Goal: Task Accomplishment & Management: Manage account settings

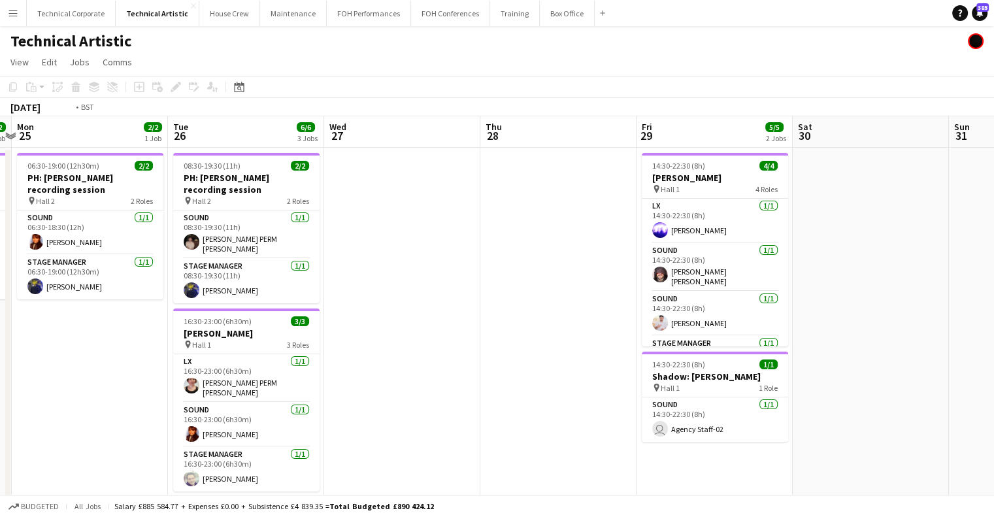
drag, startPoint x: 210, startPoint y: 318, endPoint x: 523, endPoint y: 308, distance: 312.5
click at [523, 308] on app-calendar-viewport "Sat 23 Sun 24 2/2 1 Job Mon 25 2/2 1 Job Tue 26 6/6 3 Jobs Wed 27 Thu 28 Fri 29…" at bounding box center [497, 368] width 994 height 504
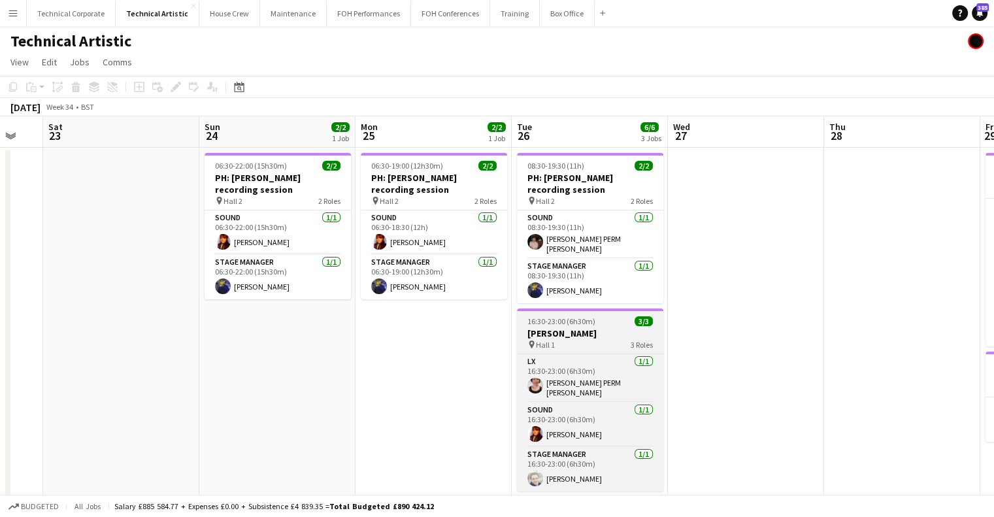
drag, startPoint x: 701, startPoint y: 318, endPoint x: 536, endPoint y: 334, distance: 165.4
click at [727, 318] on app-calendar-viewport "Thu 21 Fri 22 Sat 23 Sun 24 2/2 1 Job Mon 25 2/2 1 Job Tue 26 6/6 3 Jobs Wed 27…" at bounding box center [497, 368] width 994 height 504
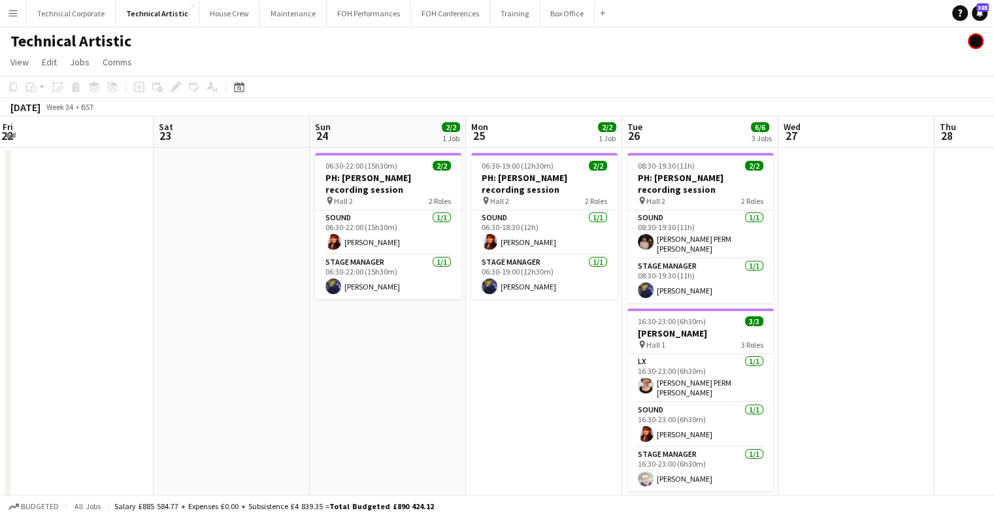
drag, startPoint x: 563, startPoint y: 334, endPoint x: 368, endPoint y: 334, distance: 194.7
click at [545, 336] on app-calendar-viewport "Wed 20 Thu 21 Fri 22 Sat 23 Sun 24 2/2 1 Job Mon 25 2/2 1 Job Tue 26 6/6 3 Jobs…" at bounding box center [497, 368] width 994 height 504
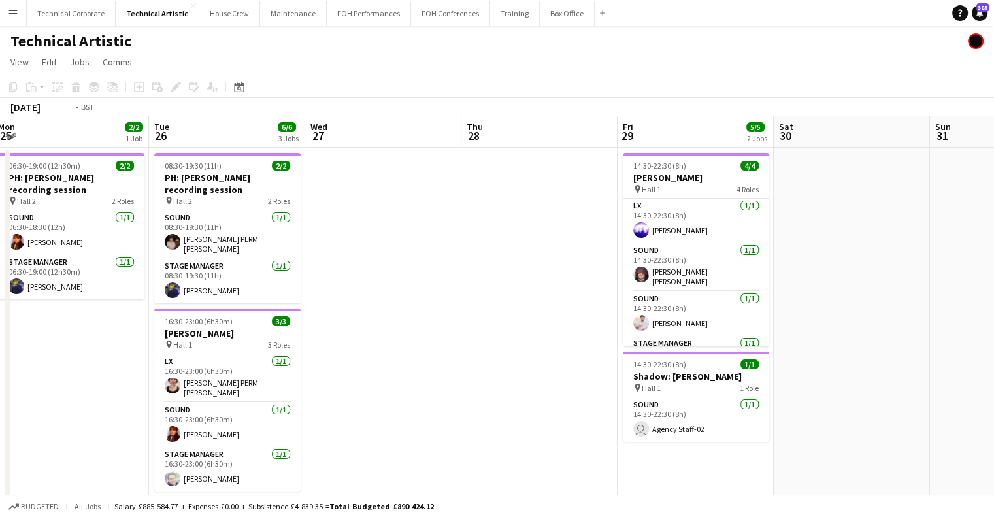
drag, startPoint x: 738, startPoint y: 296, endPoint x: 802, endPoint y: 257, distance: 75.1
click at [802, 257] on app-calendar-viewport "Fri 22 Sat 23 Sun 24 2/2 1 Job Mon 25 2/2 1 Job Tue 26 6/6 3 Jobs Wed 27 Thu 28…" at bounding box center [497, 368] width 994 height 504
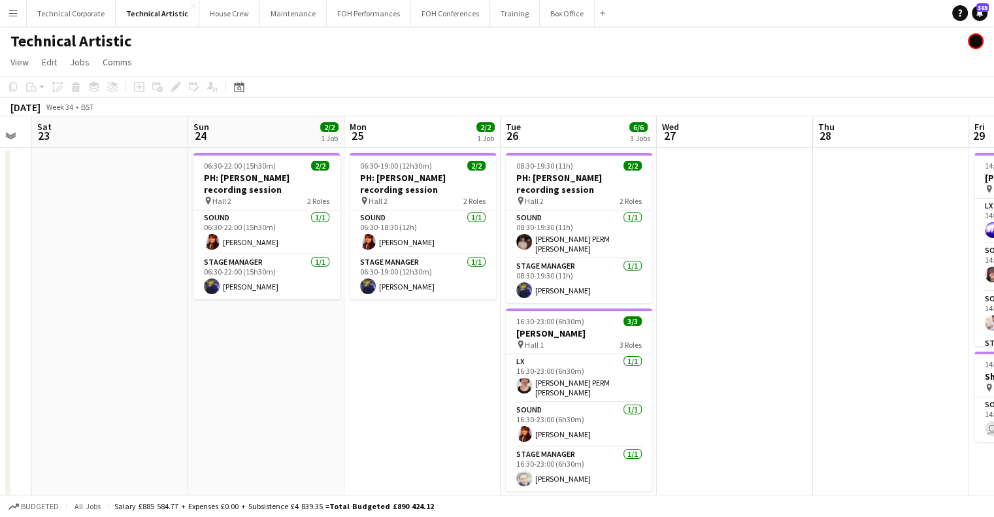
drag, startPoint x: 759, startPoint y: 342, endPoint x: 494, endPoint y: 291, distance: 269.5
click at [586, 365] on app-calendar-viewport "Wed 20 Thu 21 Fri 22 Sat 23 Sun 24 2/2 1 Job Mon 25 2/2 1 Job Tue 26 6/6 3 Jobs…" at bounding box center [497, 368] width 994 height 504
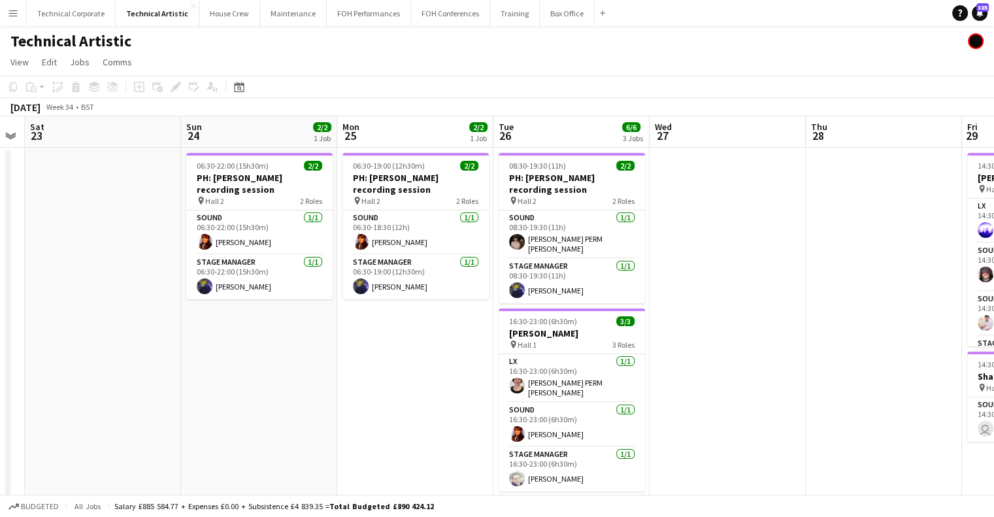
click at [248, 89] on div "Date picker AUG 2025 AUG 2025 Monday M Tuesday T Wednesday W Thursday T Friday …" at bounding box center [234, 87] width 29 height 16
click at [242, 91] on icon at bounding box center [239, 87] width 10 height 10
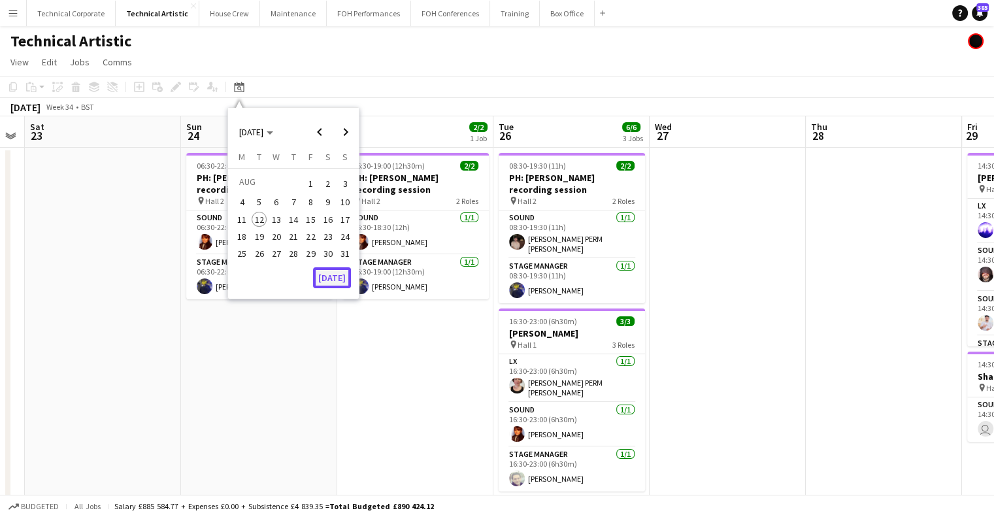
click at [340, 280] on button "[DATE]" at bounding box center [332, 277] width 38 height 21
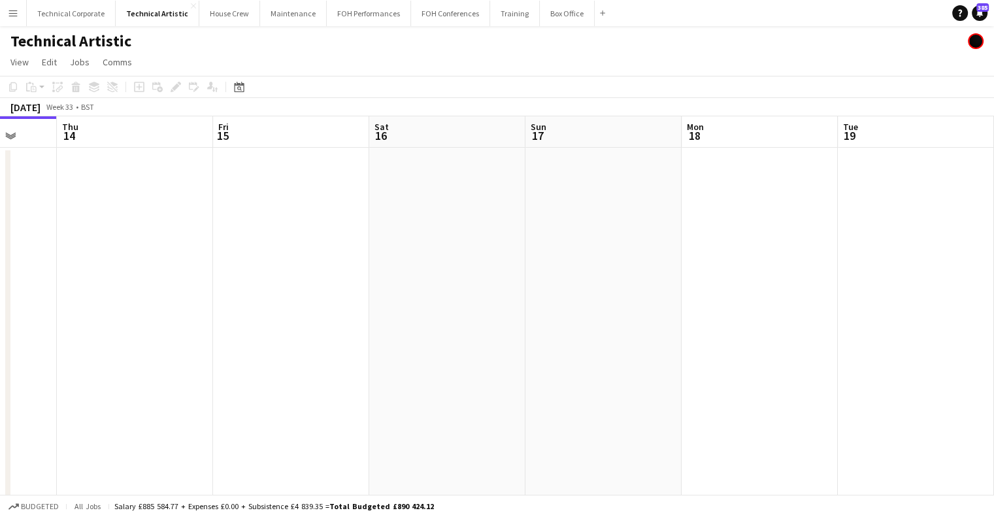
drag, startPoint x: 688, startPoint y: 310, endPoint x: 651, endPoint y: 310, distance: 37.2
click at [305, 318] on app-calendar-viewport "Mon 11 Tue 12 Wed 13 Thu 14 Fri 15 Sat 16 Sun 17 Mon 18 Tue 19 Wed 20 Thu 21 Fr…" at bounding box center [497, 368] width 994 height 504
drag, startPoint x: 561, startPoint y: 332, endPoint x: 756, endPoint y: 303, distance: 196.9
click at [388, 357] on app-calendar-viewport "Thu 14 Fri 15 Sat 16 Sun 17 Mon 18 Tue 19 Wed 20 Thu 21 Fri 22 Sat 23 Sun 24 2/…" at bounding box center [497, 368] width 994 height 504
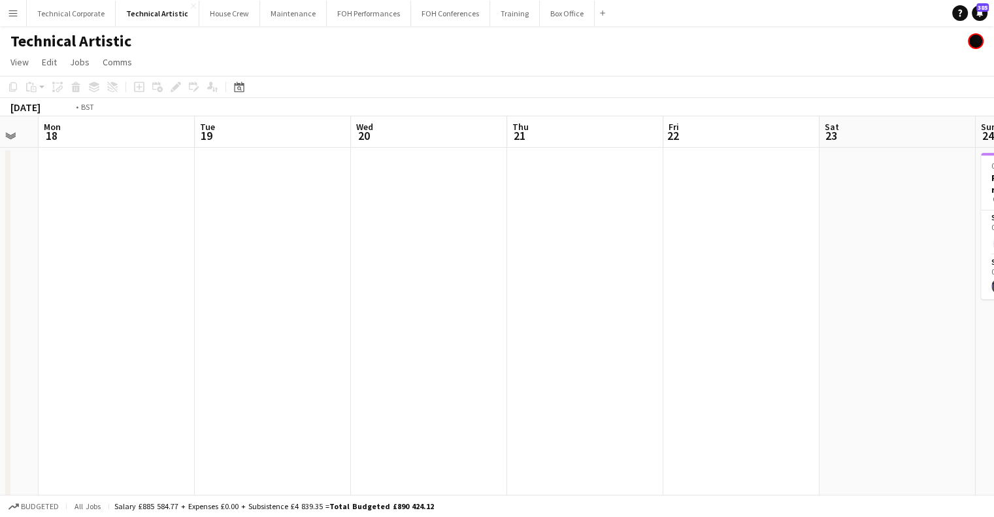
scroll to position [0, 542]
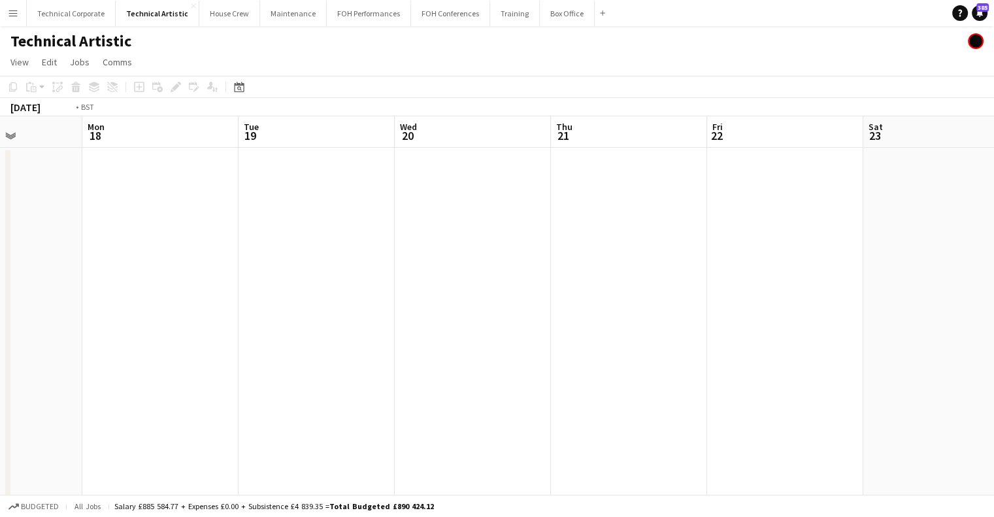
drag, startPoint x: 763, startPoint y: 308, endPoint x: 277, endPoint y: 325, distance: 485.9
click at [277, 325] on app-calendar-viewport "Thu 14 Fri 15 Sat 16 Sun 17 Mon 18 Tue 19 Wed 20 Thu 21 Fri 22 Sat 23 Sun 24 2/…" at bounding box center [497, 368] width 994 height 504
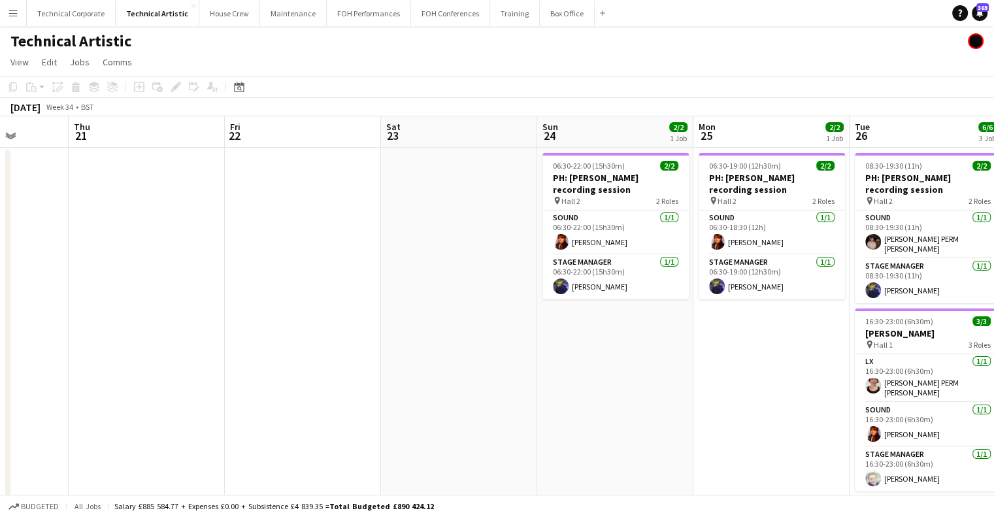
scroll to position [0, 557]
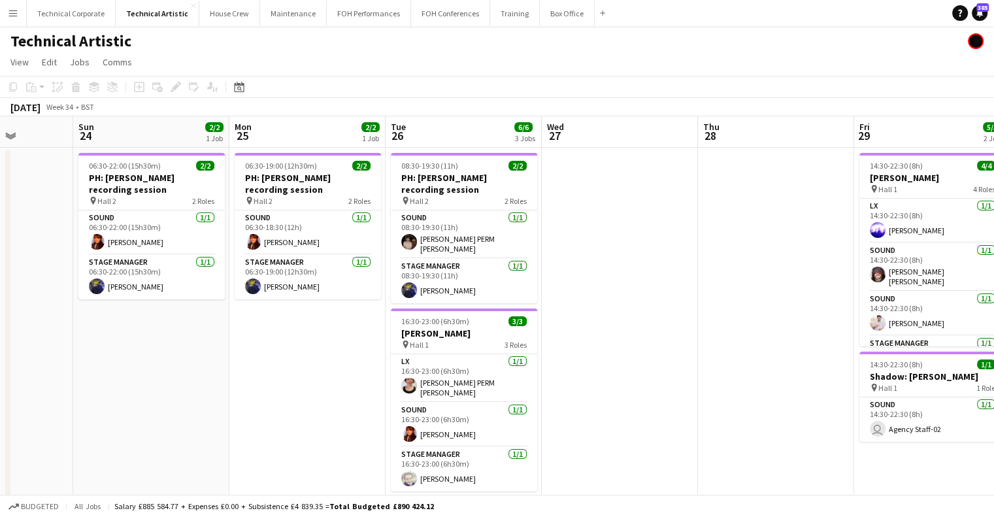
drag, startPoint x: 809, startPoint y: 344, endPoint x: 319, endPoint y: 357, distance: 490.3
click at [329, 360] on app-calendar-viewport "Thu 21 Fri 22 Sat 23 Sun 24 2/2 1 Job Mon 25 2/2 1 Job Tue 26 6/6 3 Jobs Wed 27…" at bounding box center [497, 368] width 994 height 504
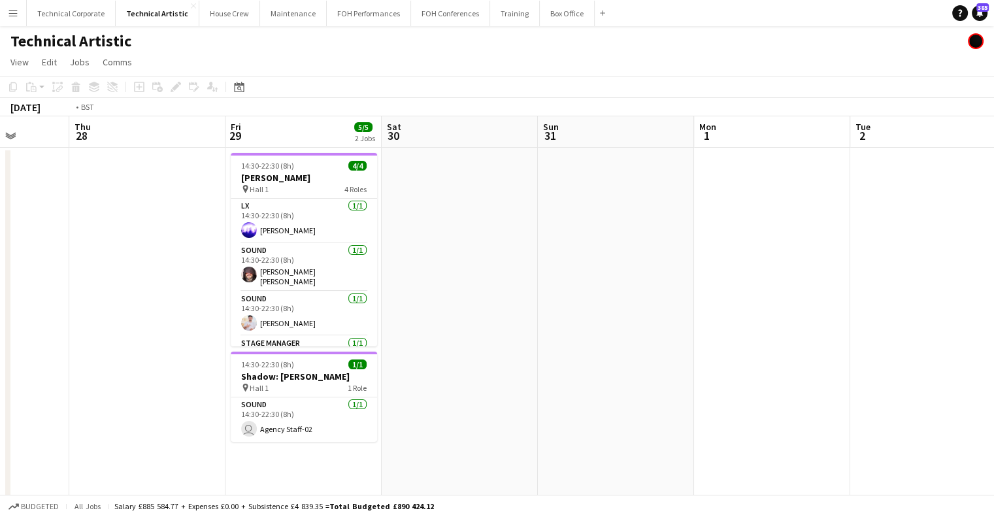
drag, startPoint x: 546, startPoint y: 340, endPoint x: 648, endPoint y: 357, distance: 103.3
click at [883, 330] on app-calendar-viewport "Mon 25 2/2 1 Job Tue 26 6/6 3 Jobs Wed 27 Thu 28 Fri 29 5/5 2 Jobs Sat 30 Sun 3…" at bounding box center [497, 496] width 994 height 760
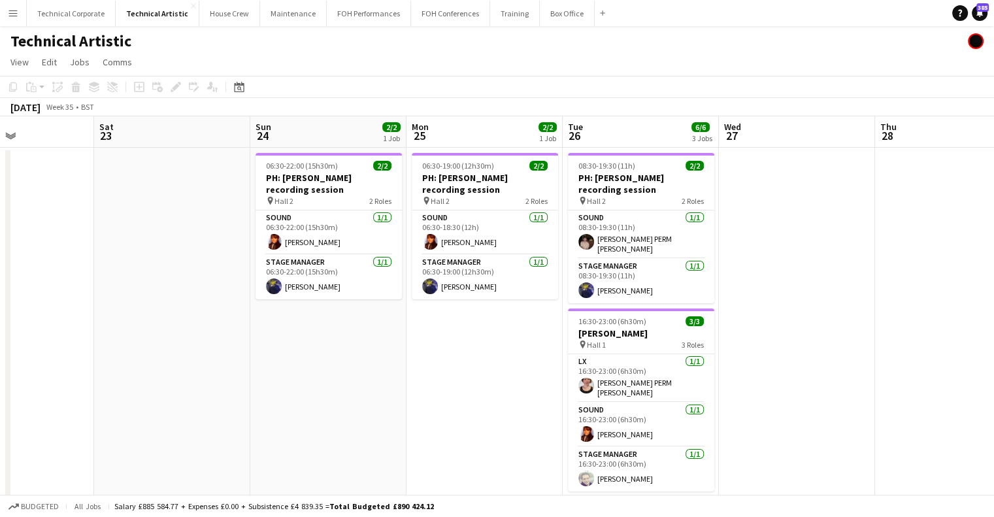
drag, startPoint x: 408, startPoint y: 354, endPoint x: 646, endPoint y: 339, distance: 238.3
click at [646, 339] on app-calendar-viewport "Wed 20 Thu 21 Fri 22 Sat 23 Sun 24 2/2 1 Job Mon 25 2/2 1 Job Tue 26 6/6 3 Jobs…" at bounding box center [497, 496] width 994 height 760
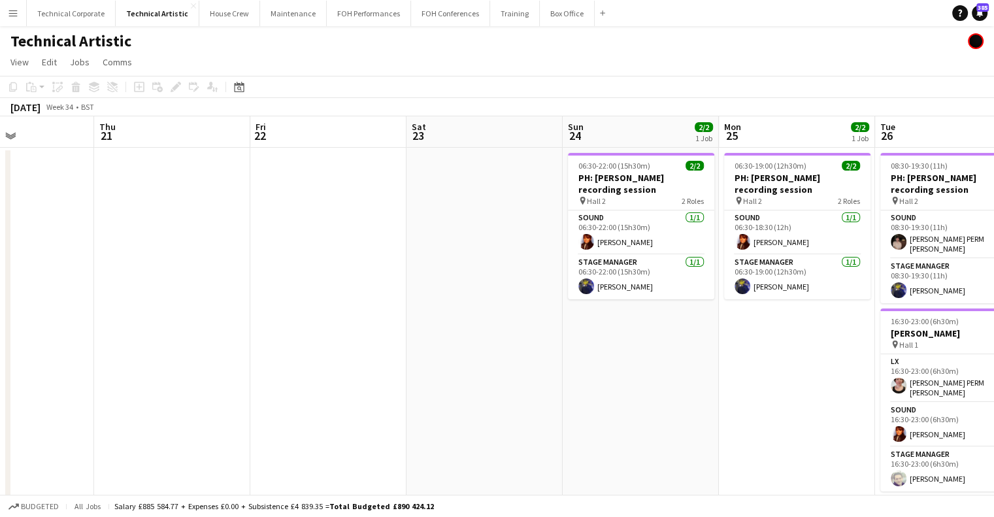
scroll to position [0, 361]
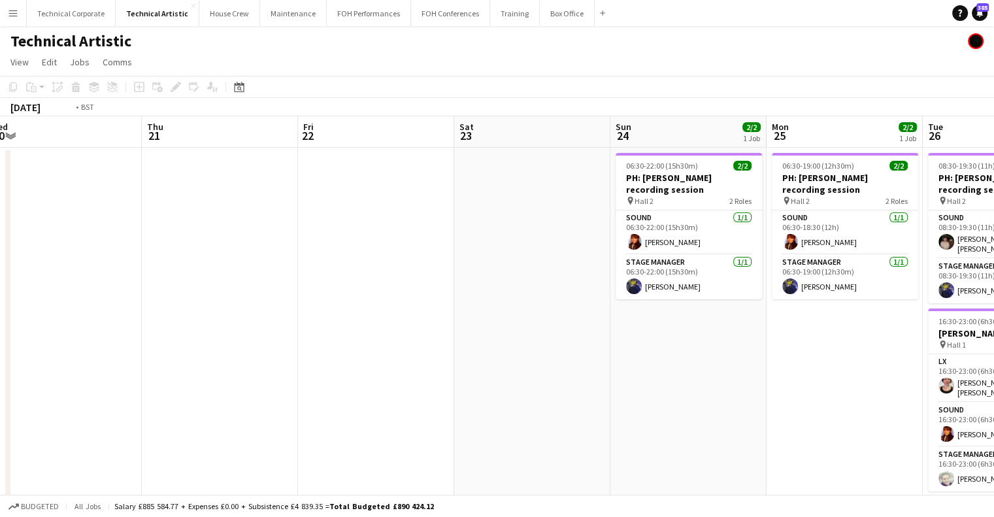
drag, startPoint x: 857, startPoint y: 321, endPoint x: 676, endPoint y: 326, distance: 181.7
click at [870, 321] on app-calendar-viewport "Mon 18 Tue 19 Wed 20 Thu 21 Fri 22 Sat 23 Sun 24 2/2 1 Job Mon 25 2/2 1 Job Tue…" at bounding box center [497, 496] width 994 height 760
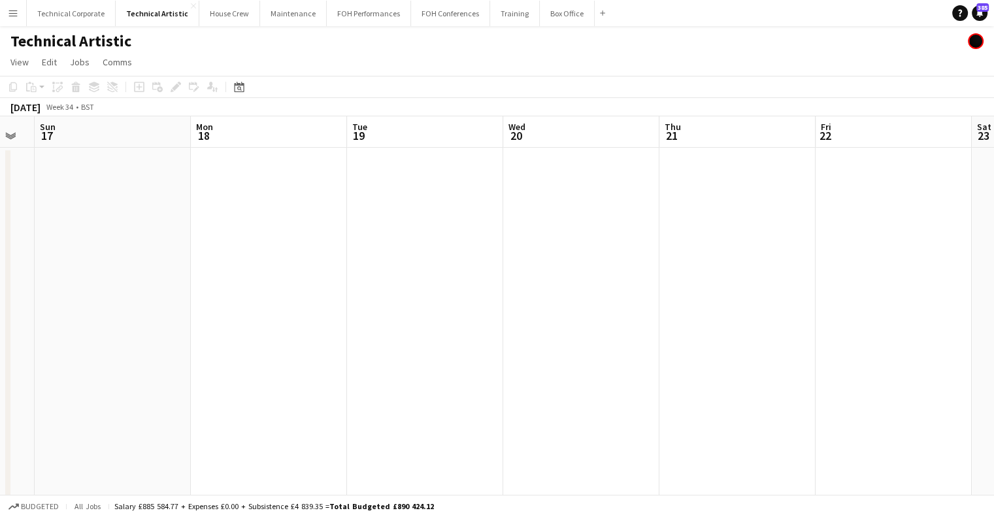
drag, startPoint x: 831, startPoint y: 318, endPoint x: 848, endPoint y: 318, distance: 16.3
click at [853, 318] on app-calendar-viewport "Fri 15 Sat 16 Sun 17 Mon 18 Tue 19 Wed 20 Thu 21 Fri 22 Sat 23 Sun 24 2/2 1 Job…" at bounding box center [497, 496] width 994 height 760
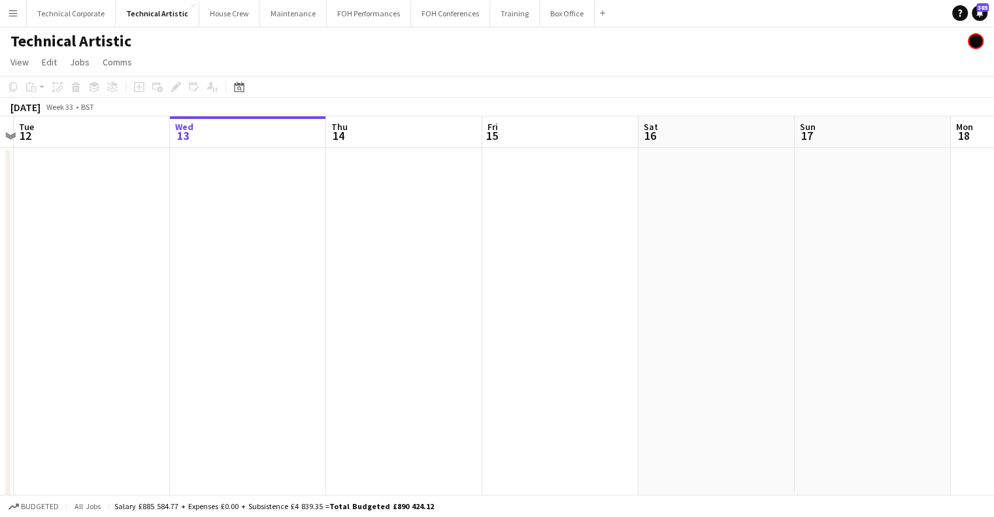
drag, startPoint x: 727, startPoint y: 310, endPoint x: 339, endPoint y: 314, distance: 388.2
click at [772, 310] on app-calendar-viewport "Sun 10 2/2 1 Job Mon 11 Tue 12 Wed 13 Thu 14 Fri 15 Sat 16 Sun 17 Mon 18 Tue 19…" at bounding box center [497, 496] width 994 height 760
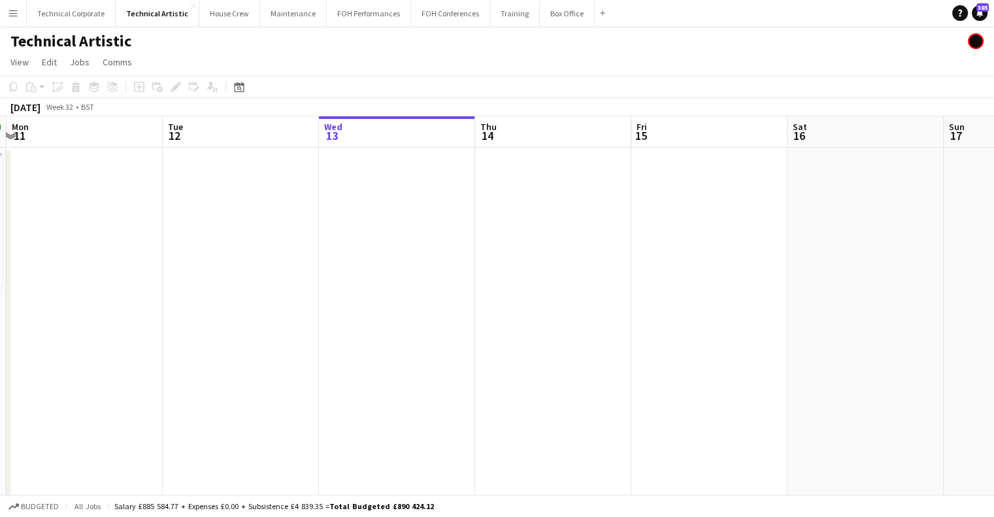
drag, startPoint x: 369, startPoint y: 310, endPoint x: 701, endPoint y: 323, distance: 332.2
click at [810, 317] on app-calendar-viewport "Sat 9 2/2 1 Job Sun 10 2/2 1 Job Mon 11 Tue 12 Wed 13 Thu 14 Fri 15 Sat 16 Sun …" at bounding box center [497, 496] width 994 height 760
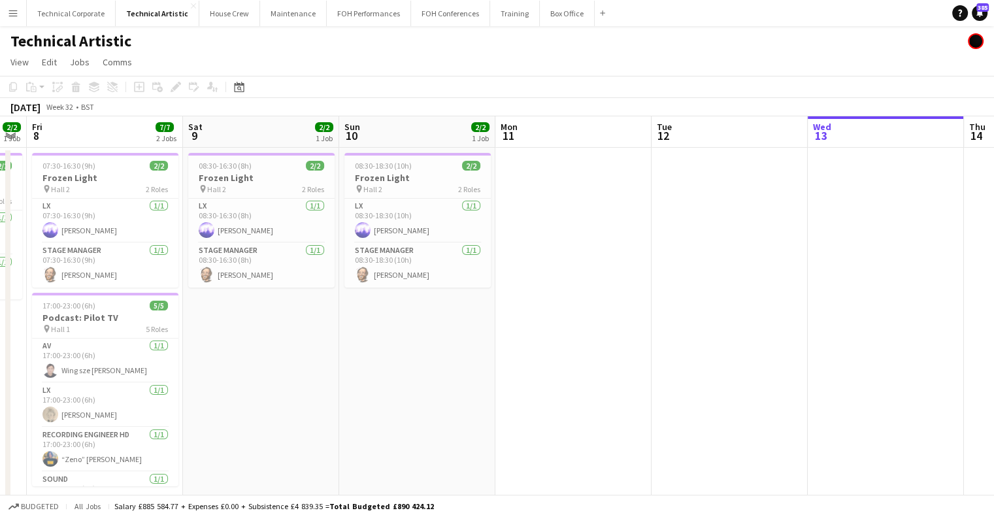
drag, startPoint x: 362, startPoint y: 297, endPoint x: 739, endPoint y: 318, distance: 377.7
click at [780, 312] on app-calendar-viewport "Wed 6 Thu 7 2/2 1 Job Fri 8 7/7 2 Jobs Sat 9 2/2 1 Job Sun 10 2/2 1 Job Mon 11 …" at bounding box center [497, 496] width 994 height 760
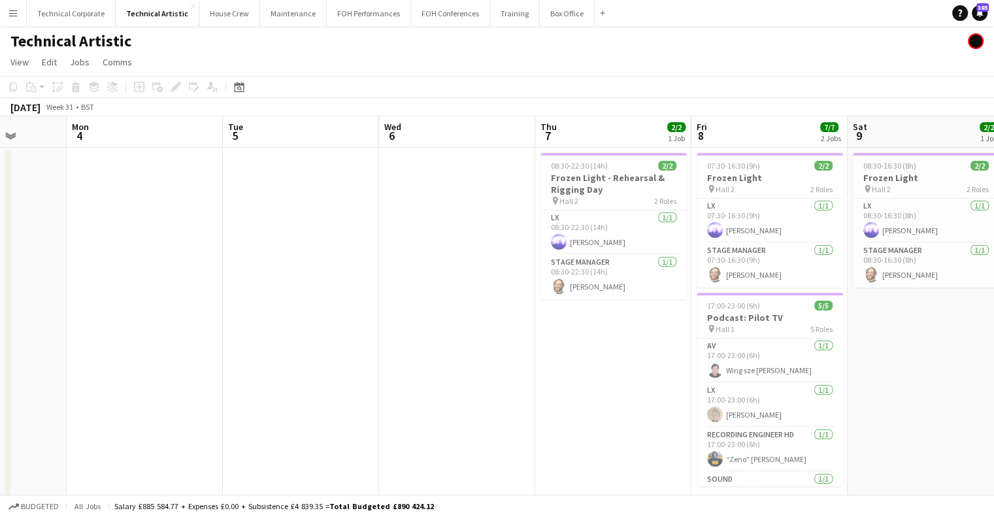
drag, startPoint x: 418, startPoint y: 318, endPoint x: 736, endPoint y: 325, distance: 317.7
click at [750, 323] on app-calendar-viewport "Fri 1 Sat 2 Sun 3 Mon 4 Tue 5 Wed 6 Thu 7 2/2 1 Job Fri 8 7/7 2 Jobs Sat 9 2/2 …" at bounding box center [497, 496] width 994 height 760
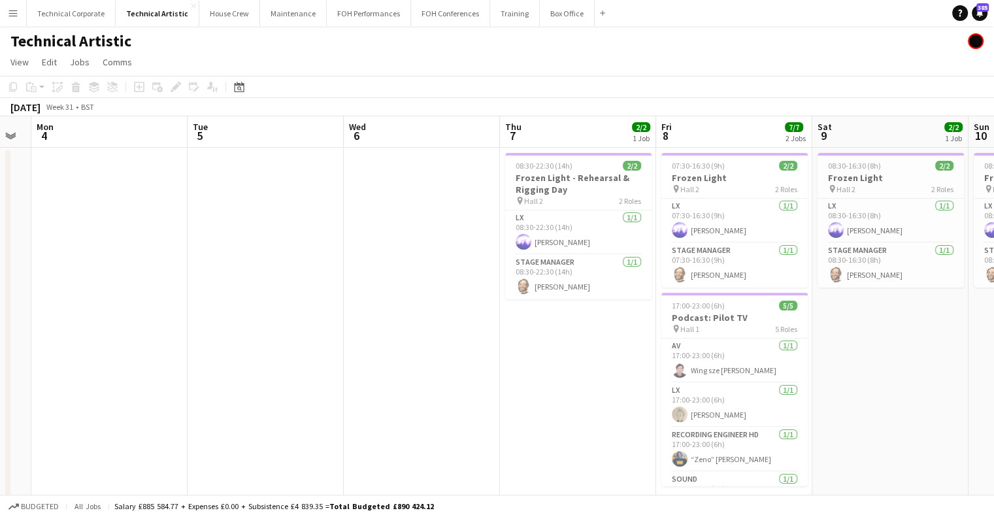
drag, startPoint x: 283, startPoint y: 295, endPoint x: 125, endPoint y: 297, distance: 157.5
click at [98, 302] on app-calendar-viewport "Fri 1 Sat 2 Sun 3 Mon 4 Tue 5 Wed 6 Thu 7 2/2 1 Job Fri 8 7/7 2 Jobs Sat 9 2/2 …" at bounding box center [497, 496] width 994 height 760
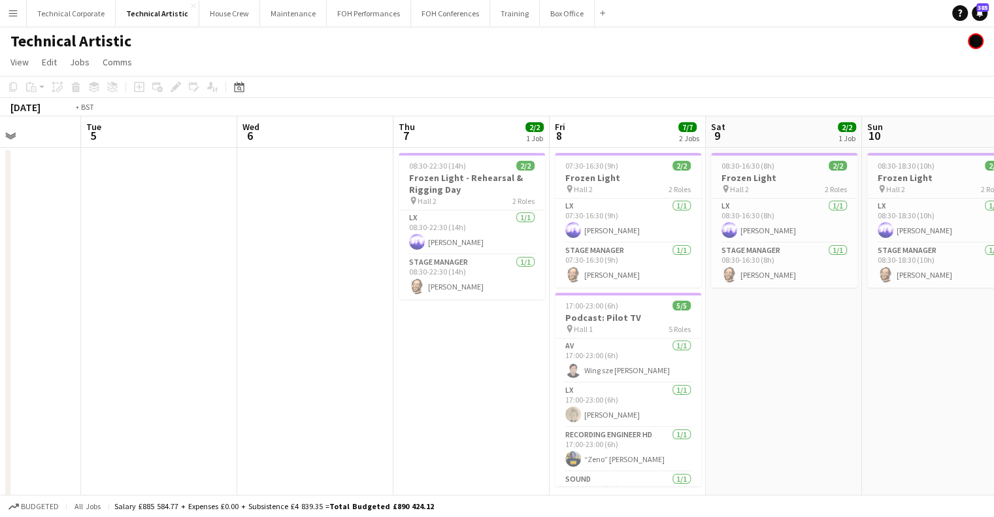
drag, startPoint x: 342, startPoint y: 280, endPoint x: 191, endPoint y: 223, distance: 161.1
click at [214, 263] on app-calendar-viewport "Fri 1 Sat 2 Sun 3 Mon 4 Tue 5 Wed 6 Thu 7 2/2 1 Job Fri 8 7/7 2 Jobs Sat 9 2/2 …" at bounding box center [497, 496] width 994 height 760
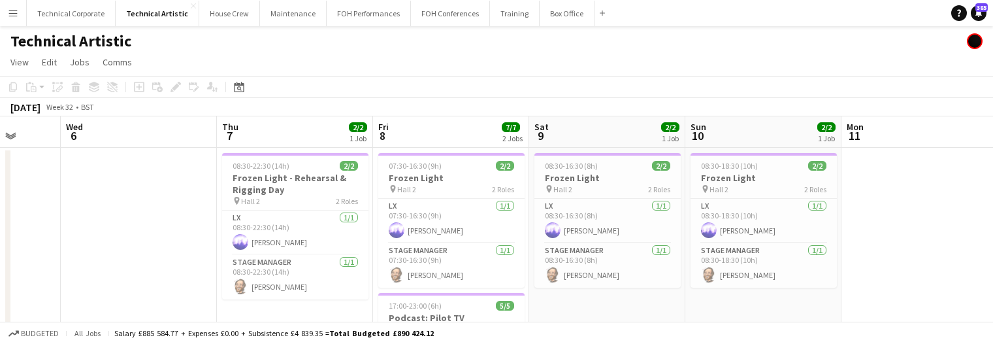
scroll to position [0, 504]
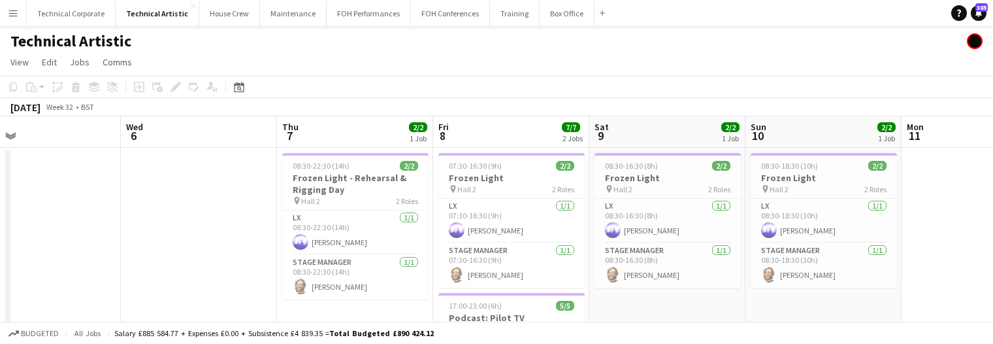
drag, startPoint x: 347, startPoint y: 206, endPoint x: 407, endPoint y: 206, distance: 60.1
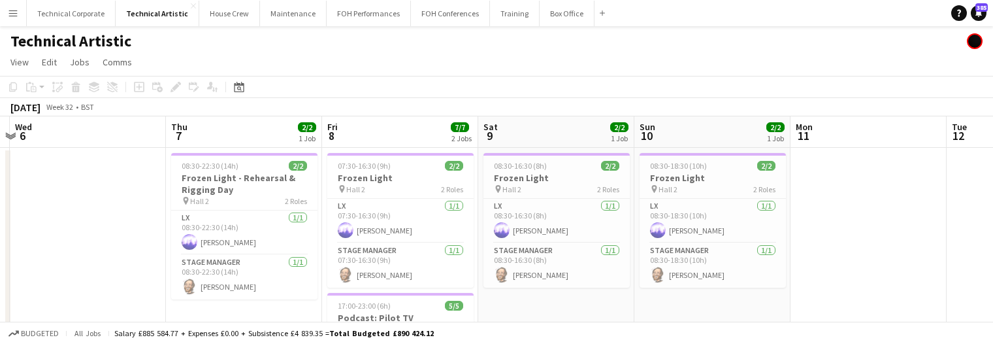
drag, startPoint x: 456, startPoint y: 227, endPoint x: 415, endPoint y: 230, distance: 41.3
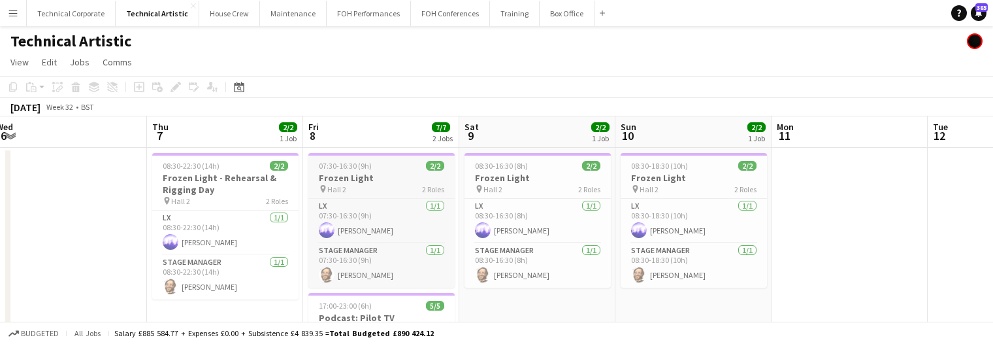
click at [352, 180] on h3 "Frozen Light" at bounding box center [381, 178] width 146 height 12
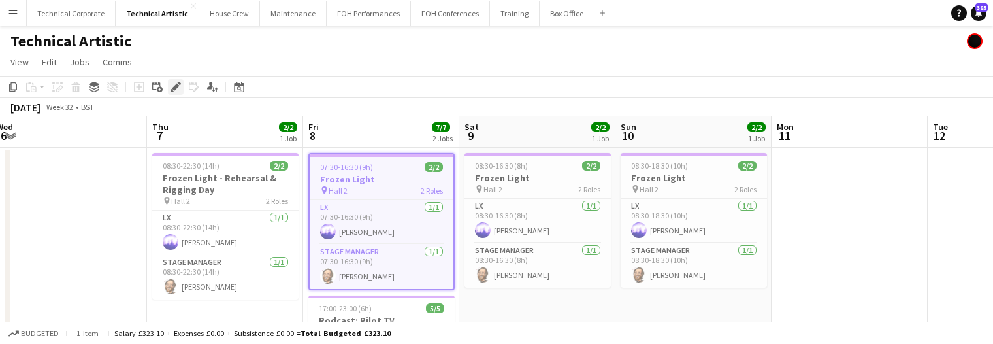
click at [174, 86] on icon "Edit" at bounding box center [176, 87] width 10 height 10
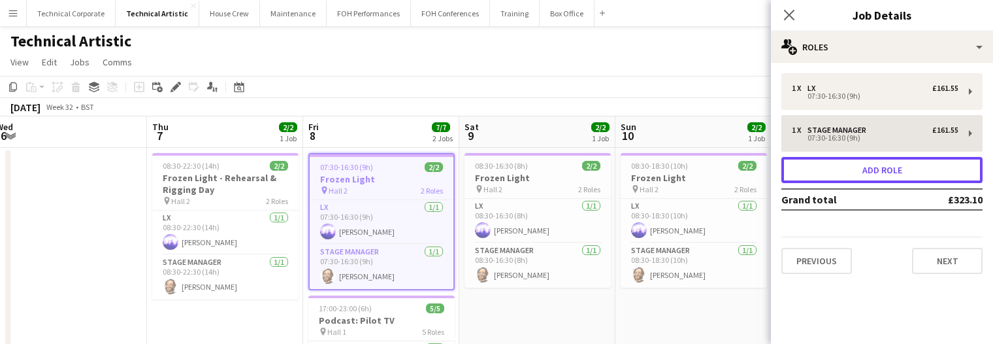
click at [859, 167] on button "Add role" at bounding box center [882, 170] width 201 height 26
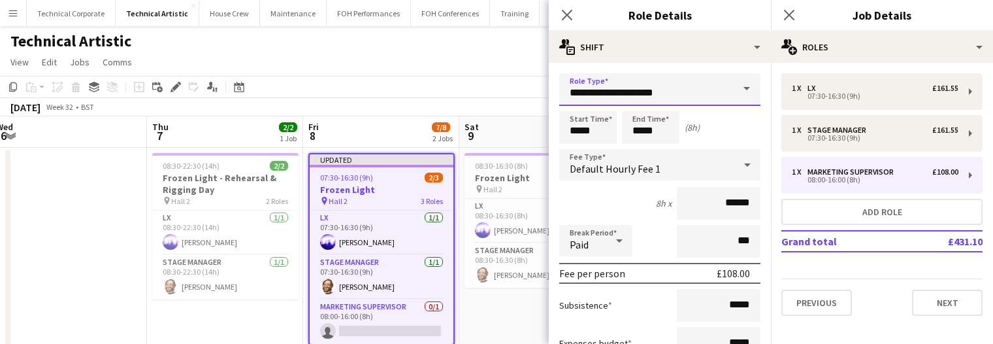
drag, startPoint x: 645, startPoint y: 103, endPoint x: 469, endPoint y: 99, distance: 176.5
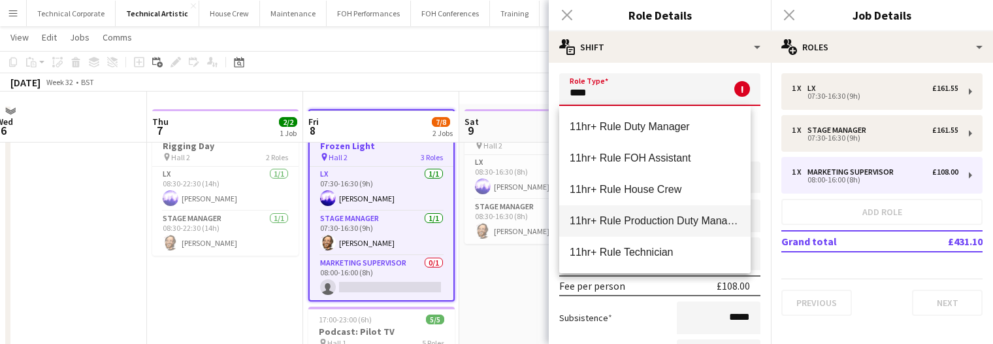
scroll to position [65, 0]
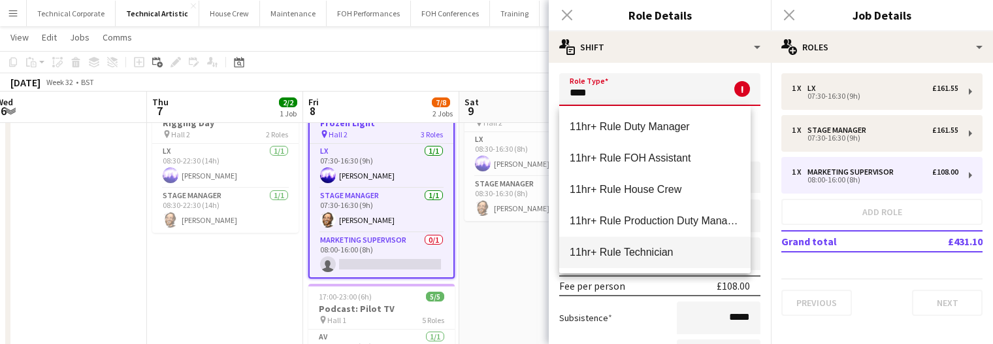
click at [653, 243] on mat-option "11hr+ Rule Technician" at bounding box center [654, 252] width 191 height 31
type input "**********"
type input "******"
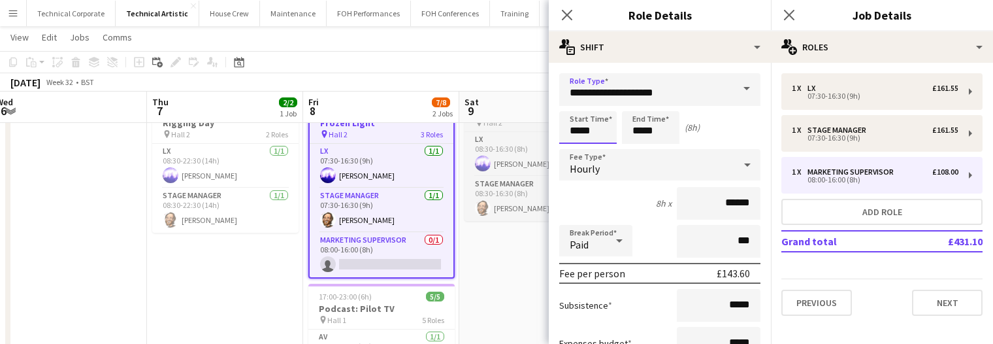
drag, startPoint x: 601, startPoint y: 129, endPoint x: 495, endPoint y: 129, distance: 106.5
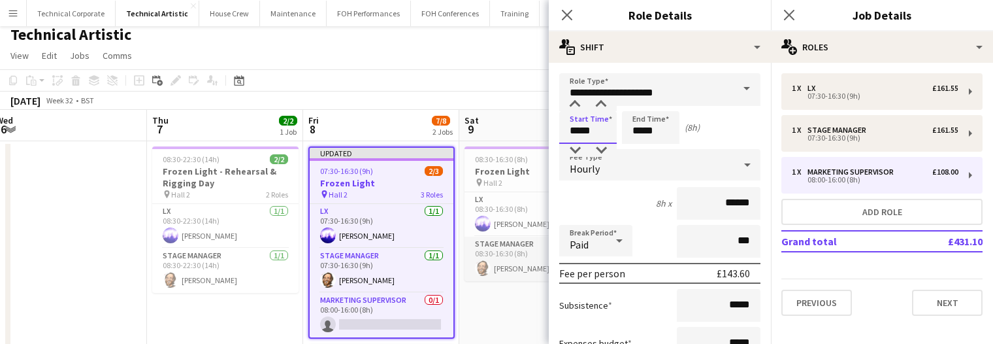
scroll to position [0, 0]
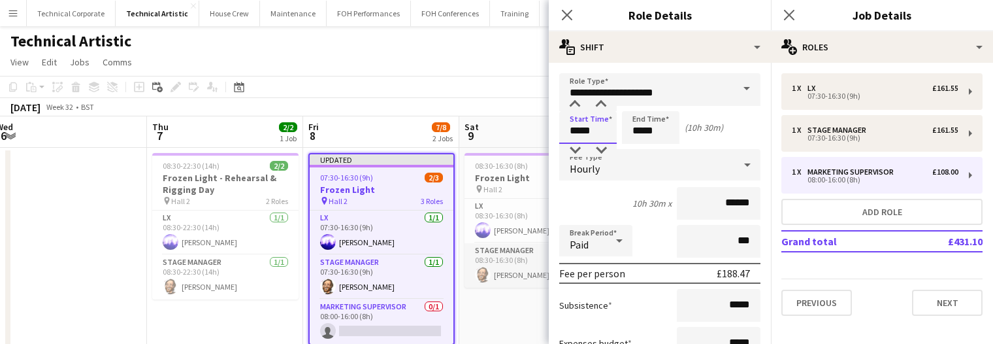
type input "*****"
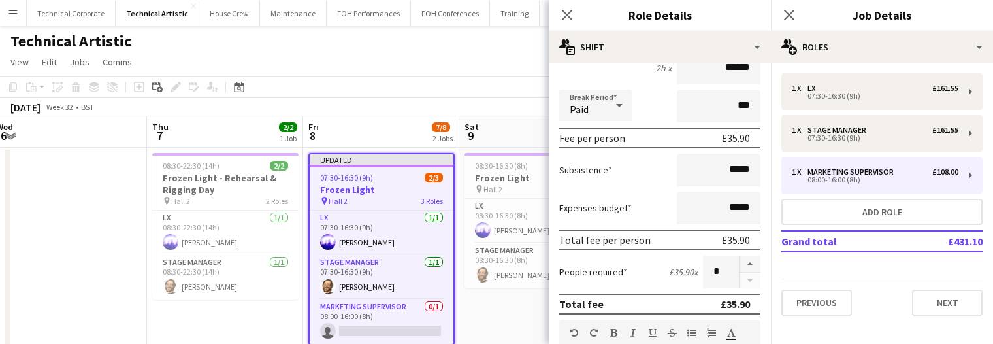
scroll to position [196, 0]
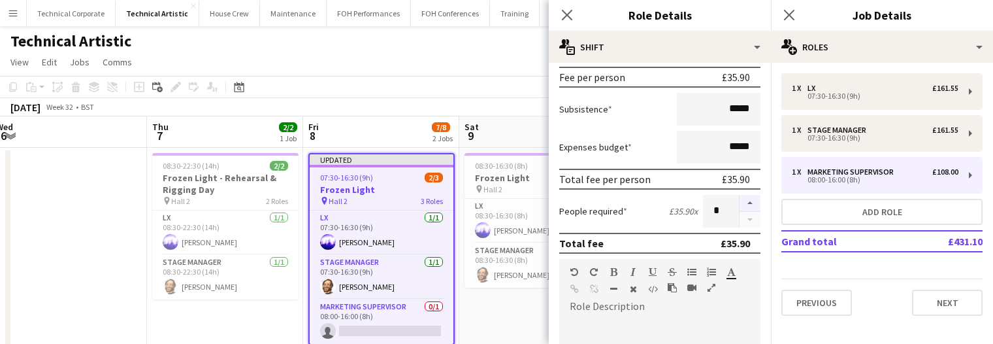
type input "*****"
click at [740, 202] on button "button" at bounding box center [750, 203] width 21 height 17
type input "*"
click at [433, 126] on span "7/8" at bounding box center [441, 127] width 18 height 10
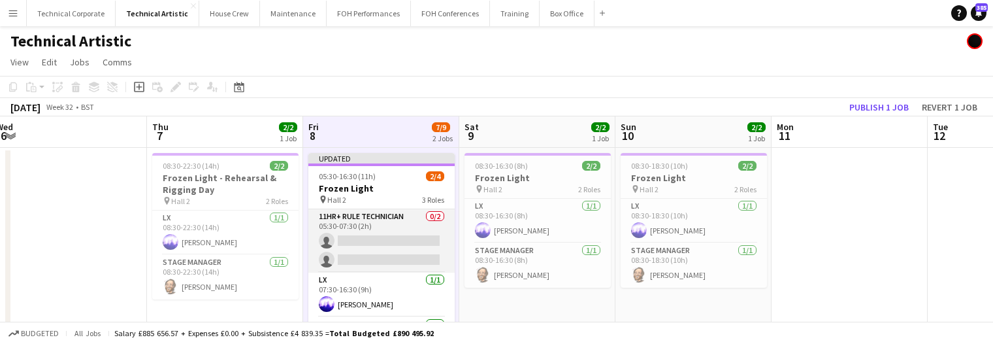
click at [379, 244] on app-card-role "11hr+ Rule Technician 0/2 05:30-07:30 (2h) single-neutral-actions single-neutra…" at bounding box center [381, 240] width 146 height 63
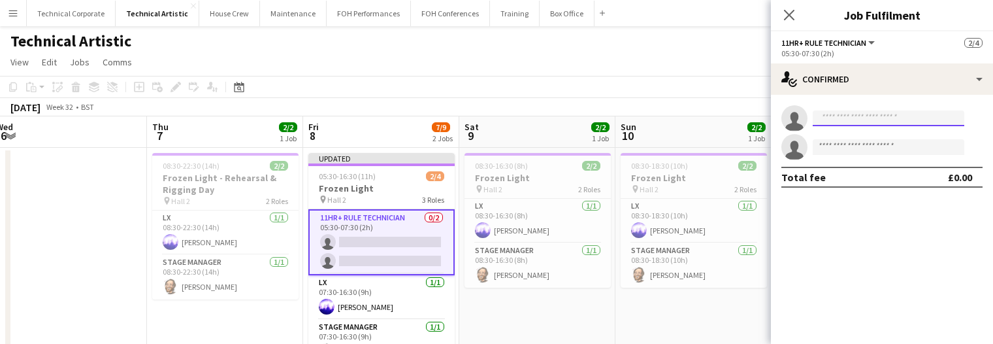
click at [853, 113] on input at bounding box center [889, 118] width 152 height 16
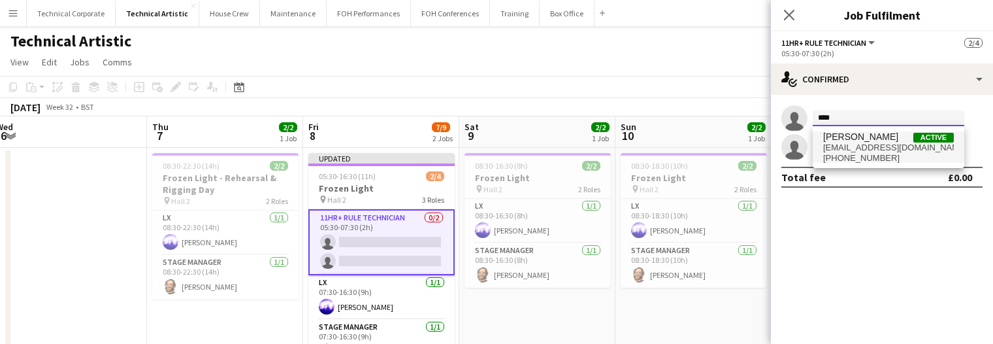
type input "****"
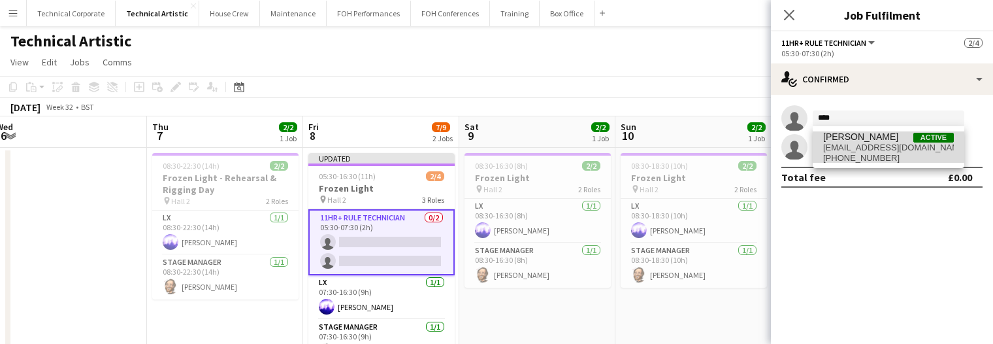
click at [856, 133] on span "[PERSON_NAME]" at bounding box center [860, 136] width 75 height 11
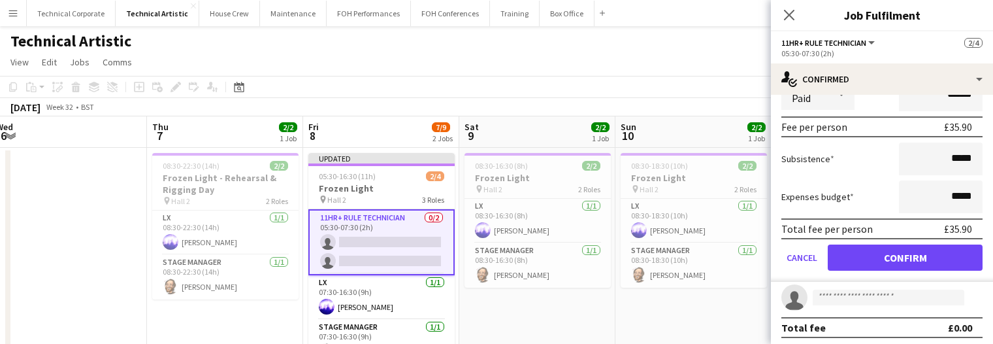
scroll to position [149, 0]
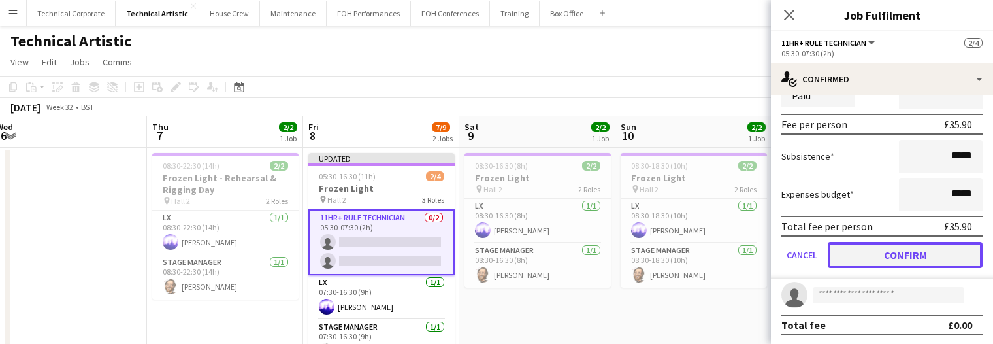
click at [927, 258] on button "Confirm" at bounding box center [905, 255] width 155 height 26
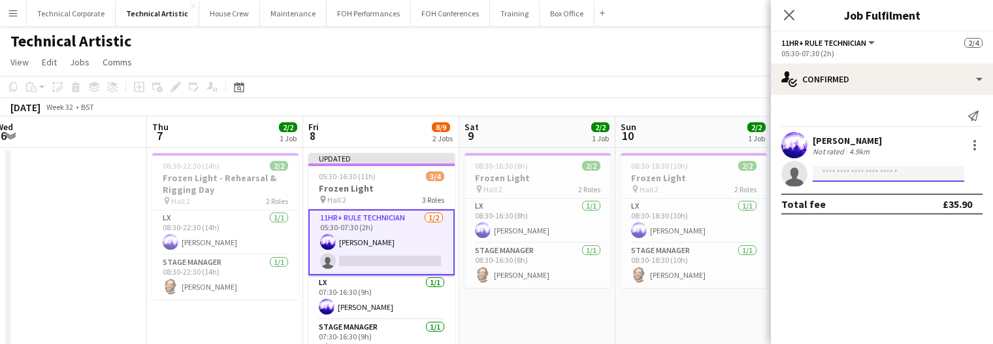
click at [857, 176] on input at bounding box center [889, 174] width 152 height 16
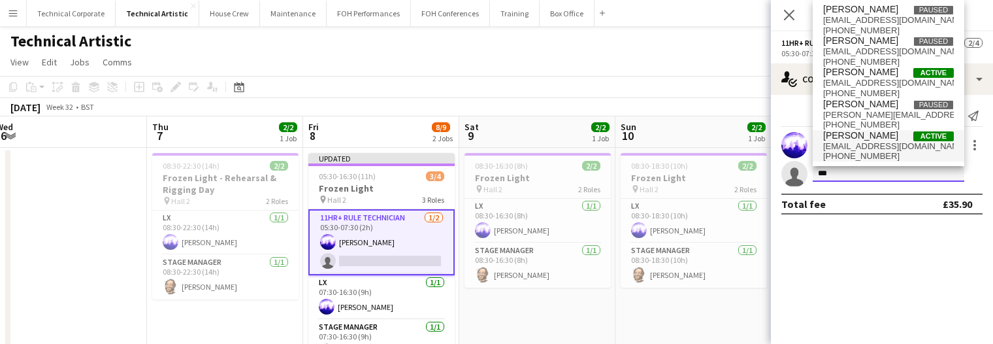
type input "***"
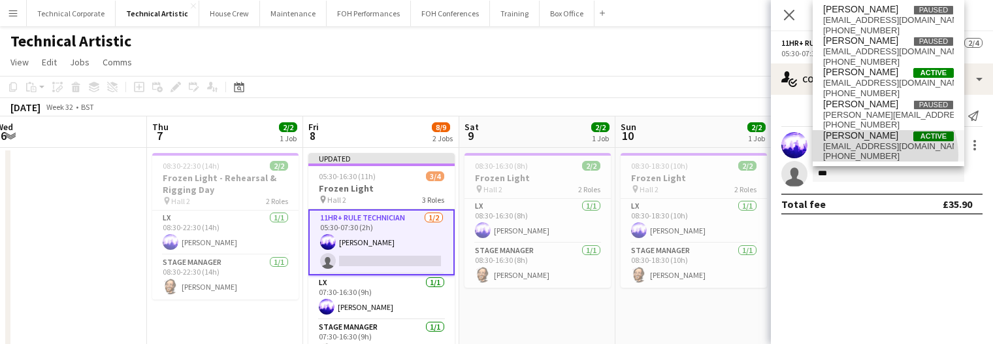
click at [873, 154] on span "+447872542922" at bounding box center [888, 156] width 131 height 10
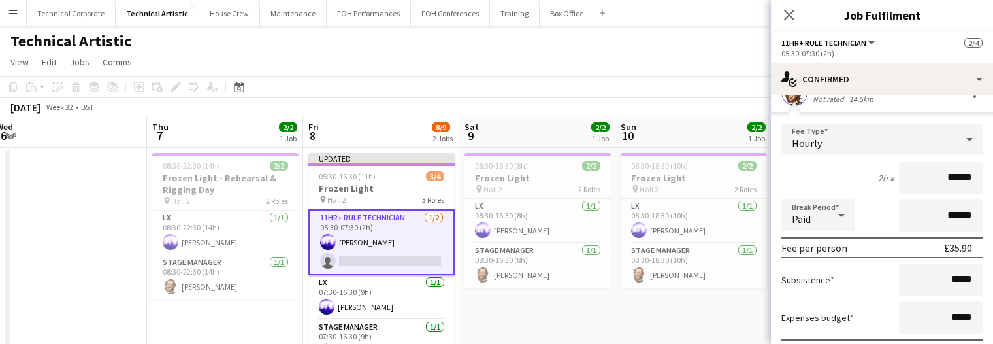
scroll to position [176, 0]
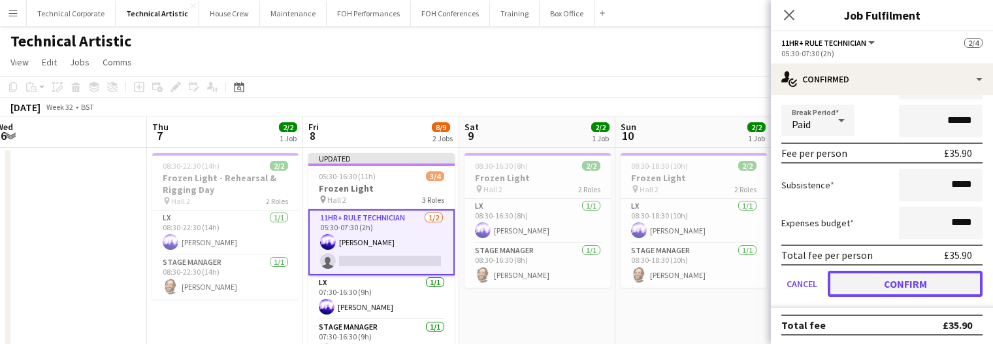
click at [927, 287] on button "Confirm" at bounding box center [905, 284] width 155 height 26
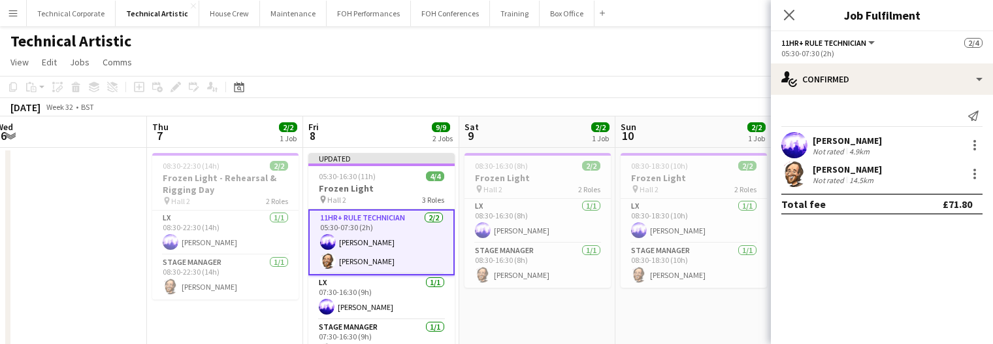
scroll to position [0, 0]
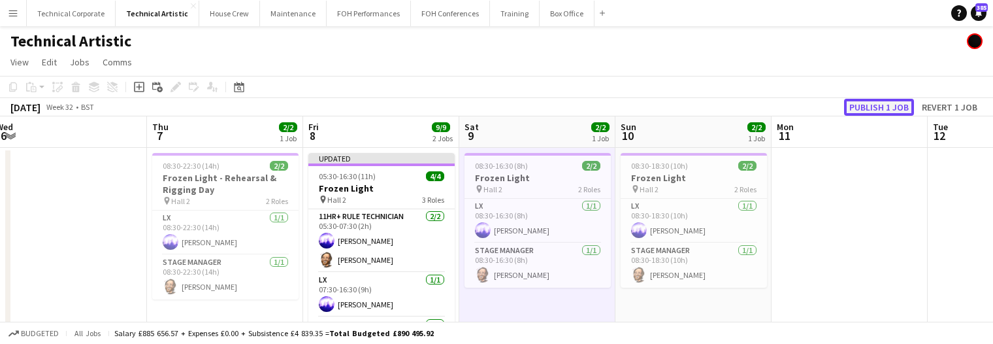
click at [882, 114] on button "Publish 1 job" at bounding box center [879, 107] width 70 height 17
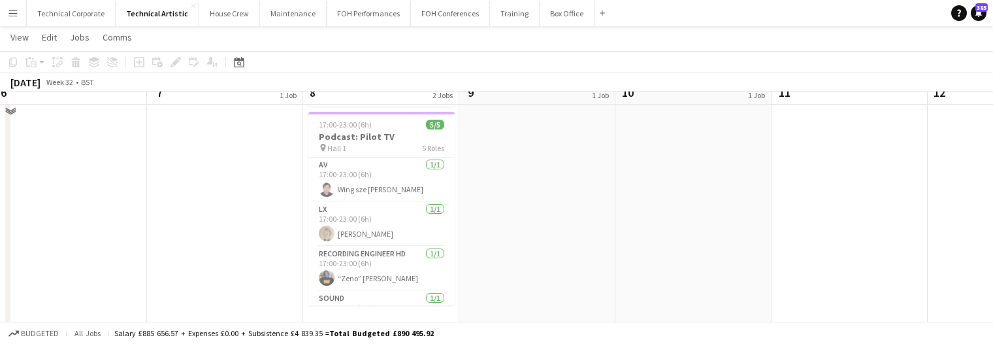
scroll to position [261, 0]
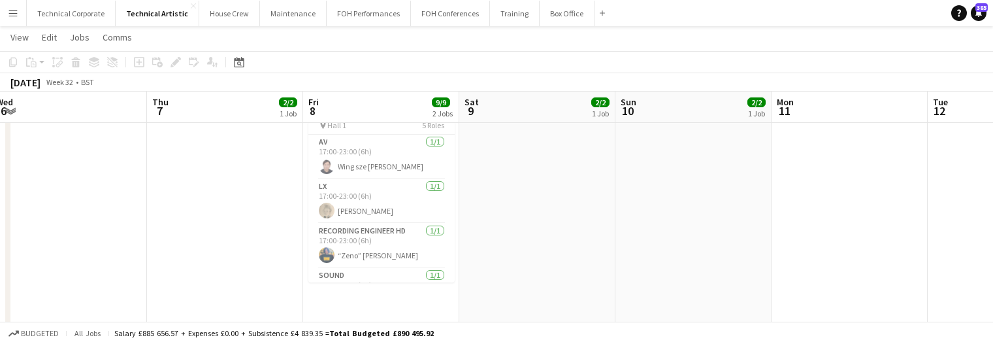
click at [544, 188] on app-date-cell "08:30-16:30 (8h) 2/2 Frozen Light pin Hall 2 2 Roles LX 1/1 08:30-16:30 (8h) Ja…" at bounding box center [537, 249] width 156 height 729
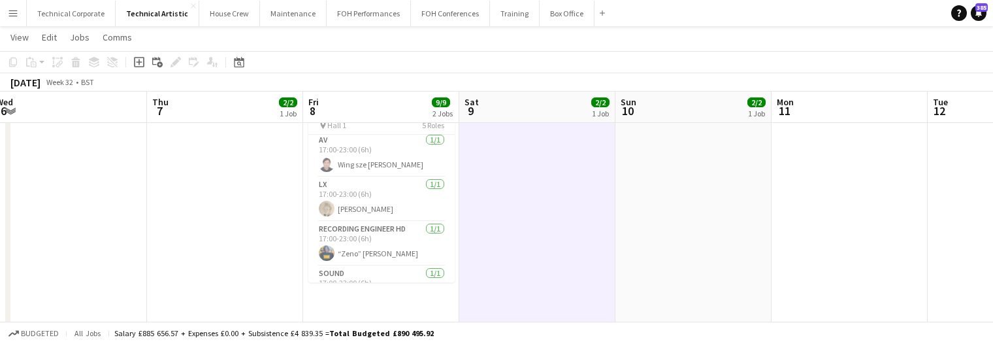
scroll to position [0, 0]
click at [401, 230] on app-card-role "Recording Engineer HD 1/1 17:00-23:00 (6h) “Zeno” Kaho Yeung" at bounding box center [381, 245] width 146 height 44
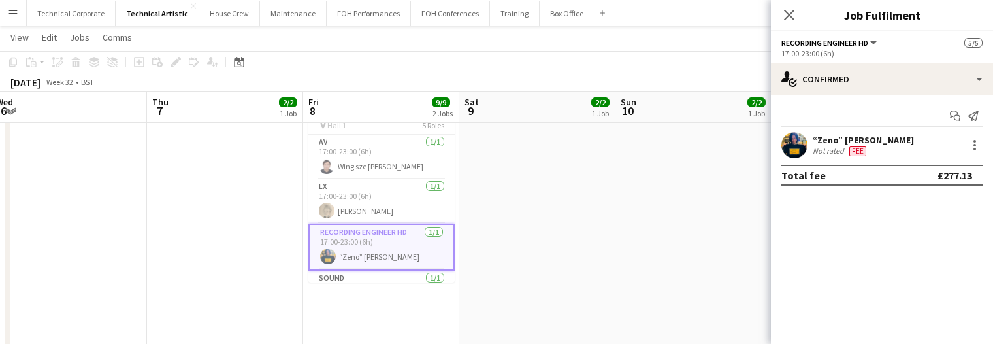
click at [867, 57] on div "17:00-23:00 (6h)" at bounding box center [882, 53] width 201 height 10
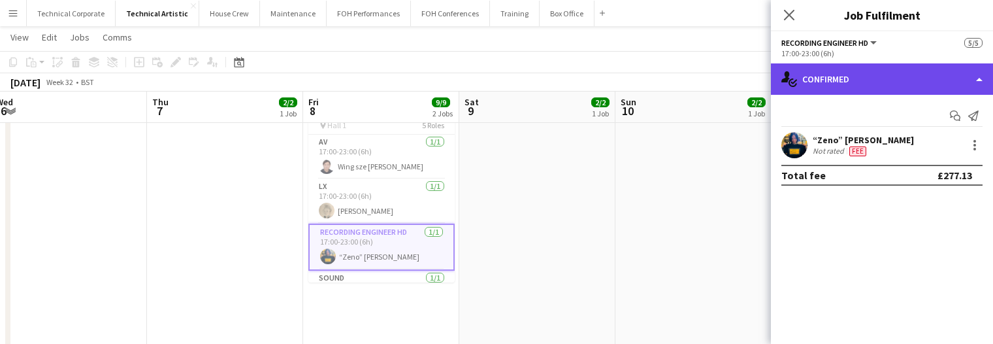
click at [872, 73] on div "single-neutral-actions-check-2 Confirmed" at bounding box center [882, 78] width 222 height 31
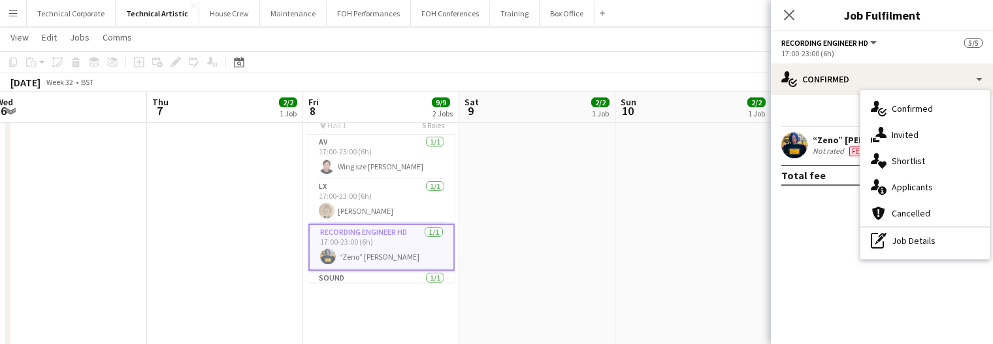
drag, startPoint x: 941, startPoint y: 259, endPoint x: 933, endPoint y: 244, distance: 17.5
click at [941, 259] on mat-expansion-panel "check Confirmed Start chat Send notification “Zeno” Kaho Yeung Not rated Fee To…" at bounding box center [882, 219] width 222 height 249
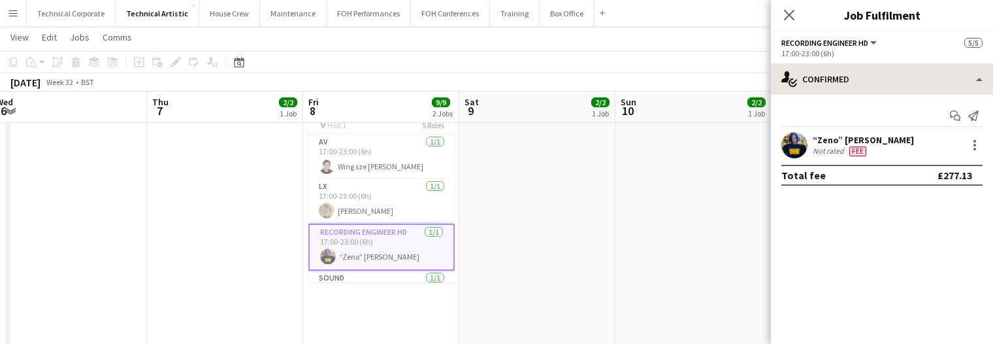
drag, startPoint x: 901, startPoint y: 126, endPoint x: 897, endPoint y: 88, distance: 38.8
click at [899, 114] on div "Start chat Send notification" at bounding box center [882, 116] width 201 height 22
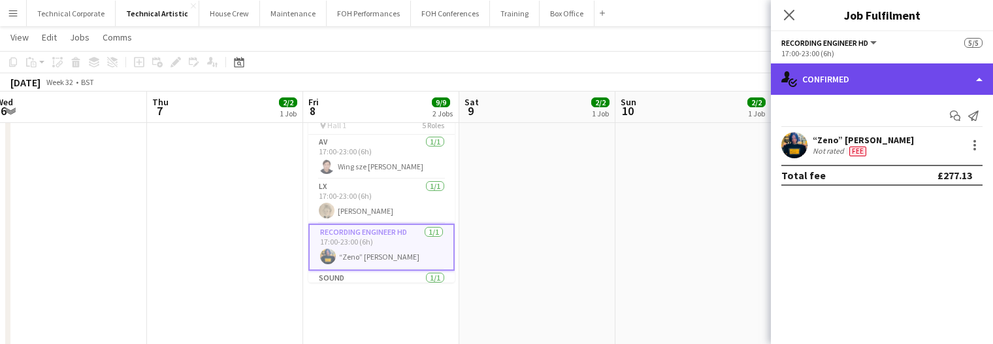
click at [897, 87] on div "single-neutral-actions-check-2 Confirmed" at bounding box center [882, 78] width 222 height 31
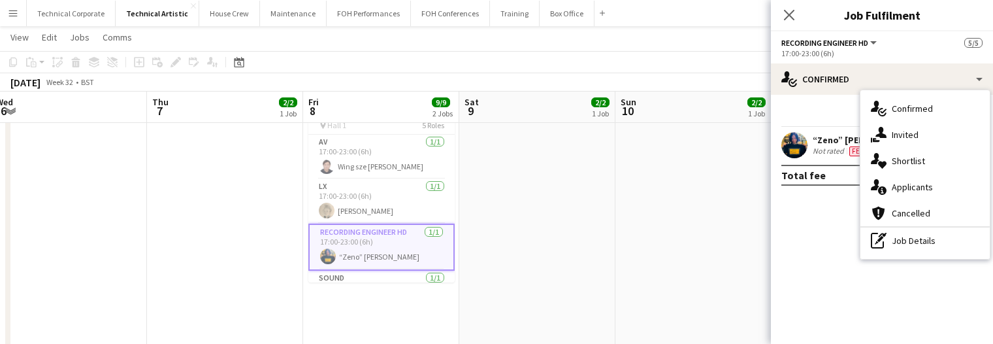
click at [925, 242] on div "pen-write Job Details" at bounding box center [925, 240] width 129 height 26
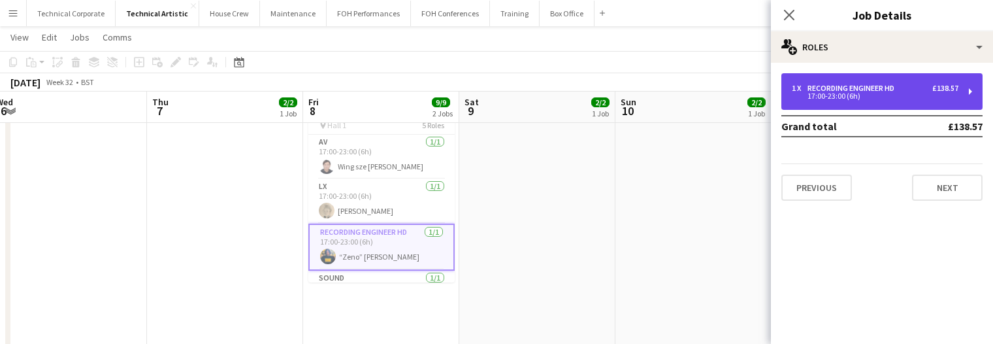
click at [902, 96] on div "17:00-23:00 (6h)" at bounding box center [875, 96] width 167 height 7
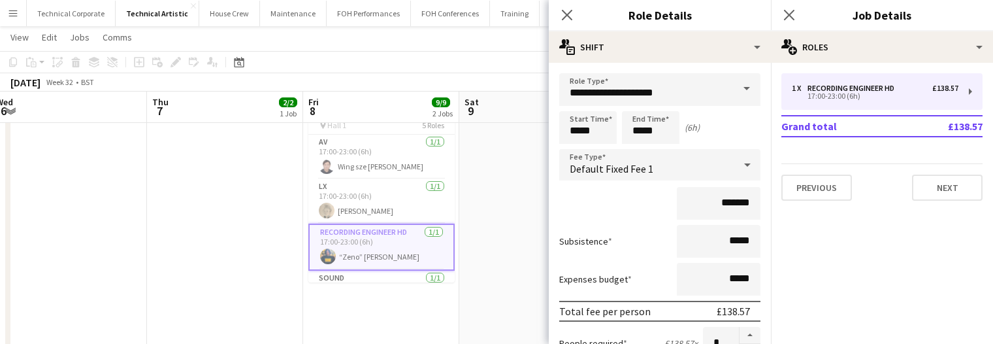
click at [631, 164] on span "Default Fixed Fee 1" at bounding box center [612, 168] width 84 height 13
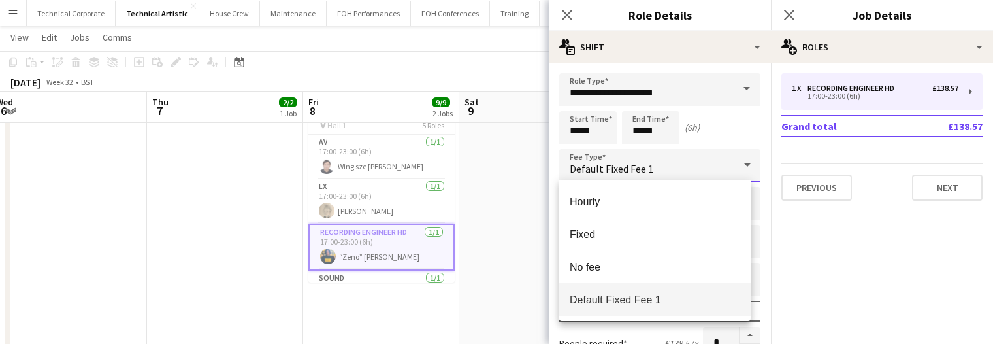
click at [631, 164] on div at bounding box center [496, 172] width 993 height 344
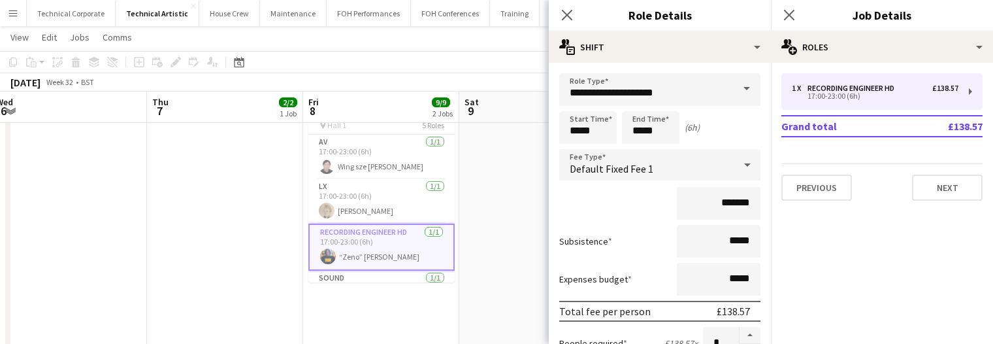
click at [520, 193] on app-date-cell "08:30-16:30 (8h) 2/2 Frozen Light pin Hall 2 2 Roles LX 1/1 08:30-16:30 (8h) Ja…" at bounding box center [537, 249] width 156 height 729
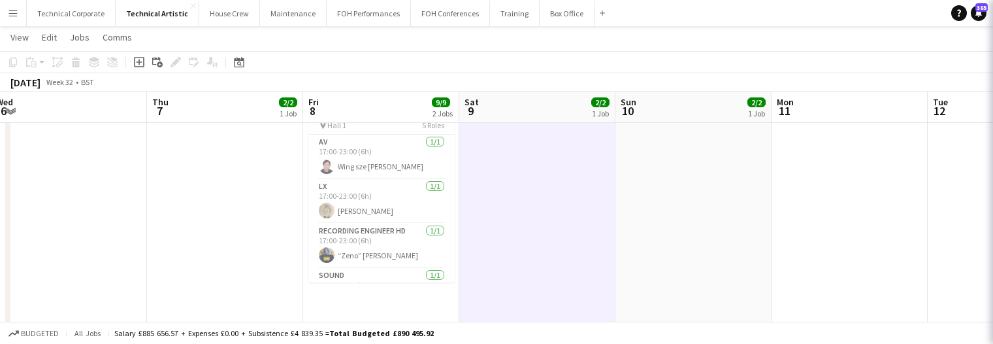
click at [520, 193] on app-date-cell "08:30-16:30 (8h) 2/2 Frozen Light pin Hall 2 2 Roles LX 1/1 08:30-16:30 (8h) Ja…" at bounding box center [537, 249] width 156 height 729
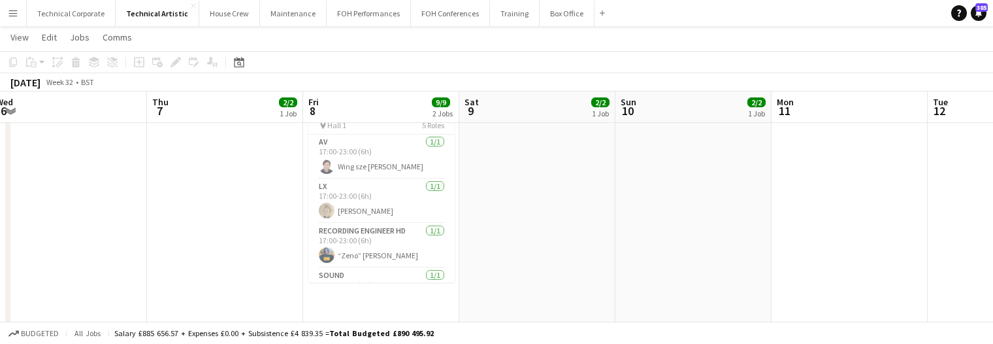
click at [537, 269] on app-date-cell "08:30-16:30 (8h) 2/2 Frozen Light pin Hall 2 2 Roles LX 1/1 08:30-16:30 (8h) Ja…" at bounding box center [537, 249] width 156 height 729
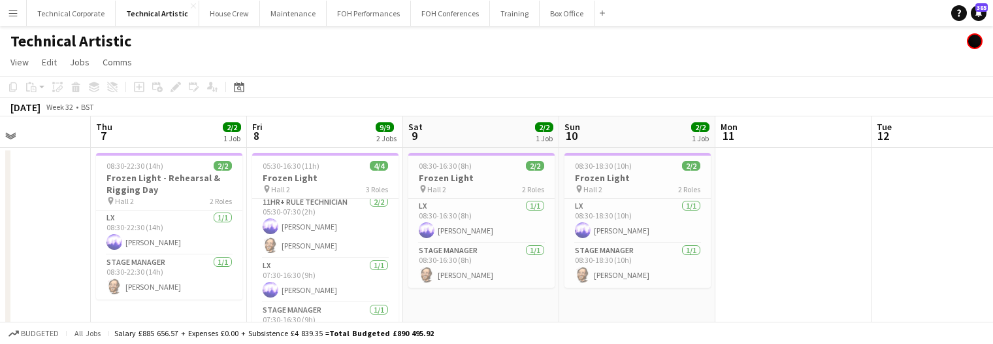
scroll to position [0, 583]
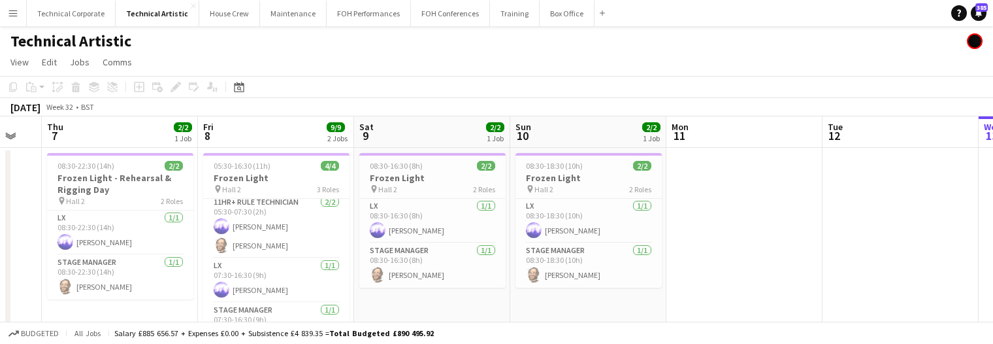
drag, startPoint x: 616, startPoint y: 301, endPoint x: 510, endPoint y: 301, distance: 105.9
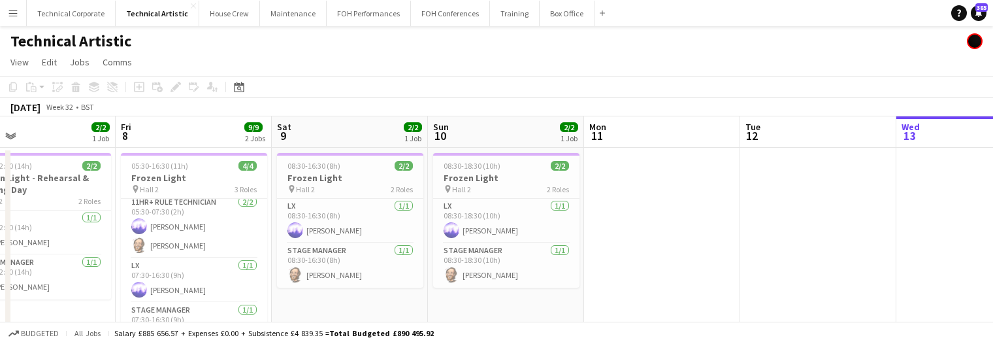
drag, startPoint x: 629, startPoint y: 261, endPoint x: 540, endPoint y: 268, distance: 89.1
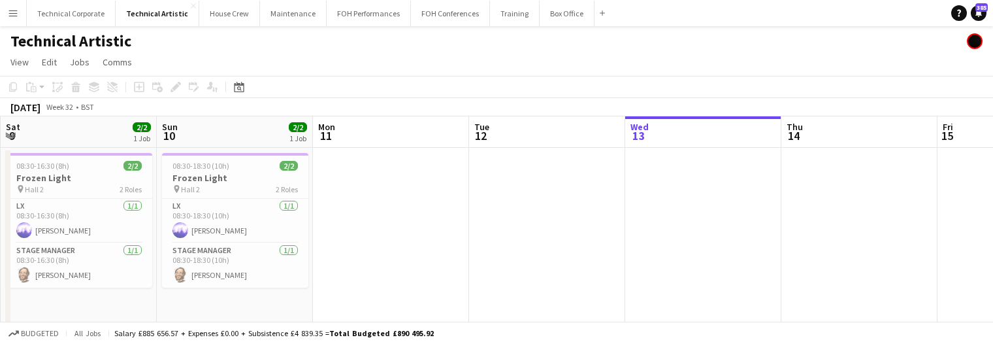
drag, startPoint x: 608, startPoint y: 245, endPoint x: 350, endPoint y: 263, distance: 258.8
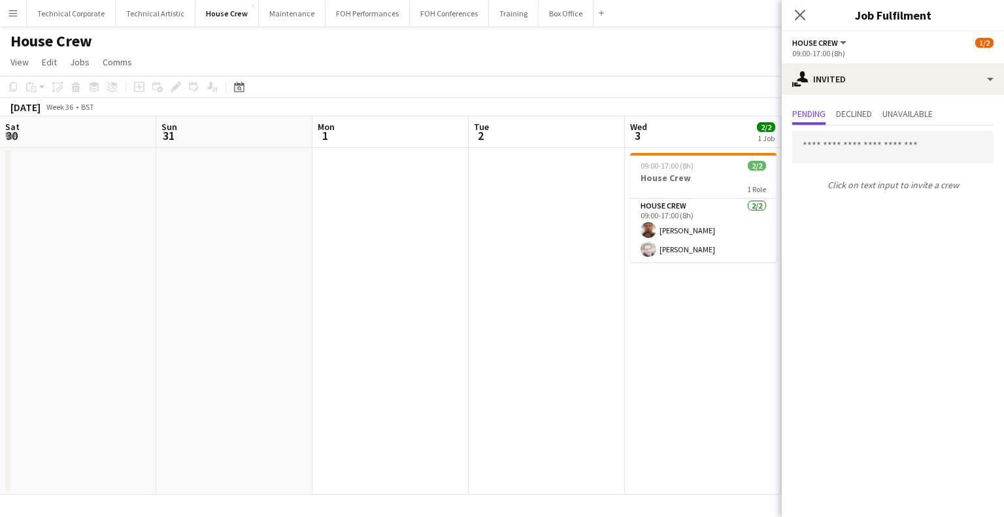
scroll to position [0, 387]
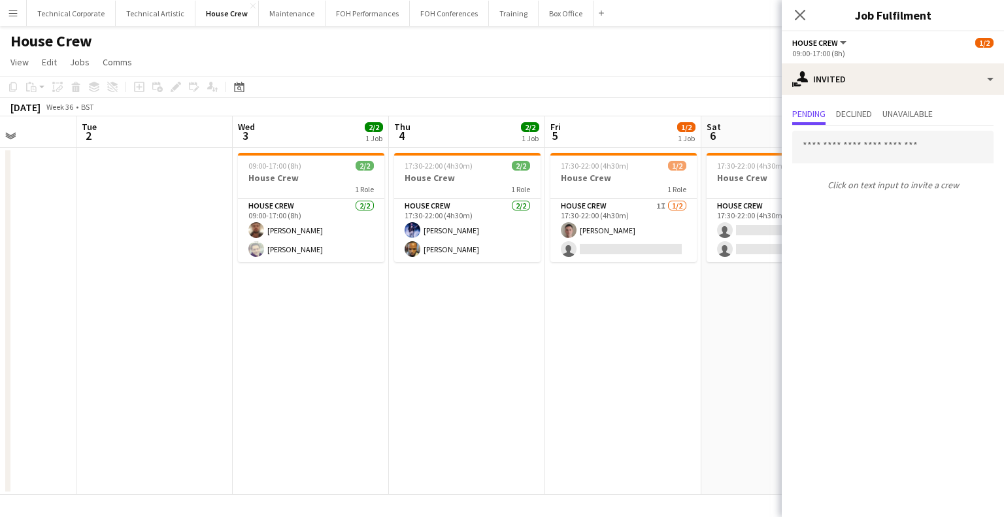
drag, startPoint x: 0, startPoint y: 0, endPoint x: 679, endPoint y: 308, distance: 745.5
click at [679, 308] on app-calendar-viewport "Sat 30 Sun 31 Mon 1 Tue 2 Wed 3 2/2 1 Job Thu 4 2/2 1 Job Fri 5 1/2 1 Job Sat 6…" at bounding box center [502, 305] width 1004 height 378
click at [650, 315] on app-date-cell "17:30-22:00 (4h30m) 1/2 House Crew 1 Role House Crew 1I [DATE] 17:30-22:00 (4h3…" at bounding box center [623, 321] width 156 height 347
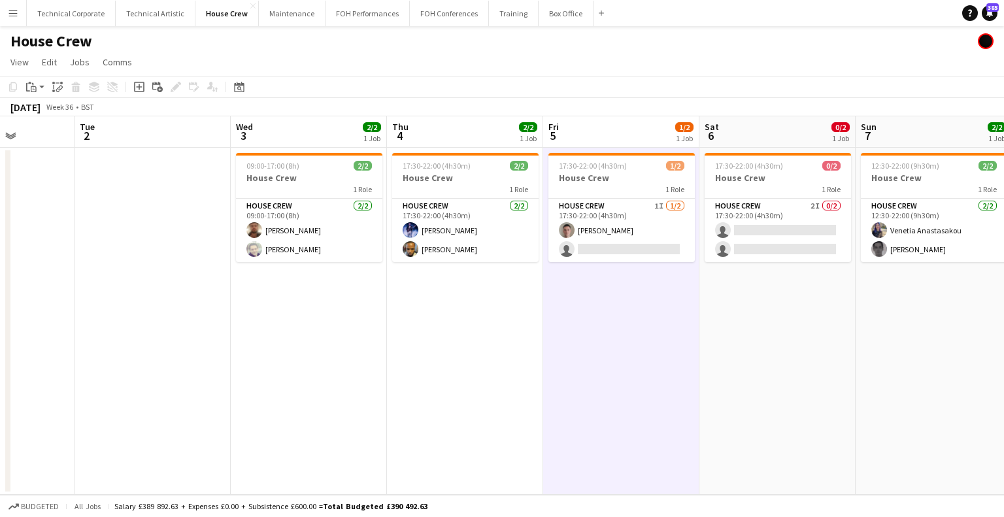
drag, startPoint x: 474, startPoint y: 309, endPoint x: 450, endPoint y: 308, distance: 24.9
click at [450, 308] on app-calendar-viewport "Sat 30 Sun 31 Mon 1 Tue 2 Wed 3 2/2 1 Job Thu 4 2/2 1 Job Fri 5 1/2 1 Job Sat 6…" at bounding box center [502, 305] width 1004 height 378
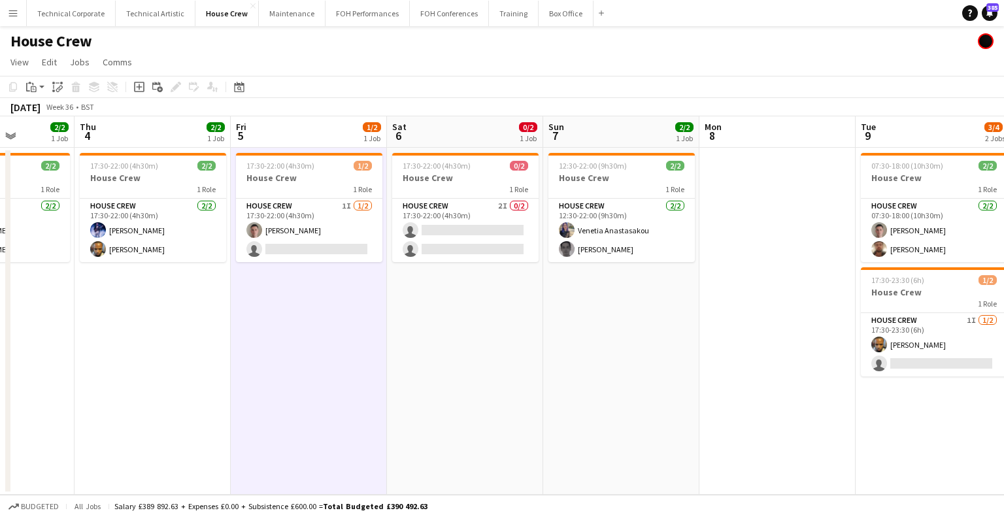
scroll to position [0, 401]
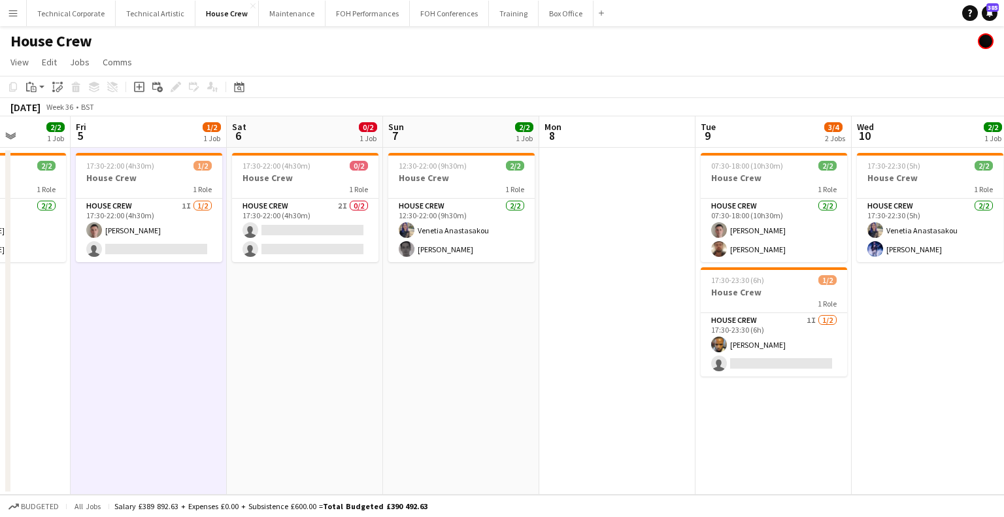
drag, startPoint x: 688, startPoint y: 277, endPoint x: 463, endPoint y: 271, distance: 225.5
click at [415, 282] on app-calendar-viewport "Mon 1 Tue 2 Wed 3 2/2 1 Job Thu 4 2/2 1 Job Fri 5 1/2 1 Job Sat 6 0/2 1 Job Sun…" at bounding box center [502, 305] width 1004 height 378
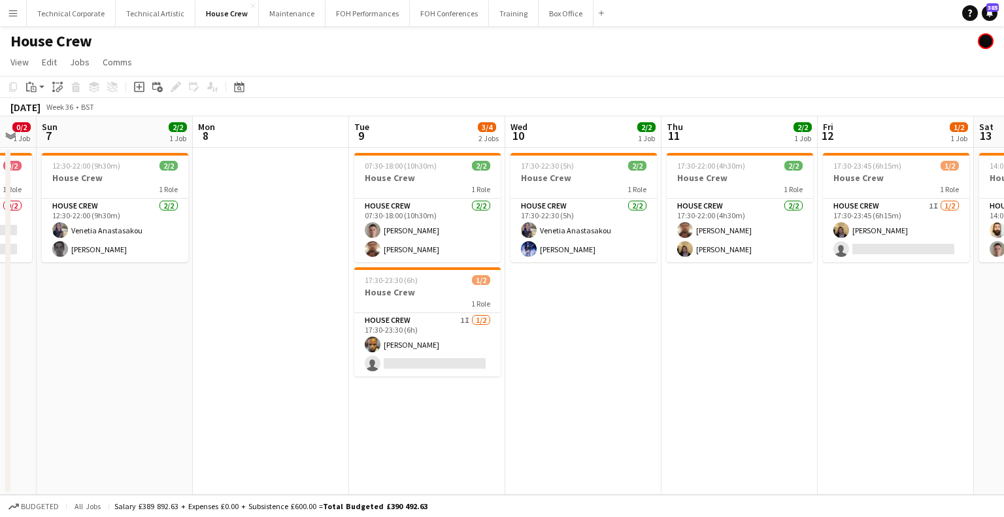
drag, startPoint x: 459, startPoint y: 327, endPoint x: 392, endPoint y: 326, distance: 66.7
click at [400, 326] on app-calendar-viewport "Wed 3 2/2 1 Job Thu 4 2/2 1 Job Fri 5 1/2 1 Job Sat 6 0/2 1 Job Sun 7 2/2 1 Job…" at bounding box center [502, 305] width 1004 height 378
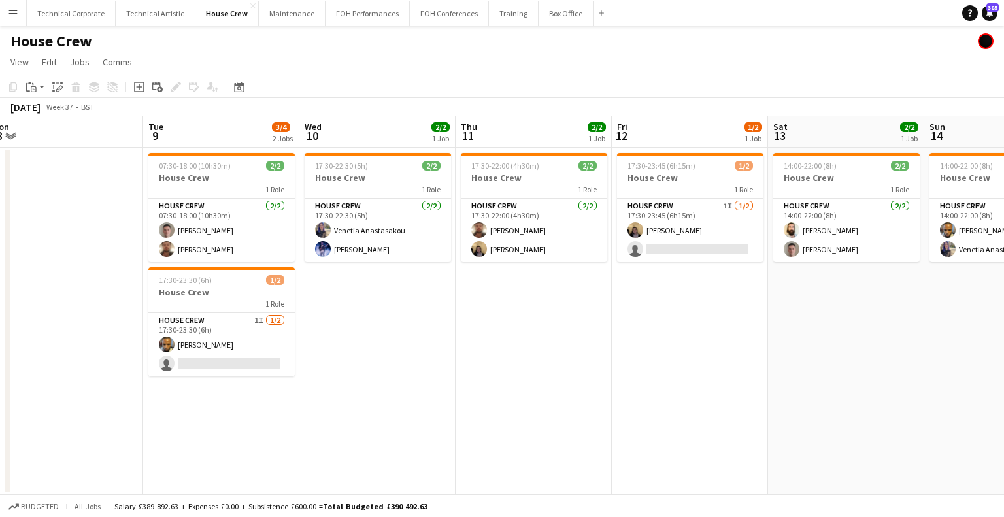
drag, startPoint x: 525, startPoint y: 313, endPoint x: 345, endPoint y: 316, distance: 180.4
click at [345, 316] on app-calendar-viewport "Fri 5 1/2 1 Job Sat 6 0/2 1 Job Sun 7 2/2 1 Job Mon 8 Tue 9 3/4 2 Jobs Wed 10 2…" at bounding box center [502, 305] width 1004 height 378
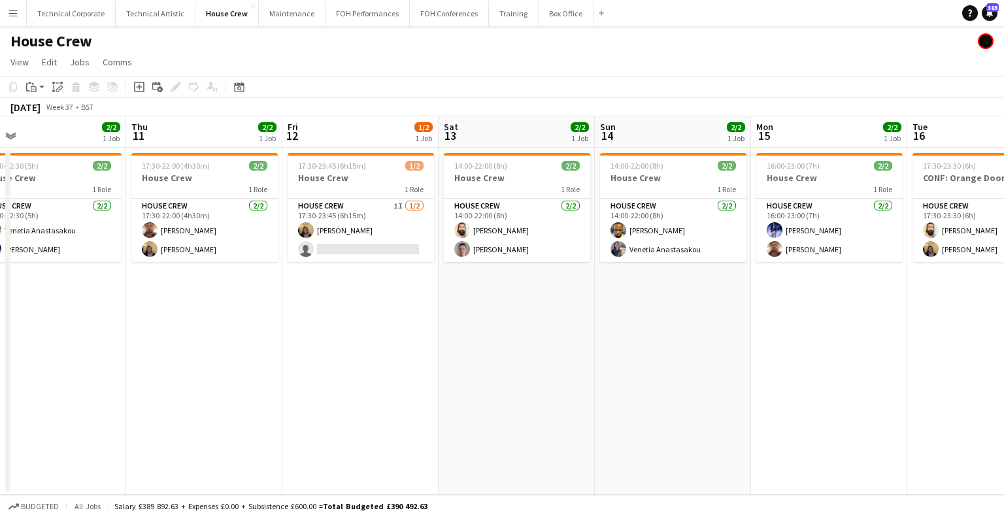
drag, startPoint x: 390, startPoint y: 323, endPoint x: 466, endPoint y: 299, distance: 79.6
click at [326, 325] on app-calendar-viewport "Sun 7 2/2 1 Job Mon 8 Tue 9 3/4 2 Jobs Wed 10 2/2 1 Job Thu 11 2/2 1 Job Fri 12…" at bounding box center [502, 305] width 1004 height 378
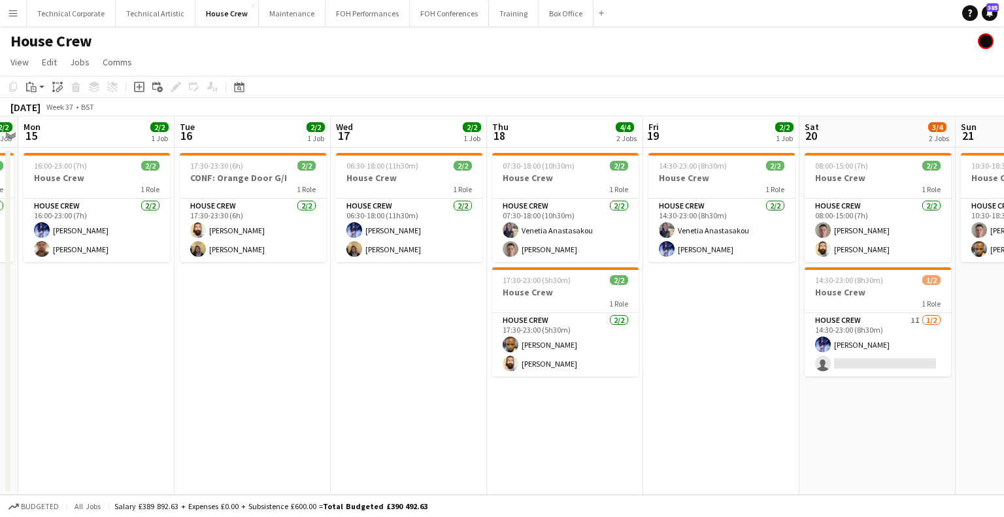
drag, startPoint x: 774, startPoint y: 314, endPoint x: 535, endPoint y: 320, distance: 239.9
click at [520, 320] on app-calendar-viewport "Thu 11 2/2 1 Job Fri 12 1/2 1 Job Sat 13 2/2 1 Job Sun 14 2/2 1 Job Mon 15 2/2 …" at bounding box center [502, 305] width 1004 height 378
click at [322, 347] on app-calendar-viewport "Thu 11 2/2 1 Job Fri 12 1/2 1 Job Sat 13 2/2 1 Job Sun 14 2/2 1 Job Mon 15 2/2 …" at bounding box center [502, 305] width 1004 height 378
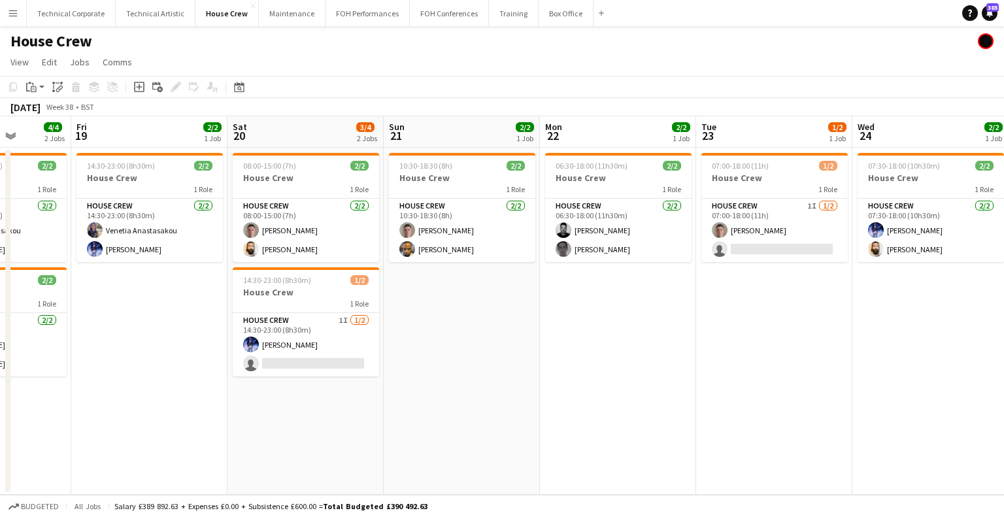
drag, startPoint x: 657, startPoint y: 339, endPoint x: 537, endPoint y: 331, distance: 119.9
click at [305, 335] on app-calendar-viewport "Tue 16 2/2 1 Job Wed 17 2/2 1 Job Thu 18 4/4 2 Jobs Fri 19 2/2 1 Job Sat 20 3/4…" at bounding box center [502, 305] width 1004 height 378
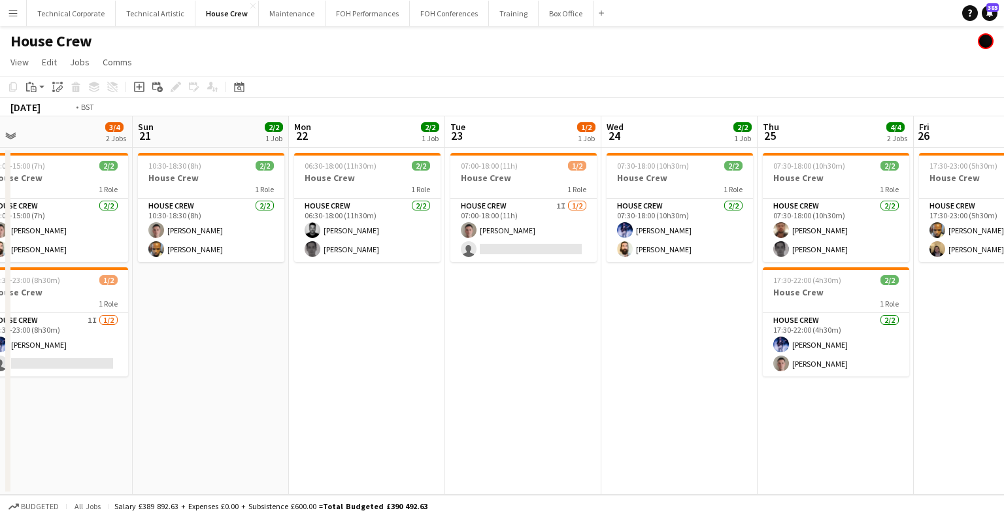
drag, startPoint x: 695, startPoint y: 329, endPoint x: 405, endPoint y: 342, distance: 290.4
click at [405, 342] on app-calendar-viewport "Thu 18 4/4 2 Jobs Fri 19 2/2 1 Job Sat 20 3/4 2 Jobs Sun 21 2/2 1 Job Mon 22 2/…" at bounding box center [502, 305] width 1004 height 378
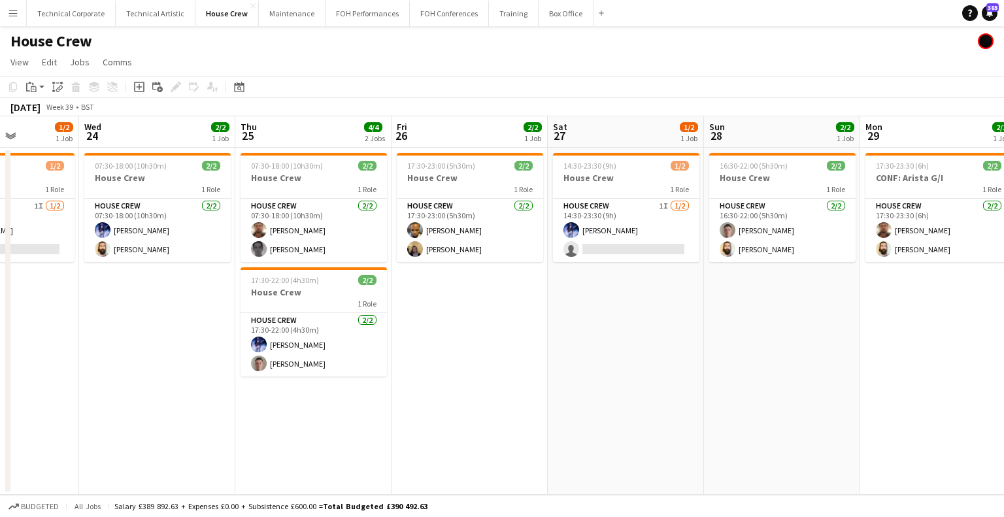
drag, startPoint x: 774, startPoint y: 347, endPoint x: 679, endPoint y: 351, distance: 94.8
click at [444, 359] on app-calendar-viewport "Sat 20 3/4 2 Jobs Sun 21 2/2 1 Job Mon 22 2/2 1 Job Tue 23 1/2 1 Job Wed 24 2/2…" at bounding box center [502, 305] width 1004 height 378
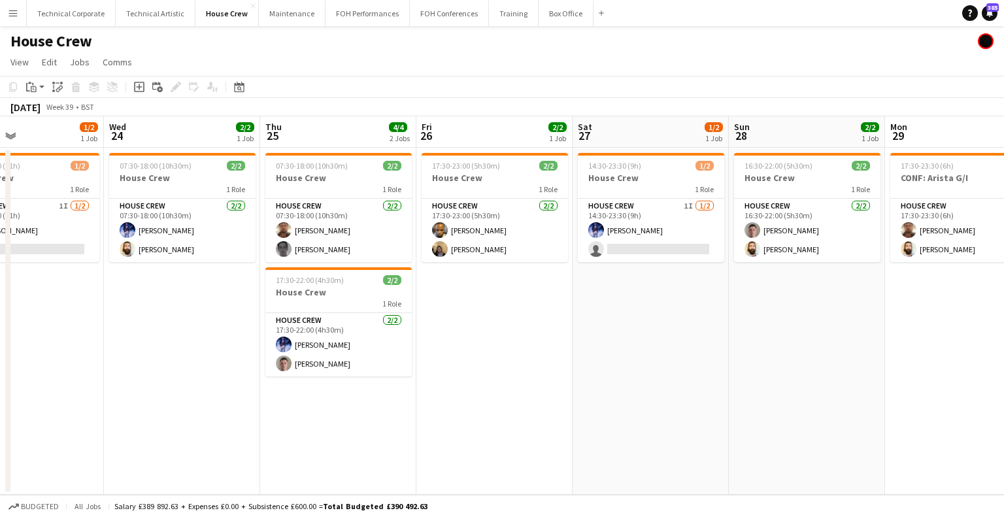
drag, startPoint x: 748, startPoint y: 350, endPoint x: 327, endPoint y: 327, distance: 421.5
click at [327, 327] on app-calendar-viewport "Sun 21 2/2 1 Job Mon 22 2/2 1 Job Tue 23 1/2 1 Job Wed 24 2/2 1 Job Thu 25 4/4 …" at bounding box center [502, 305] width 1004 height 378
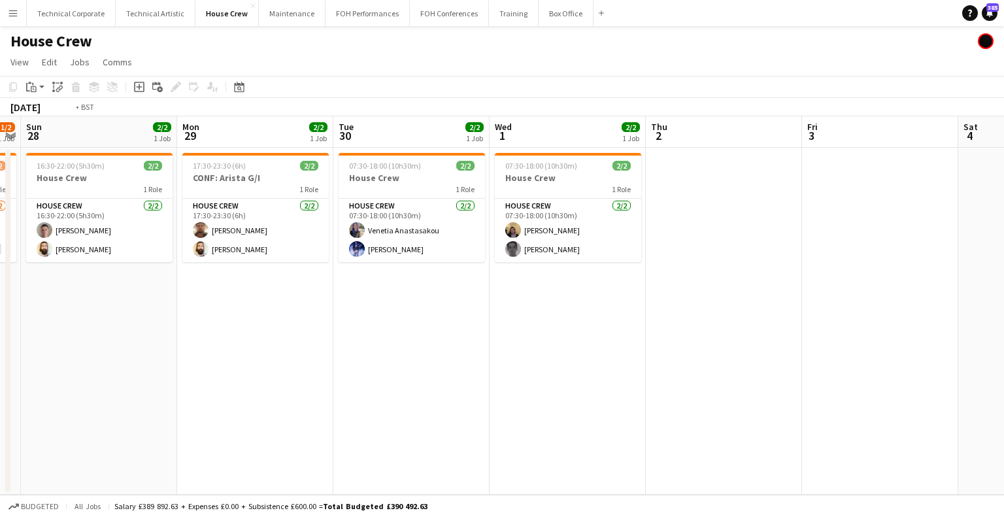
drag, startPoint x: 721, startPoint y: 341, endPoint x: 396, endPoint y: 325, distance: 325.8
click at [365, 329] on app-calendar-viewport "Thu 25 4/4 2 Jobs Fri 26 2/2 1 Job Sat 27 1/2 1 Job Sun 28 2/2 1 Job Mon 29 2/2…" at bounding box center [502, 305] width 1004 height 378
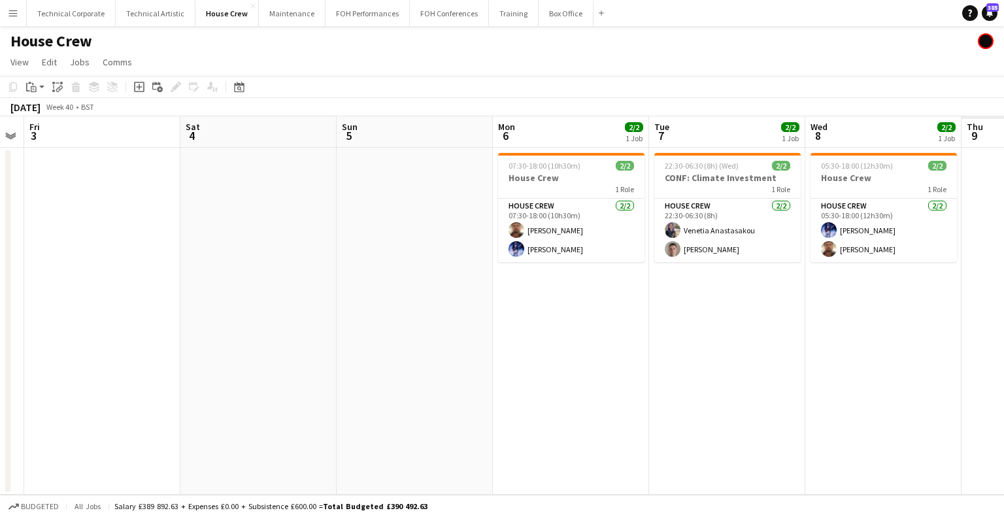
drag, startPoint x: 359, startPoint y: 312, endPoint x: 324, endPoint y: 314, distance: 34.7
click at [324, 314] on app-calendar-viewport "Tue 30 2/2 1 Job Wed 1 2/2 1 Job Thu 2 Fri 3 Sat 4 Sun 5 Mon 6 2/2 1 Job Tue 7 …" at bounding box center [502, 305] width 1004 height 378
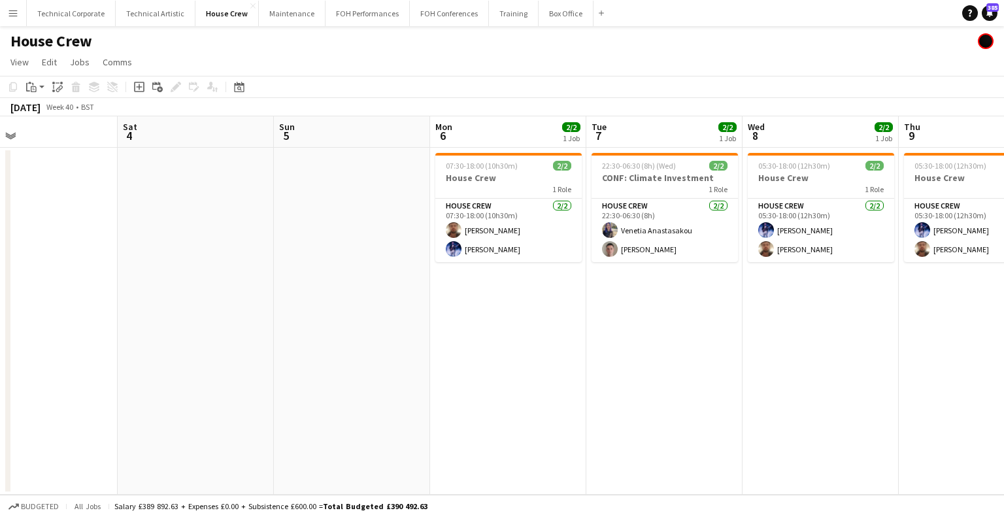
drag, startPoint x: 591, startPoint y: 323, endPoint x: 557, endPoint y: 327, distance: 34.1
click at [454, 323] on app-calendar-viewport "Tue 30 2/2 1 Job Wed 1 2/2 1 Job Thu 2 Fri 3 Sat 4 Sun 5 Mon 6 2/2 1 Job Tue 7 …" at bounding box center [502, 305] width 1004 height 378
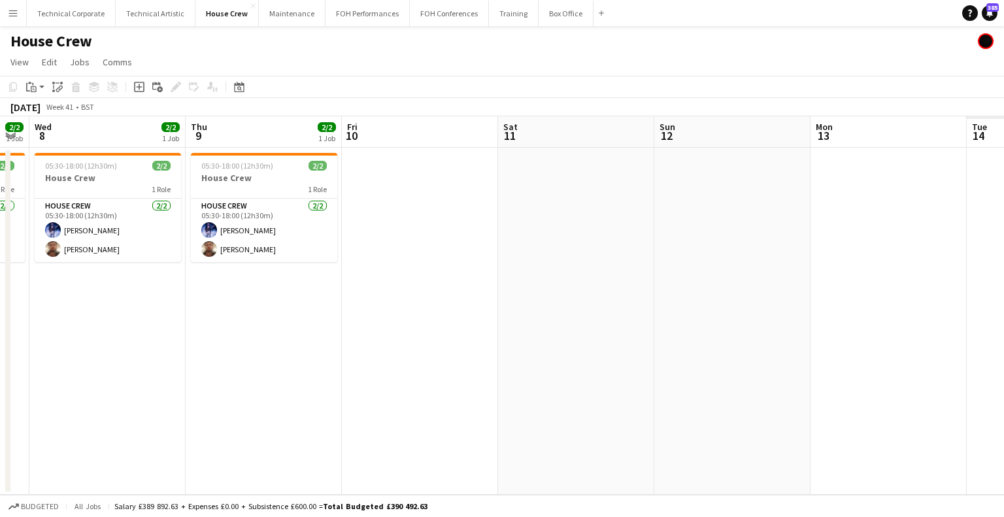
drag, startPoint x: 528, startPoint y: 323, endPoint x: 369, endPoint y: 321, distance: 158.8
click at [370, 321] on app-calendar-viewport "Sat 4 Sun 5 Mon 6 2/2 1 Job Tue 7 2/2 1 Job Wed 8 2/2 1 Job Thu 9 2/2 1 Job Fri…" at bounding box center [502, 305] width 1004 height 378
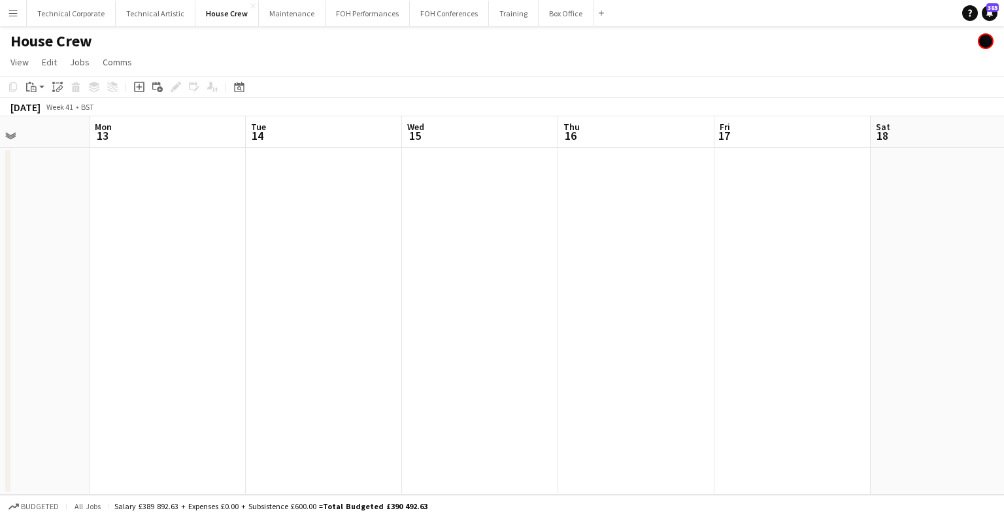
drag, startPoint x: 661, startPoint y: 323, endPoint x: 455, endPoint y: 318, distance: 205.9
click at [268, 325] on app-calendar-viewport "Fri 10 Sat 11 Sun 12 Mon 13 Tue 14 Wed 15 Thu 16 Fri 17 Sat 18 Sun 19 Mon 20 Tu…" at bounding box center [502, 305] width 1004 height 378
drag, startPoint x: 454, startPoint y: 300, endPoint x: 716, endPoint y: 292, distance: 262.2
click at [768, 281] on app-calendar-viewport "Sun 12 Mon 13 Tue 14 Wed 15 Thu 16 Fri 17 Sat 18 Sun 19 Mon 20 Tue 21 Wed 22 Th…" at bounding box center [502, 305] width 1004 height 378
drag, startPoint x: 342, startPoint y: 303, endPoint x: 922, endPoint y: 322, distance: 579.9
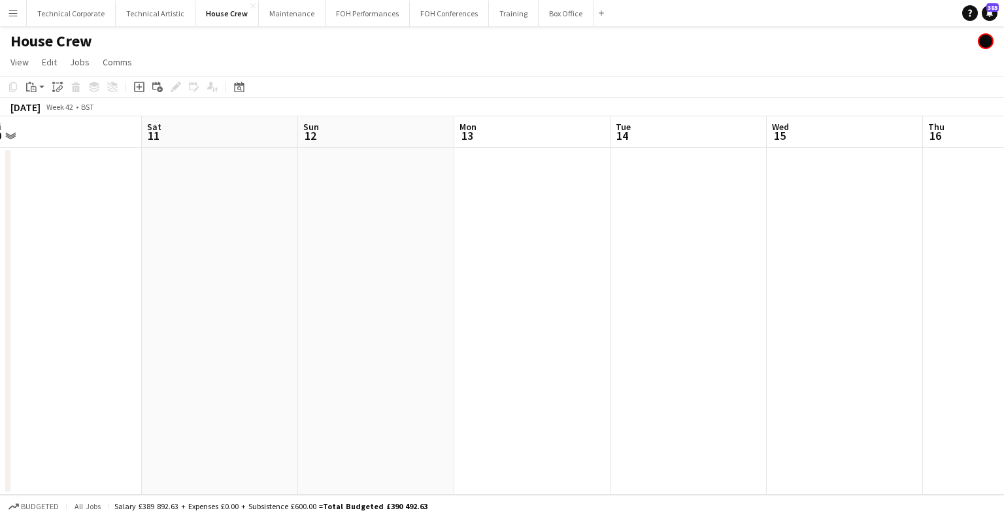
click at [918, 322] on app-calendar-viewport "Wed 8 2/2 1 Job Thu 9 2/2 1 Job Fri 10 Sat 11 Sun 12 Mon 13 Tue 14 Wed 15 Thu 1…" at bounding box center [502, 305] width 1004 height 378
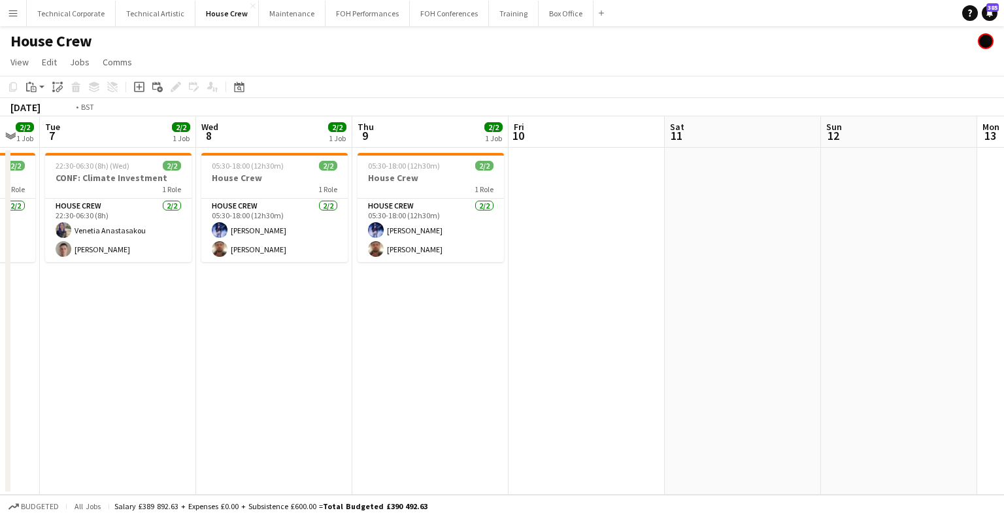
drag, startPoint x: 427, startPoint y: 349, endPoint x: 443, endPoint y: 365, distance: 23.1
click at [794, 357] on app-calendar-viewport "Sun 5 Mon 6 2/2 1 Job Tue 7 2/2 1 Job Wed 8 2/2 1 Job Thu 9 2/2 1 Job Fri 10 Sa…" at bounding box center [502, 305] width 1004 height 378
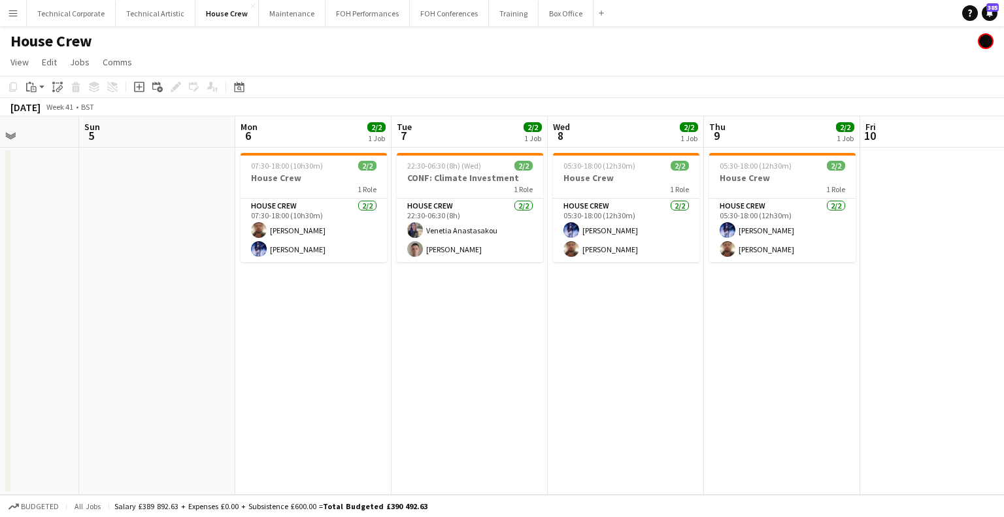
click at [776, 378] on app-calendar-viewport "Thu 2 Fri 3 Sat 4 Sun 5 Mon 6 2/2 1 Job Tue 7 2/2 1 Job Wed 8 2/2 1 Job Thu 9 2…" at bounding box center [502, 305] width 1004 height 378
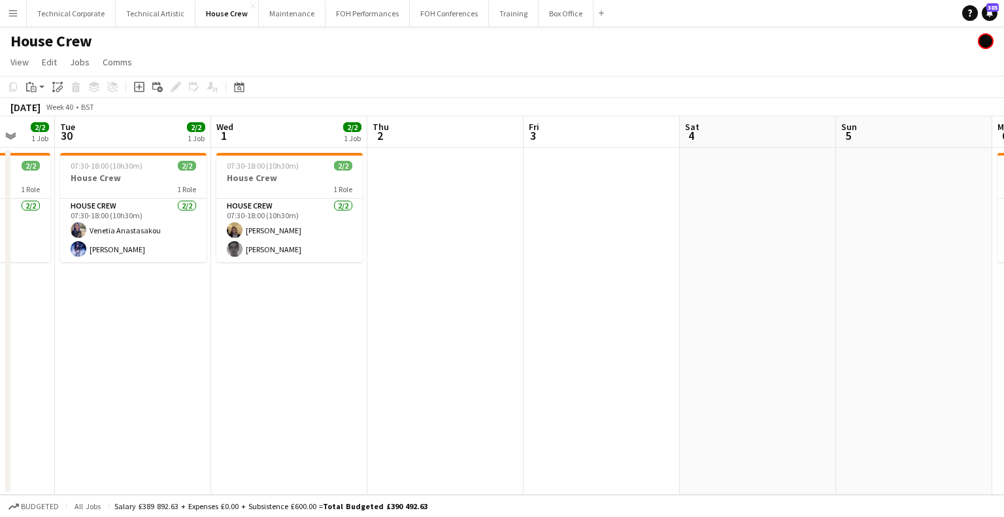
drag, startPoint x: 884, startPoint y: 412, endPoint x: 921, endPoint y: 413, distance: 37.3
click at [921, 413] on app-calendar-viewport "Sat 27 1/2 1 Job Sun 28 2/2 1 Job Mon 29 2/2 1 Job Tue 30 2/2 1 Job Wed 1 2/2 1…" at bounding box center [502, 305] width 1004 height 378
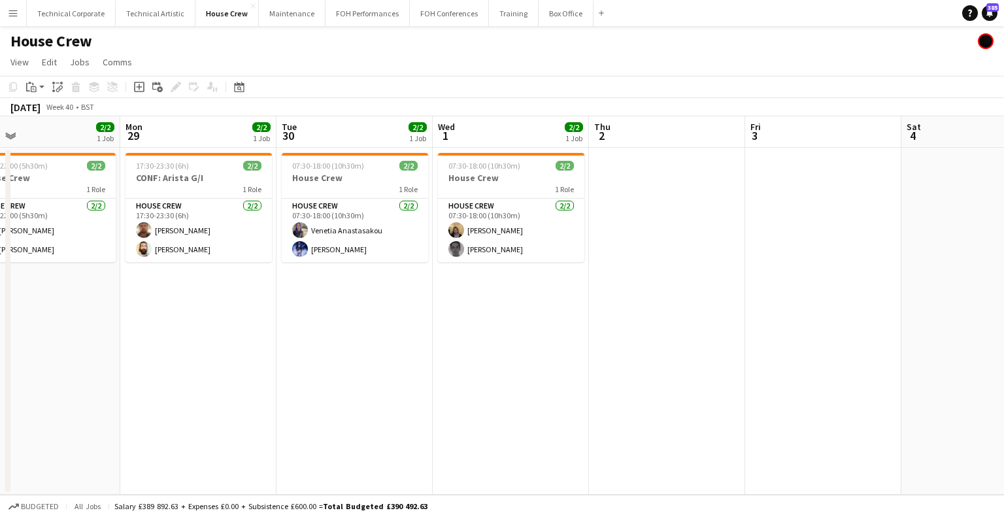
drag, startPoint x: 447, startPoint y: 380, endPoint x: 842, endPoint y: 424, distance: 397.2
click at [999, 424] on app-calendar-viewport "Fri 26 2/2 1 Job Sat 27 1/2 1 Job Sun 28 2/2 1 Job Mon 29 2/2 1 Job Tue 30 2/2 …" at bounding box center [502, 305] width 1004 height 378
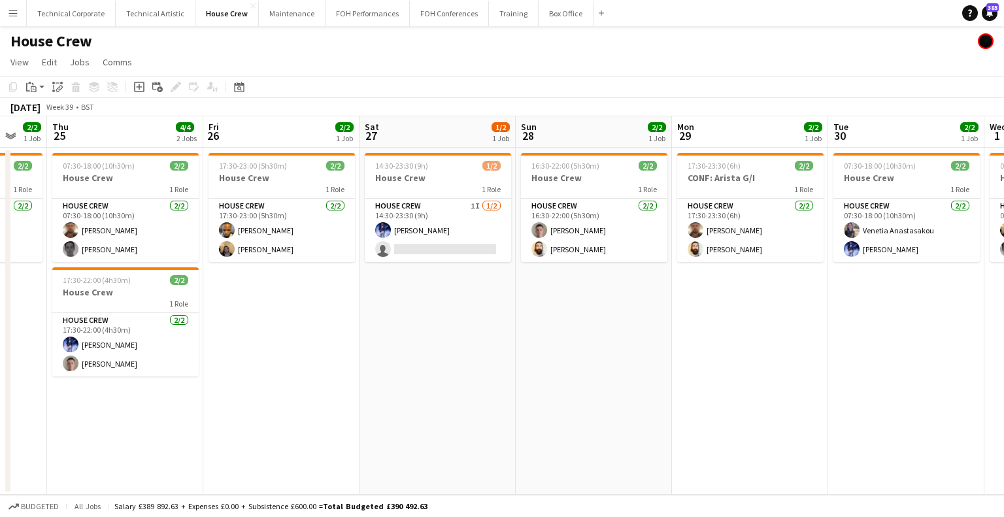
drag, startPoint x: 575, startPoint y: 403, endPoint x: 946, endPoint y: 434, distance: 372.5
click at [946, 434] on app-calendar-viewport "Mon 22 2/2 1 Job Tue 23 1/2 1 Job Wed 24 2/2 1 Job Thu 25 4/4 2 Jobs Fri 26 2/2…" at bounding box center [502, 305] width 1004 height 378
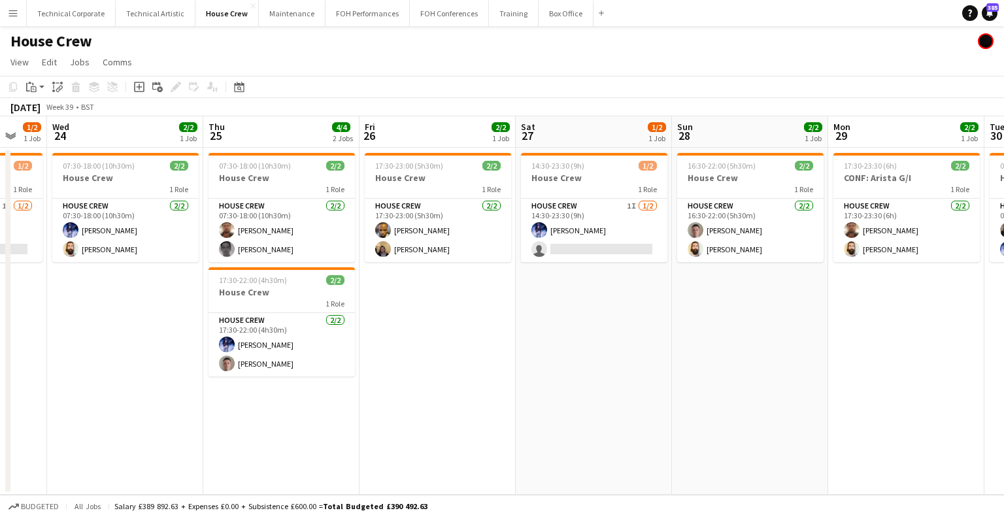
drag, startPoint x: 272, startPoint y: 344, endPoint x: 33, endPoint y: 346, distance: 238.5
click at [33, 346] on app-calendar-viewport "Sat 20 3/4 2 Jobs Sun 21 2/2 1 Job Mon 22 2/2 1 Job Tue 23 1/2 1 Job Wed 24 2/2…" at bounding box center [502, 305] width 1004 height 378
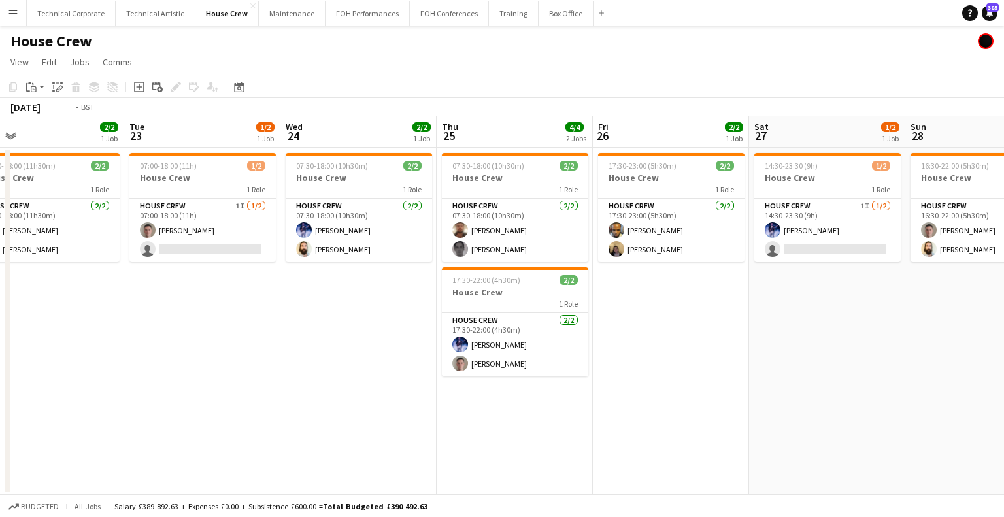
drag, startPoint x: 63, startPoint y: 342, endPoint x: 586, endPoint y: 334, distance: 522.8
click at [586, 337] on app-calendar-viewport "Sat 20 3/4 2 Jobs Sun 21 2/2 1 Job Mon 22 2/2 1 Job Tue 23 1/2 1 Job Wed 24 2/2…" at bounding box center [502, 305] width 1004 height 378
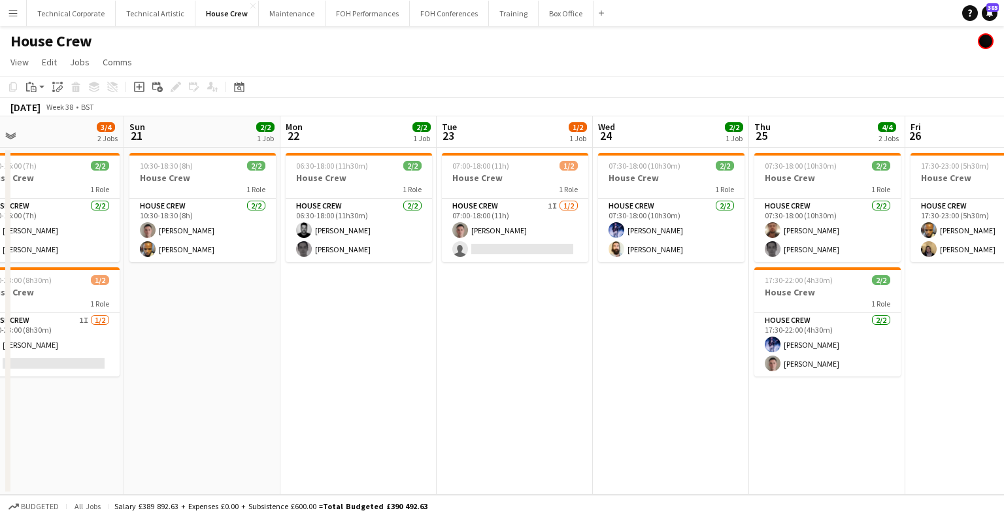
scroll to position [0, 352]
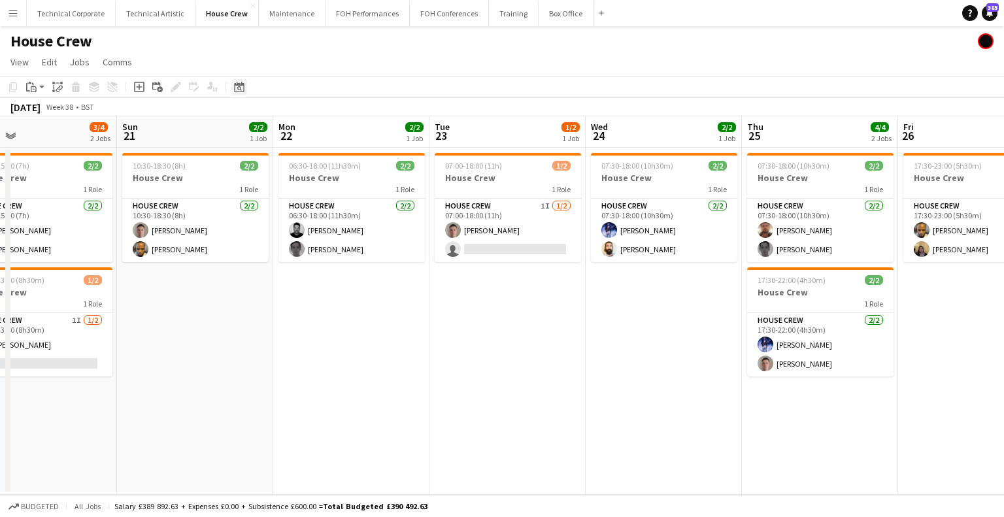
click at [238, 89] on icon at bounding box center [239, 88] width 5 height 5
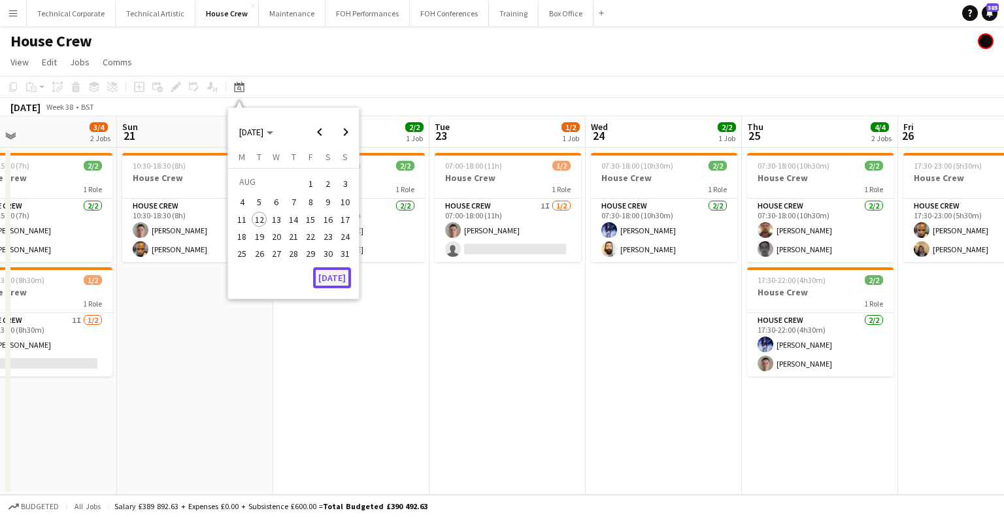
click at [340, 284] on button "[DATE]" at bounding box center [332, 277] width 38 height 21
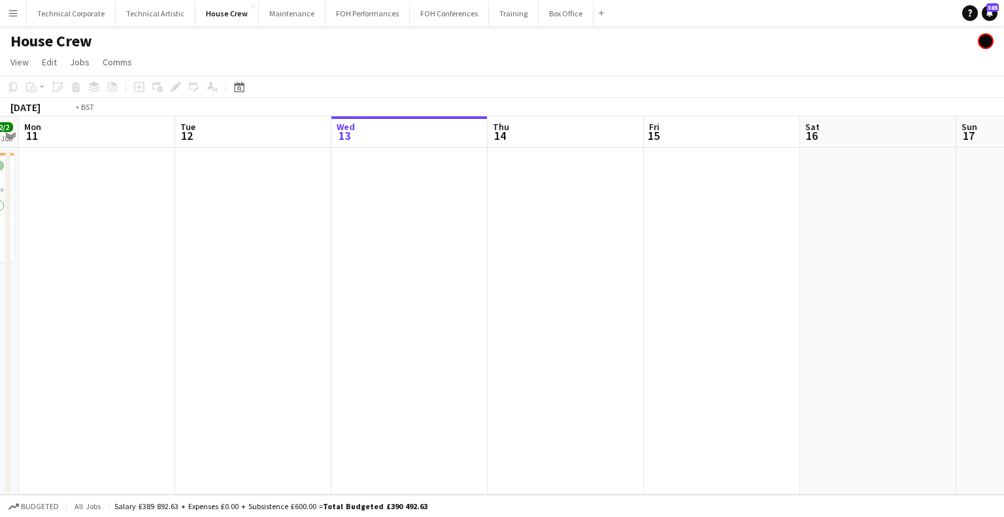
drag, startPoint x: 531, startPoint y: 330, endPoint x: 337, endPoint y: 331, distance: 194.1
click at [190, 348] on app-calendar-viewport "Fri 8 4/4 1 Job Sat 9 2/2 1 Job Sun 10 2/2 1 Job Mon 11 Tue 12 Wed 13 Thu 14 Fr…" at bounding box center [502, 305] width 1004 height 378
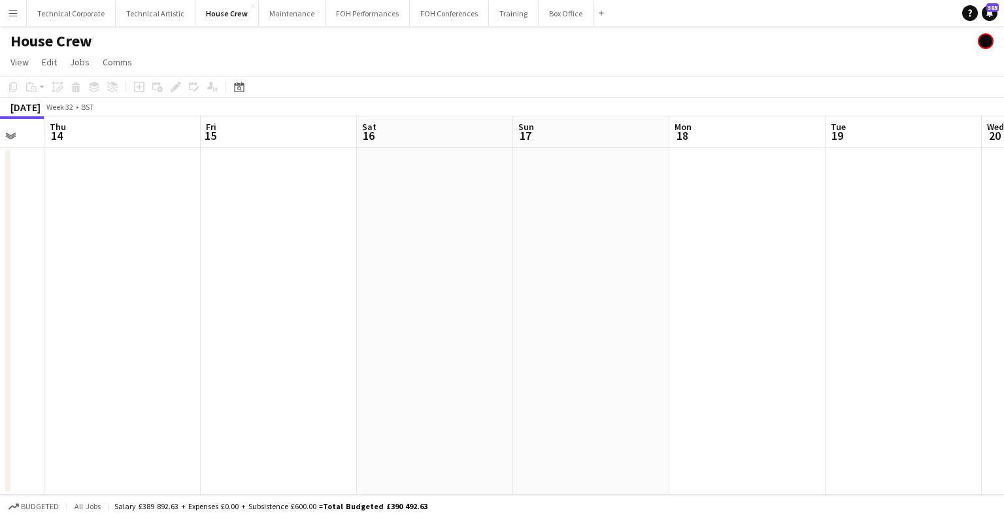
drag, startPoint x: 557, startPoint y: 287, endPoint x: 370, endPoint y: 292, distance: 187.6
click at [285, 295] on app-calendar-viewport "Sun 10 2/2 1 Job Mon 11 Tue 12 Wed 13 Thu 14 Fri 15 Sat 16 Sun 17 Mon 18 Tue 19…" at bounding box center [502, 305] width 1004 height 378
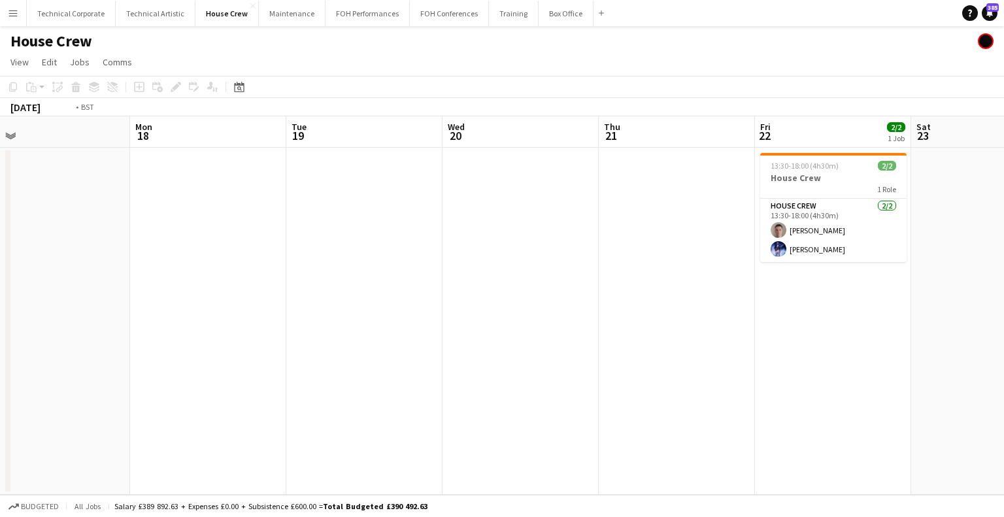
drag, startPoint x: 209, startPoint y: 289, endPoint x: 133, endPoint y: 288, distance: 75.8
click at [133, 288] on app-calendar-viewport "Thu 14 Fri 15 Sat 16 Sun 17 Mon 18 Tue 19 Wed 20 Thu 21 Fri 22 2/2 1 Job Sat 23…" at bounding box center [502, 305] width 1004 height 378
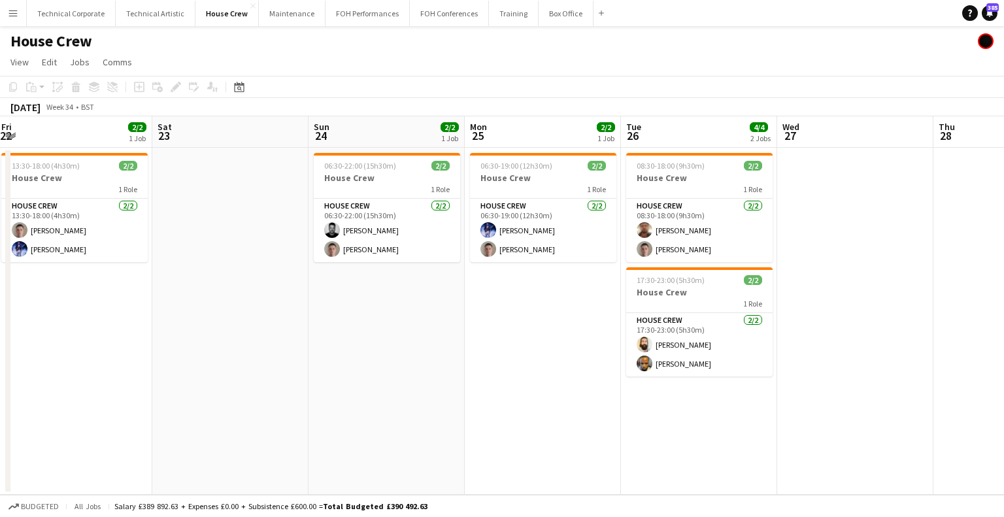
drag, startPoint x: 543, startPoint y: 333, endPoint x: 444, endPoint y: 339, distance: 98.8
click at [403, 346] on app-calendar-viewport "Wed 20 Thu 21 Fri 22 2/2 1 Job Sat 23 Sun 24 2/2 1 Job Mon 25 2/2 1 Job Tue 26 …" at bounding box center [502, 305] width 1004 height 378
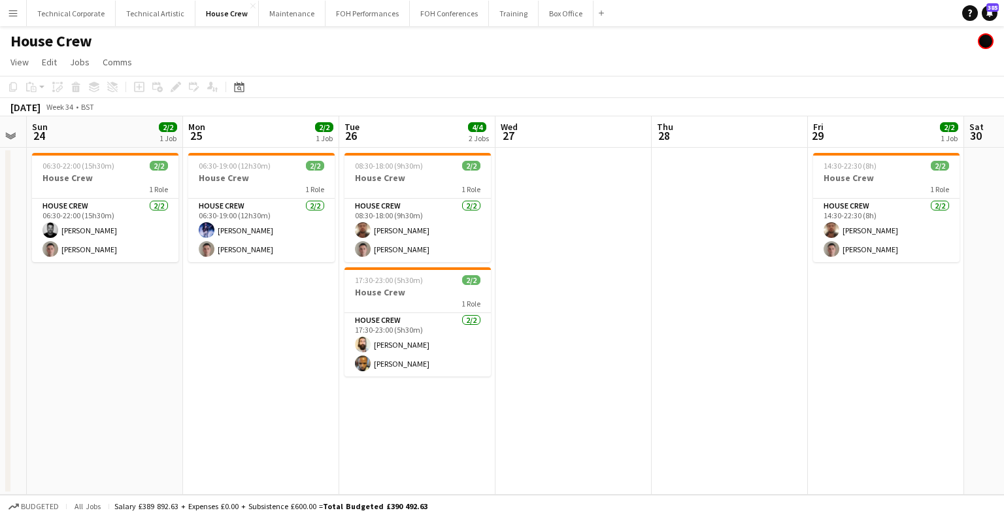
drag, startPoint x: 350, startPoint y: 337, endPoint x: 282, endPoint y: 337, distance: 67.3
click at [218, 344] on app-calendar-viewport "Wed 20 Thu 21 Fri 22 2/2 1 Job Sat 23 Sun 24 2/2 1 Job Mon 25 2/2 1 Job Tue 26 …" at bounding box center [502, 305] width 1004 height 378
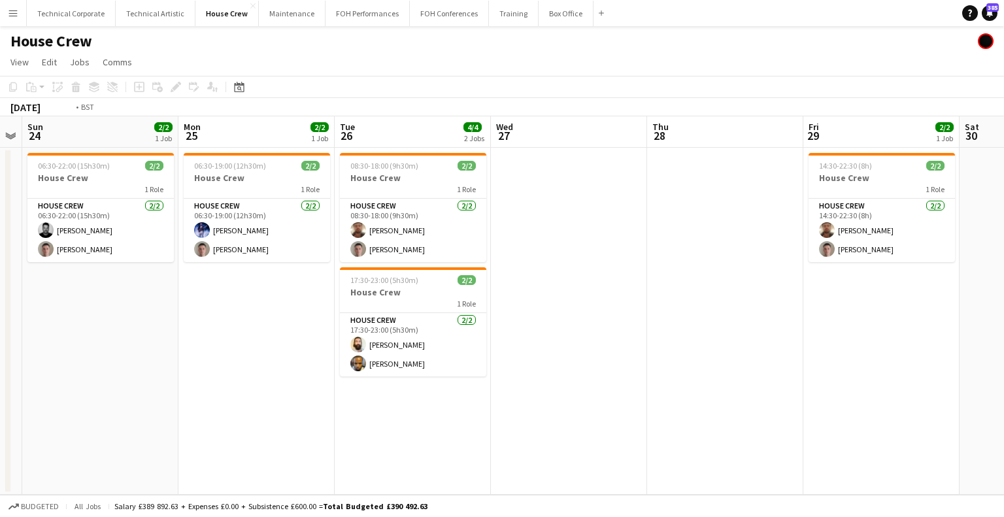
drag, startPoint x: 582, startPoint y: 339, endPoint x: 322, endPoint y: 324, distance: 261.1
click at [293, 329] on app-calendar-viewport "Wed 20 Thu 21 Fri 22 2/2 1 Job Sat 23 Sun 24 2/2 1 Job Mon 25 2/2 1 Job Tue 26 …" at bounding box center [502, 305] width 1004 height 378
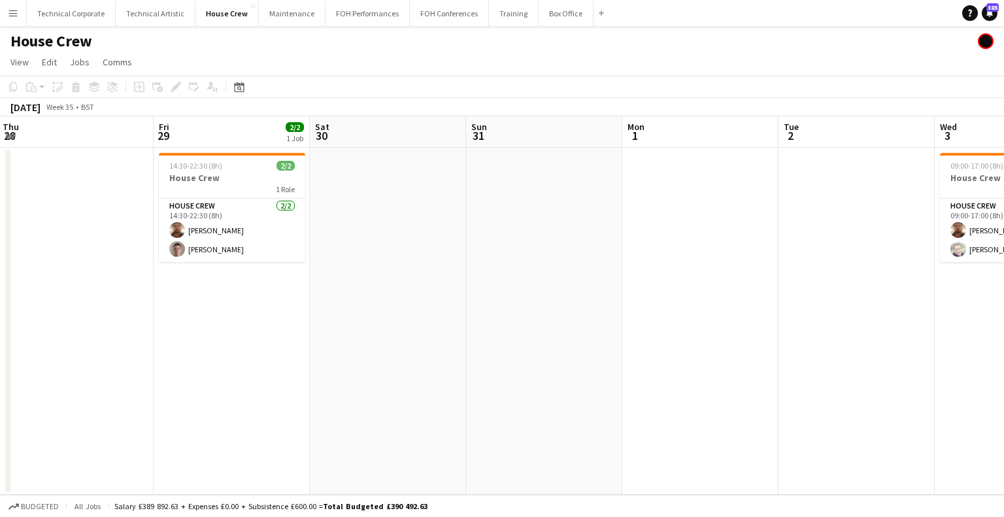
drag, startPoint x: 606, startPoint y: 333, endPoint x: 334, endPoint y: 331, distance: 272.5
click at [260, 331] on app-calendar-viewport "Mon 25 2/2 1 Job Tue 26 4/4 2 Jobs Wed 27 Thu 28 Fri 29 2/2 1 Job Sat 30 Sun 31…" at bounding box center [502, 305] width 1004 height 378
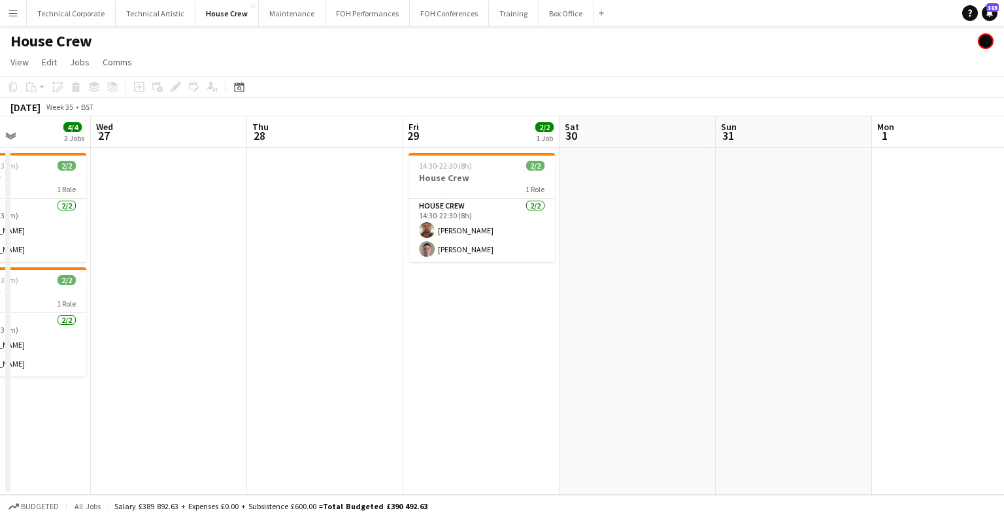
drag, startPoint x: 534, startPoint y: 331, endPoint x: 506, endPoint y: 52, distance: 280.4
click at [869, 247] on app-calendar-viewport "Sun 24 2/2 1 Job Mon 25 2/2 1 Job Tue 26 4/4 2 Jobs Wed 27 Thu 28 Fri 29 2/2 1 …" at bounding box center [502, 305] width 1004 height 378
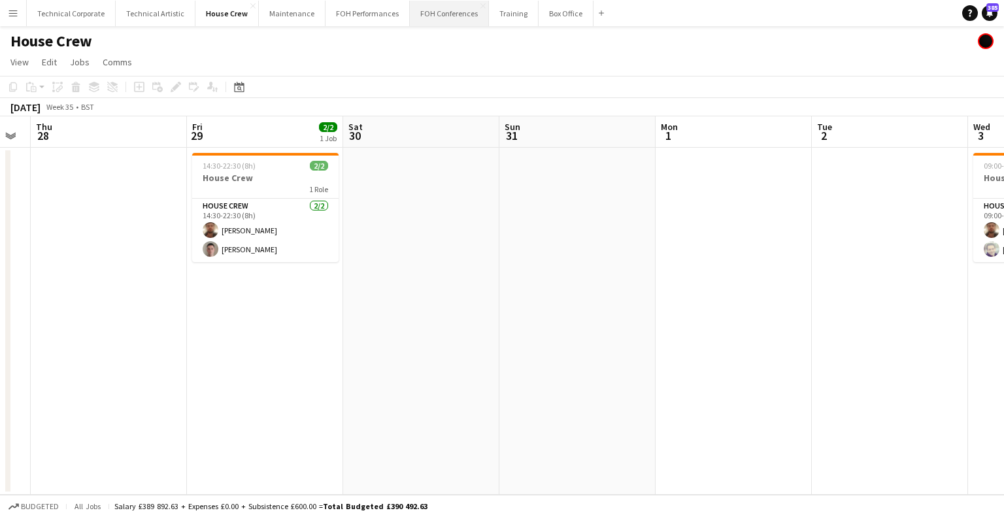
drag, startPoint x: 681, startPoint y: 242, endPoint x: 468, endPoint y: 25, distance: 304.5
click at [603, 193] on app-calendar-viewport "Tue 26 4/4 2 Jobs Wed 27 Thu 28 Fri 29 2/2 1 Job Sat 30 Sun 31 Mon 1 Tue 2 Wed …" at bounding box center [502, 305] width 1004 height 378
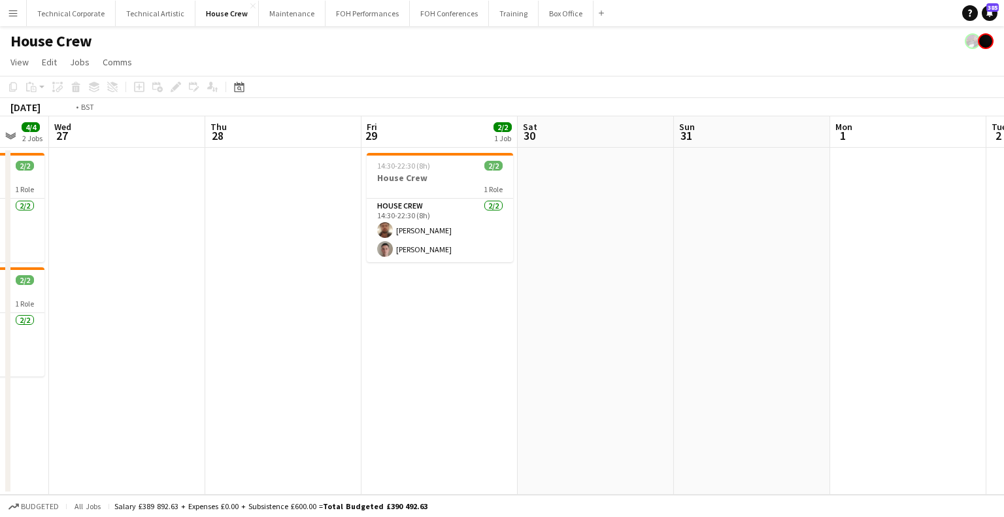
drag, startPoint x: 361, startPoint y: 295, endPoint x: 701, endPoint y: 311, distance: 340.2
click at [714, 308] on app-calendar-viewport "Mon 25 2/2 1 Job Tue 26 4/4 2 Jobs Wed 27 Thu 28 Fri 29 2/2 1 Job Sat 30 Sun 31…" at bounding box center [502, 305] width 1004 height 378
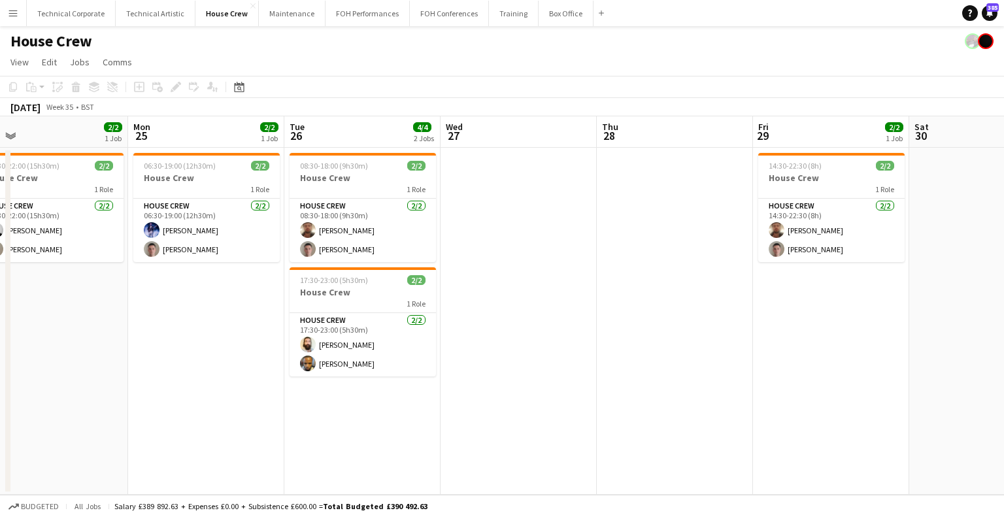
drag, startPoint x: 366, startPoint y: 301, endPoint x: 721, endPoint y: 313, distance: 355.7
click at [733, 313] on app-calendar-viewport "Fri 22 2/2 1 Job Sat 23 Sun 24 2/2 1 Job Mon 25 2/2 1 Job Tue 26 4/4 2 Jobs Wed…" at bounding box center [502, 305] width 1004 height 378
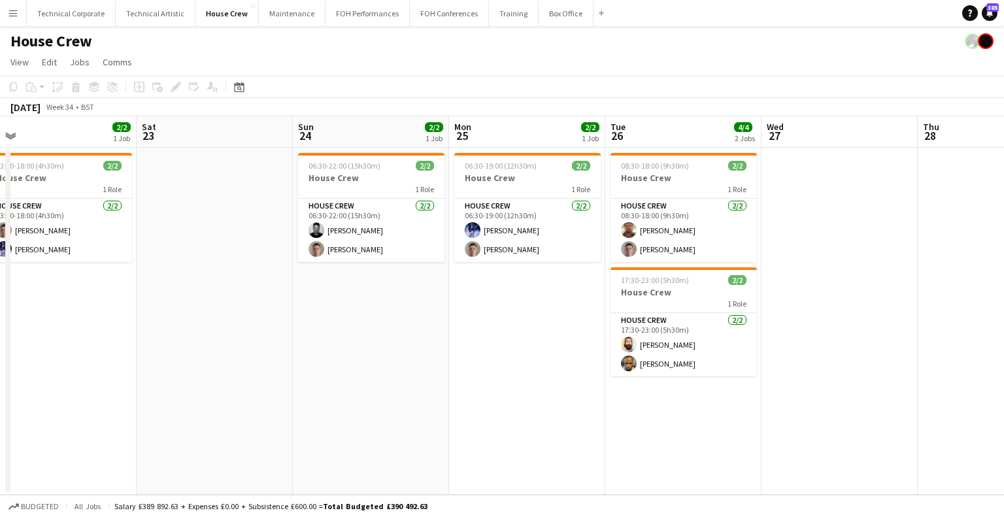
drag, startPoint x: 207, startPoint y: 296, endPoint x: 795, endPoint y: 297, distance: 587.5
click at [776, 295] on app-calendar-viewport "Wed 20 Thu 21 Fri 22 2/2 1 Job Sat 23 Sun 24 2/2 1 Job Mon 25 2/2 1 Job Tue 26 …" at bounding box center [502, 305] width 1004 height 378
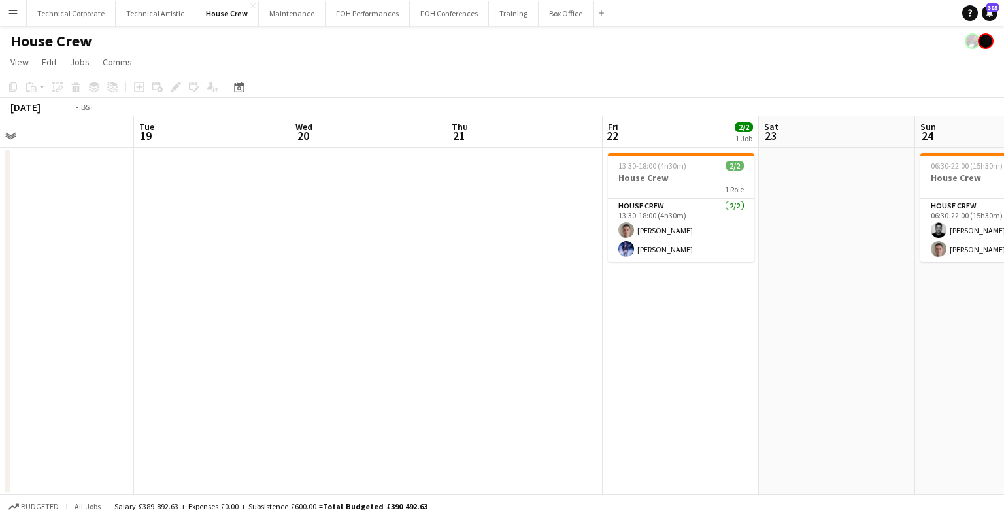
drag, startPoint x: 322, startPoint y: 297, endPoint x: 787, endPoint y: 292, distance: 466.0
click at [779, 294] on app-calendar-viewport "Sat 16 Sun 17 Mon 18 Tue 19 Wed 20 Thu 21 Fri 22 2/2 1 Job Sat 23 Sun 24 2/2 1 …" at bounding box center [502, 305] width 1004 height 378
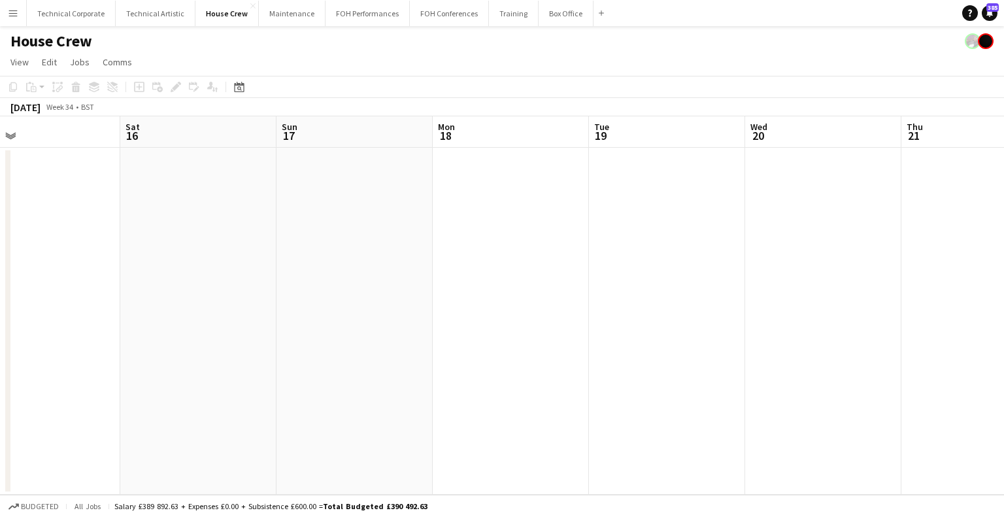
click at [721, 289] on app-calendar-viewport "Wed 13 Thu 14 Fri 15 Sat 16 Sun 17 Mon 18 Tue 19 Wed 20 Thu 21 Fri 22 2/2 1 Job…" at bounding box center [502, 305] width 1004 height 378
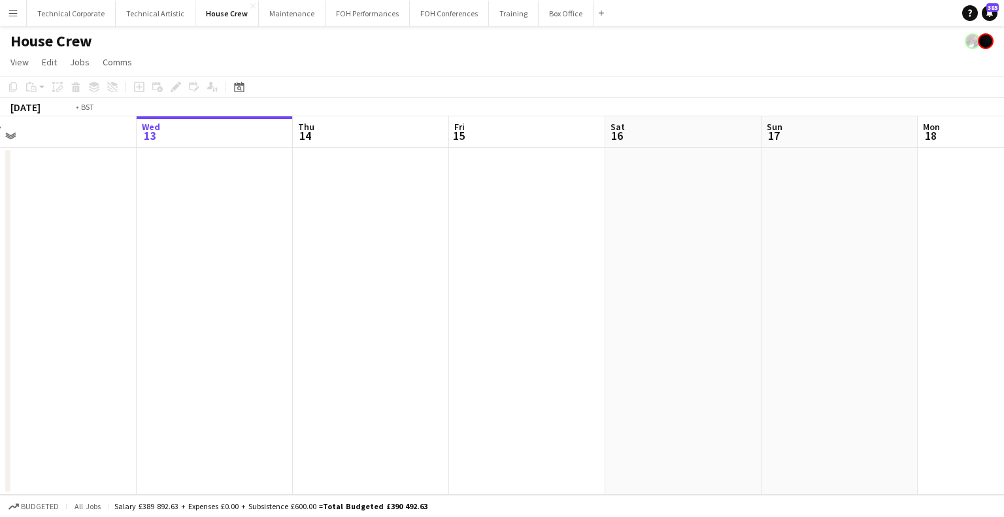
drag, startPoint x: 359, startPoint y: 284, endPoint x: 525, endPoint y: 293, distance: 166.2
click at [727, 287] on app-calendar-viewport "Sun 10 2/2 1 Job Mon 11 Tue 12 Wed 13 Thu 14 Fri 15 Sat 16 Sun 17 Mon 18 Tue 19…" at bounding box center [502, 305] width 1004 height 378
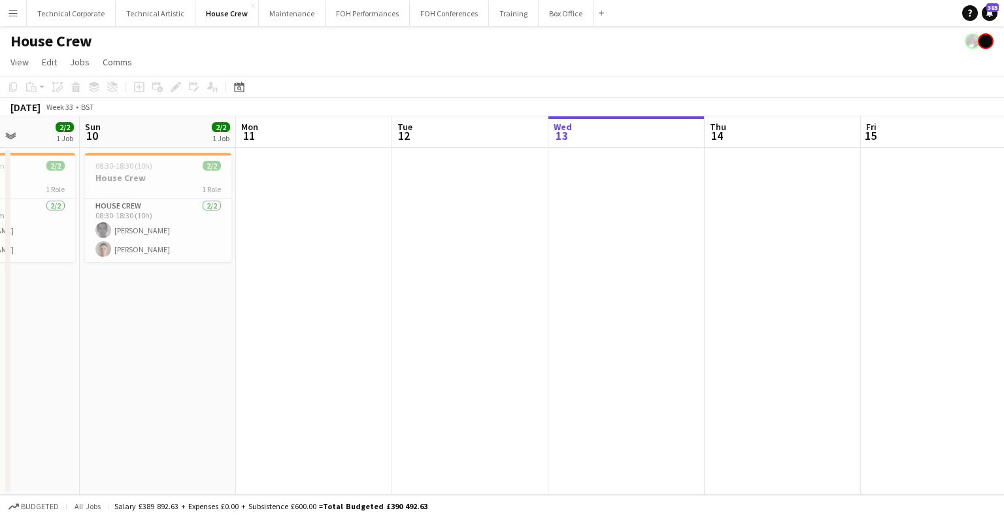
drag, startPoint x: 505, startPoint y: 282, endPoint x: 798, endPoint y: 282, distance: 292.8
click at [794, 282] on app-calendar-viewport "Thu 7 2/2 1 Job Fri 8 4/4 1 Job Sat 9 2/2 1 Job Sun 10 2/2 1 Job Mon 11 Tue 12 …" at bounding box center [502, 305] width 1004 height 378
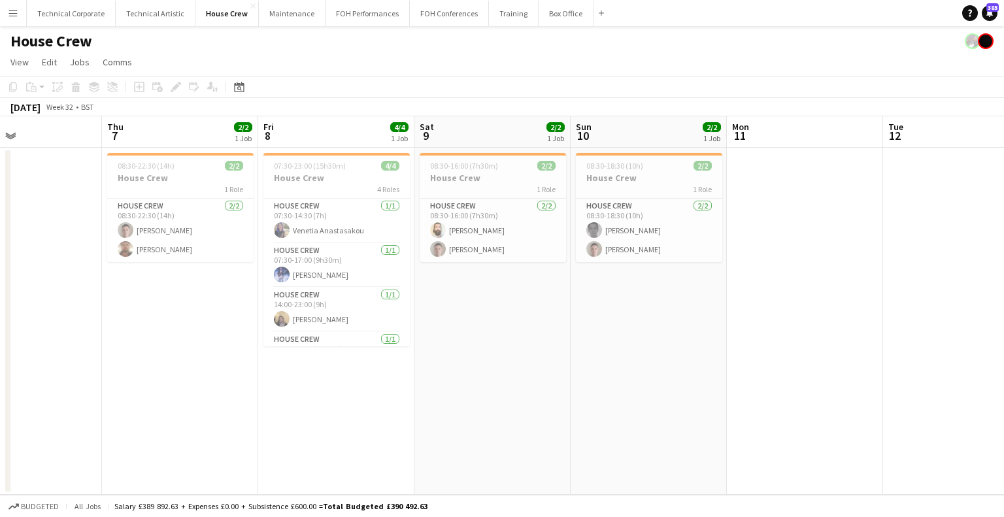
drag, startPoint x: 297, startPoint y: 282, endPoint x: 380, endPoint y: 282, distance: 83.0
click at [714, 287] on app-calendar-viewport "Mon 4 Tue 5 Wed 6 Thu 7 2/2 1 Job Fri 8 4/4 1 Job Sat 9 2/2 1 Job Sun 10 2/2 1 …" at bounding box center [502, 305] width 1004 height 378
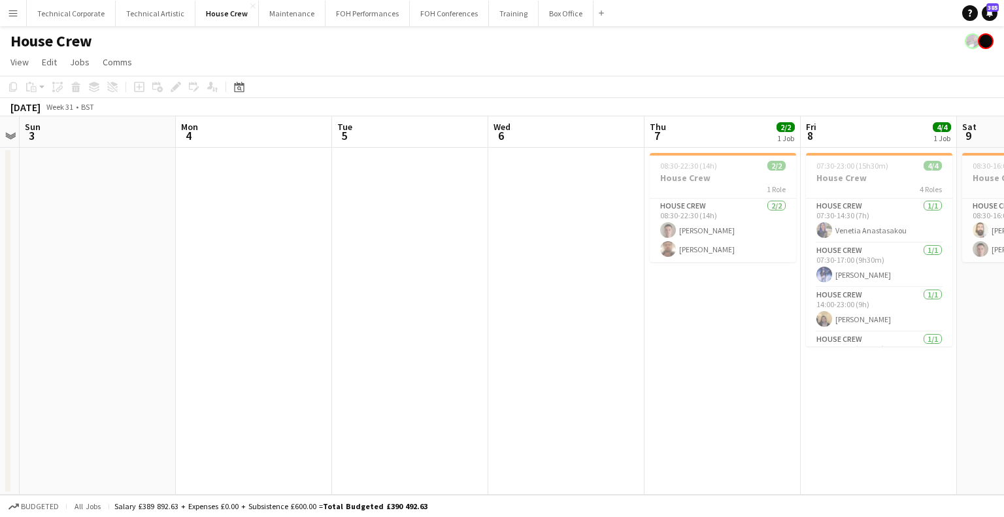
drag, startPoint x: 659, startPoint y: 289, endPoint x: 621, endPoint y: 291, distance: 38.0
click at [725, 292] on app-calendar-viewport "Fri 1 Sat 2 Sun 3 Mon 4 Tue 5 Wed 6 Thu 7 2/2 1 Job Fri 8 4/4 1 Job Sat 9 2/2 1…" at bounding box center [502, 305] width 1004 height 378
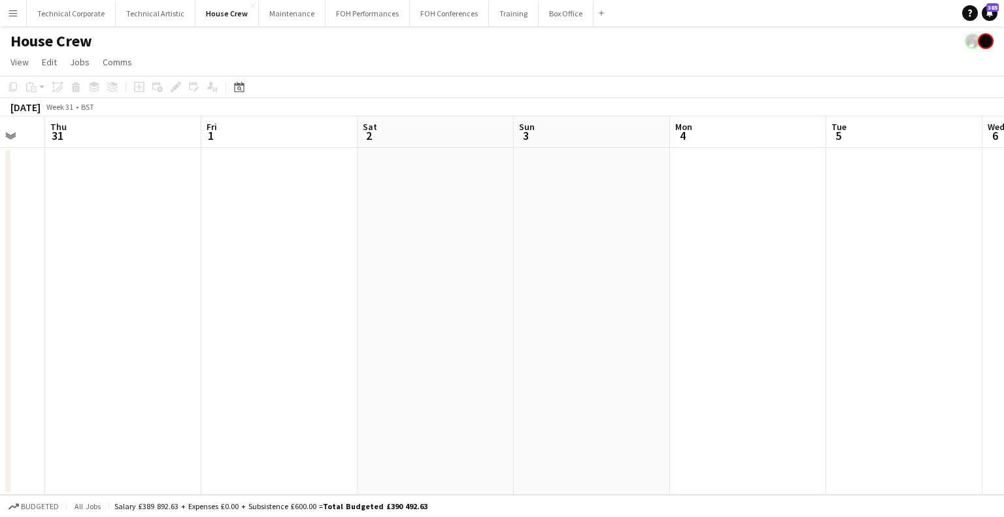
drag, startPoint x: 621, startPoint y: 294, endPoint x: 570, endPoint y: 289, distance: 51.2
click at [570, 289] on app-calendar-viewport "Mon 28 Tue 29 Wed 30 Thu 31 Fri 1 Sat 2 Sun 3 Mon 4 Tue 5 Wed 6 Thu 7 2/2 1 Job…" at bounding box center [502, 305] width 1004 height 378
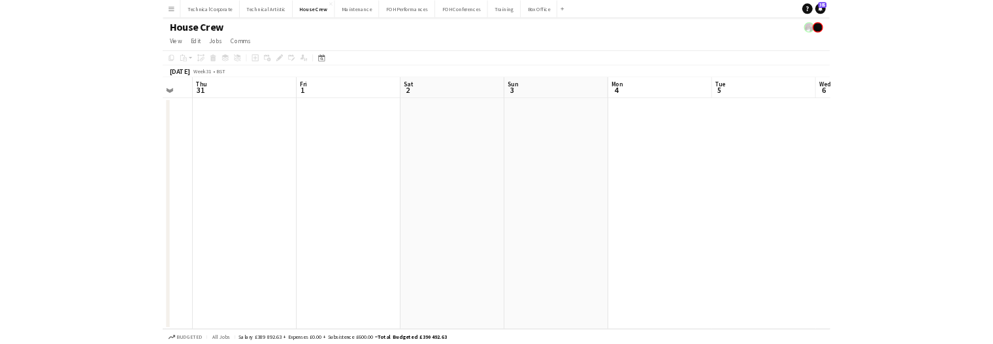
scroll to position [0, 454]
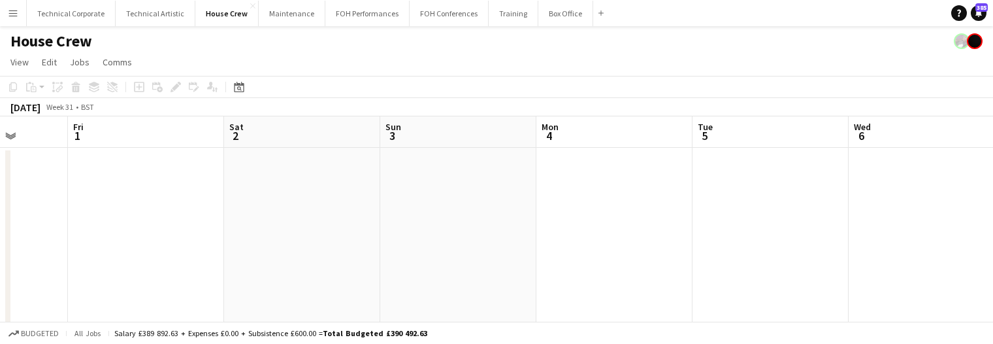
drag, startPoint x: 291, startPoint y: 194, endPoint x: 212, endPoint y: 206, distance: 79.9
click at [196, 205] on app-calendar-viewport "Mon 28 Tue 29 Wed 30 Thu 31 Fri 1 Sat 2 Sun 3 Mon 4 Tue 5 Wed 6 Thu 7 2/2 1 Job…" at bounding box center [496, 260] width 993 height 288
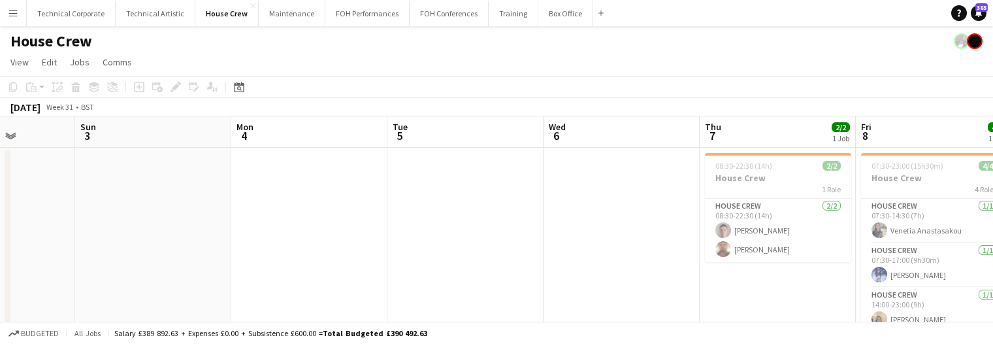
drag, startPoint x: 440, startPoint y: 218, endPoint x: 540, endPoint y: 206, distance: 100.7
click at [336, 221] on app-calendar-viewport "Wed 30 Thu 31 Fri 1 Sat 2 Sun 3 Mon 4 Tue 5 Wed 6 Thu 7 2/2 1 Job Fri 8 4/4 1 J…" at bounding box center [496, 260] width 993 height 288
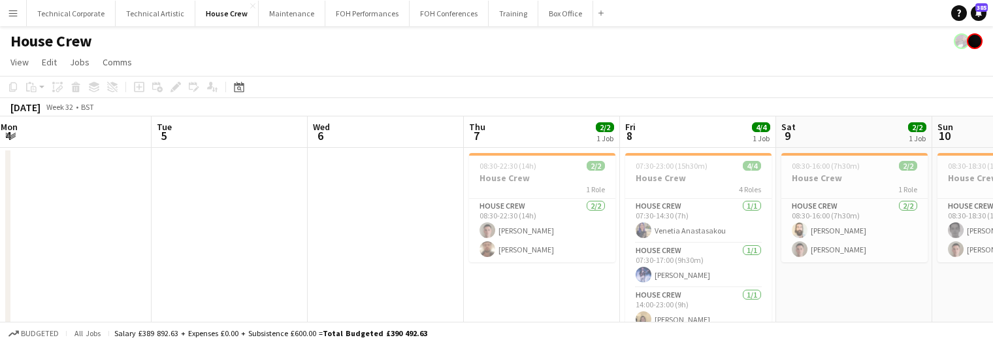
scroll to position [0, 533]
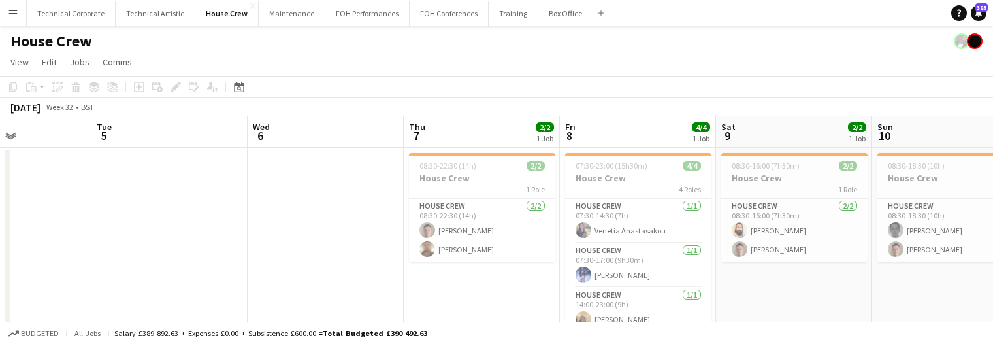
drag, startPoint x: 452, startPoint y: 211, endPoint x: 349, endPoint y: 213, distance: 102.6
click at [349, 213] on app-calendar-viewport "Fri 1 Sat 2 Sun 3 Mon 4 Tue 5 Wed 6 Thu 7 2/2 1 Job Fri 8 4/4 1 Job Sat 9 2/2 1…" at bounding box center [496, 260] width 993 height 288
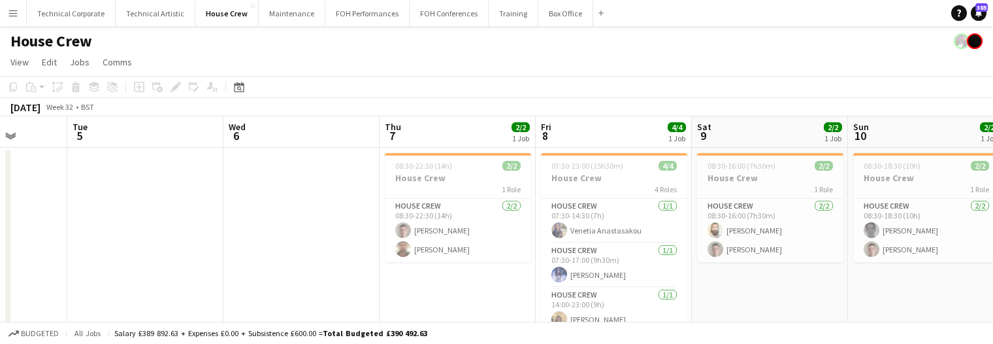
drag, startPoint x: 501, startPoint y: 276, endPoint x: 476, endPoint y: 279, distance: 25.0
click at [476, 279] on app-calendar-viewport "Fri 1 Sat 2 Sun 3 Mon 4 Tue 5 Wed 6 Thu 7 2/2 1 Job Fri 8 4/4 1 Job Sat 9 2/2 1…" at bounding box center [496, 260] width 993 height 288
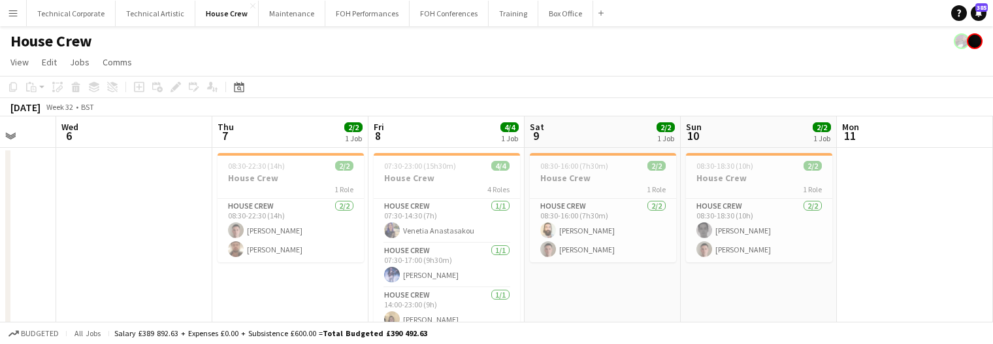
drag, startPoint x: 576, startPoint y: 185, endPoint x: 418, endPoint y: 206, distance: 160.3
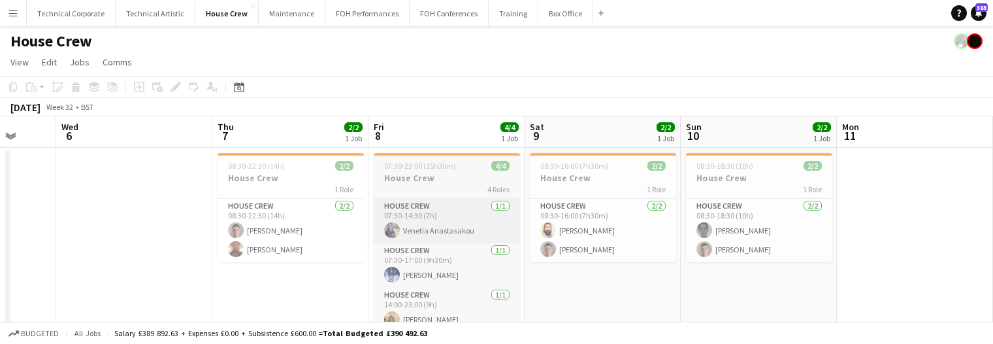
click at [421, 200] on app-calendar-viewport "Sat 2 Sun 3 Mon 4 Tue 5 Wed 6 Thu 7 2/2 1 Job Fri 8 4/4 1 Job Sat 9 2/2 1 Job S…" at bounding box center [496, 260] width 993 height 288
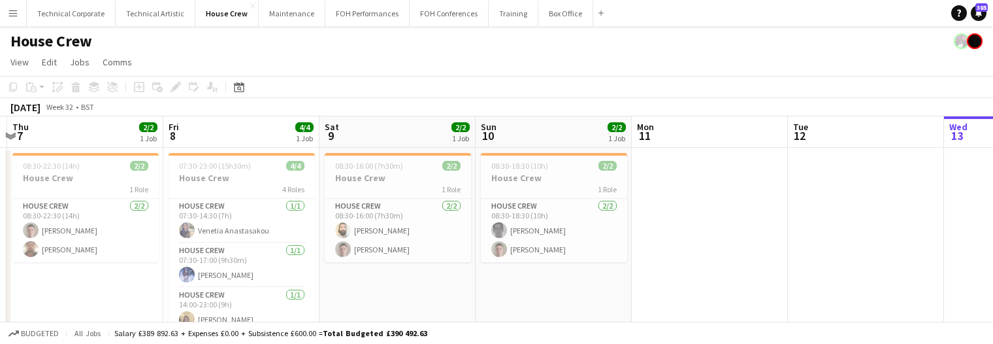
scroll to position [0, 468]
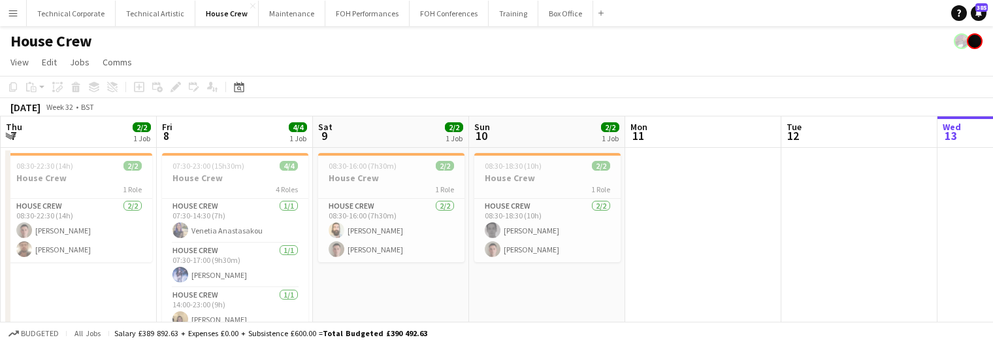
drag, startPoint x: 563, startPoint y: 256, endPoint x: 353, endPoint y: 269, distance: 210.8
click at [353, 269] on app-calendar-viewport "Mon 4 Tue 5 Wed 6 Thu 7 2/2 1 Job Fri 8 4/4 1 Job Sat 9 2/2 1 Job Sun 10 2/2 1 …" at bounding box center [496, 260] width 993 height 288
click at [391, 178] on h3 "House Crew" at bounding box center [391, 178] width 146 height 12
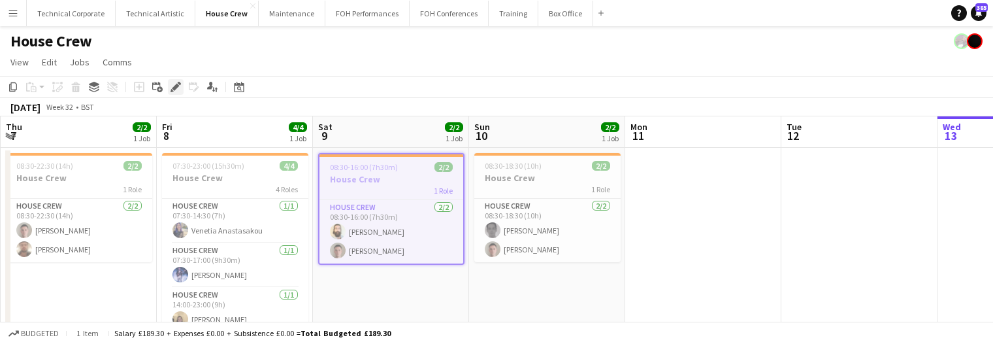
click at [176, 91] on icon "Edit" at bounding box center [176, 87] width 10 height 10
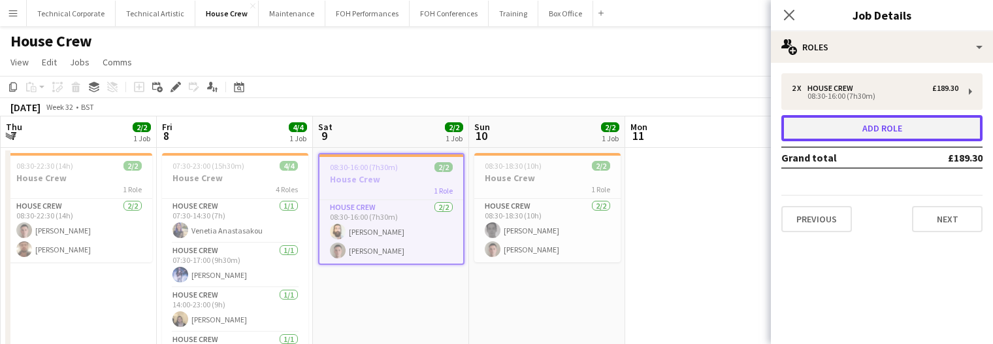
click at [824, 127] on button "Add role" at bounding box center [882, 128] width 201 height 26
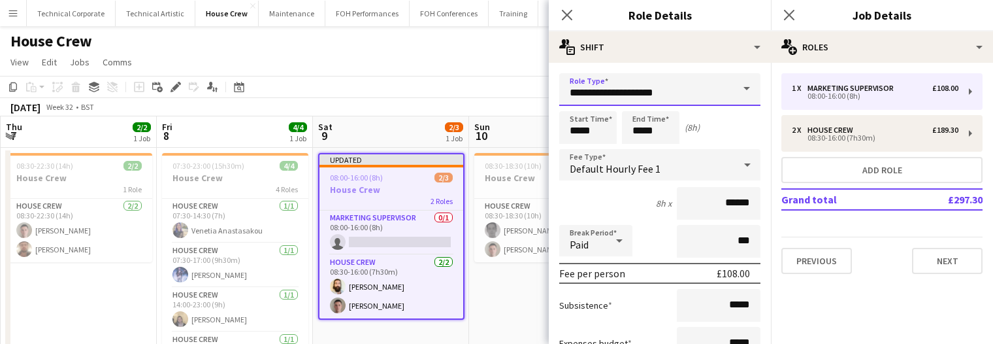
drag, startPoint x: 708, startPoint y: 93, endPoint x: 518, endPoint y: 92, distance: 190.8
click at [520, 92] on body "Menu Boards Boards Boards All jobs Status Workforce Workforce My Workforce Recr…" at bounding box center [496, 213] width 993 height 427
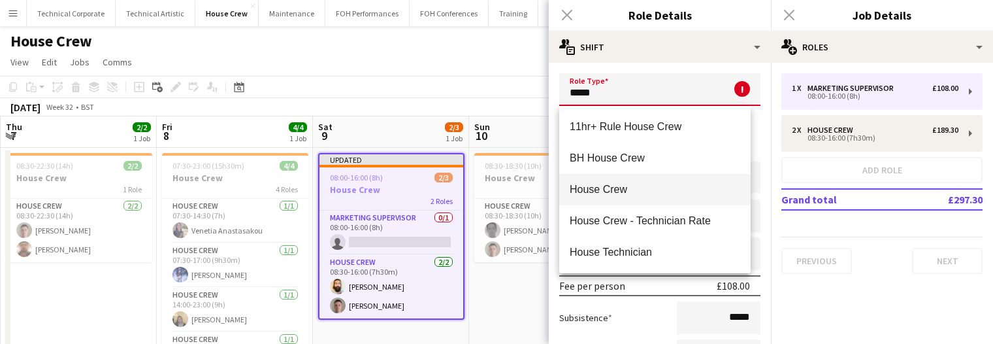
click at [601, 188] on span "House Crew" at bounding box center [655, 189] width 171 height 12
type input "**********"
type input "******"
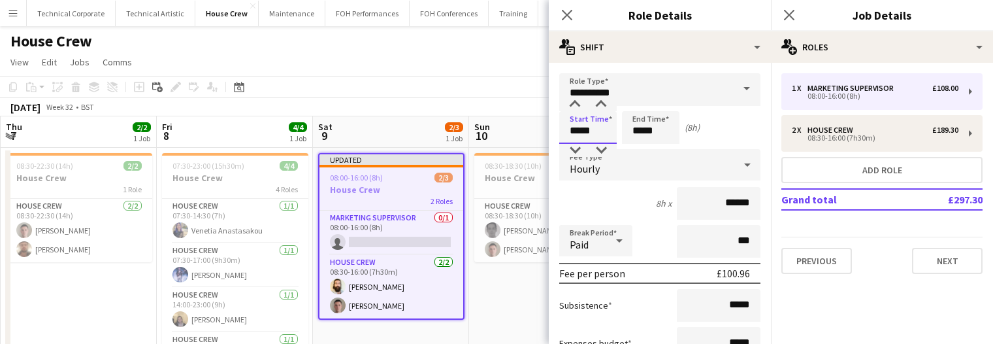
drag, startPoint x: 593, startPoint y: 127, endPoint x: 523, endPoint y: 141, distance: 72.0
click at [525, 141] on body "Menu Boards Boards Boards All jobs Status Workforce Workforce My Workforce Recr…" at bounding box center [496, 213] width 993 height 427
type input "*****"
click at [493, 269] on app-date-cell "08:30-18:30 (10h) 2/2 House Crew 1 Role House Crew 2/2 08:30-18:30 (10h) Johnny…" at bounding box center [547, 276] width 156 height 257
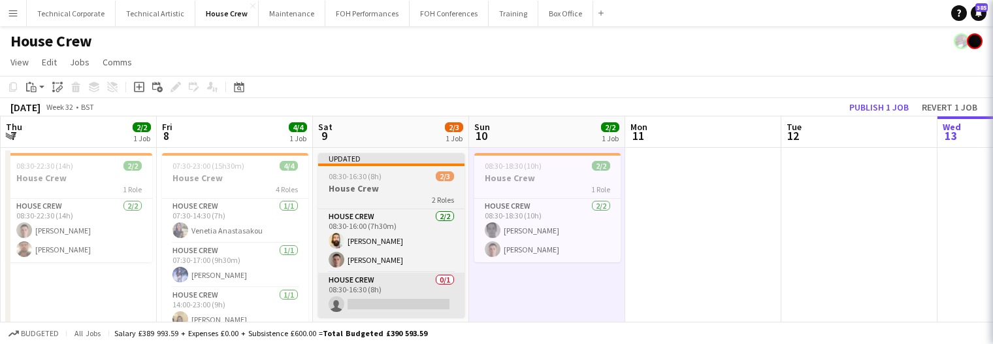
scroll to position [0, 467]
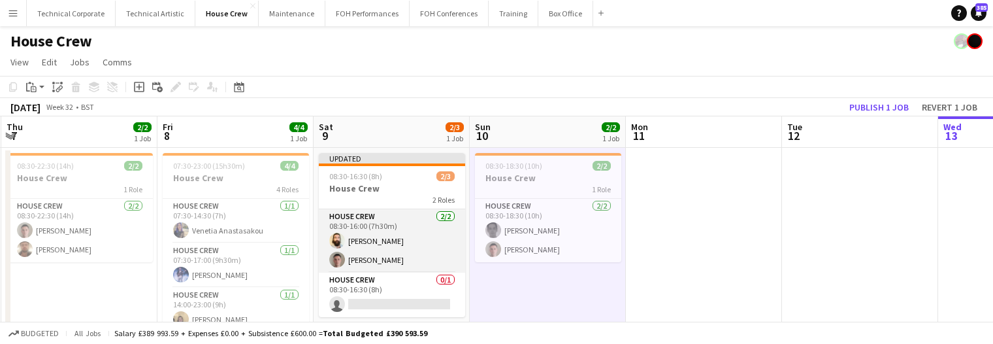
click at [393, 274] on app-card-role "House Crew 0/1 08:30-16:30 (8h) single-neutral-actions" at bounding box center [392, 295] width 146 height 44
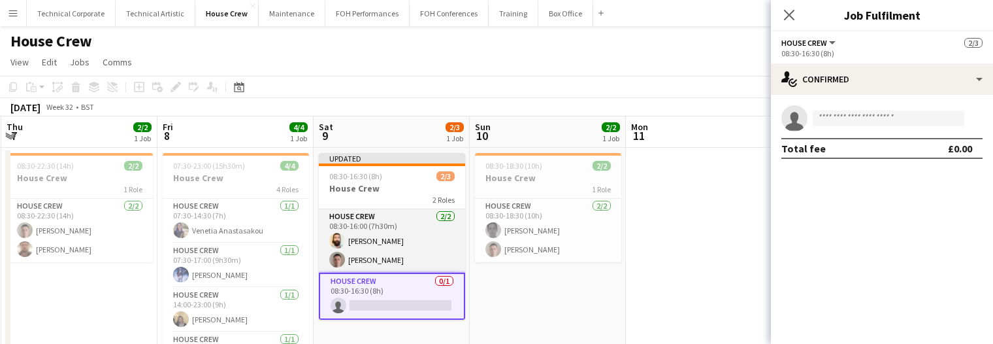
click at [393, 254] on app-card-role "House Crew 2/2 08:30-16:00 (7h30m) Justin Gartry Robert Buckland" at bounding box center [392, 240] width 146 height 63
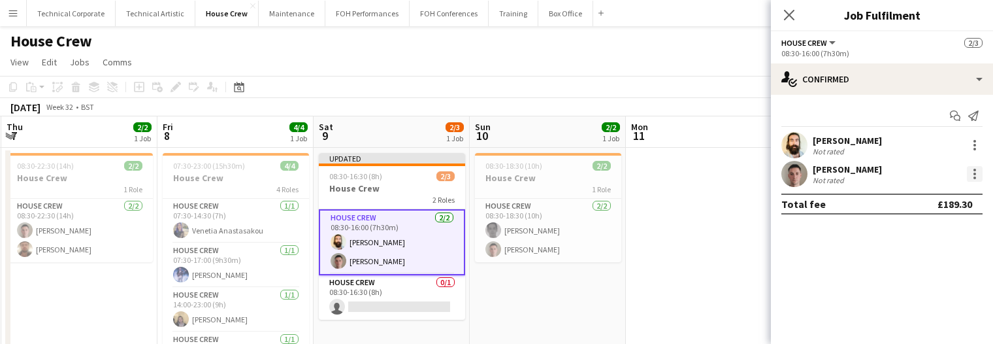
click at [975, 174] on div at bounding box center [975, 174] width 3 height 3
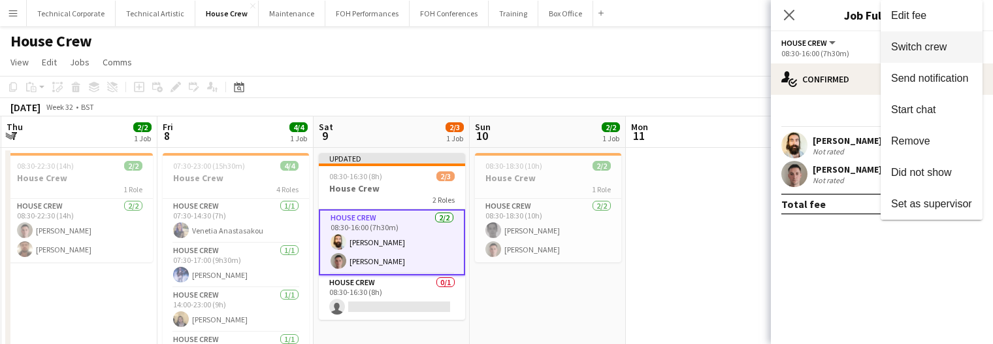
click at [916, 49] on span "Switch crew" at bounding box center [919, 46] width 56 height 11
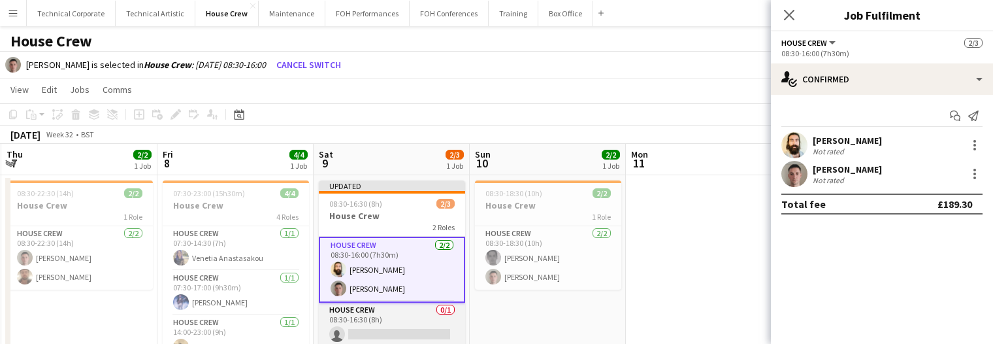
click at [403, 310] on app-card-role "House Crew 0/1 08:30-16:30 (8h) single-neutral-actions" at bounding box center [392, 325] width 146 height 44
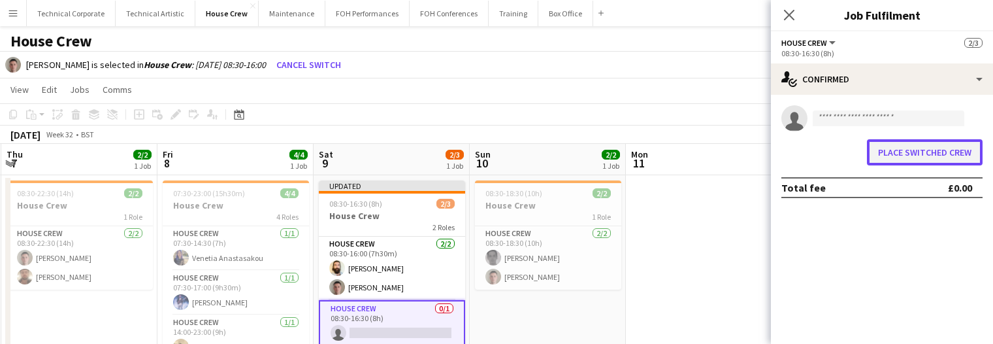
click at [925, 159] on button "Place switched crew" at bounding box center [925, 152] width 116 height 26
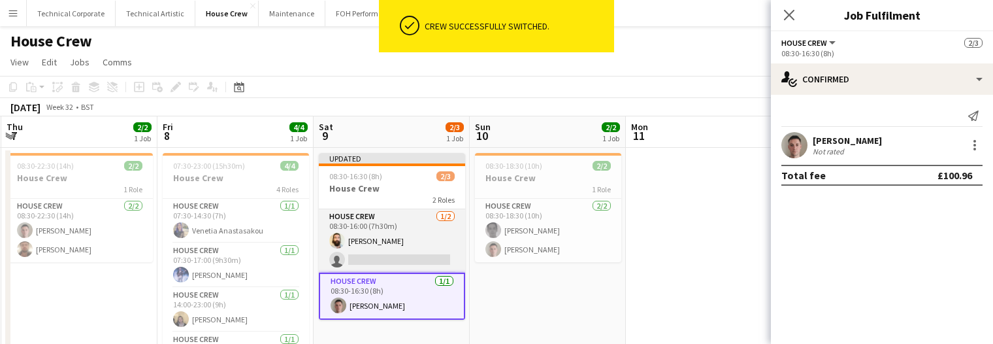
click at [454, 244] on app-card-role "House Crew 1/2 08:30-16:00 (7h30m) Justin Gartry single-neutral-actions" at bounding box center [392, 240] width 146 height 63
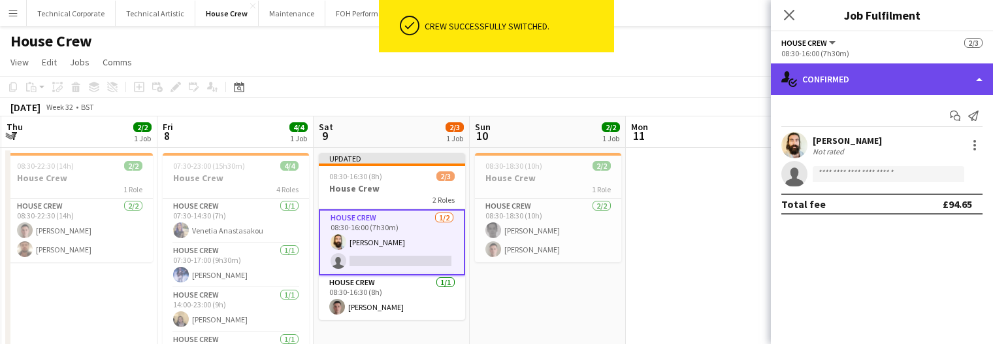
click at [821, 86] on div "single-neutral-actions-check-2 Confirmed" at bounding box center [882, 78] width 222 height 31
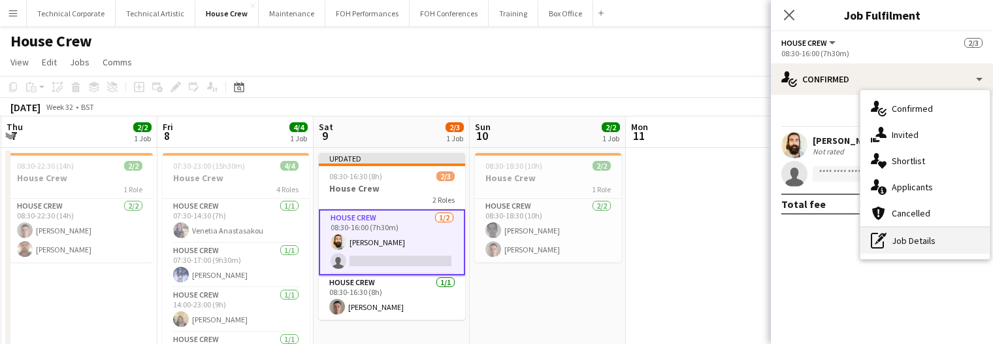
click at [944, 243] on div "pen-write Job Details" at bounding box center [925, 240] width 129 height 26
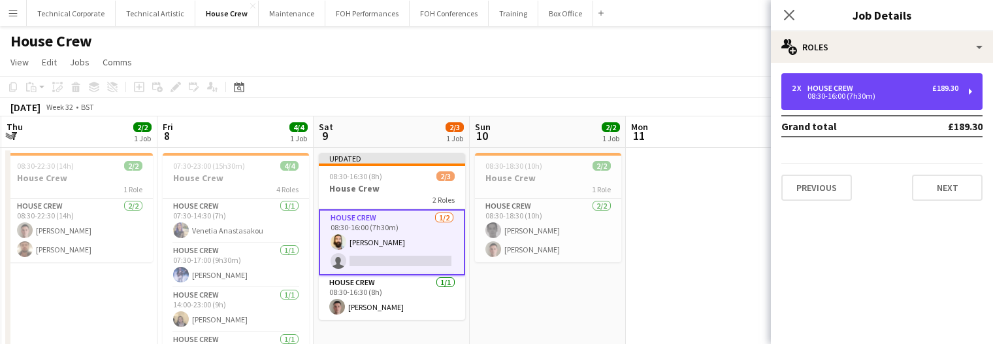
click at [846, 103] on div "2 x House Crew £189.30 08:30-16:00 (7h30m)" at bounding box center [882, 91] width 201 height 37
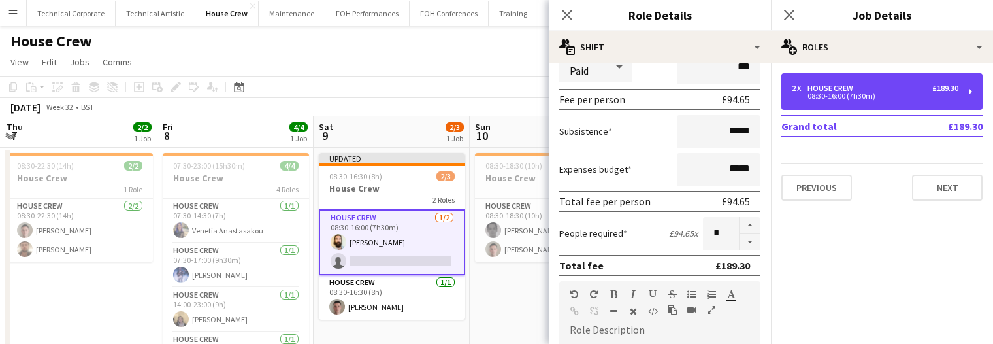
scroll to position [196, 0]
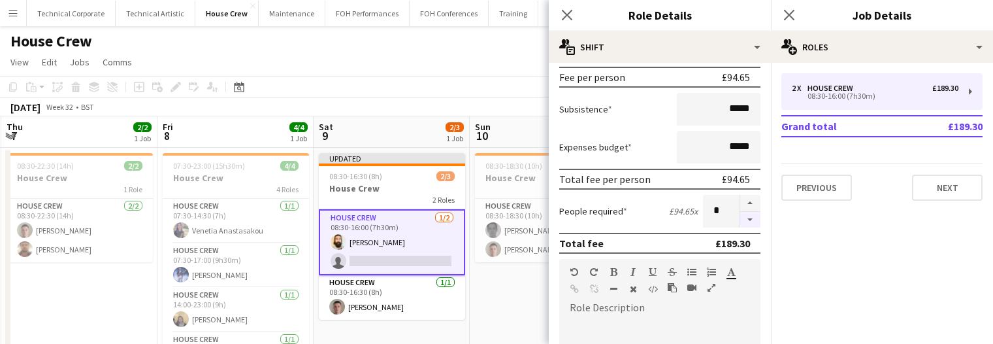
click at [740, 216] on button "button" at bounding box center [750, 220] width 21 height 16
type input "*"
click at [473, 297] on app-date-cell "08:30-18:30 (10h) 2/2 House Crew 1 Role House Crew 2/2 08:30-18:30 (10h) Johnny…" at bounding box center [548, 276] width 156 height 257
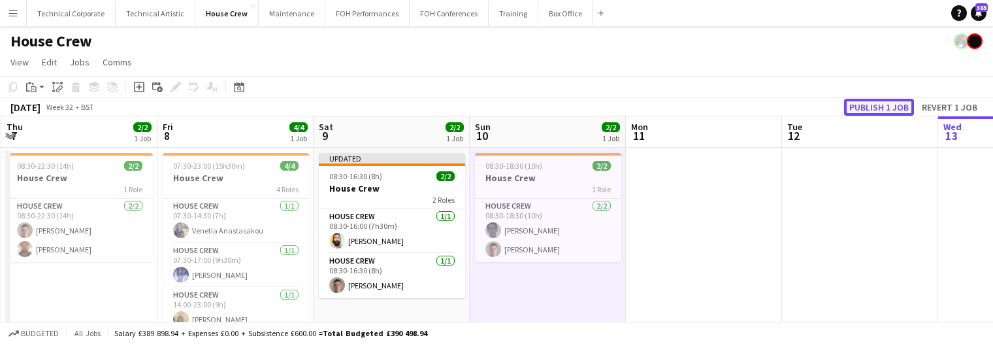
click at [870, 101] on button "Publish 1 job" at bounding box center [879, 107] width 70 height 17
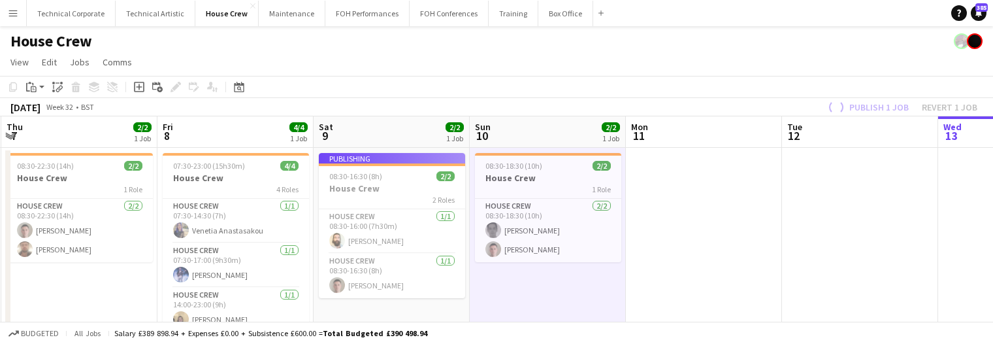
click at [572, 284] on app-date-cell "08:30-18:30 (10h) 2/2 House Crew 1 Role House Crew 2/2 08:30-18:30 (10h) Johnny…" at bounding box center [548, 276] width 156 height 257
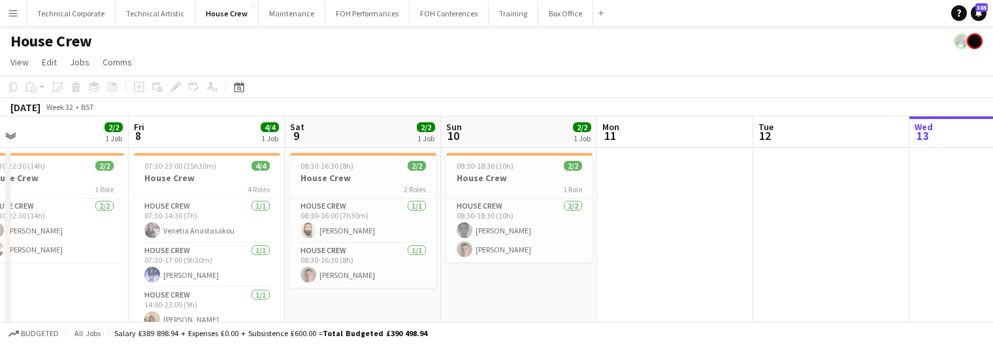
scroll to position [0, 497]
drag, startPoint x: 559, startPoint y: 289, endPoint x: 529, endPoint y: 296, distance: 30.1
click at [529, 296] on app-calendar-viewport "Mon 4 Tue 5 Wed 6 Thu 7 2/2 1 Job Fri 8 4/4 1 Job Sat 9 2/2 1 Job Sun 10 2/2 1 …" at bounding box center [496, 260] width 993 height 288
drag, startPoint x: 519, startPoint y: 184, endPoint x: 523, endPoint y: 199, distance: 15.1
click at [519, 184] on div "1 Role" at bounding box center [519, 189] width 146 height 10
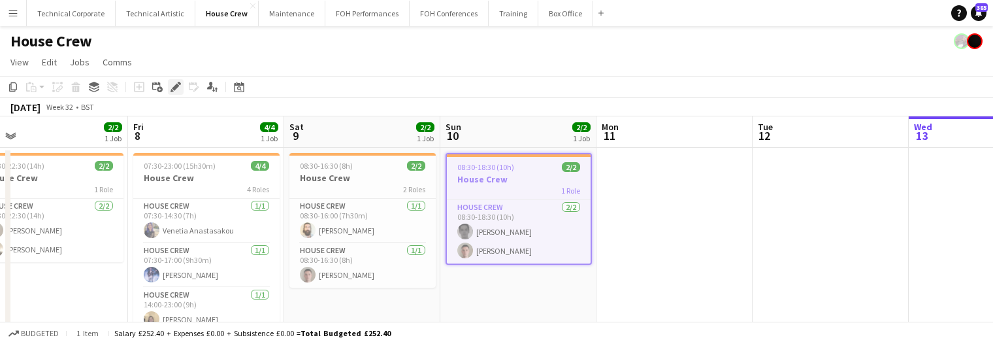
click at [168, 87] on div "Edit" at bounding box center [176, 87] width 16 height 16
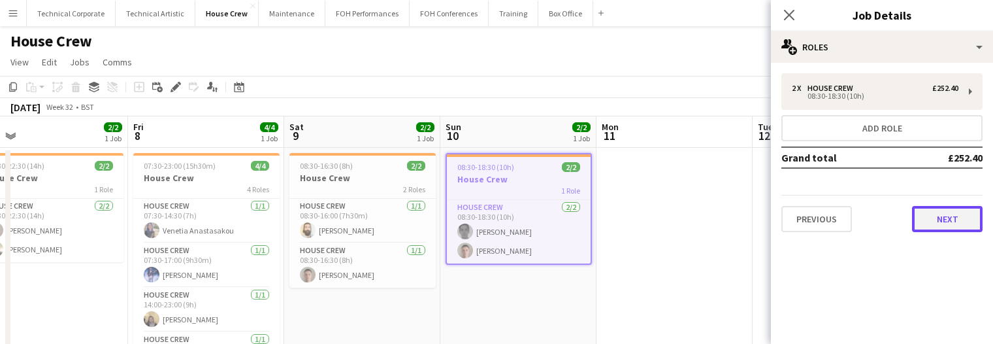
click at [946, 218] on button "Next" at bounding box center [947, 219] width 71 height 26
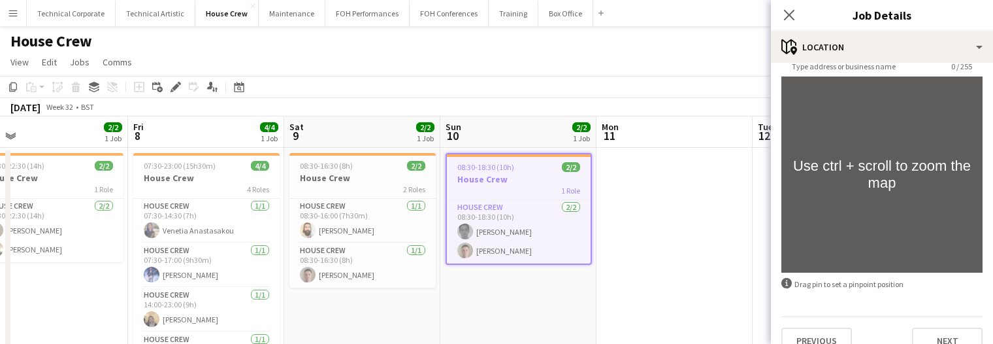
scroll to position [117, 0]
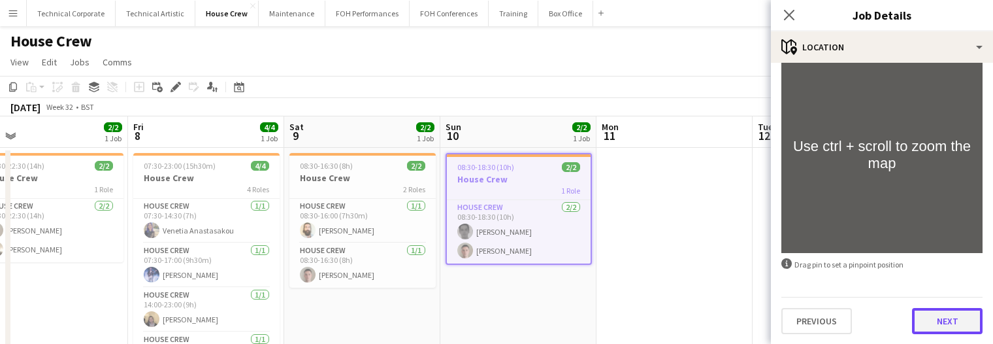
click at [944, 320] on button "Next" at bounding box center [947, 321] width 71 height 26
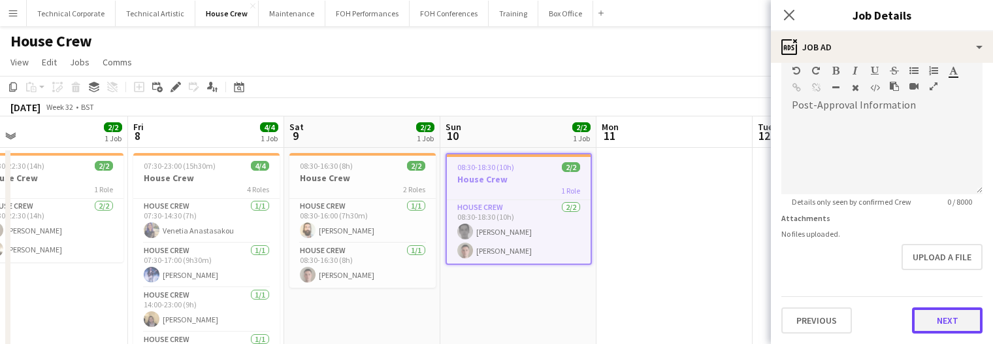
scroll to position [301, 0]
click at [936, 265] on form "**********" at bounding box center [882, 53] width 222 height 563
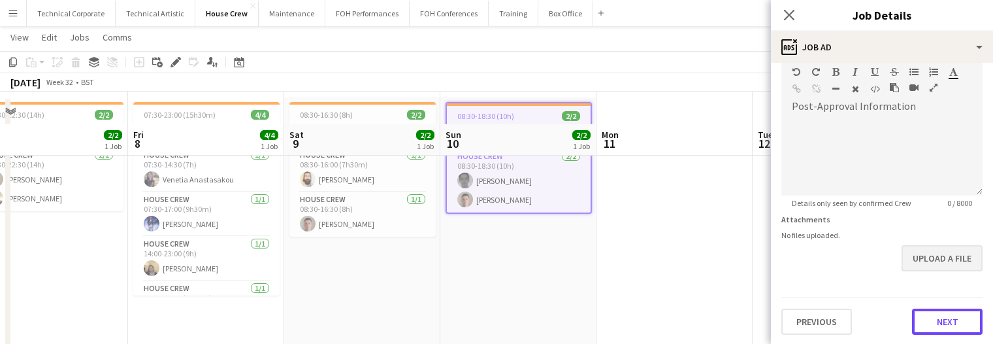
scroll to position [82, 0]
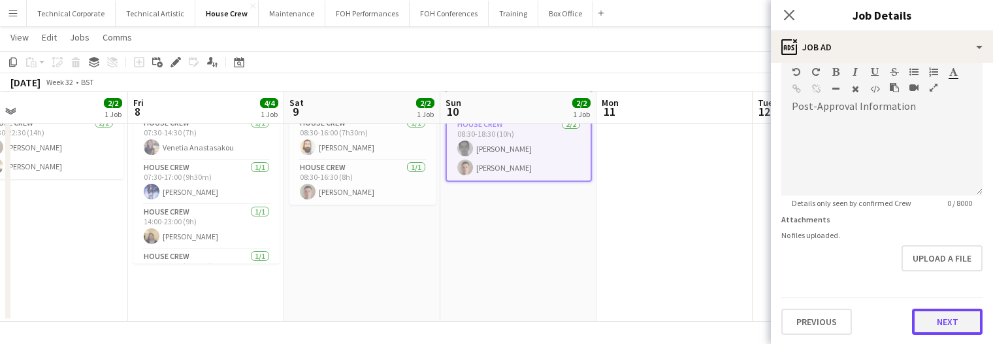
click at [936, 315] on button "Next" at bounding box center [947, 321] width 71 height 26
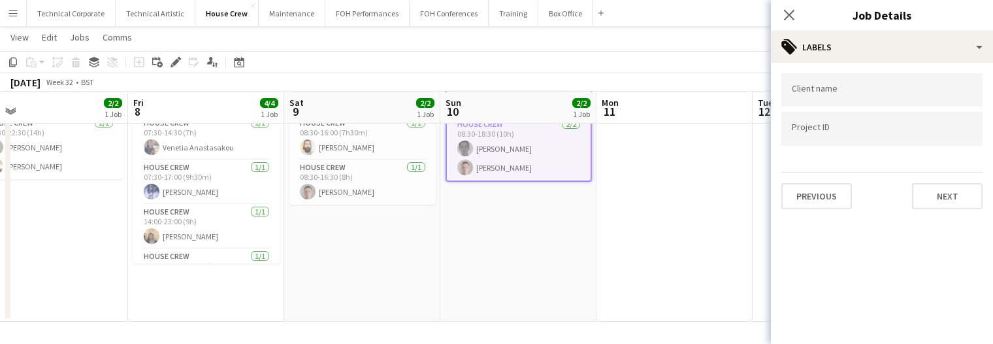
scroll to position [0, 0]
click at [950, 203] on button "Next" at bounding box center [947, 196] width 71 height 26
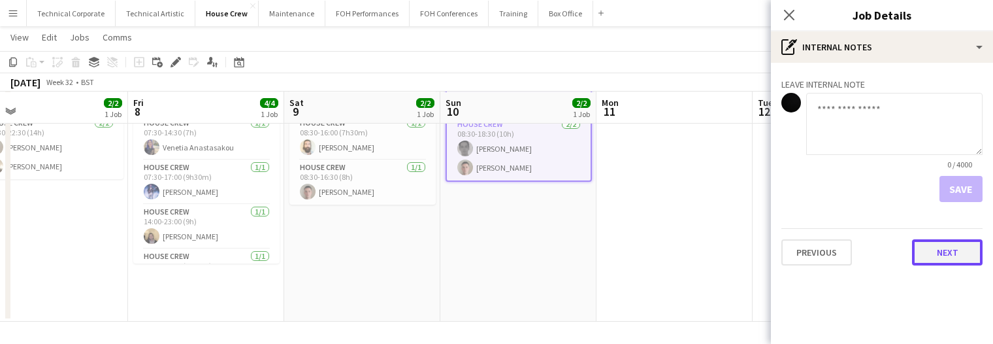
click at [954, 248] on button "Next" at bounding box center [947, 252] width 71 height 26
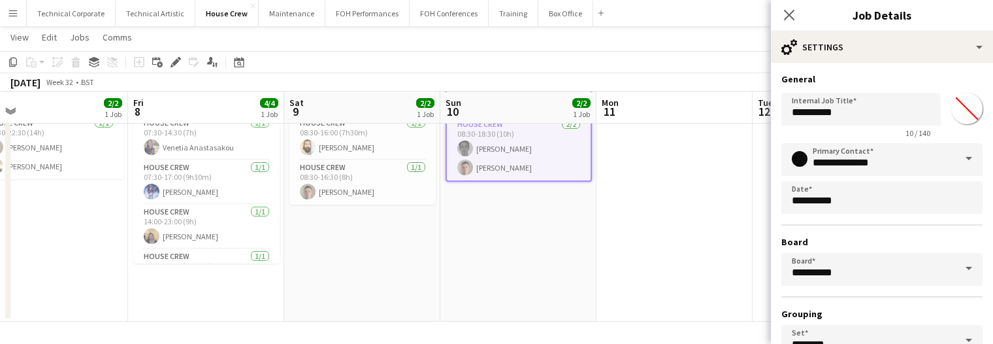
click at [625, 256] on app-date-cell at bounding box center [675, 193] width 156 height 257
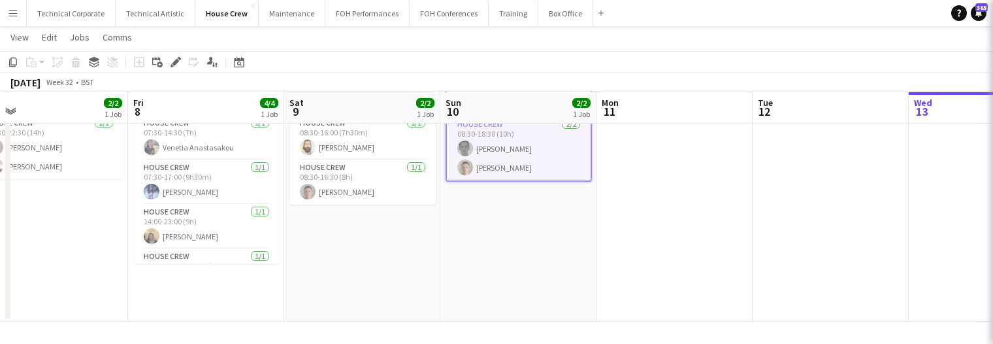
click at [625, 256] on app-date-cell at bounding box center [675, 193] width 156 height 257
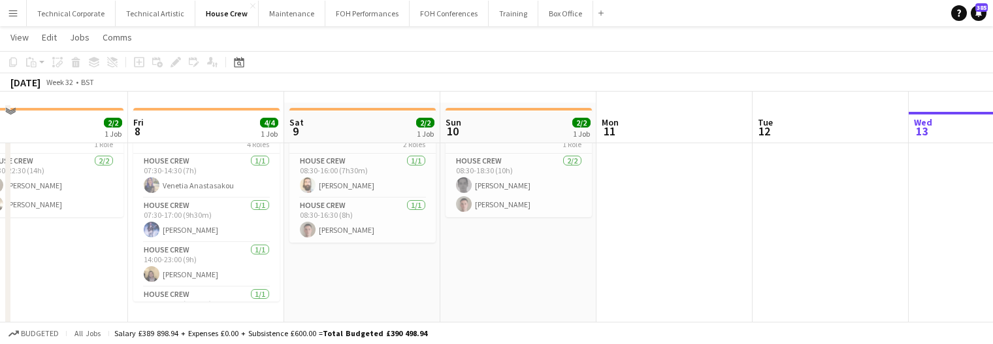
scroll to position [65, 0]
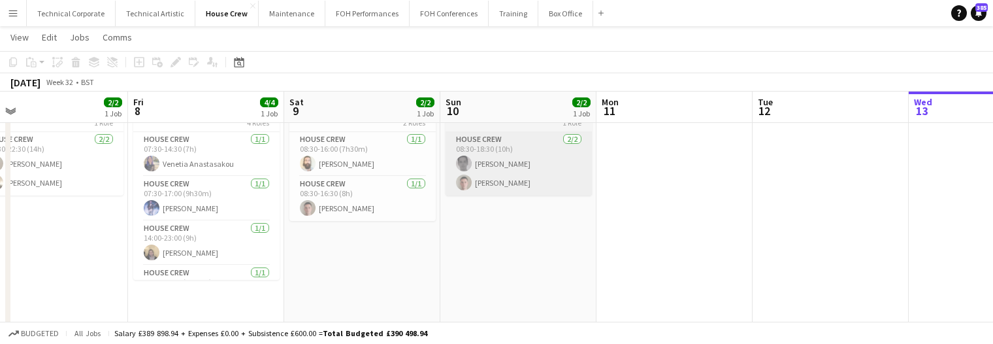
click at [539, 162] on app-card-role "House Crew 2/2 08:30-18:30 (10h) Johnny McCaughan Robert Buckland" at bounding box center [519, 163] width 146 height 63
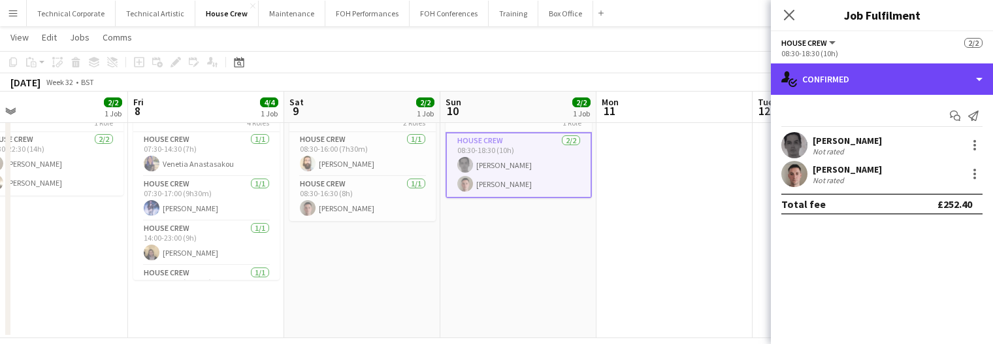
click at [878, 85] on div "single-neutral-actions-check-2 Confirmed" at bounding box center [882, 78] width 222 height 31
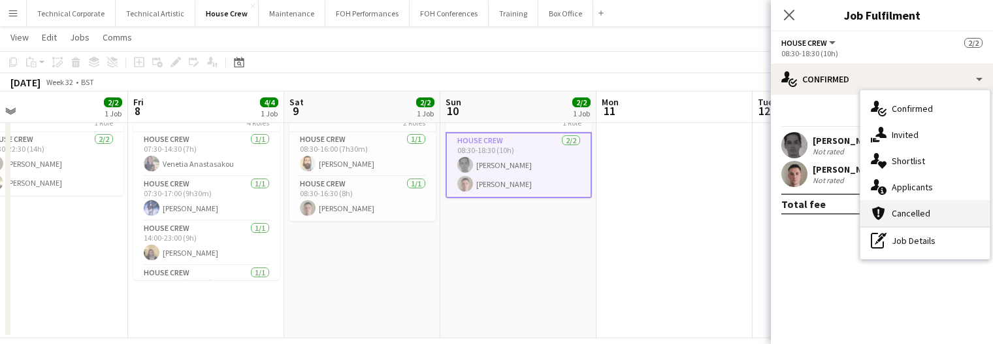
click at [923, 216] on div "cancellation Cancelled" at bounding box center [925, 213] width 129 height 26
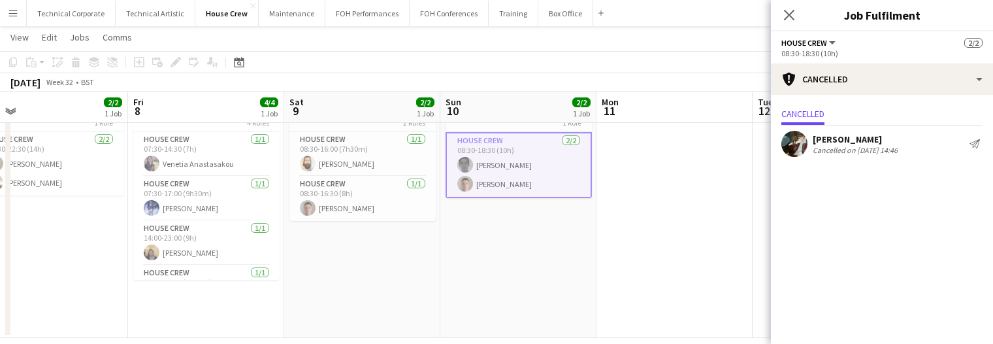
click at [535, 233] on app-date-cell "08:30-18:30 (10h) 2/2 House Crew 1 Role House Crew 2/2 08:30-18:30 (10h) Johnny…" at bounding box center [518, 209] width 156 height 257
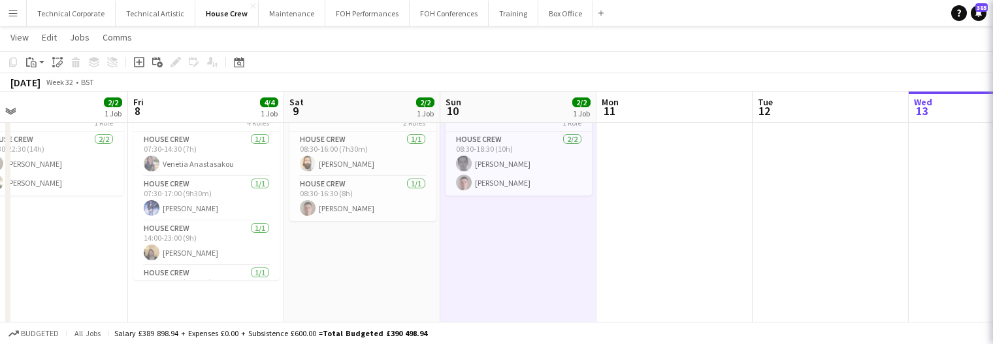
click at [535, 233] on app-date-cell "08:30-18:30 (10h) 2/2 House Crew 1 Role House Crew 2/2 08:30-18:30 (10h) Johnny…" at bounding box center [518, 209] width 156 height 257
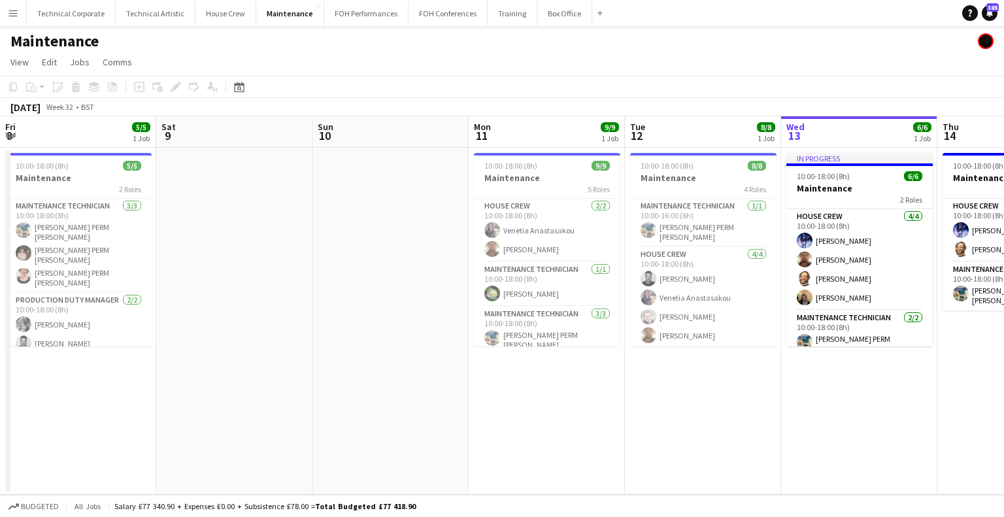
scroll to position [0, 307]
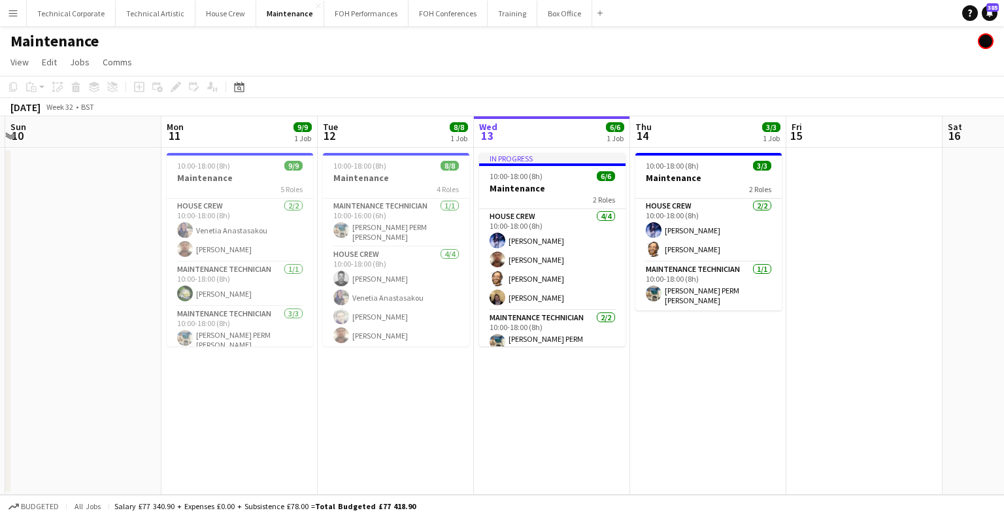
click at [618, 409] on app-date-cell "In progress 10:00-18:00 (8h) 6/6 Maintenance 2 Roles House Crew 4/4 10:00-18:00…" at bounding box center [552, 321] width 156 height 347
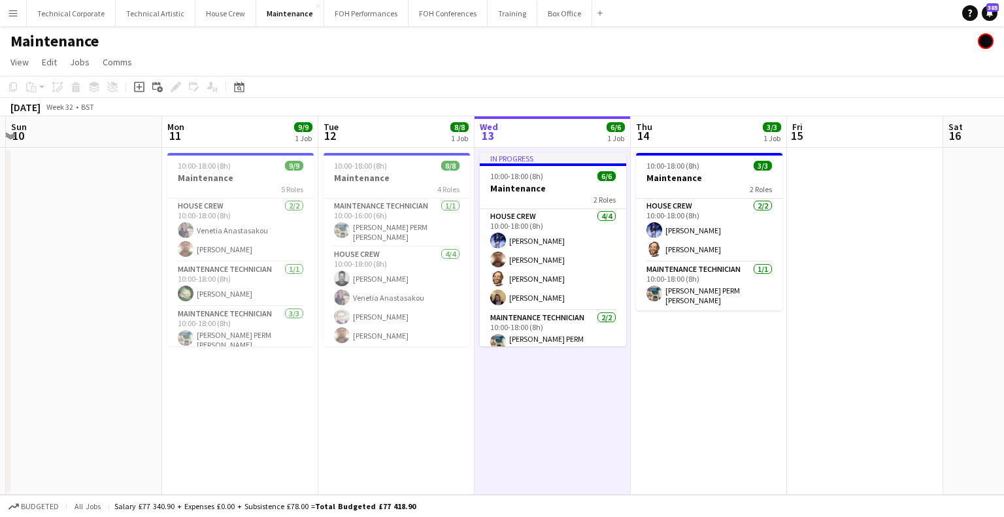
click at [618, 409] on app-date-cell "In progress 10:00-18:00 (8h) 6/6 Maintenance 2 Roles House Crew 4/4 10:00-18:00…" at bounding box center [552, 321] width 156 height 347
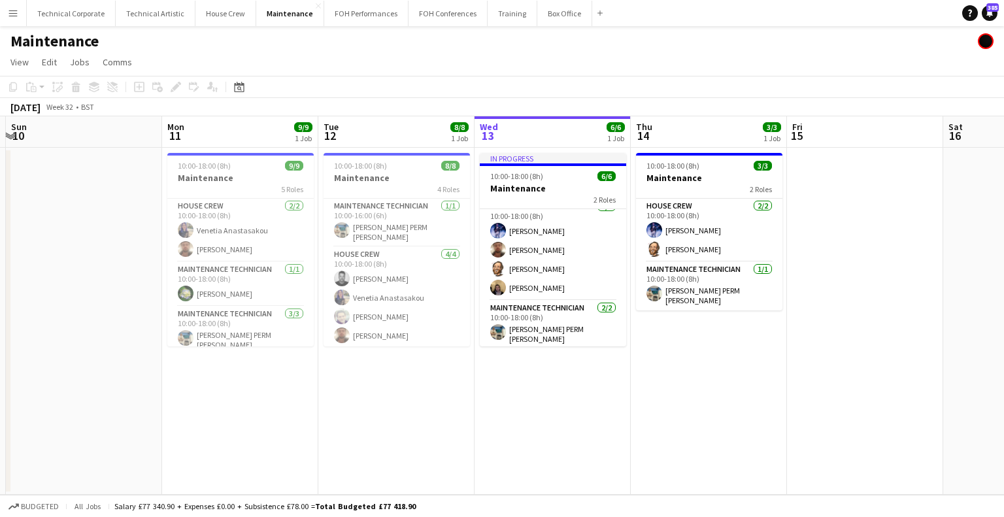
scroll to position [0, 0]
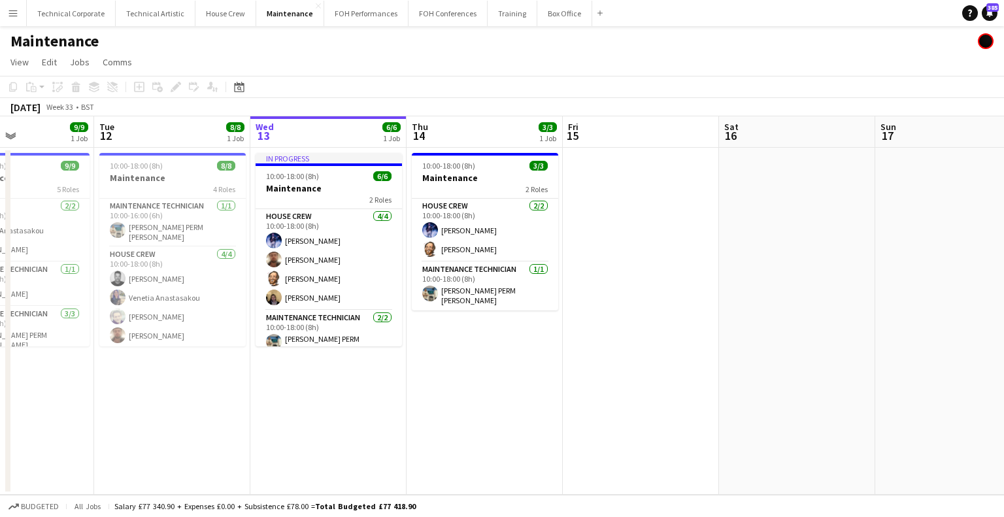
drag, startPoint x: 377, startPoint y: 438, endPoint x: 355, endPoint y: 439, distance: 21.6
click at [355, 439] on app-calendar-viewport "Fri 8 5/5 1 Job Sat 9 Sun 10 Mon 11 9/9 1 Job Tue 12 8/8 1 Job Wed 13 6/6 1 Job…" at bounding box center [502, 305] width 1004 height 378
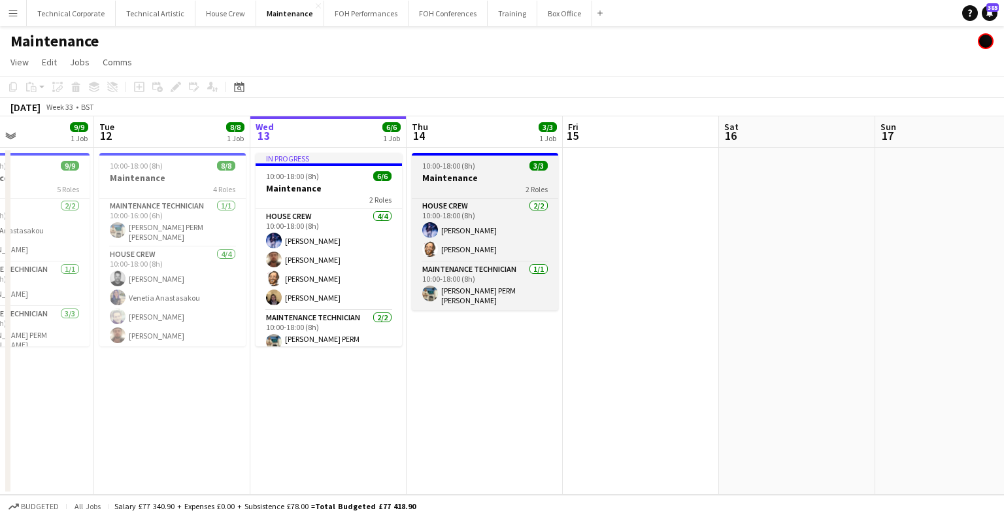
scroll to position [0, 552]
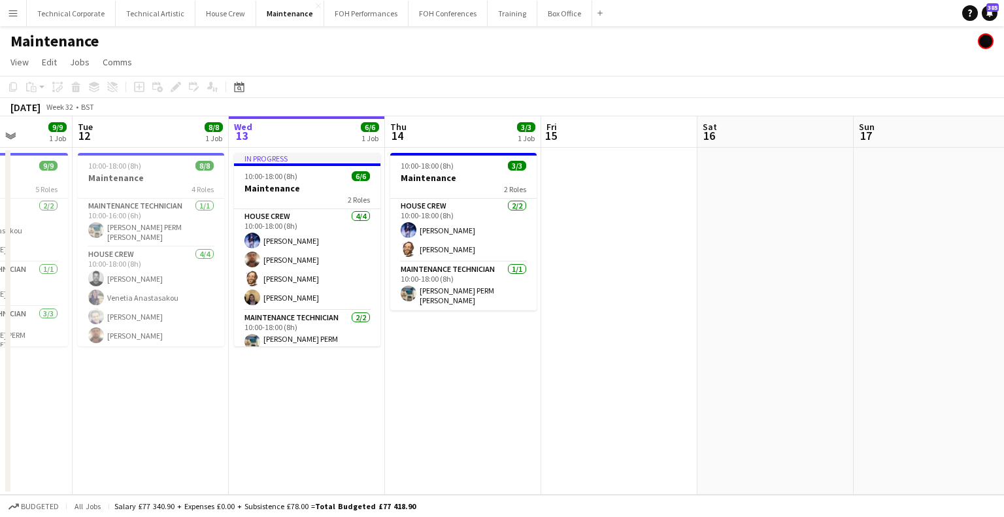
drag, startPoint x: 339, startPoint y: 329, endPoint x: 663, endPoint y: 308, distance: 325.5
click at [685, 306] on app-calendar-viewport "Fri 8 5/5 1 Job Sat 9 Sun 10 Mon 11 9/9 1 Job Tue 12 8/8 1 Job Wed 13 6/6 1 Job…" at bounding box center [502, 305] width 1004 height 378
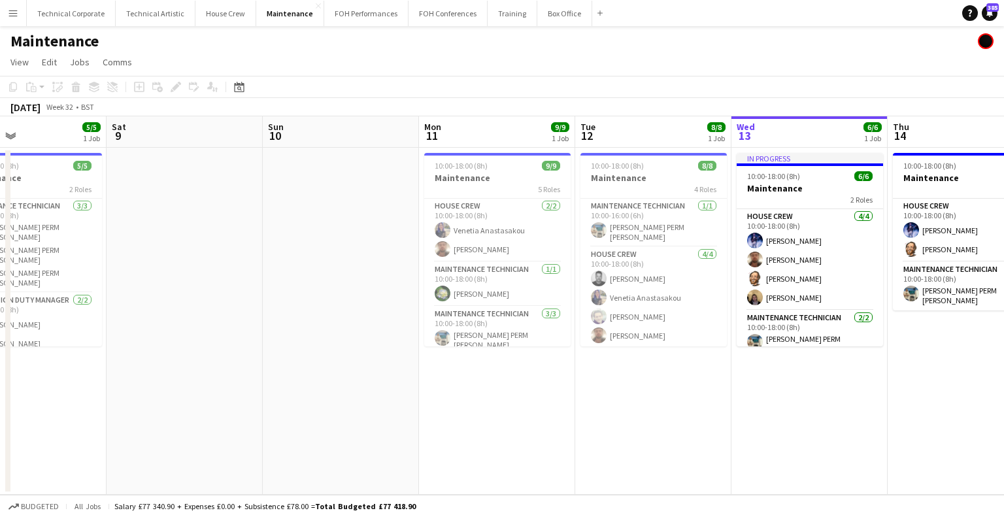
drag, startPoint x: 367, startPoint y: 305, endPoint x: 429, endPoint y: 314, distance: 62.8
click at [739, 301] on app-calendar-viewport "Wed 6 Thu 7 9/9 1 Job Fri 8 5/5 1 Job Sat 9 Sun 10 Mon 11 9/9 1 Job Tue 12 8/8 …" at bounding box center [502, 305] width 1004 height 378
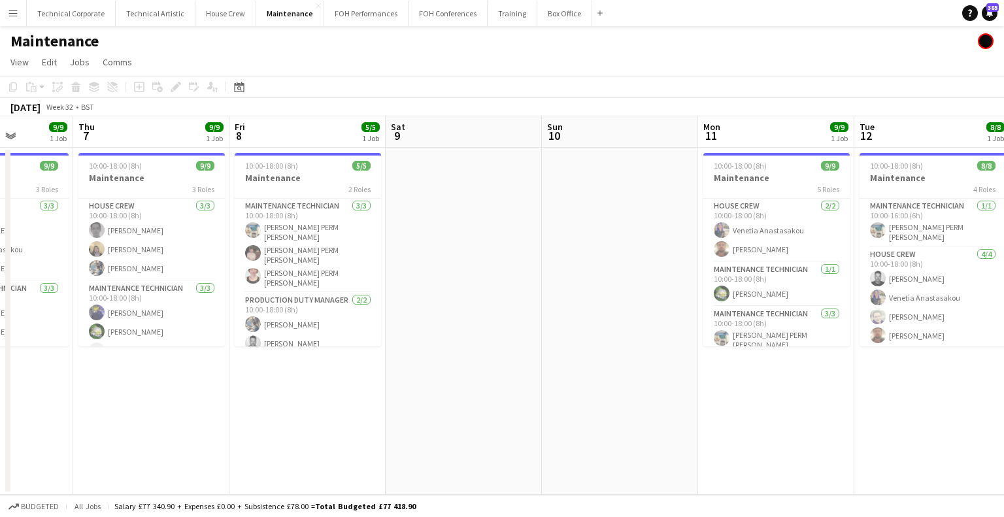
drag, startPoint x: 398, startPoint y: 318, endPoint x: 642, endPoint y: 324, distance: 243.8
click at [642, 324] on app-calendar-viewport "Mon 4 9/9 1 Job Tue 5 9/9 1 Job Wed 6 9/9 1 Job Thu 7 9/9 1 Job Fri 8 5/5 1 Job…" at bounding box center [502, 305] width 1004 height 378
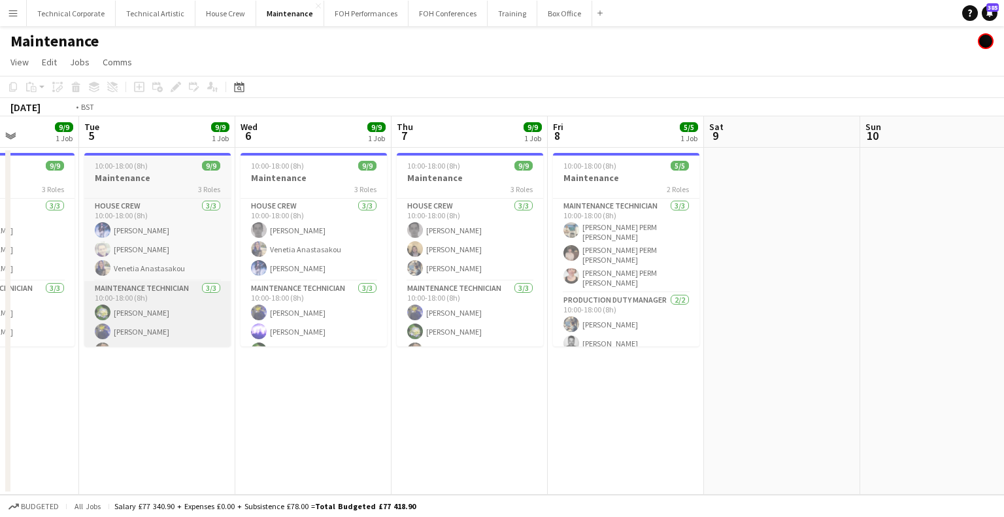
drag, startPoint x: 621, startPoint y: 310, endPoint x: 484, endPoint y: 316, distance: 136.7
click at [638, 310] on app-calendar-viewport "Sat 2 Sun 3 Mon 4 9/9 1 Job Tue 5 9/9 1 Job Wed 6 9/9 1 Job Thu 7 9/9 1 Job Fri…" at bounding box center [502, 305] width 1004 height 378
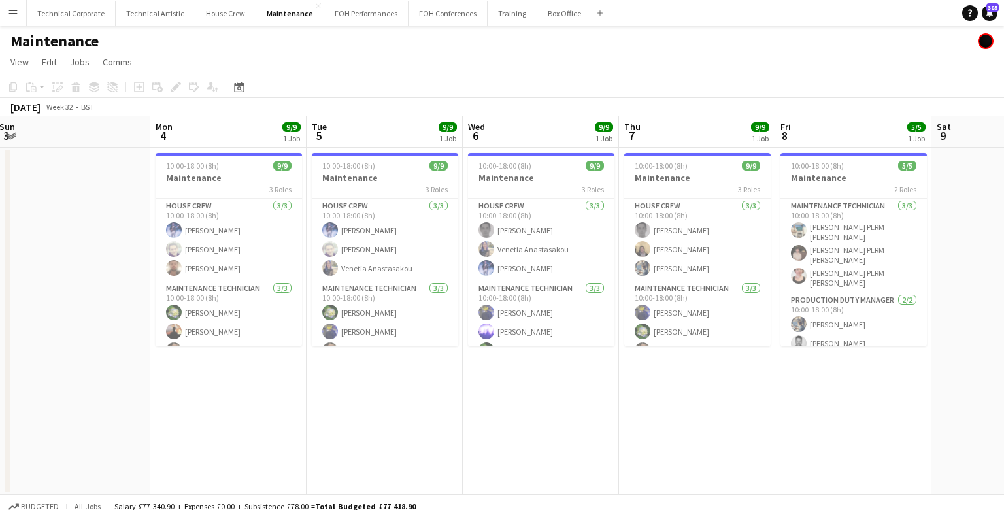
click at [622, 310] on app-calendar-viewport "Fri 1 6/6 1 Job Sat 2 Sun 3 Mon 4 9/9 1 Job Tue 5 9/9 1 Job Wed 6 9/9 1 Job Thu…" at bounding box center [502, 305] width 1004 height 378
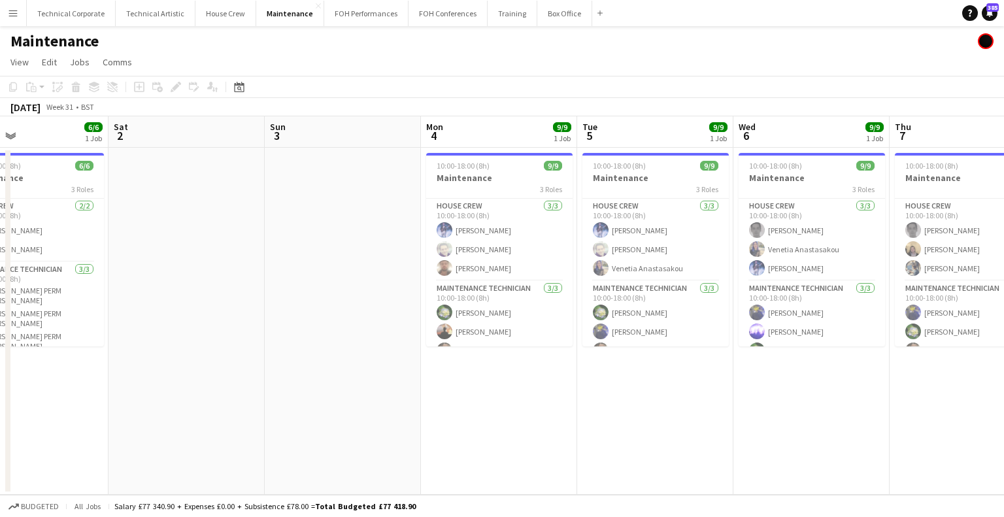
drag, startPoint x: 347, startPoint y: 306, endPoint x: 570, endPoint y: 305, distance: 223.5
click at [570, 305] on app-calendar-viewport "Wed 30 5/5 1 Job Thu 31 5/5 1 Job Fri 1 6/6 1 Job Sat 2 Sun 3 Mon 4 9/9 1 Job T…" at bounding box center [502, 305] width 1004 height 378
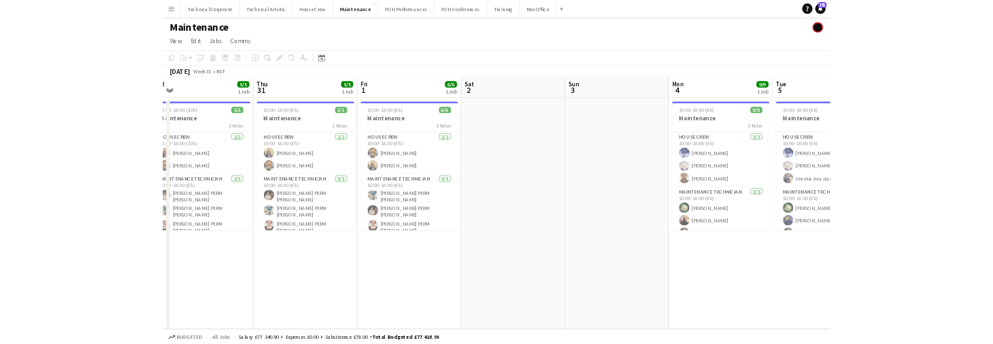
scroll to position [0, 350]
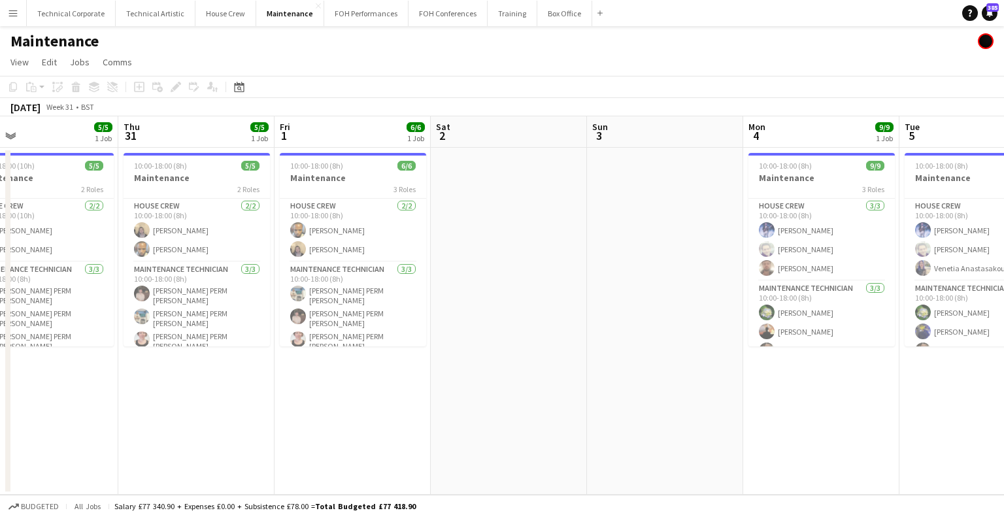
drag, startPoint x: 549, startPoint y: 305, endPoint x: 531, endPoint y: 307, distance: 17.8
click at [531, 307] on app-calendar-viewport "Mon 28 5/5 1 Job Tue 29 4/4 1 Job Wed 30 5/5 1 Job Thu 31 5/5 1 Job Fri 1 6/6 1…" at bounding box center [502, 305] width 1004 height 378
click at [531, 422] on app-date-cell at bounding box center [509, 321] width 156 height 347
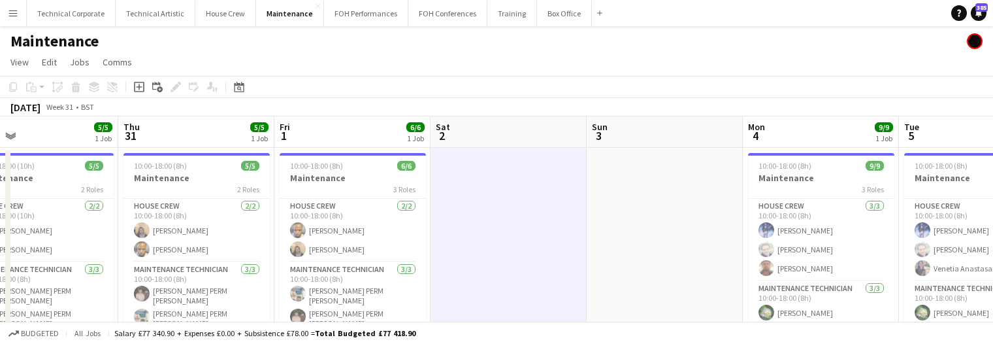
click at [653, 198] on app-date-cell at bounding box center [665, 260] width 156 height 225
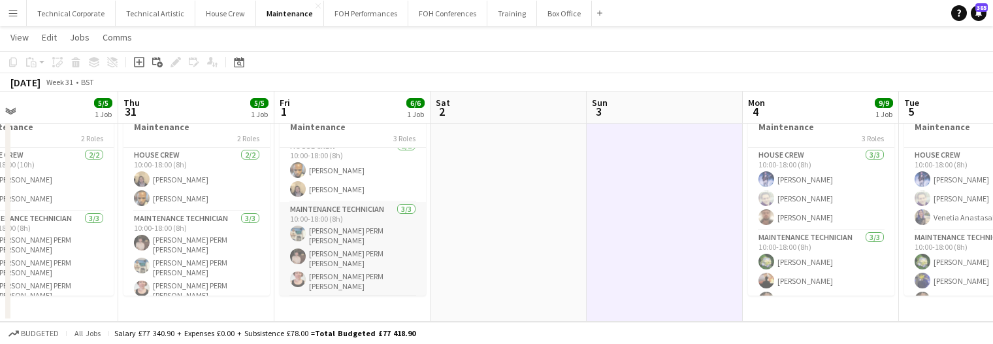
scroll to position [0, 0]
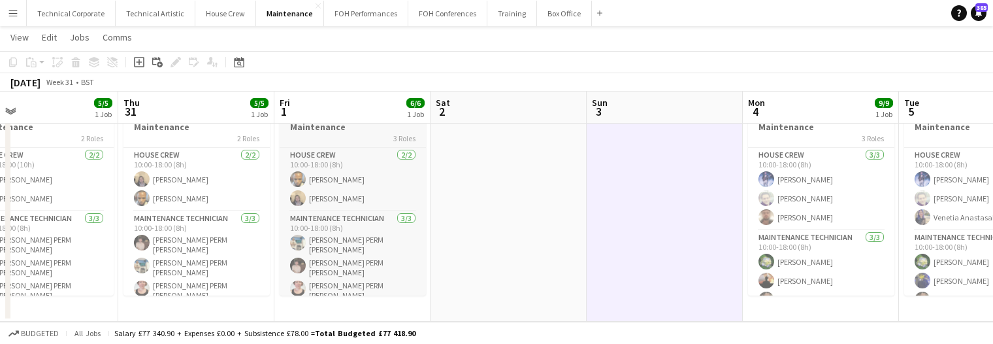
click at [325, 138] on div "3 Roles" at bounding box center [353, 138] width 146 height 10
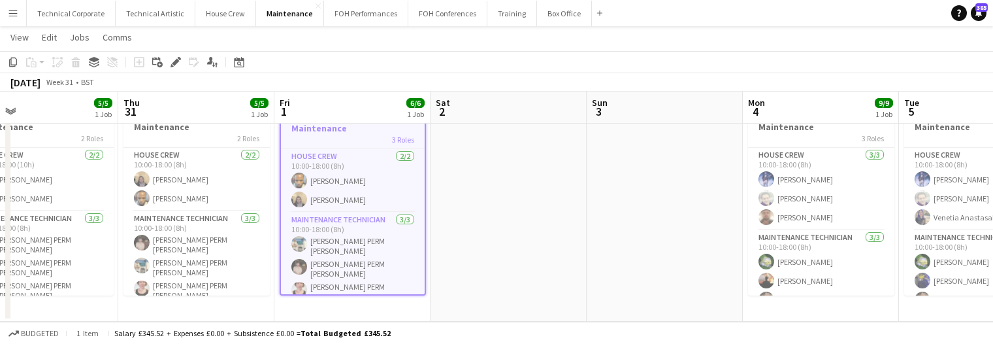
click at [176, 65] on icon "Edit" at bounding box center [176, 62] width 10 height 10
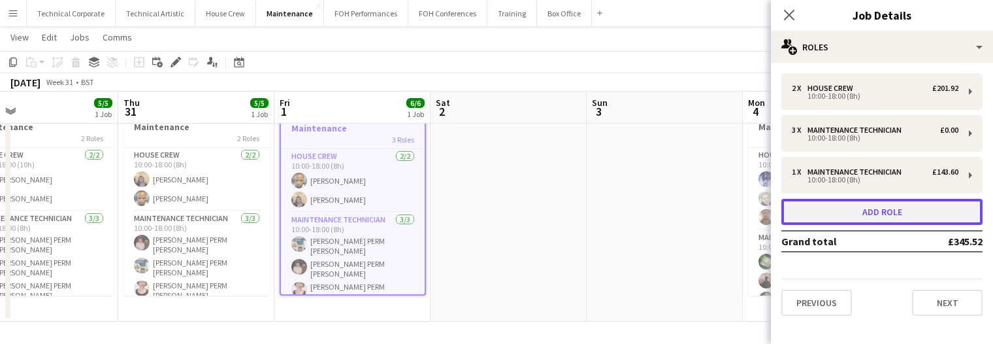
click at [855, 203] on button "Add role" at bounding box center [882, 212] width 201 height 26
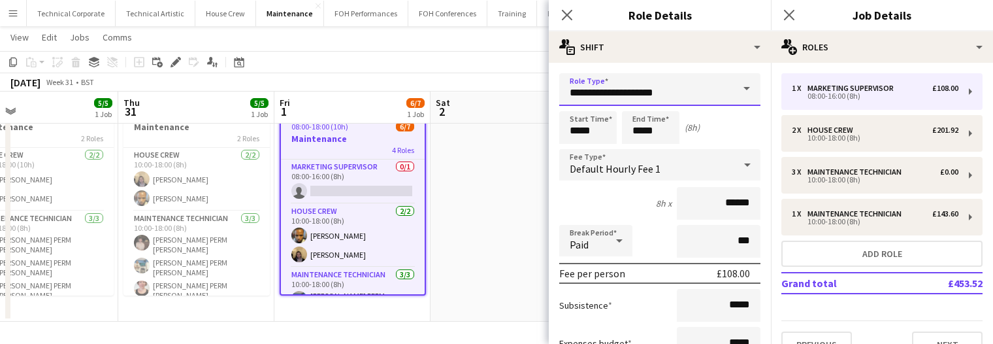
drag, startPoint x: 528, startPoint y: 83, endPoint x: 401, endPoint y: 83, distance: 126.8
click at [401, 83] on body "Menu Boards Boards Boards All jobs Status Workforce Workforce My Workforce Recr…" at bounding box center [496, 146] width 993 height 393
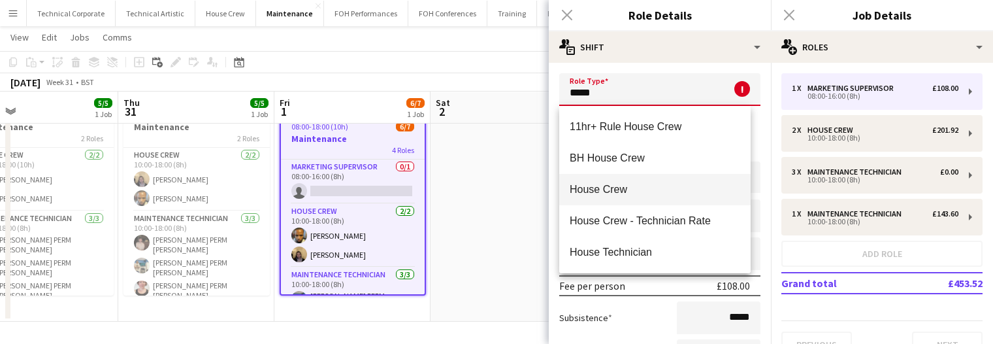
click at [657, 194] on span "House Crew" at bounding box center [655, 189] width 171 height 12
type input "**********"
type input "******"
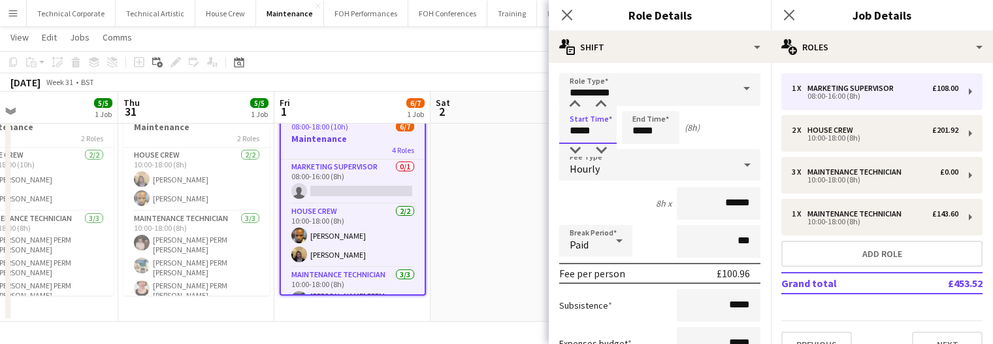
drag, startPoint x: 597, startPoint y: 135, endPoint x: 520, endPoint y: 137, distance: 76.5
click at [525, 137] on body "Menu Boards Boards Boards All jobs Status Workforce Workforce My Workforce Recr…" at bounding box center [496, 146] width 993 height 393
type input "*****"
click at [506, 217] on app-date-cell at bounding box center [509, 209] width 156 height 225
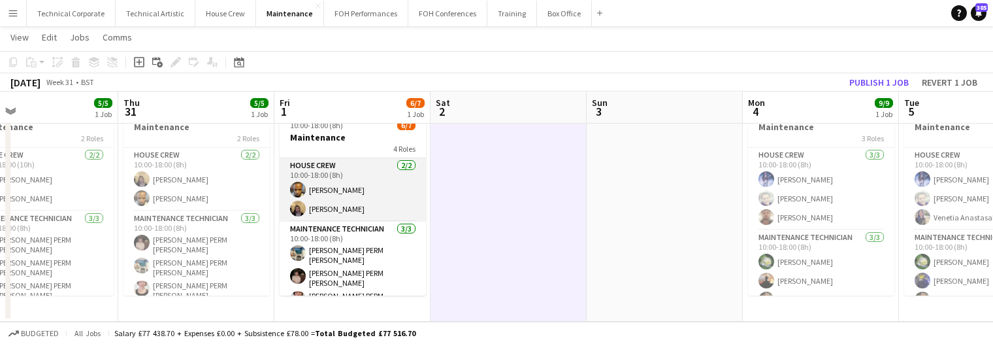
click at [374, 195] on app-card-role "House Crew 2/2 10:00-18:00 (8h) Rhyan Jordan Holder James Reyes-Gomez" at bounding box center [353, 189] width 146 height 63
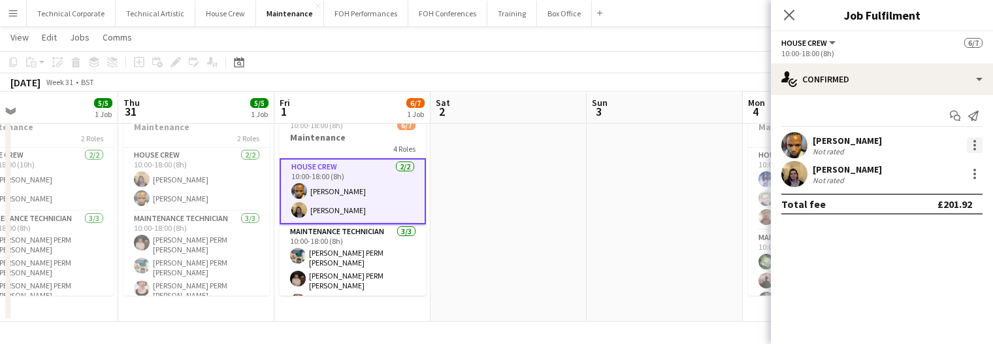
click at [974, 143] on div at bounding box center [975, 145] width 16 height 16
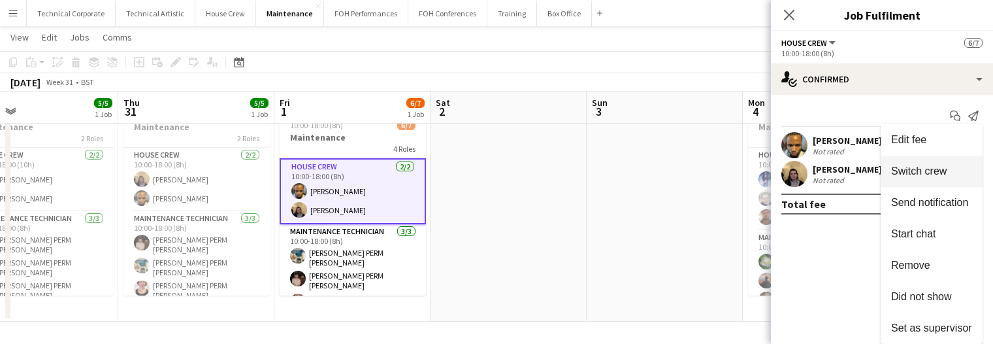
click at [930, 181] on button "Switch crew" at bounding box center [932, 171] width 102 height 31
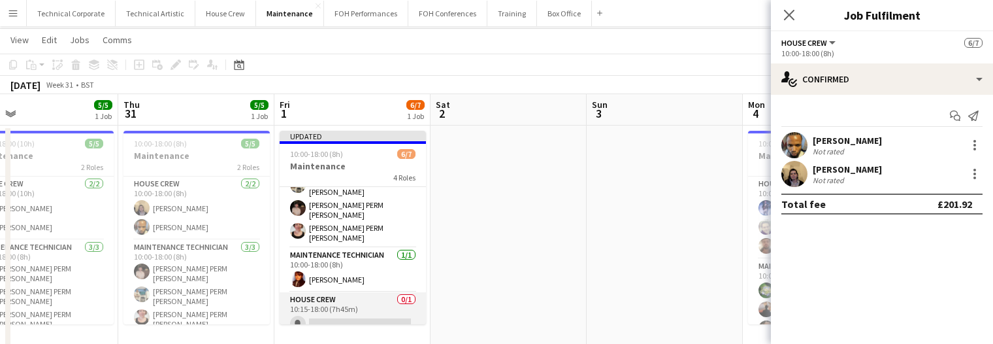
click at [370, 297] on app-card-role "House Crew 0/1 10:15-18:00 (7h45m) single-neutral-actions" at bounding box center [353, 314] width 146 height 44
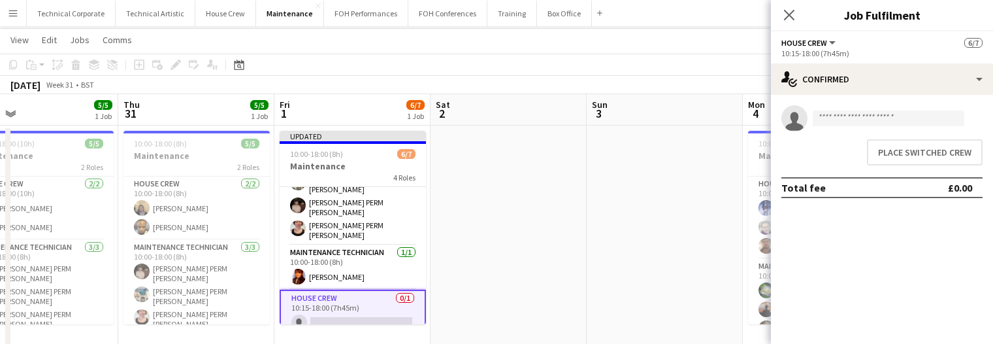
scroll to position [97, 0]
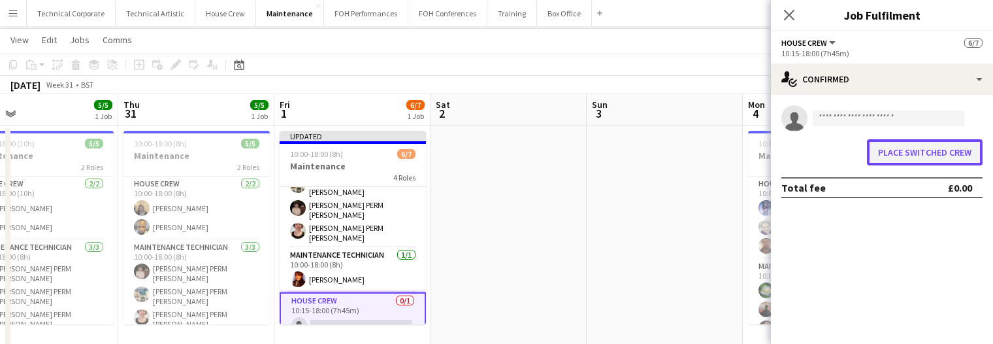
click at [940, 154] on button "Place switched crew" at bounding box center [925, 152] width 116 height 26
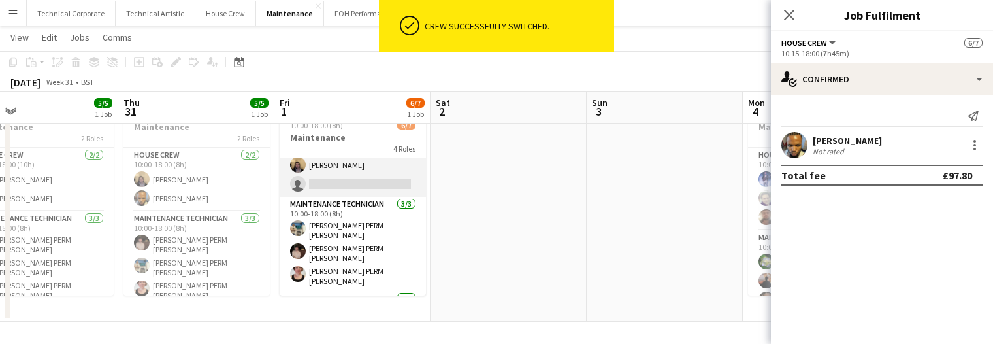
scroll to position [0, 0]
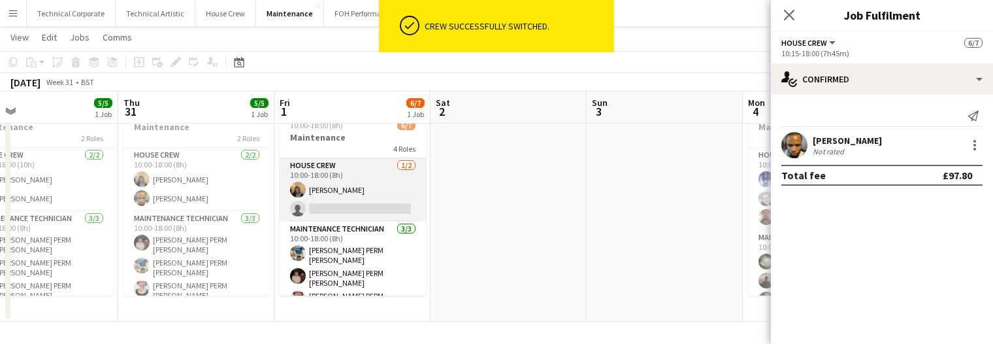
click at [354, 202] on app-card-role "House Crew 1/2 10:00-18:00 (8h) James Reyes-Gomez single-neutral-actions" at bounding box center [353, 189] width 146 height 63
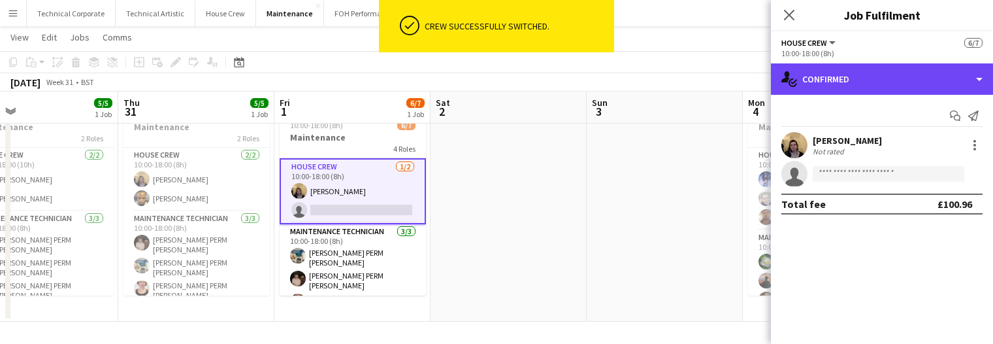
drag, startPoint x: 829, startPoint y: 88, endPoint x: 836, endPoint y: 97, distance: 11.6
click at [829, 88] on div "single-neutral-actions-check-2 Confirmed" at bounding box center [882, 78] width 222 height 31
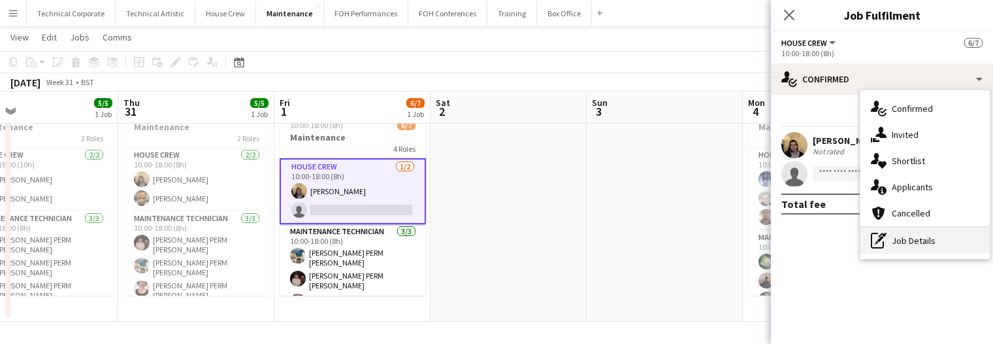
click at [911, 236] on div "pen-write Job Details" at bounding box center [925, 240] width 129 height 26
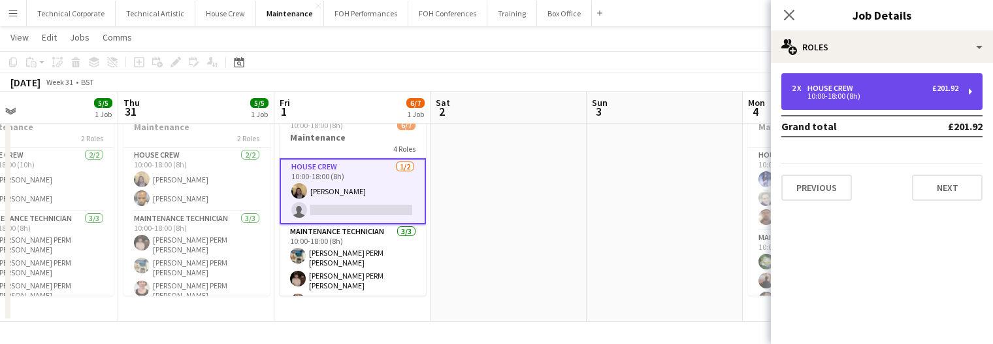
click at [871, 82] on div "2 x House Crew £201.92 10:00-18:00 (8h)" at bounding box center [882, 91] width 201 height 37
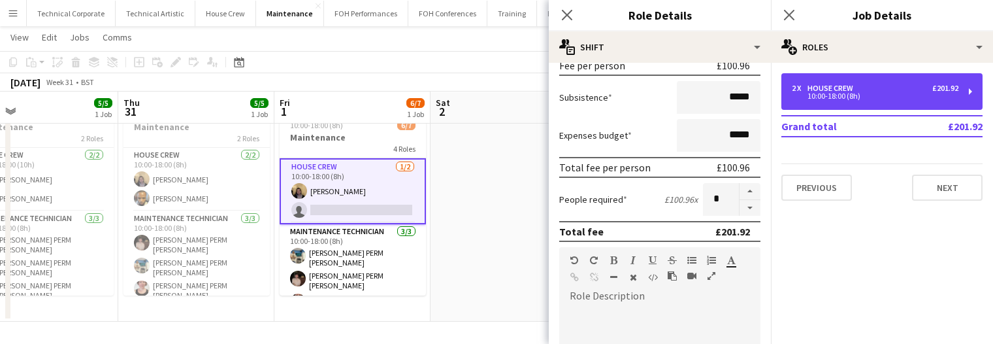
scroll to position [261, 0]
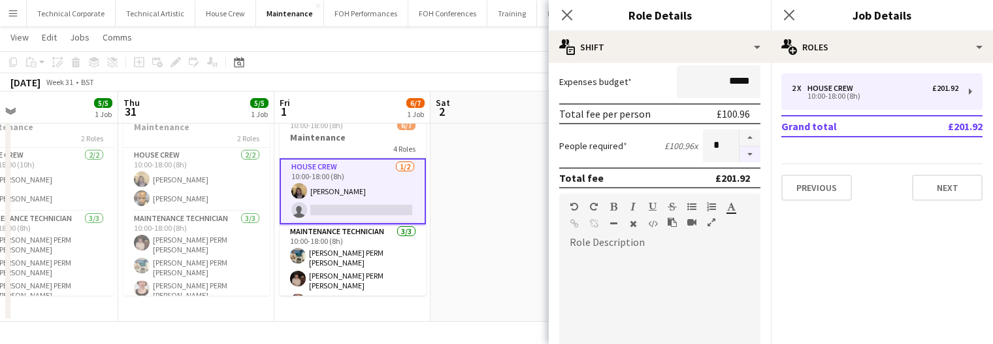
click at [740, 149] on button "button" at bounding box center [750, 154] width 21 height 16
type input "*"
click at [497, 237] on app-date-cell at bounding box center [509, 209] width 156 height 225
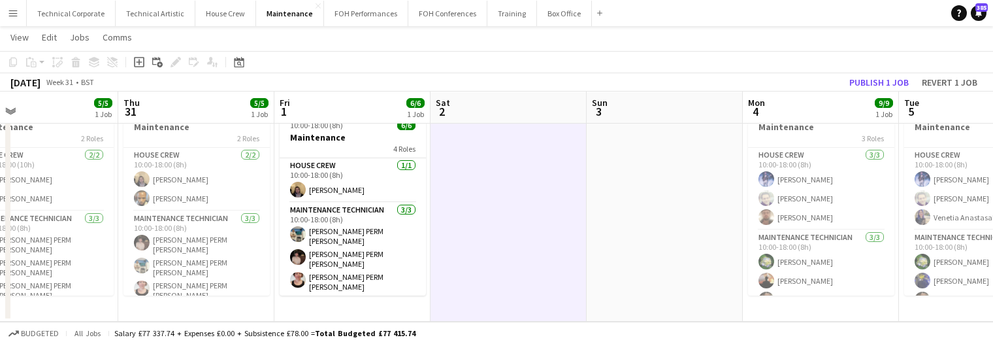
click at [497, 237] on app-date-cell at bounding box center [509, 209] width 156 height 225
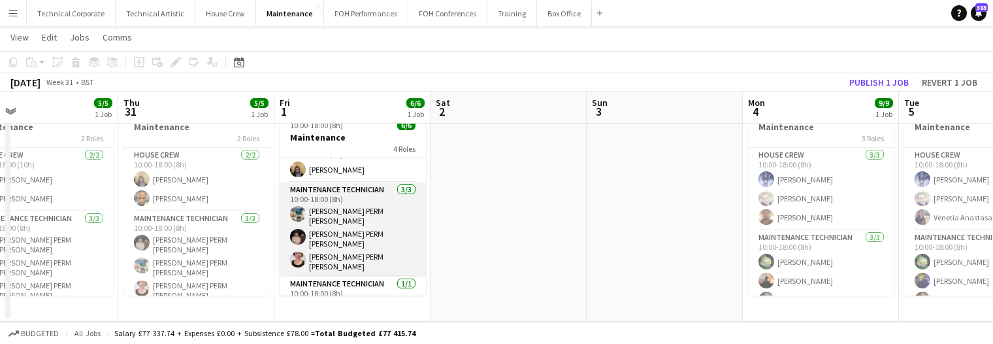
scroll to position [0, 0]
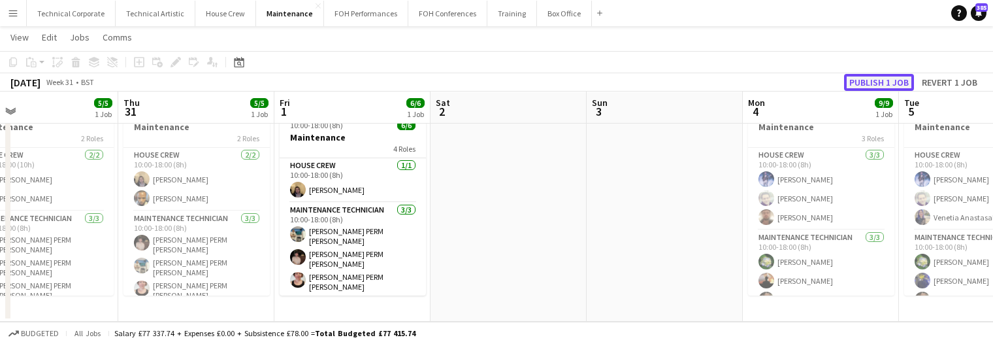
click at [900, 86] on button "Publish 1 job" at bounding box center [879, 82] width 70 height 17
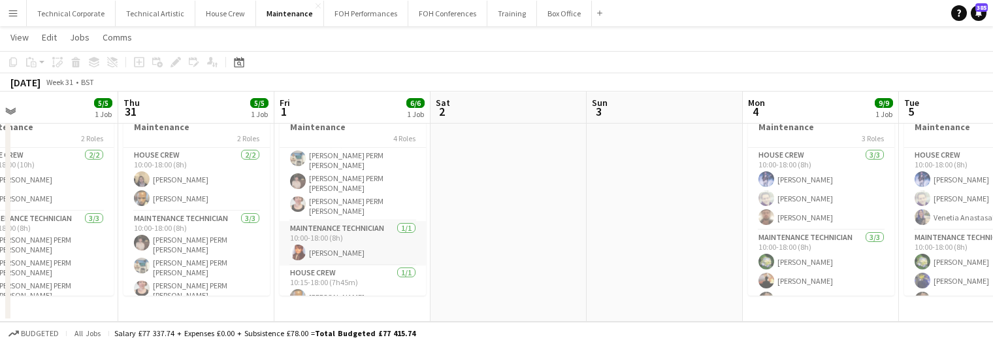
scroll to position [67, 0]
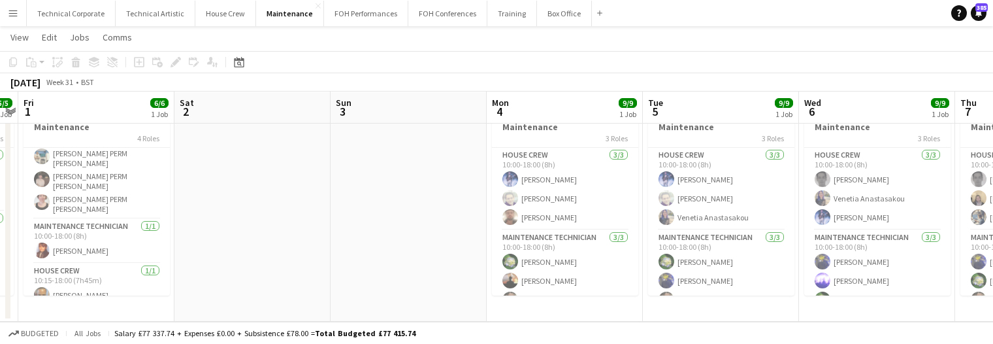
drag, startPoint x: 674, startPoint y: 201, endPoint x: 479, endPoint y: 224, distance: 196.8
click at [418, 216] on app-calendar-viewport "Mon 28 5/5 1 Job Tue 29 4/4 1 Job Wed 30 5/5 1 Job Thu 31 5/5 1 Job Fri 1 6/6 1…" at bounding box center [496, 161] width 993 height 320
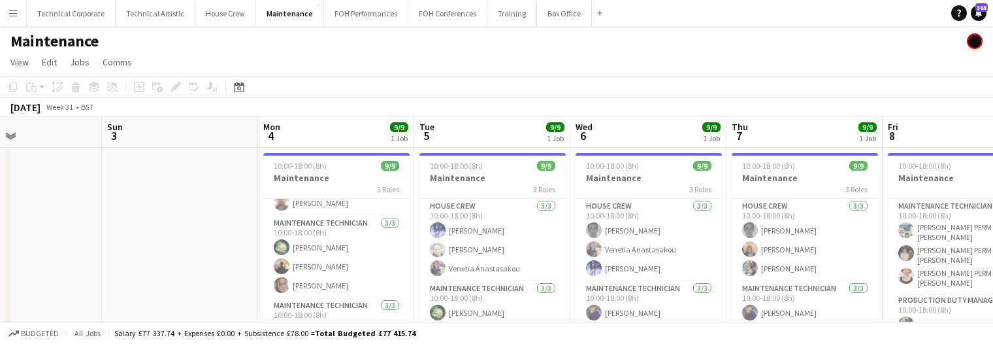
scroll to position [0, 553]
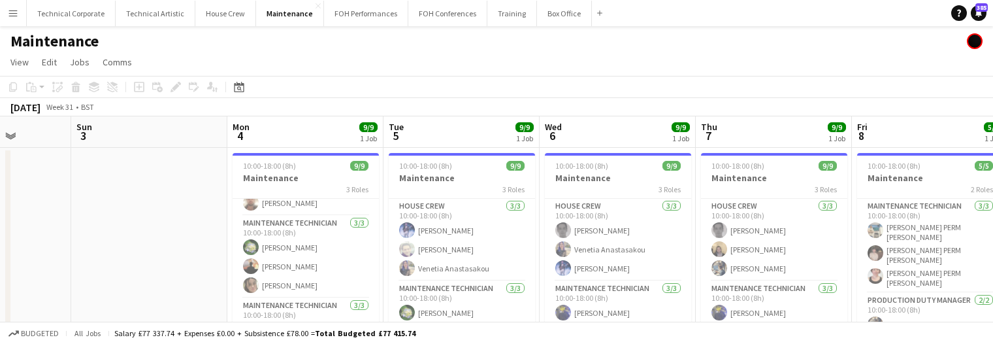
drag, startPoint x: 559, startPoint y: 240, endPoint x: 330, endPoint y: 247, distance: 229.5
click at [330, 247] on app-calendar-viewport "Wed 30 5/5 1 Job Thu 31 5/5 1 Job Fri 1 6/6 1 Job Sat 2 Sun 3 Mon 4 9/9 1 Job T…" at bounding box center [496, 244] width 993 height 256
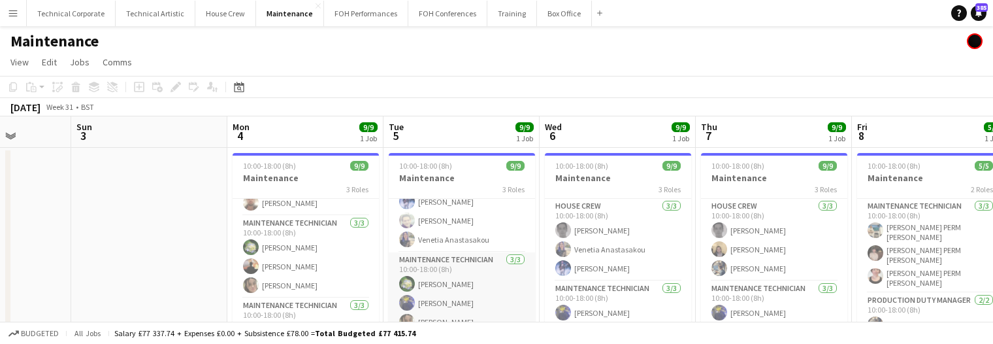
scroll to position [0, 0]
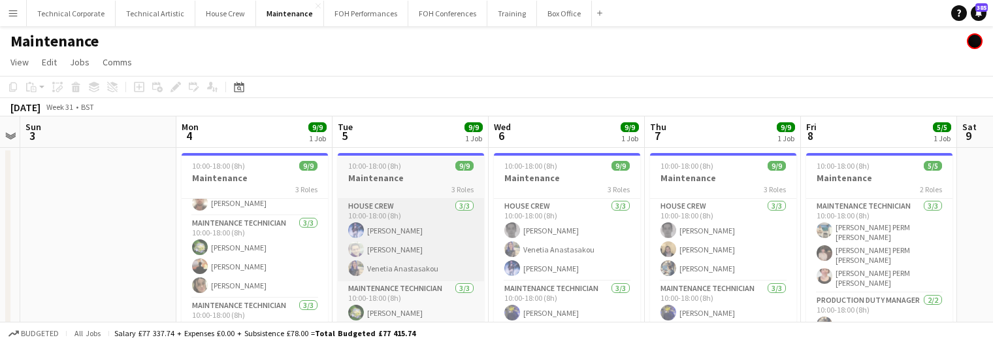
drag, startPoint x: 557, startPoint y: 174, endPoint x: 454, endPoint y: 229, distance: 117.8
click at [504, 184] on app-calendar-viewport "Wed 30 5/5 1 Job Thu 31 5/5 1 Job Fri 1 6/6 1 Job Sat 2 Sun 3 Mon 4 9/9 1 Job T…" at bounding box center [496, 244] width 993 height 256
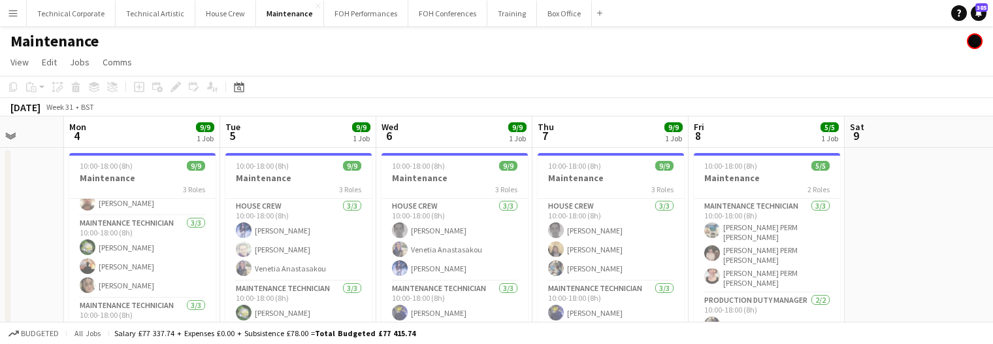
drag, startPoint x: 578, startPoint y: 165, endPoint x: 467, endPoint y: 190, distance: 114.5
click at [467, 190] on app-calendar-viewport "Fri 1 6/6 1 Job Sat 2 Sun 3 Mon 4 9/9 1 Job Tue 5 9/9 1 Job Wed 6 9/9 1 Job Thu…" at bounding box center [496, 244] width 993 height 256
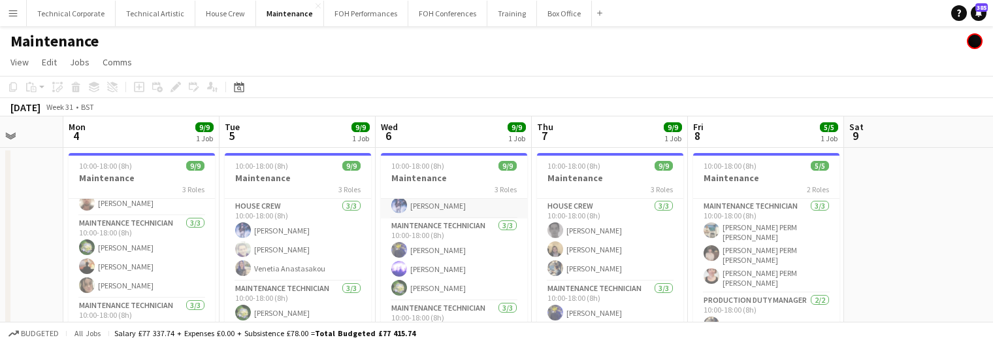
scroll to position [34, 0]
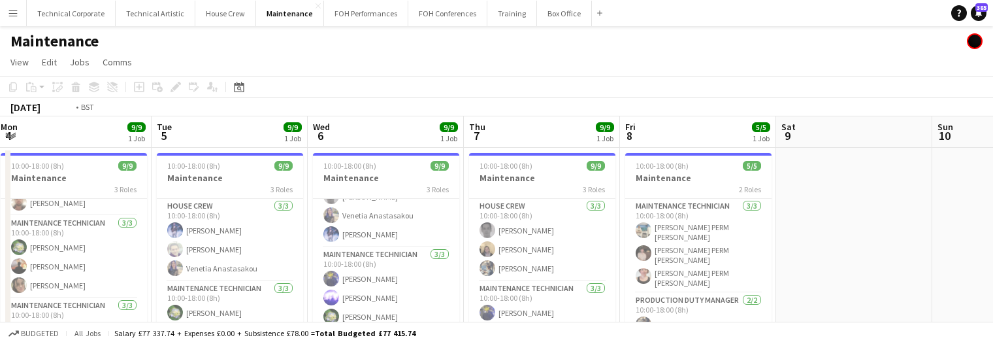
drag, startPoint x: 643, startPoint y: 259, endPoint x: 549, endPoint y: 252, distance: 94.3
click at [561, 255] on app-calendar-viewport "Fri 1 6/6 1 Job Sat 2 Sun 3 Mon 4 9/9 1 Job Tue 5 9/9 1 Job Wed 6 9/9 1 Job Thu…" at bounding box center [496, 244] width 993 height 256
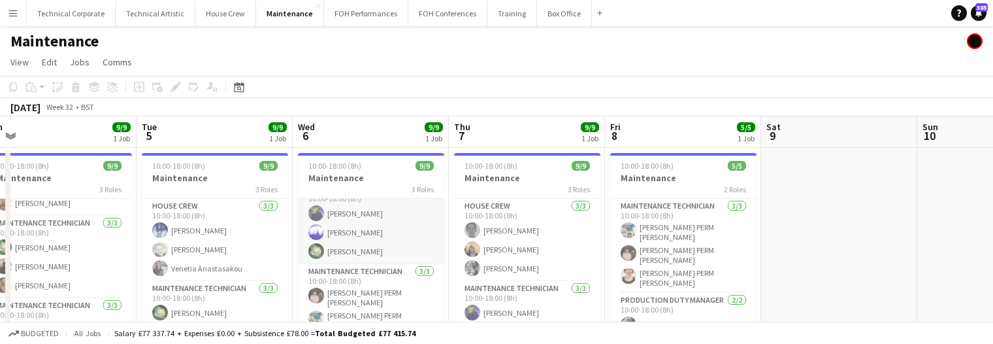
scroll to position [0, 0]
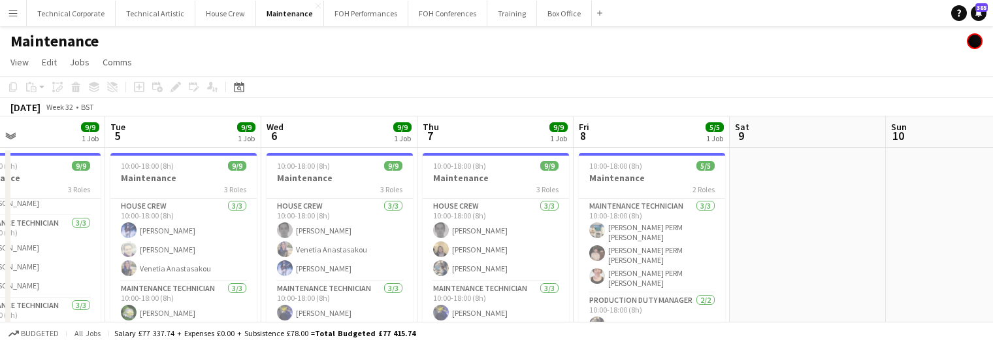
drag, startPoint x: 520, startPoint y: 227, endPoint x: 486, endPoint y: 233, distance: 33.8
click at [486, 233] on app-calendar-viewport "Fri 1 6/6 1 Job Sat 2 Sun 3 Mon 4 9/9 1 Job Tue 5 9/9 1 Job Wed 6 9/9 1 Job Thu…" at bounding box center [496, 244] width 993 height 256
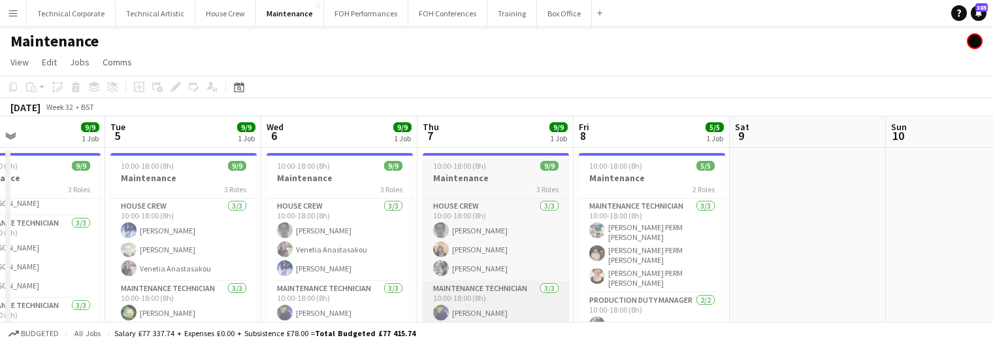
scroll to position [0, 521]
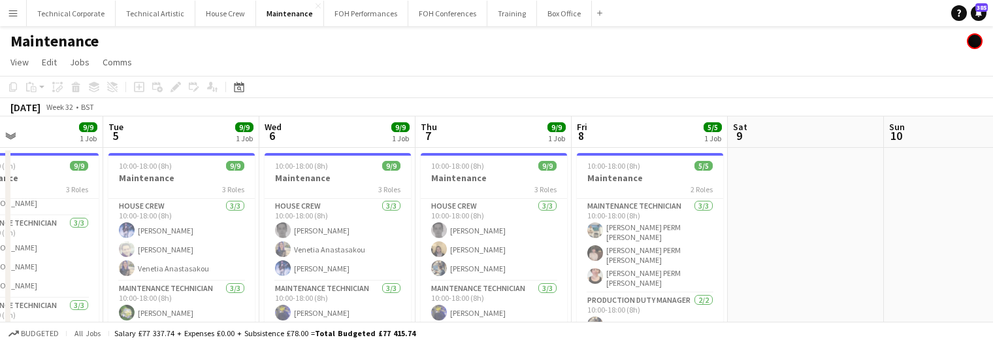
click at [508, 121] on app-board-header-date "Thu 7 9/9 1 Job" at bounding box center [494, 131] width 156 height 31
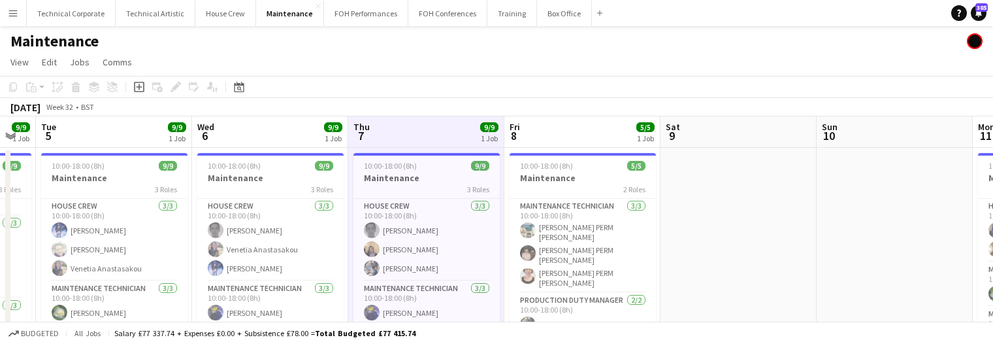
drag, startPoint x: 392, startPoint y: 139, endPoint x: 383, endPoint y: 147, distance: 12.5
click at [385, 139] on app-calendar-viewport "Fri 1 6/6 1 Job Sat 2 Sun 3 Mon 4 9/9 1 Job Tue 5 9/9 1 Job Wed 6 9/9 1 Job Thu…" at bounding box center [496, 244] width 993 height 256
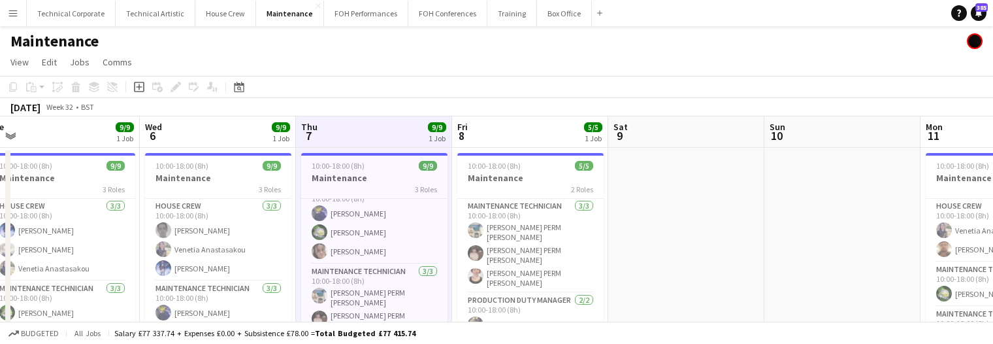
scroll to position [0, 390]
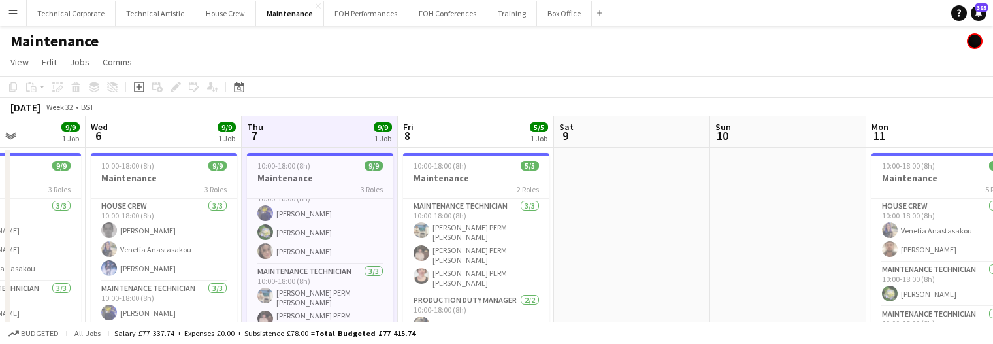
drag, startPoint x: 713, startPoint y: 235, endPoint x: 611, endPoint y: 243, distance: 102.2
click at [613, 243] on app-calendar-viewport "Sun 3 Mon 4 9/9 1 Job Tue 5 9/9 1 Job Wed 6 9/9 1 Job Thu 7 9/9 1 Job Fri 8 5/5…" at bounding box center [496, 244] width 993 height 256
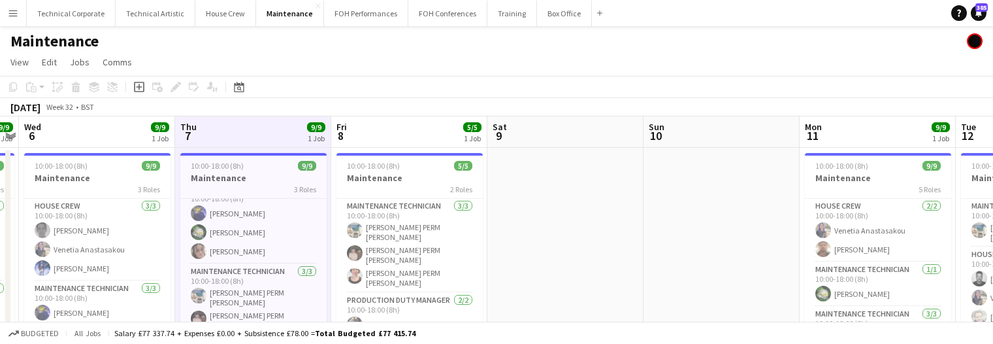
drag, startPoint x: 605, startPoint y: 237, endPoint x: 535, endPoint y: 237, distance: 70.6
click at [545, 237] on app-calendar-viewport "Sun 3 Mon 4 9/9 1 Job Tue 5 9/9 1 Job Wed 6 9/9 1 Job Thu 7 9/9 1 Job Fri 8 5/5…" at bounding box center [496, 244] width 993 height 256
click at [527, 235] on app-date-cell at bounding box center [565, 260] width 156 height 225
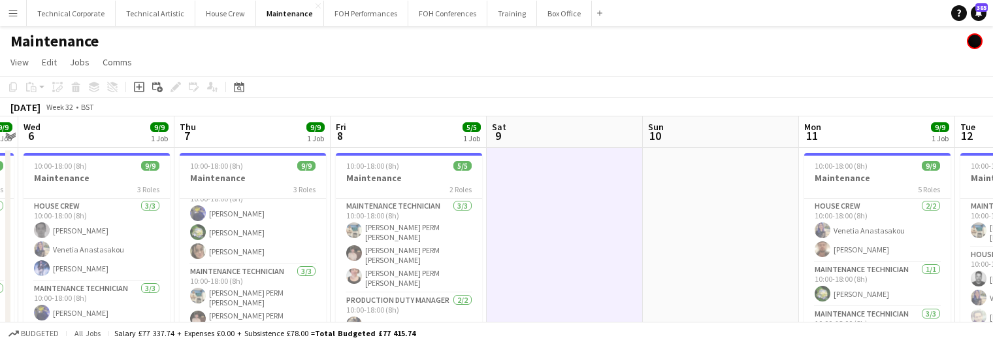
click at [526, 232] on app-date-cell at bounding box center [565, 260] width 156 height 225
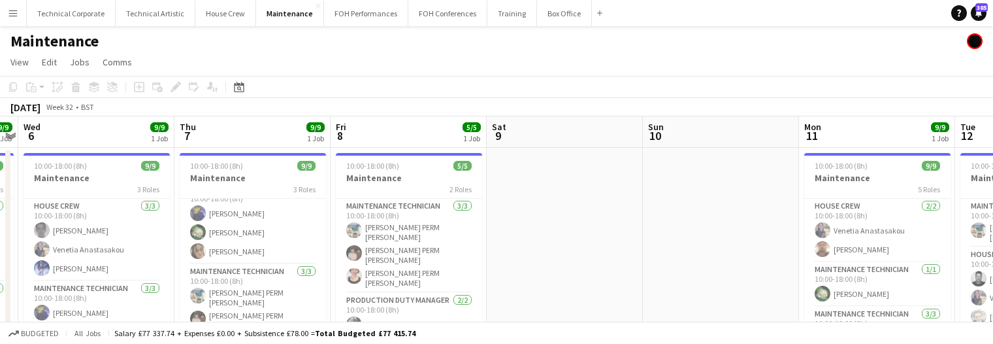
click at [403, 133] on app-board-header-date "Fri 8 5/5 1 Job" at bounding box center [409, 131] width 156 height 31
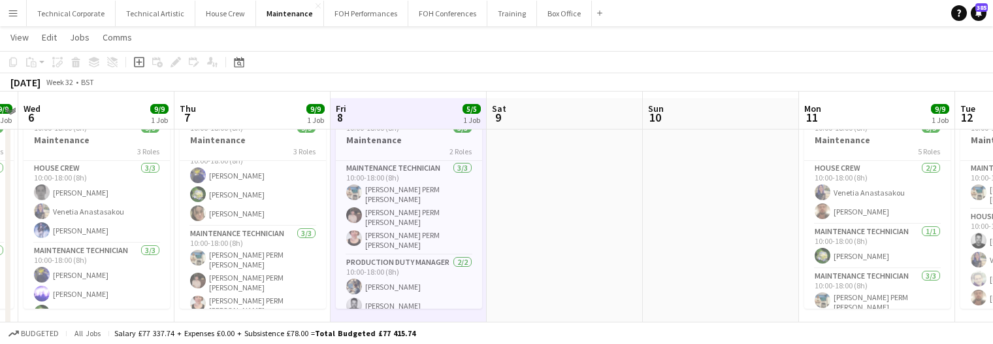
scroll to position [50, 0]
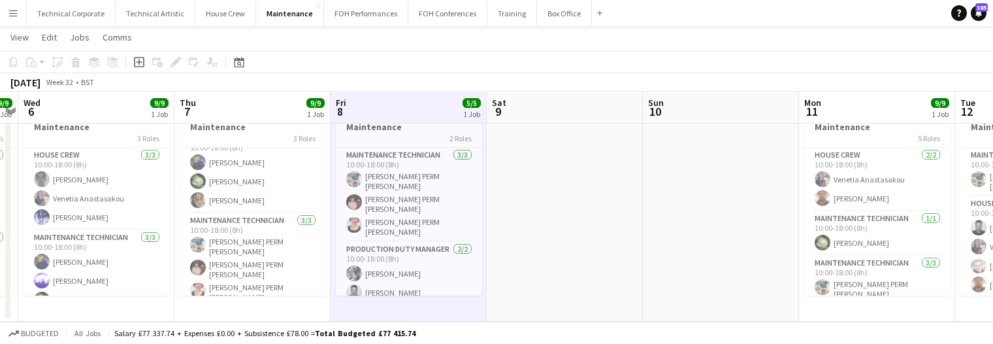
click at [619, 169] on app-date-cell at bounding box center [565, 209] width 156 height 225
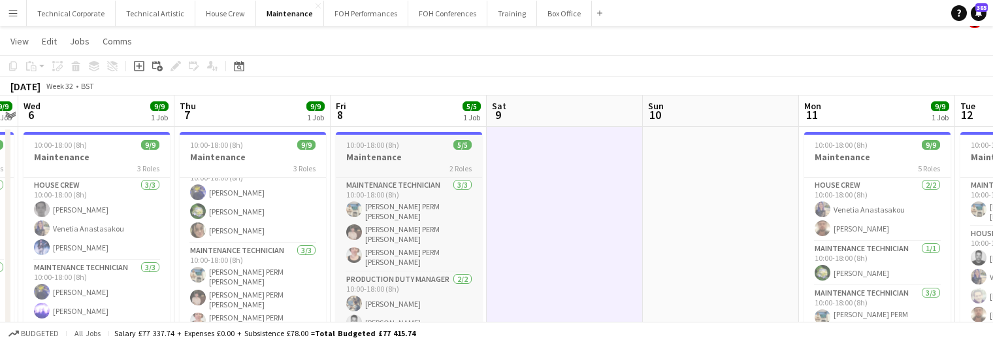
scroll to position [0, 0]
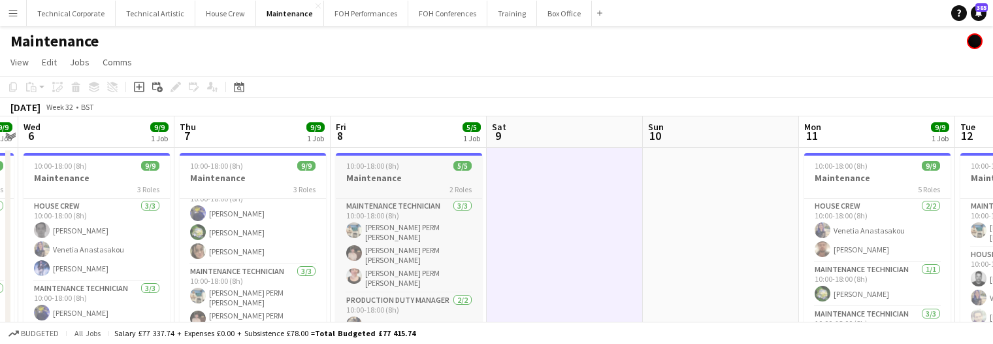
click at [396, 171] on app-job-card "10:00-18:00 (8h) 5/5 Maintenance 2 Roles Maintenance Technician 3/3 10:00-18:00…" at bounding box center [409, 249] width 146 height 193
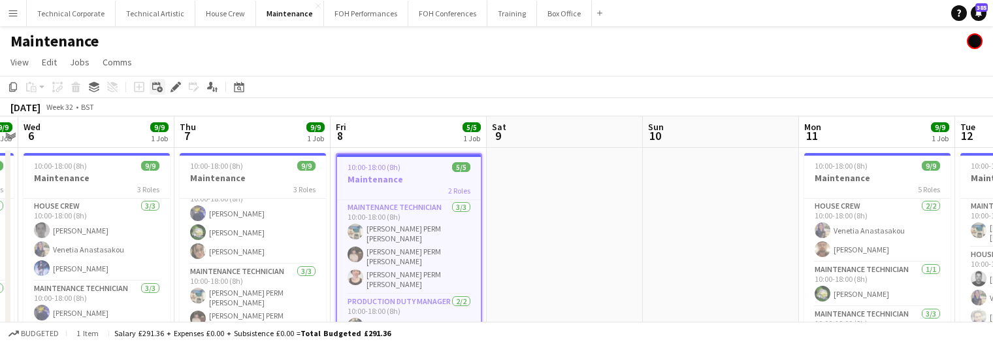
click at [165, 86] on div "Add linked Job" at bounding box center [158, 87] width 16 height 16
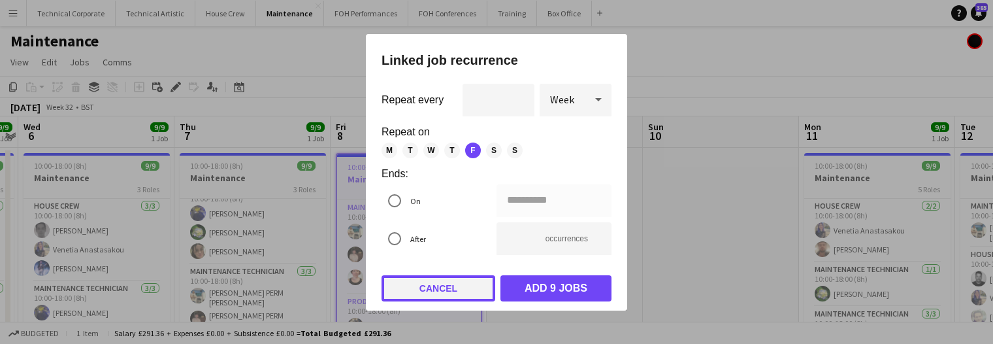
click at [454, 277] on button "Cancel" at bounding box center [439, 288] width 114 height 26
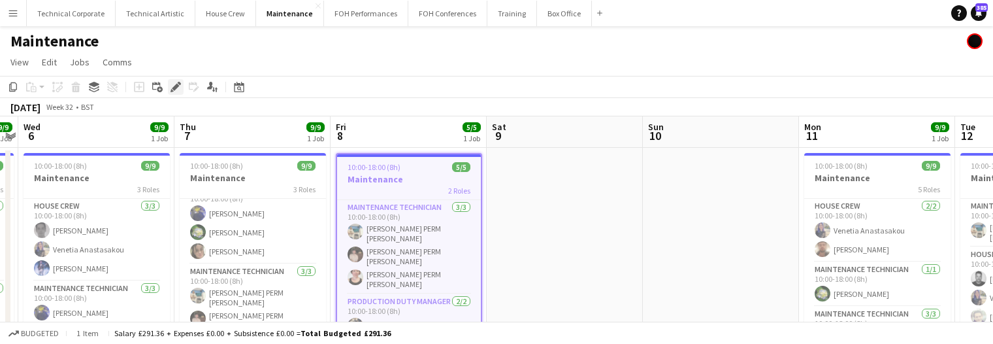
click at [175, 88] on icon at bounding box center [175, 87] width 7 height 7
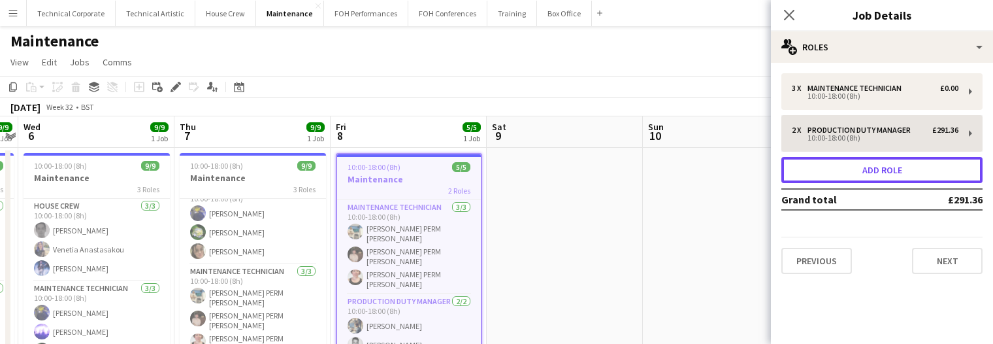
click at [910, 171] on button "Add role" at bounding box center [882, 170] width 201 height 26
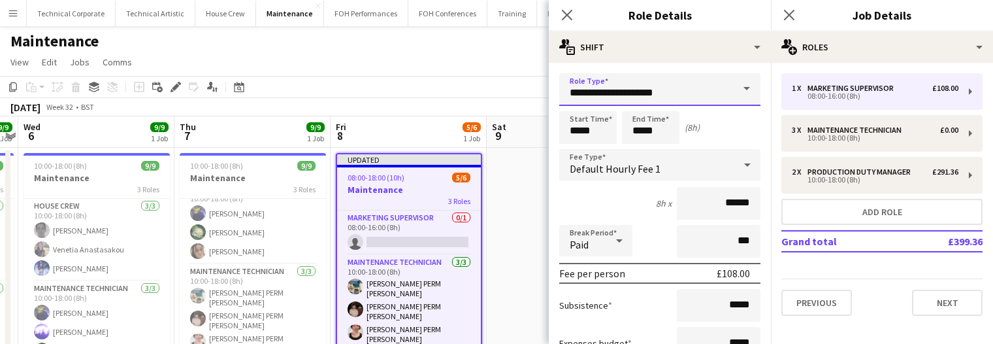
drag, startPoint x: 705, startPoint y: 95, endPoint x: 446, endPoint y: 87, distance: 258.9
click at [453, 90] on body "Menu Boards Boards Boards All jobs Status Workforce Workforce My Workforce Recr…" at bounding box center [496, 197] width 993 height 395
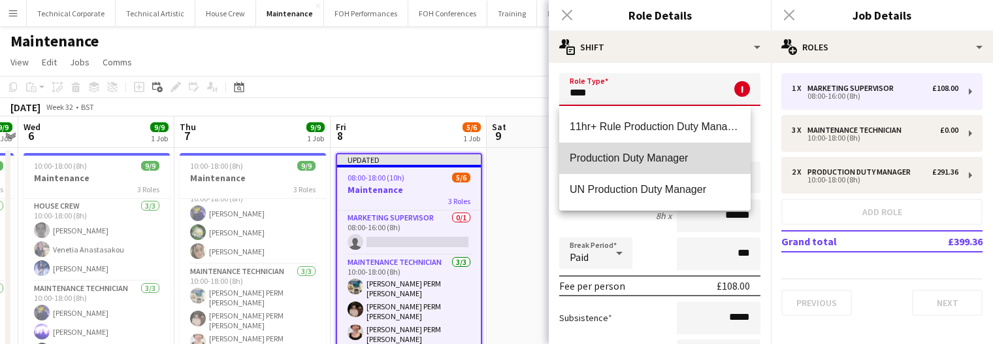
click at [599, 152] on span "Production Duty Manager" at bounding box center [655, 158] width 171 height 12
type input "**********"
type input "******"
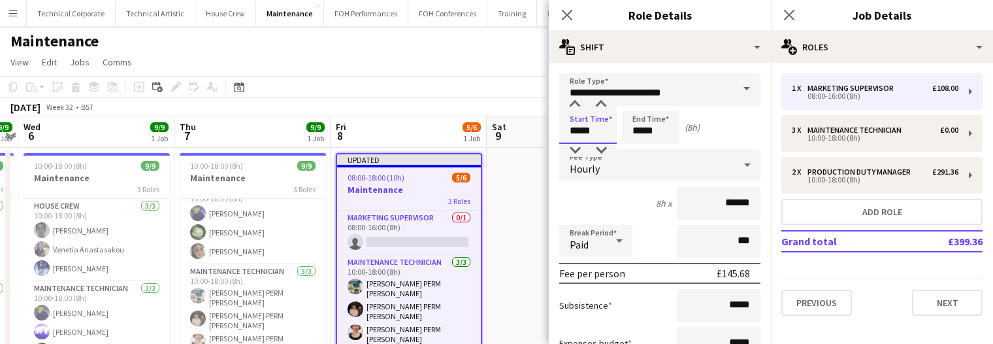
drag, startPoint x: 599, startPoint y: 125, endPoint x: 457, endPoint y: 137, distance: 142.3
click at [469, 130] on body "Menu Boards Boards Boards All jobs Status Workforce Workforce My Workforce Recr…" at bounding box center [496, 197] width 993 height 395
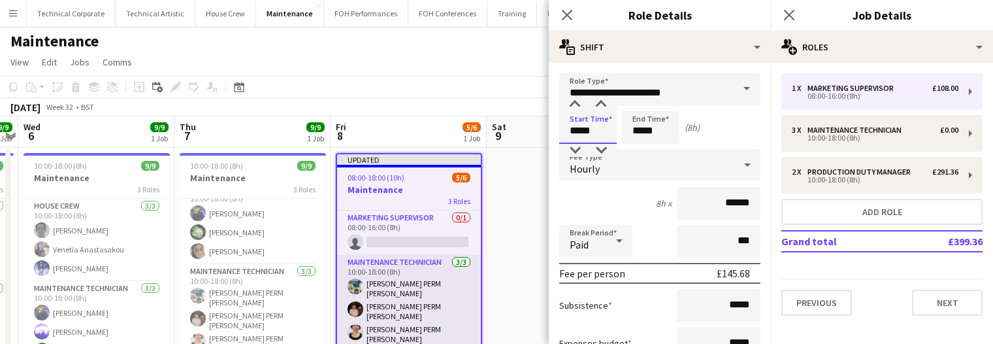
scroll to position [55, 0]
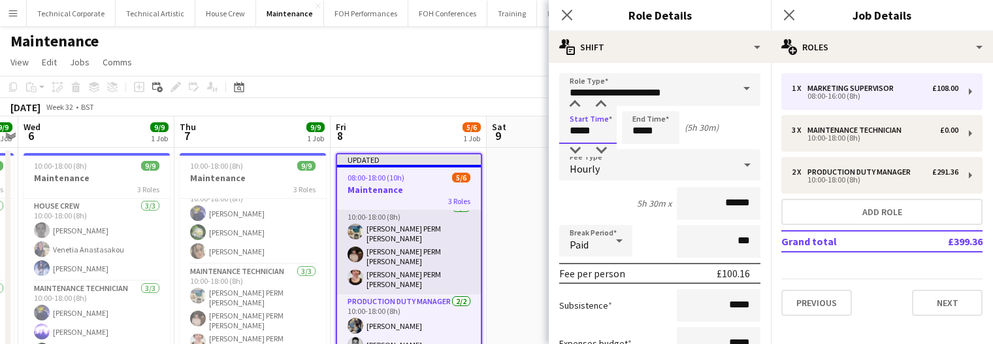
type input "*****"
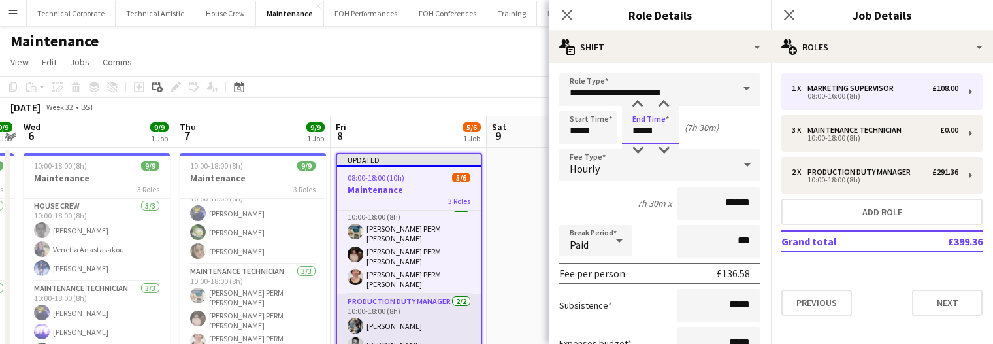
type input "*****"
click at [403, 314] on app-card-role "Production Duty Manager 2/2 10:00-18:00 (8h) Joe Harbot Kerry Williams" at bounding box center [409, 325] width 144 height 63
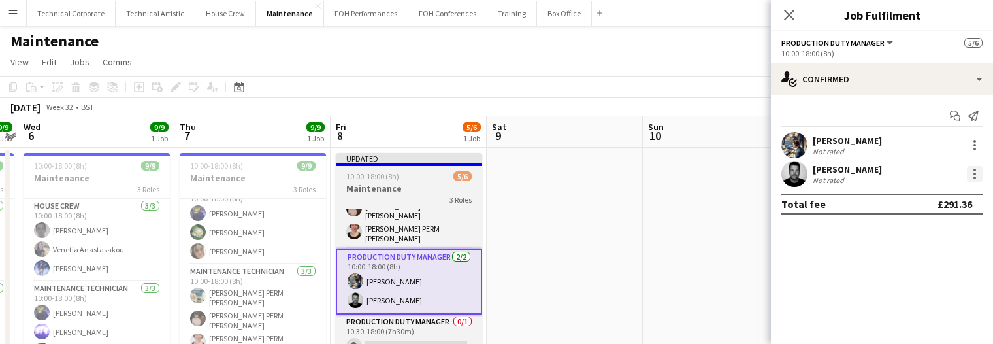
click at [973, 171] on div at bounding box center [975, 174] width 16 height 16
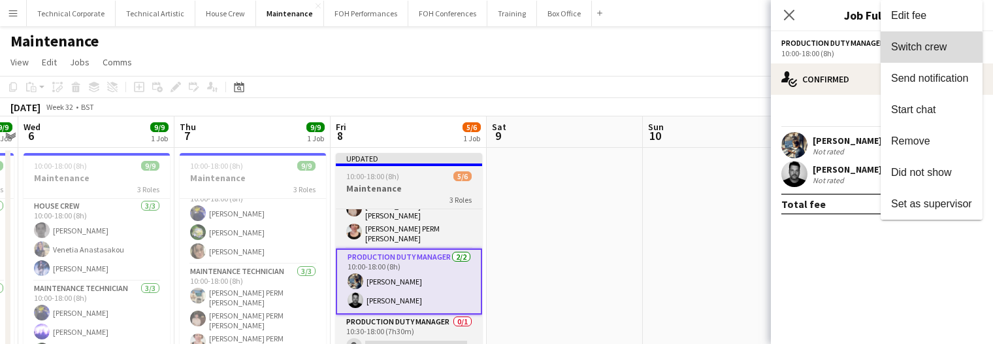
click at [925, 54] on button "Switch crew" at bounding box center [932, 46] width 102 height 31
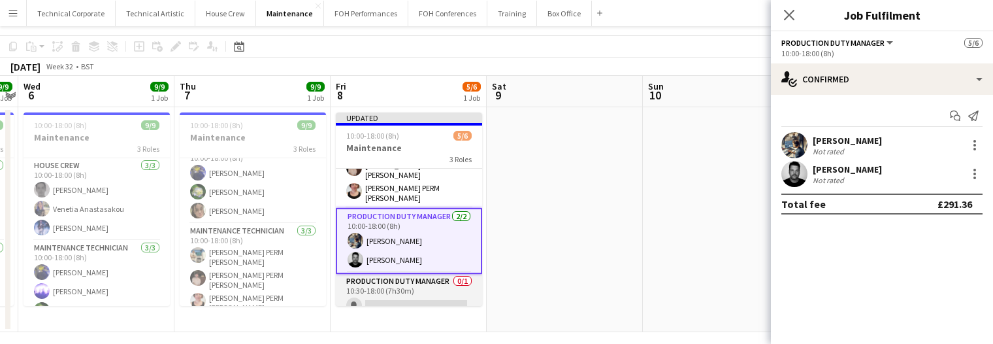
scroll to position [77, 0]
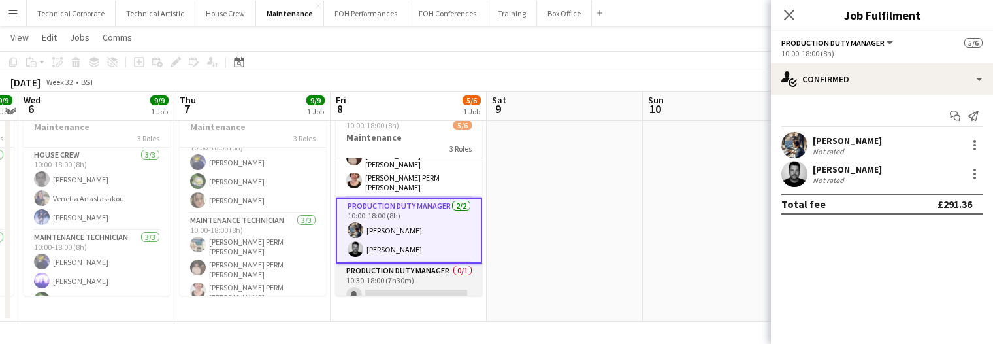
click at [409, 269] on app-card-role "Production Duty Manager 0/1 10:30-18:00 (7h30m) single-neutral-actions" at bounding box center [409, 285] width 146 height 44
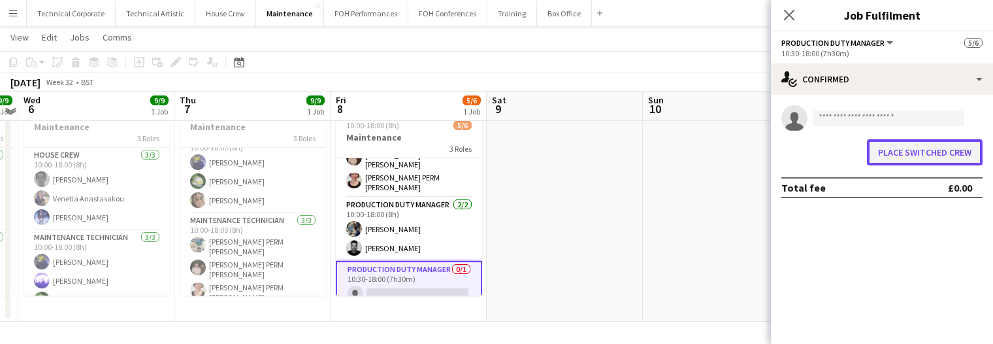
click at [946, 151] on button "Place switched crew" at bounding box center [925, 152] width 116 height 26
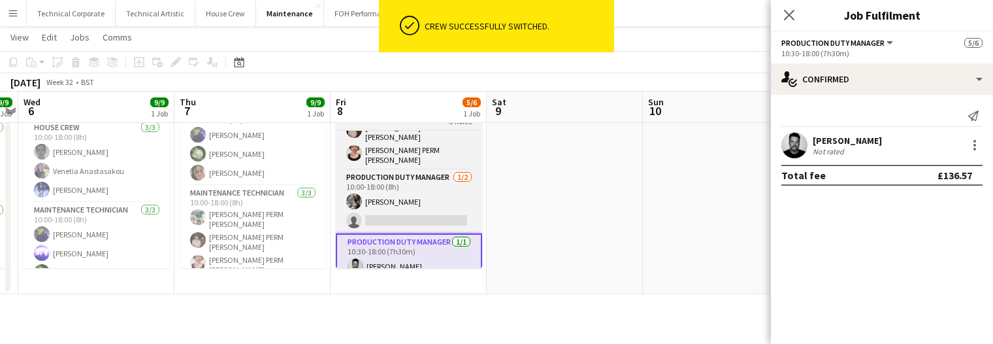
scroll to position [50, 0]
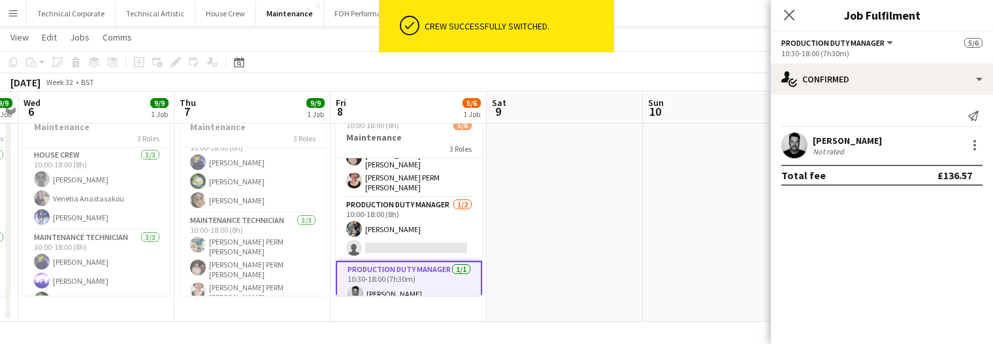
drag, startPoint x: 442, startPoint y: 201, endPoint x: 628, endPoint y: 125, distance: 201.1
click at [442, 202] on app-card-role "Production Duty Manager 1/2 10:00-18:00 (8h) Joe Harbot single-neutral-actions" at bounding box center [409, 228] width 146 height 63
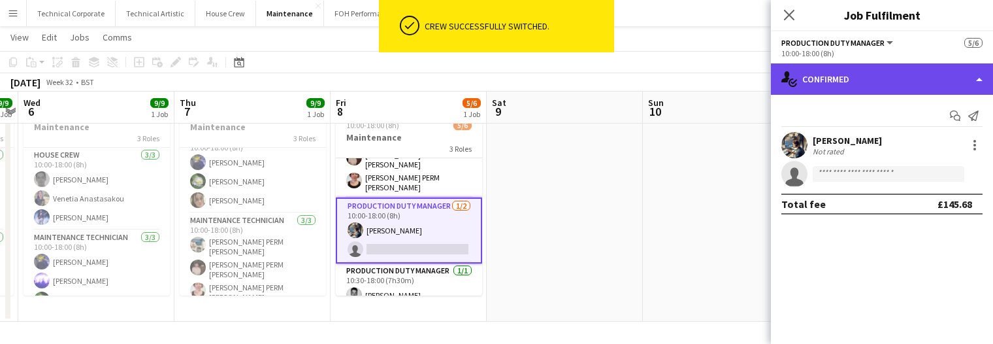
click at [823, 67] on div "single-neutral-actions-check-2 Confirmed" at bounding box center [882, 78] width 222 height 31
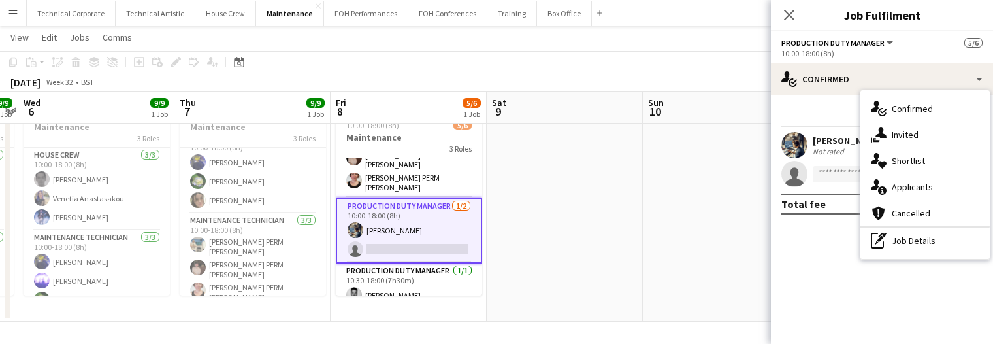
drag, startPoint x: 931, startPoint y: 238, endPoint x: 861, endPoint y: 142, distance: 118.8
click at [931, 238] on div "pen-write Job Details" at bounding box center [925, 240] width 129 height 26
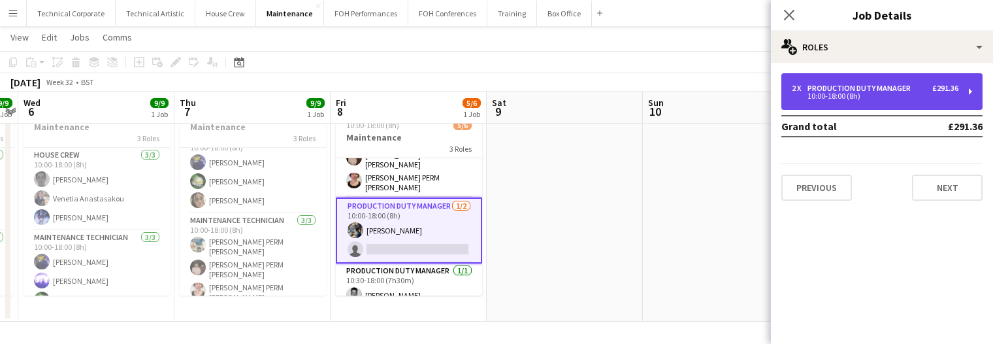
click at [848, 101] on div "2 x Production Duty Manager £291.36 10:00-18:00 (8h)" at bounding box center [882, 91] width 201 height 37
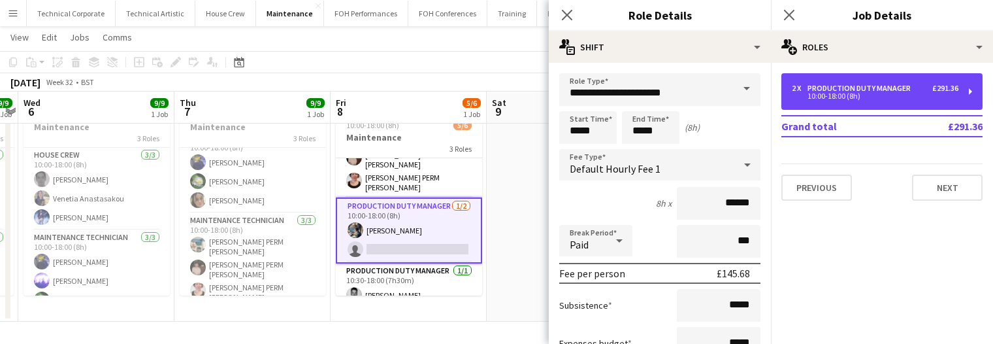
scroll to position [131, 0]
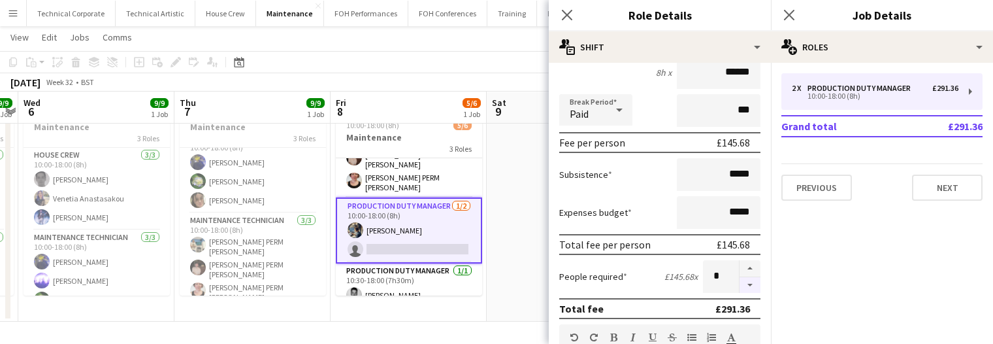
click at [740, 286] on button "button" at bounding box center [750, 285] width 21 height 16
type input "*"
click at [523, 246] on app-date-cell at bounding box center [565, 209] width 156 height 225
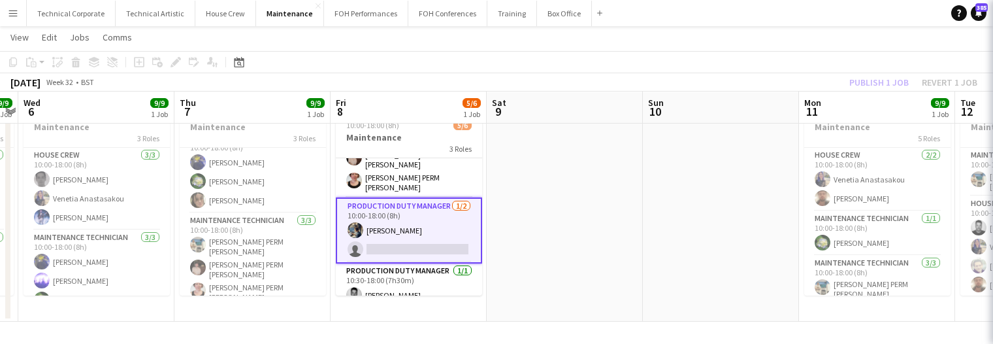
scroll to position [0, 451]
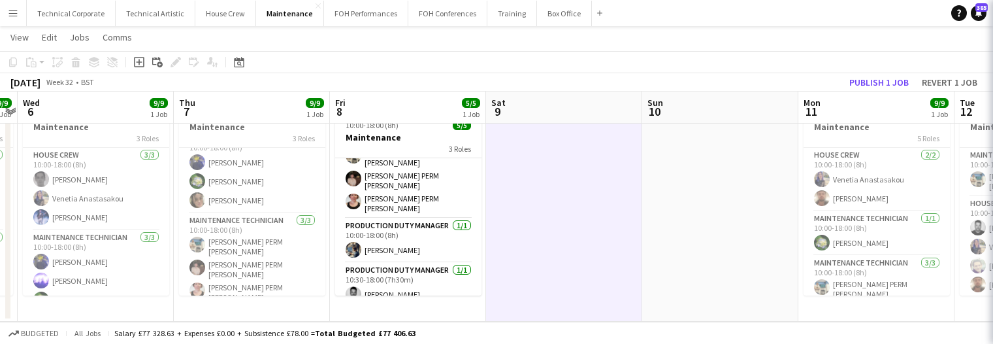
click at [523, 246] on app-date-cell at bounding box center [564, 209] width 156 height 225
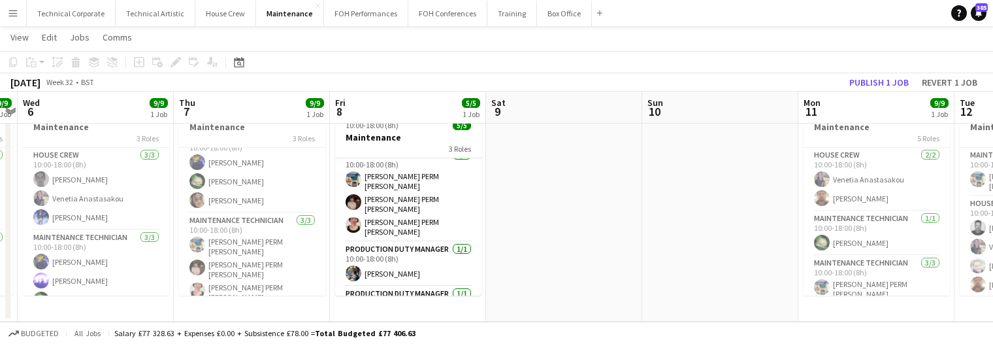
scroll to position [0, 0]
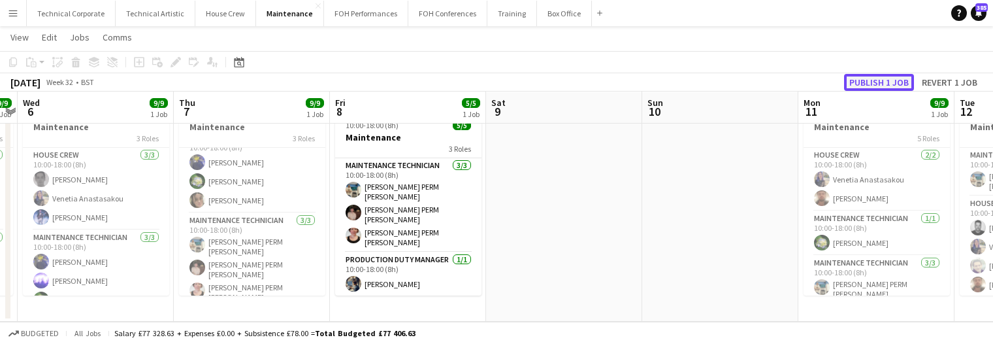
click at [870, 75] on button "Publish 1 job" at bounding box center [879, 82] width 70 height 17
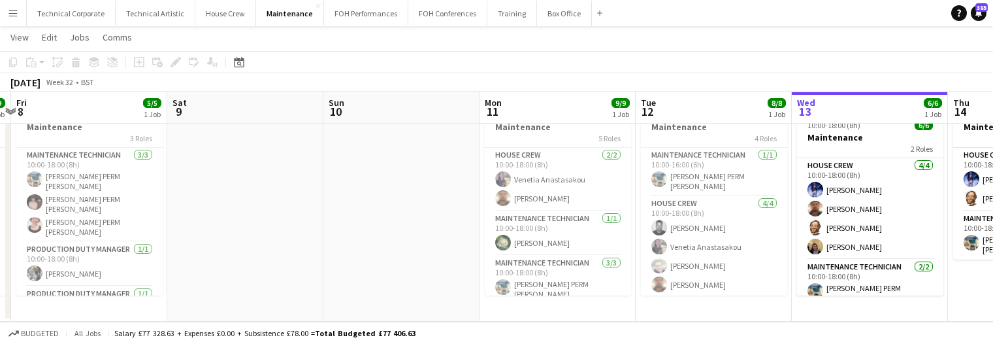
drag, startPoint x: 578, startPoint y: 240, endPoint x: 344, endPoint y: 255, distance: 233.7
click at [322, 261] on app-calendar-viewport "Tue 5 9/9 1 Job Wed 6 9/9 1 Job Thu 7 9/9 1 Job Fri 8 5/5 1 Job Sat 9 Sun 10 Mo…" at bounding box center [496, 161] width 993 height 320
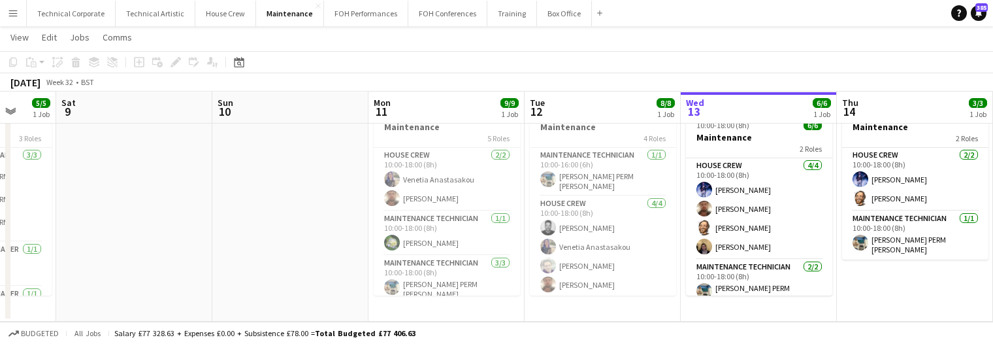
drag, startPoint x: 367, startPoint y: 254, endPoint x: 324, endPoint y: 261, distance: 43.0
click at [324, 261] on app-calendar-viewport "Tue 5 9/9 1 Job Wed 6 9/9 1 Job Thu 7 9/9 1 Job Fri 8 5/5 1 Job Sat 9 Sun 10 Mo…" at bounding box center [496, 161] width 993 height 320
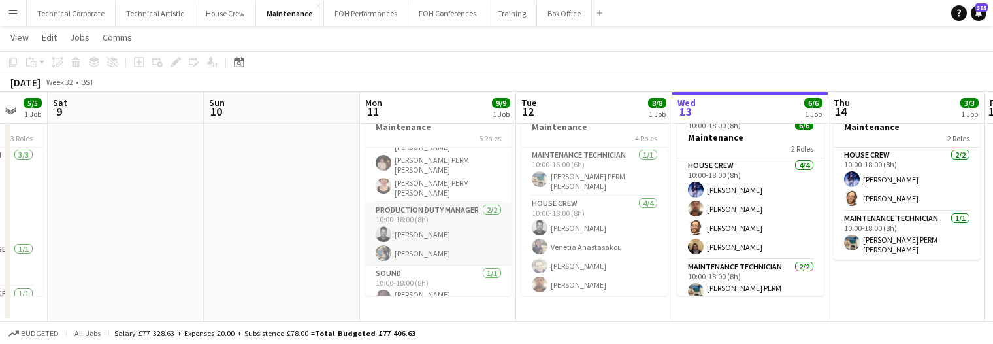
scroll to position [150, 0]
click at [476, 230] on app-card-role "Production Duty Manager 2/2 10:00-18:00 (8h) Kerry Williams Joe Harbot" at bounding box center [438, 231] width 146 height 63
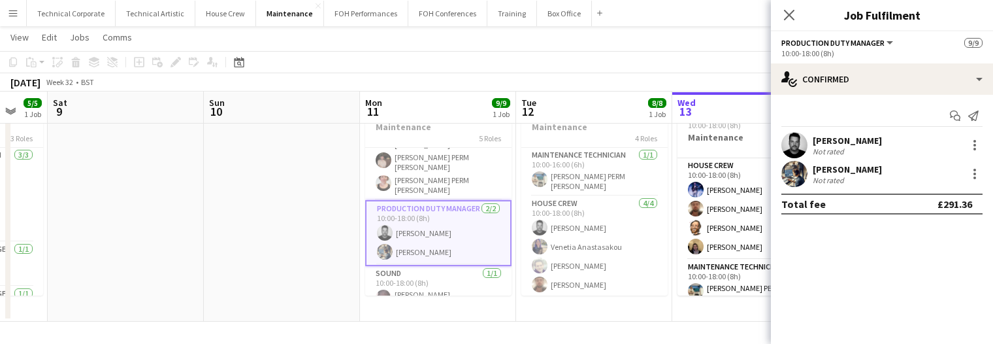
drag, startPoint x: 900, startPoint y: 61, endPoint x: 902, endPoint y: 70, distance: 9.5
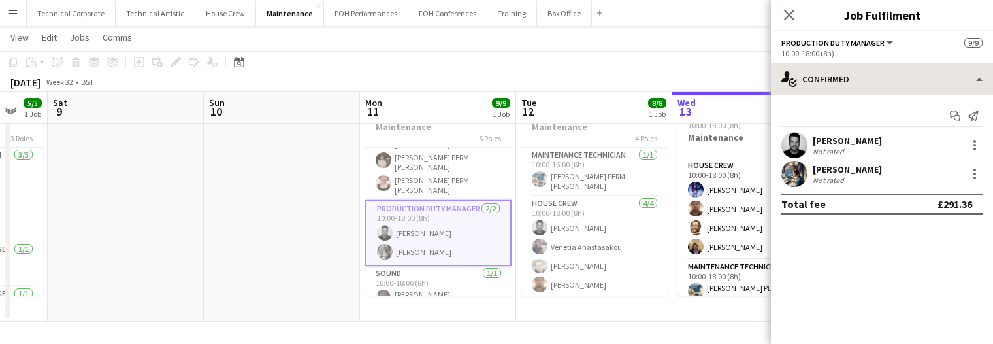
click at [900, 61] on app-options-switcher "Production Duty Manager All roles Production Duty Manager 9/9 10:00-18:00 (8h)" at bounding box center [882, 47] width 222 height 32
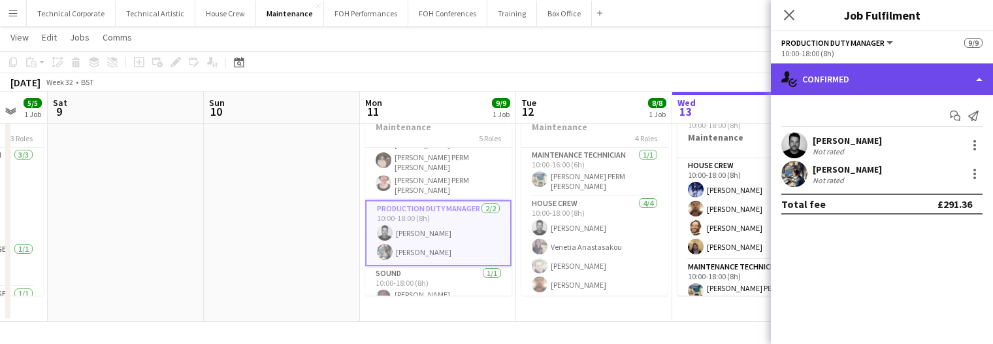
click at [904, 76] on div "single-neutral-actions-check-2 Confirmed" at bounding box center [882, 78] width 222 height 31
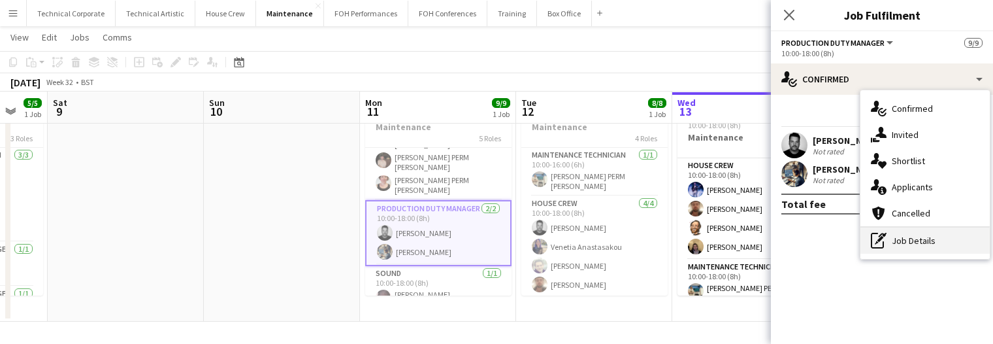
click at [919, 244] on div "pen-write Job Details" at bounding box center [925, 240] width 129 height 26
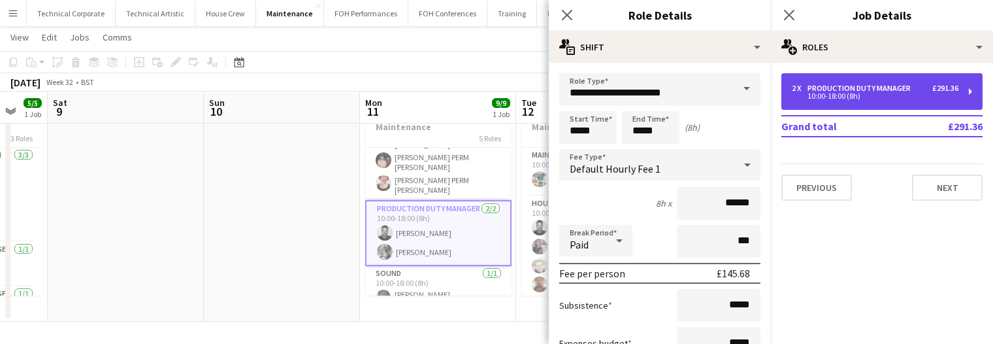
click at [884, 87] on div "Production Duty Manager" at bounding box center [862, 88] width 108 height 9
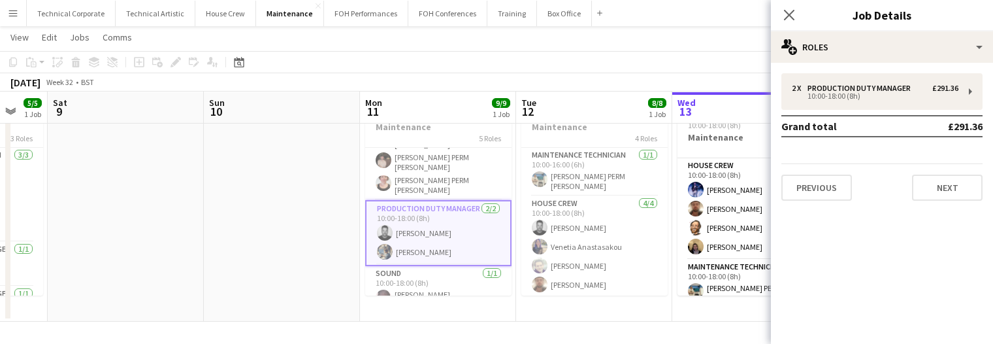
click at [278, 242] on app-date-cell at bounding box center [282, 209] width 156 height 225
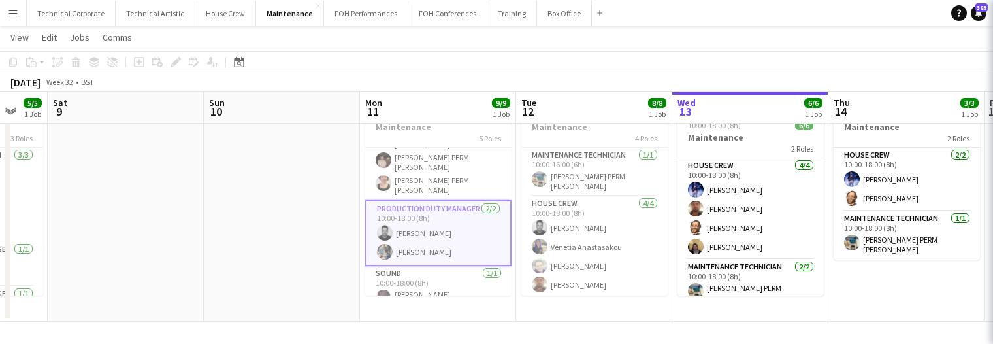
click at [278, 242] on app-date-cell at bounding box center [282, 209] width 156 height 225
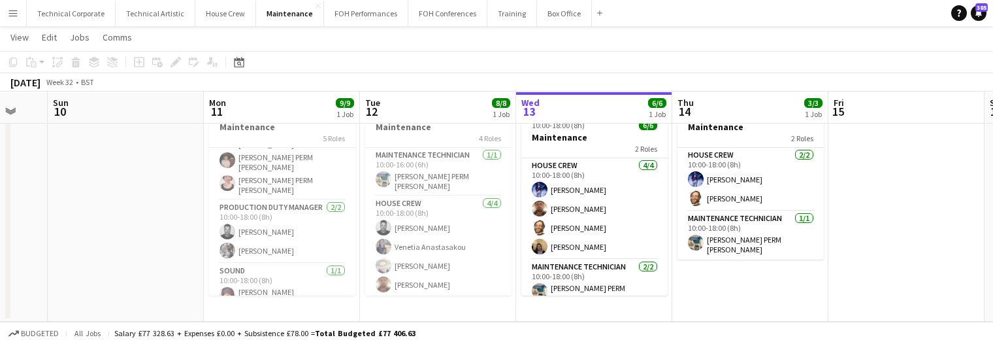
drag, startPoint x: 440, startPoint y: 199, endPoint x: 335, endPoint y: 209, distance: 105.7
click at [337, 208] on app-calendar-viewport "Wed 6 9/9 1 Job Thu 7 9/9 1 Job Fri 8 5/5 1 Job Sat 9 Sun 10 Mon 11 9/9 1 Job T…" at bounding box center [496, 161] width 993 height 320
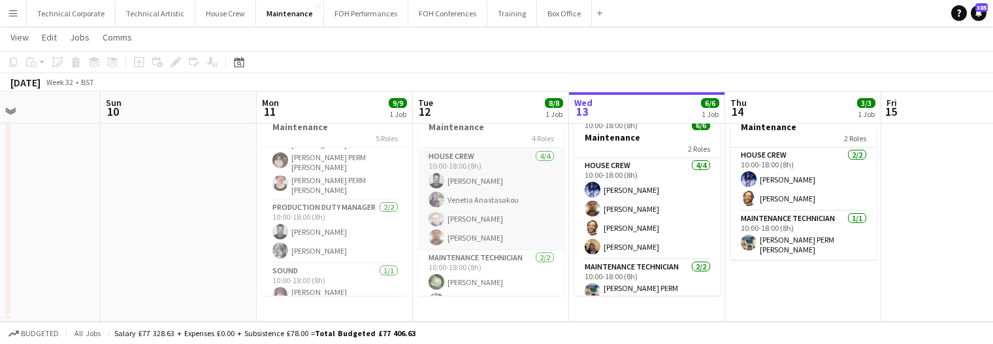
scroll to position [0, 0]
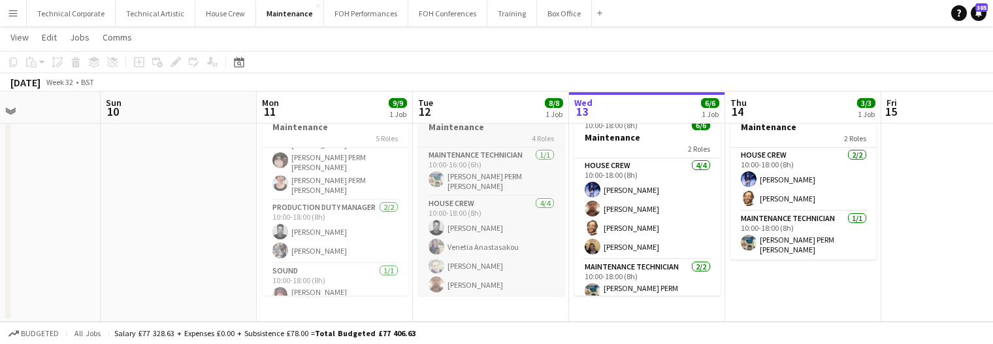
click at [473, 142] on div "4 Roles" at bounding box center [491, 138] width 146 height 10
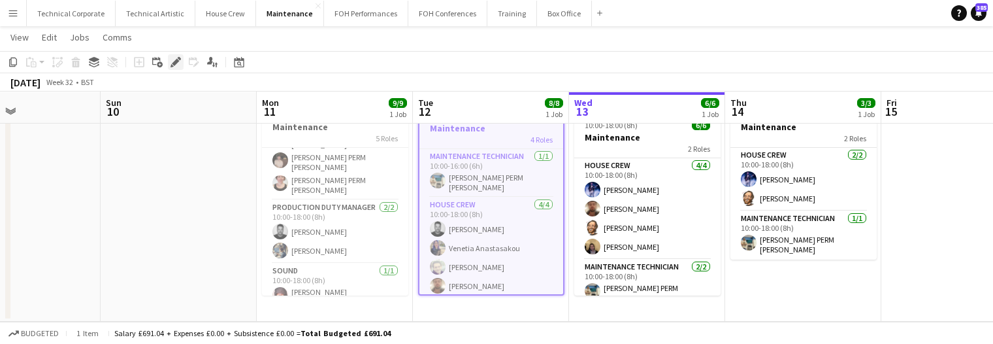
click at [175, 61] on icon at bounding box center [175, 62] width 7 height 7
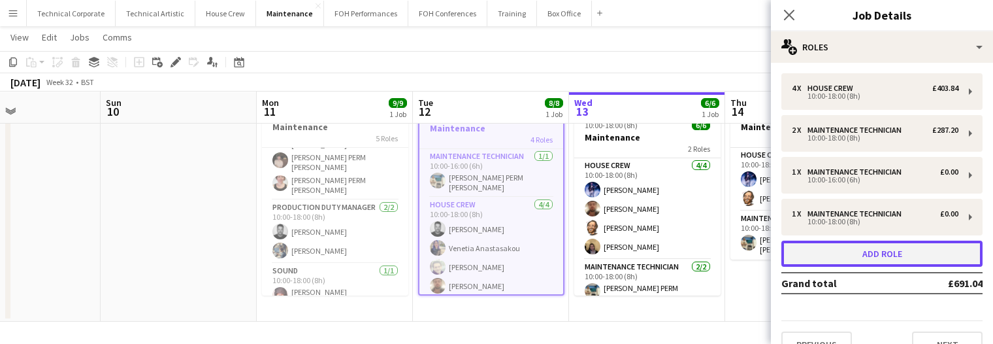
click at [869, 245] on button "Add role" at bounding box center [882, 253] width 201 height 26
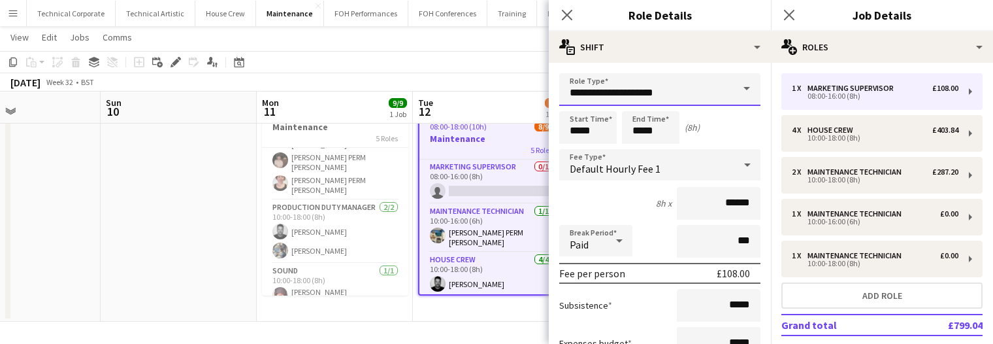
click at [570, 96] on input "**********" at bounding box center [659, 89] width 201 height 33
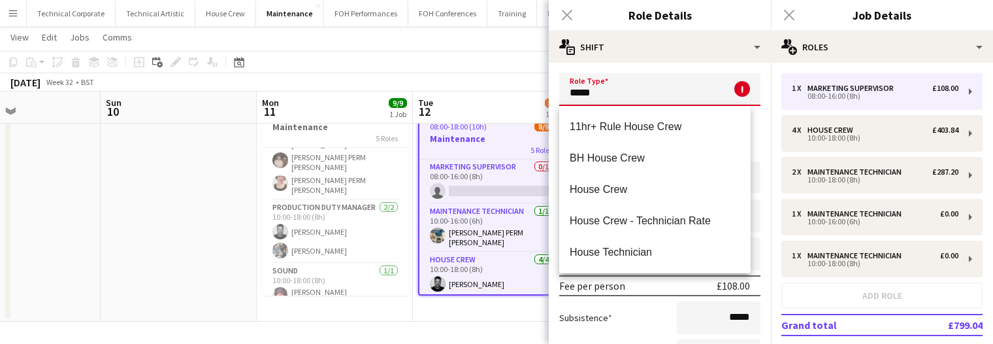
click at [630, 200] on mat-option "House Crew" at bounding box center [654, 189] width 191 height 31
type input "**********"
type input "******"
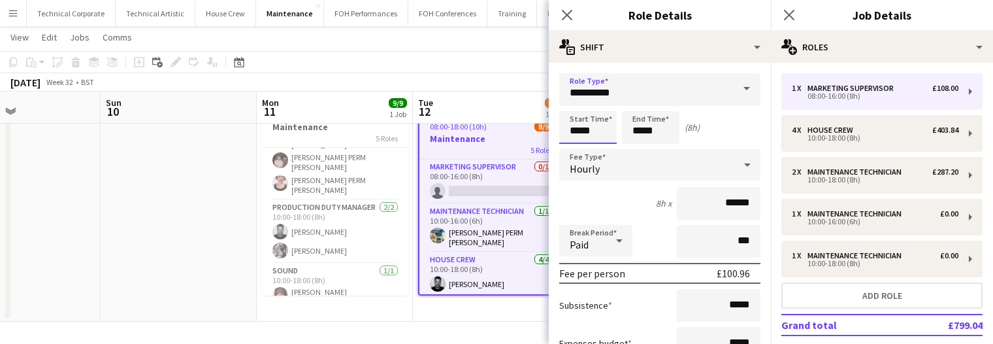
click at [545, 127] on body "Menu Boards Boards Boards All jobs Status Workforce Workforce My Workforce Recr…" at bounding box center [496, 146] width 993 height 393
type input "*****"
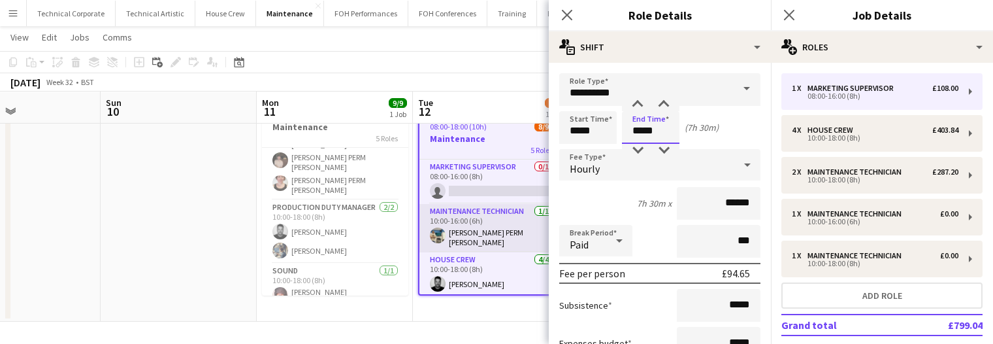
scroll to position [65, 0]
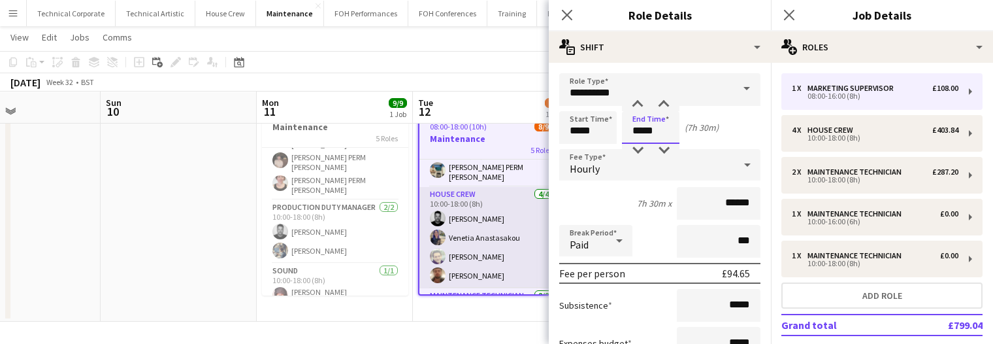
type input "*****"
click at [476, 261] on app-card-role "House Crew 4/4 10:00-18:00 (8h) Kerry Williams Venetia Anastasakou Nick Brickel…" at bounding box center [492, 237] width 144 height 101
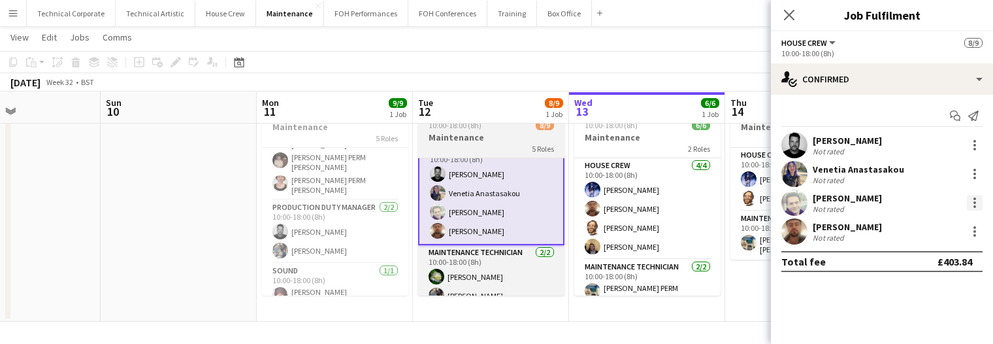
click at [977, 199] on div at bounding box center [975, 203] width 16 height 16
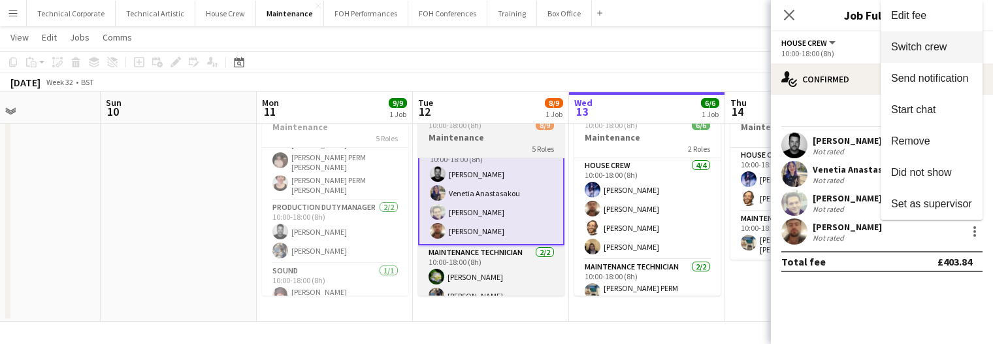
click at [919, 52] on span "Switch crew" at bounding box center [919, 46] width 56 height 11
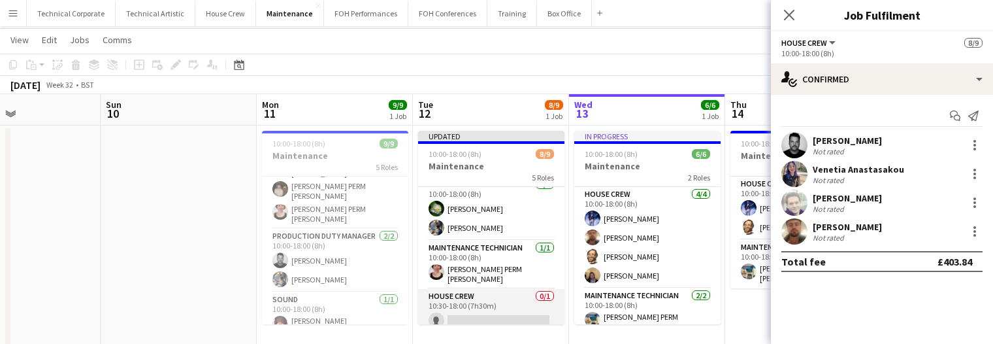
click at [495, 295] on app-card-role "House Crew 0/1 10:30-18:00 (7h30m) single-neutral-actions" at bounding box center [491, 311] width 146 height 44
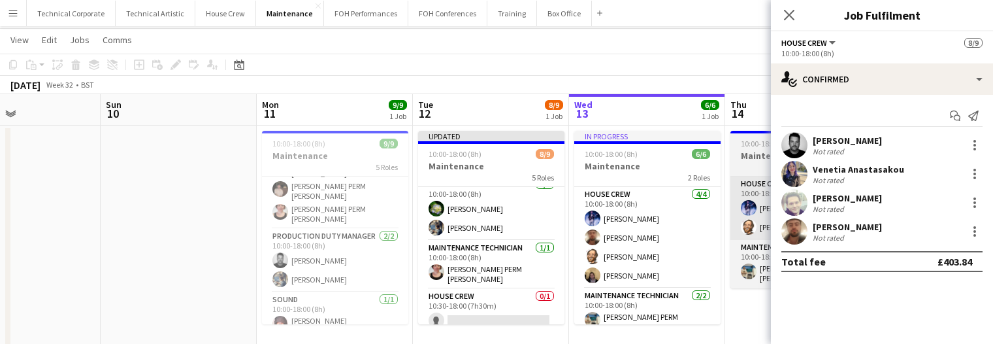
scroll to position [160, 0]
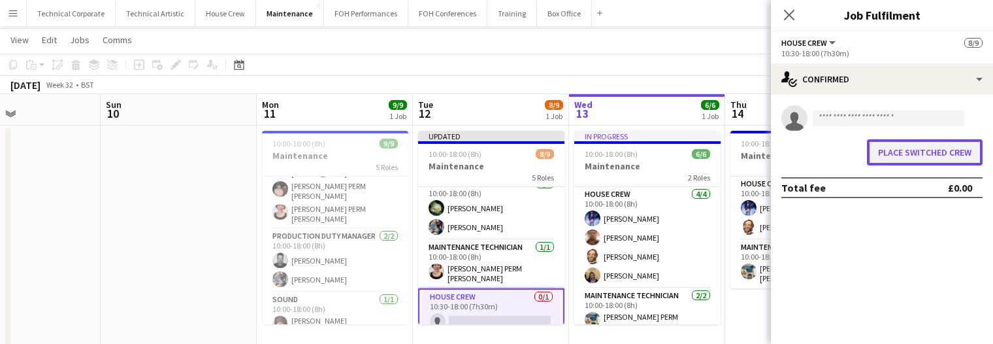
click at [918, 161] on button "Place switched crew" at bounding box center [925, 152] width 116 height 26
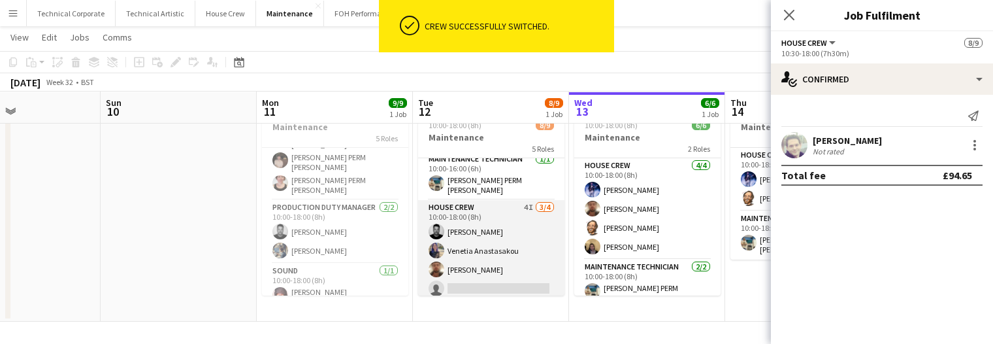
scroll to position [0, 0]
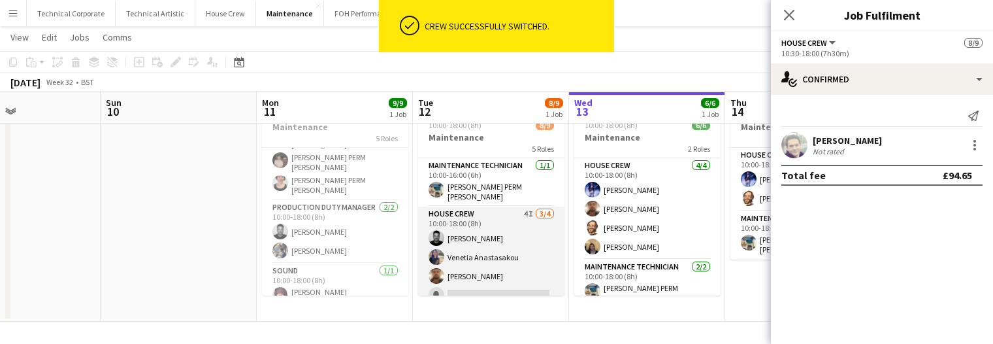
click at [506, 206] on app-card-role "House Crew 4I 3/4 10:00-18:00 (8h) Kerry Williams Venetia Anastasakou Donnacha …" at bounding box center [491, 256] width 146 height 101
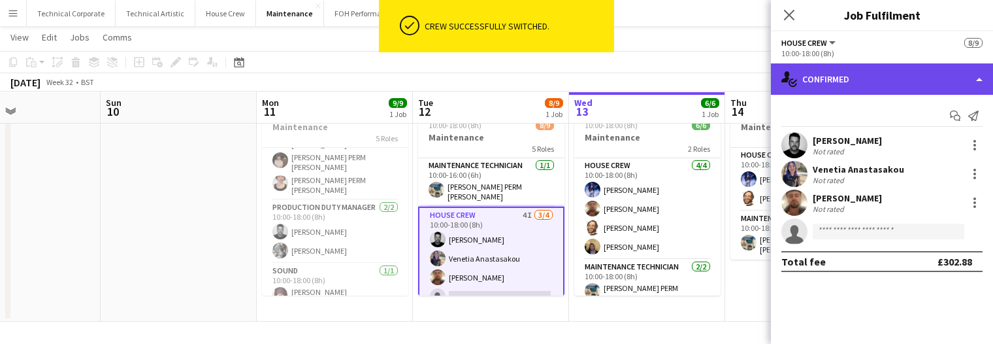
click at [817, 86] on div "single-neutral-actions-check-2 Confirmed" at bounding box center [882, 78] width 222 height 31
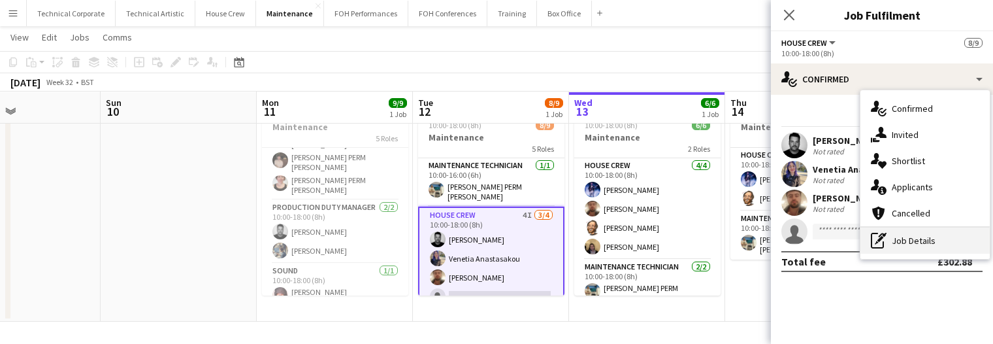
click at [914, 237] on div "pen-write Job Details" at bounding box center [925, 240] width 129 height 26
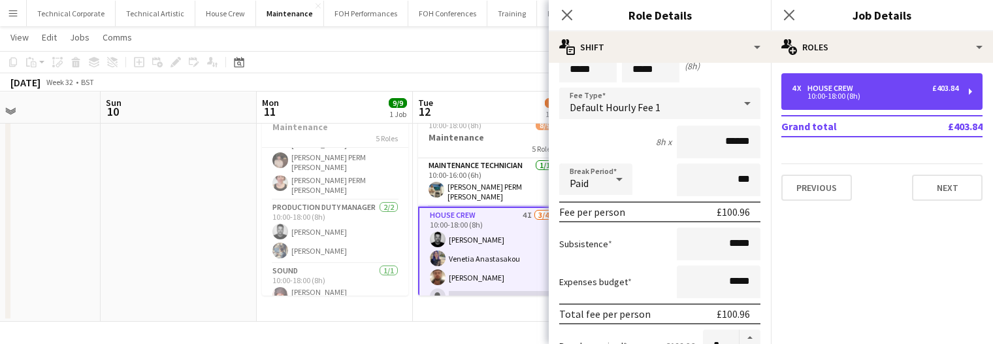
scroll to position [131, 0]
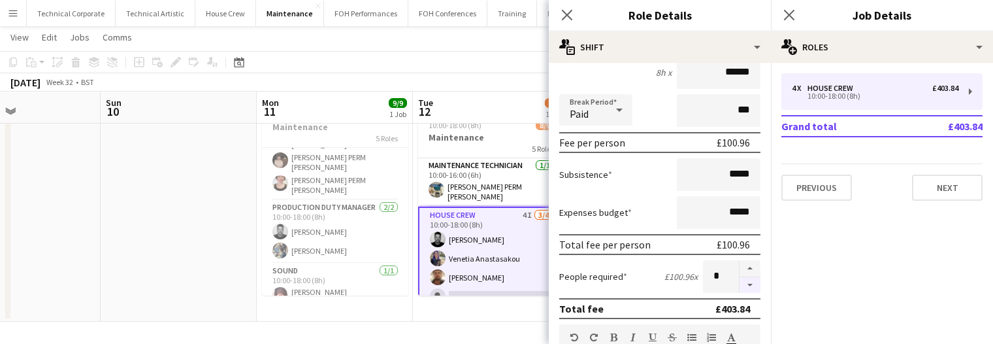
click at [742, 286] on button "button" at bounding box center [750, 285] width 21 height 16
type input "*"
click at [476, 313] on app-date-cell "Updated 10:00-18:00 (8h) 8/9 Maintenance 5 Roles Maintenance Technician 1/1 10:…" at bounding box center [491, 209] width 156 height 225
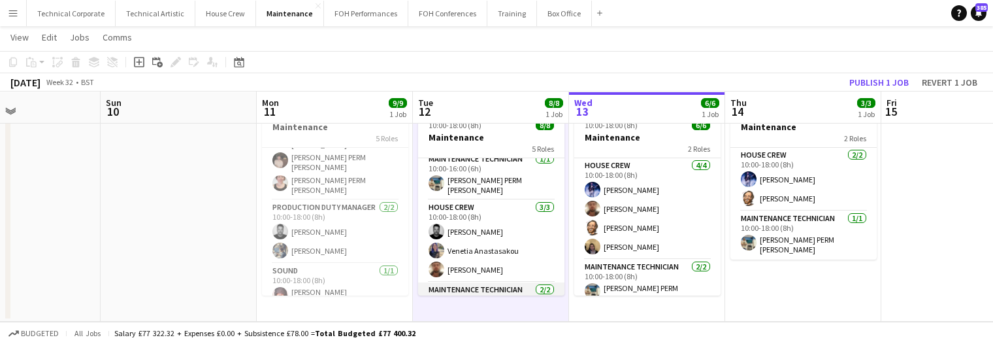
scroll to position [0, 0]
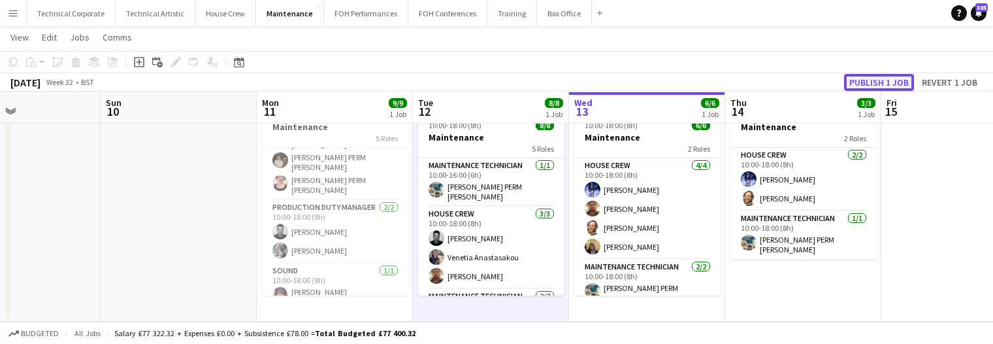
click at [855, 80] on button "Publish 1 job" at bounding box center [879, 82] width 70 height 17
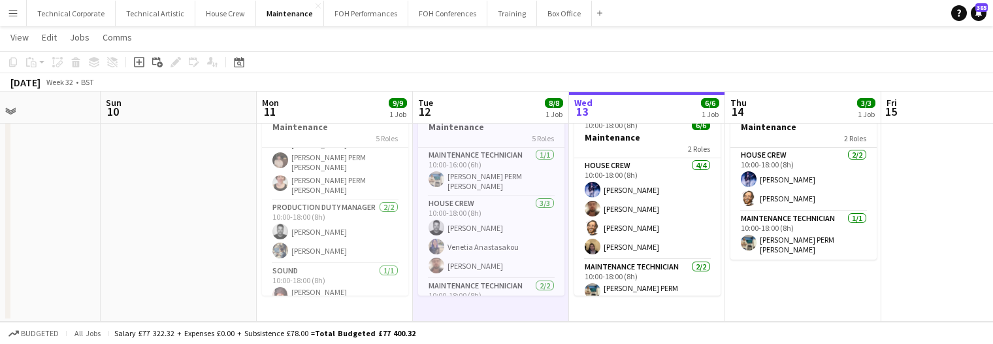
click at [518, 313] on app-date-cell "10:00-18:00 (8h) 8/8 Maintenance 5 Roles Maintenance Technician 1/1 10:00-16:00…" at bounding box center [491, 209] width 156 height 225
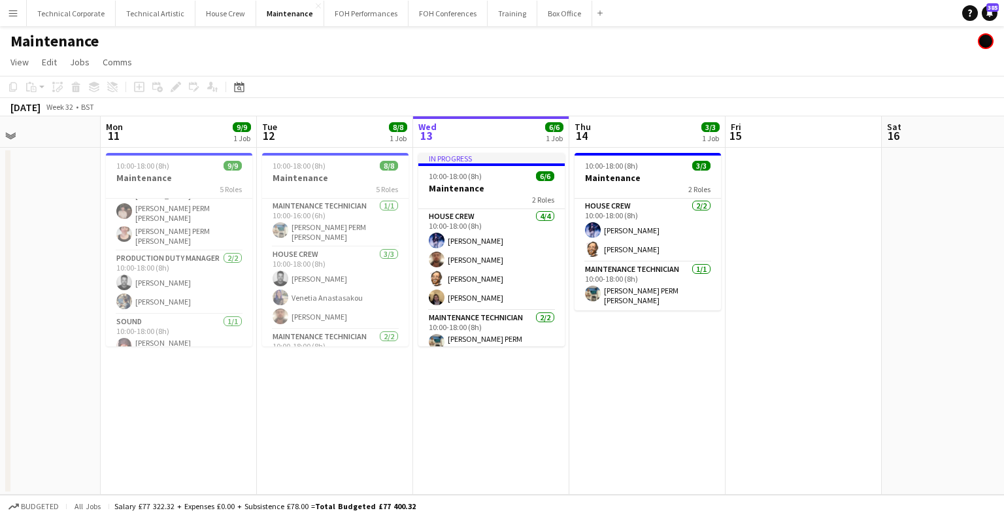
scroll to position [0, 393]
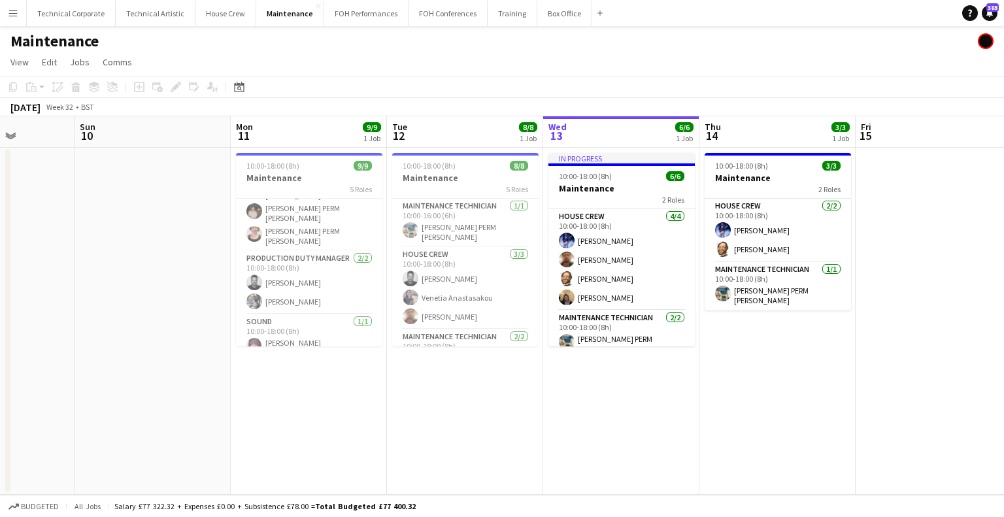
drag, startPoint x: 648, startPoint y: 406, endPoint x: 718, endPoint y: 403, distance: 70.7
click at [719, 402] on app-calendar-viewport "Thu 7 9/9 1 Job Fri 8 5/5 1 Job Sat 9 Sun 10 Mon 11 9/9 1 Job Tue 12 8/8 1 Job …" at bounding box center [502, 305] width 1004 height 378
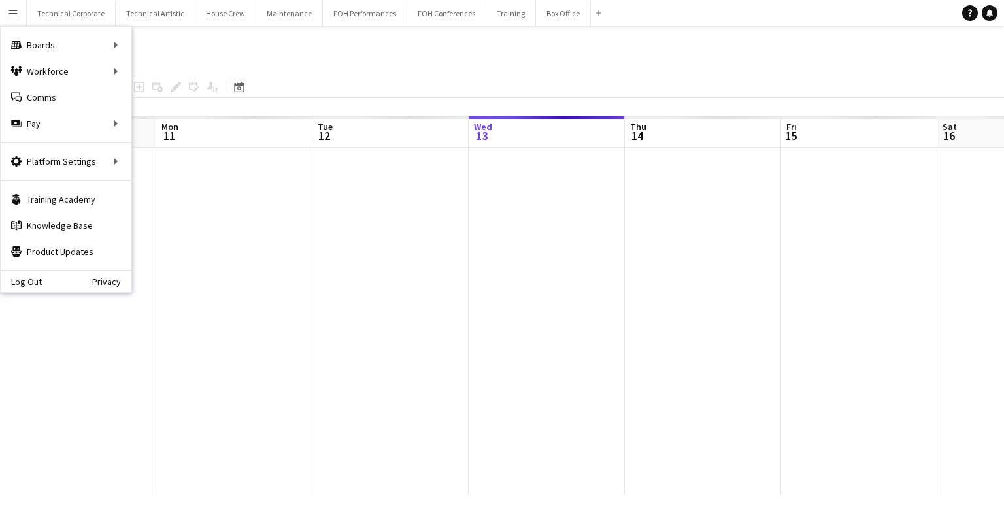
scroll to position [0, 312]
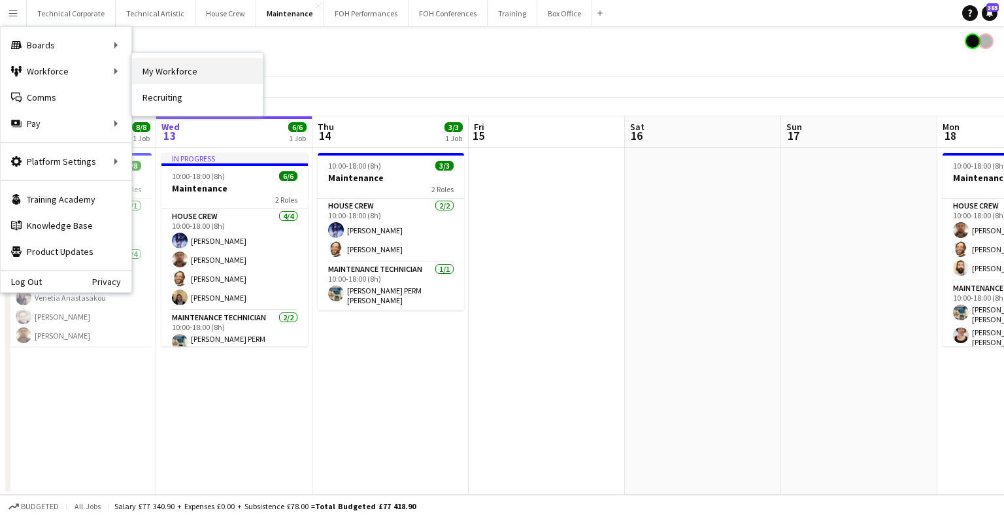
click at [199, 73] on link "My Workforce" at bounding box center [197, 71] width 131 height 26
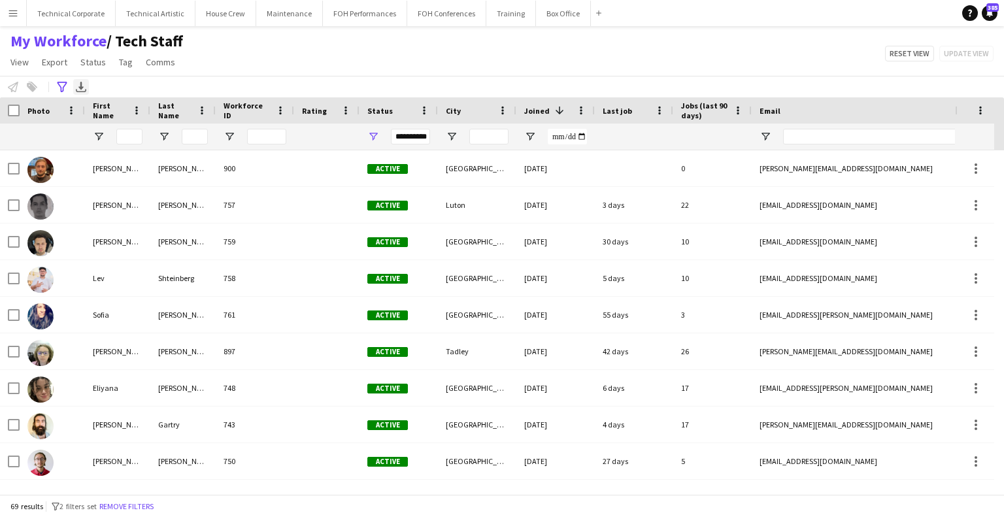
click at [78, 84] on icon "Export XLSX" at bounding box center [81, 87] width 10 height 10
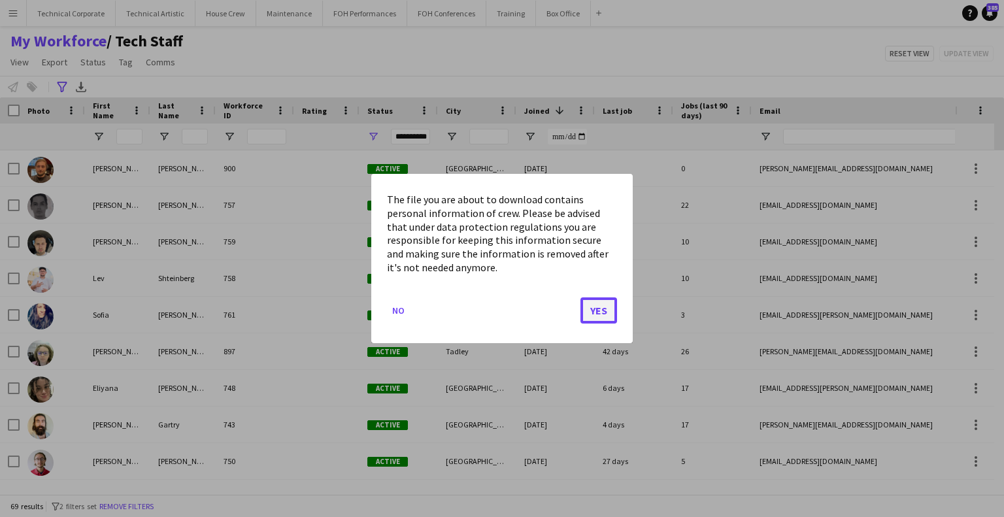
click at [588, 318] on button "Yes" at bounding box center [598, 310] width 37 height 26
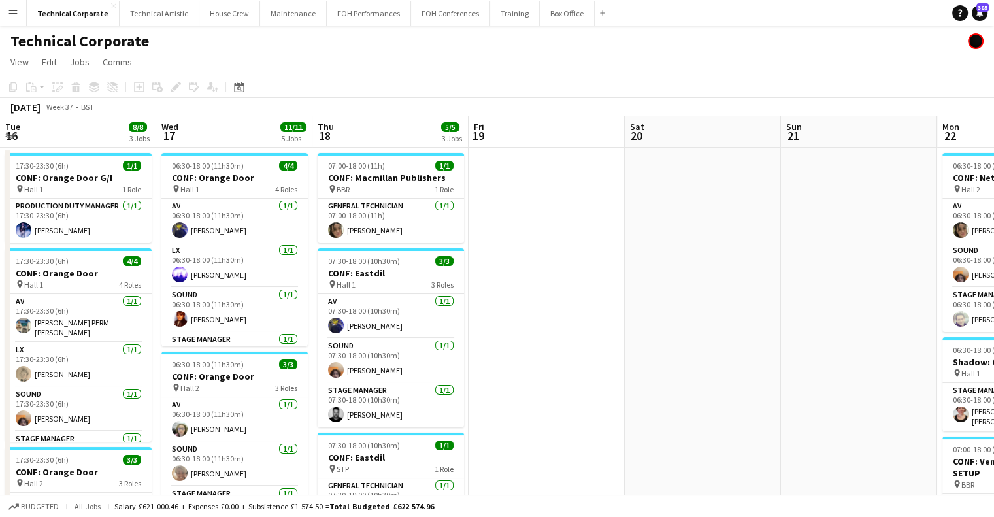
scroll to position [0, 325]
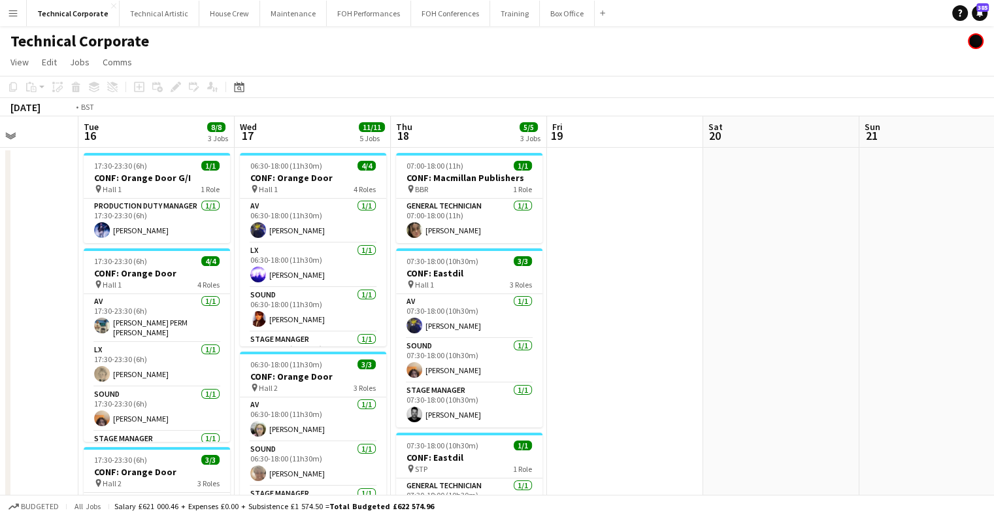
drag, startPoint x: 314, startPoint y: 264, endPoint x: 852, endPoint y: 309, distance: 540.3
click at [870, 309] on app-calendar-viewport "Sat 13 Sun 14 Mon 15 Tue 16 8/8 3 Jobs Wed 17 11/11 5 Jobs Thu 18 5/5 3 Jobs Fr…" at bounding box center [497, 511] width 994 height 791
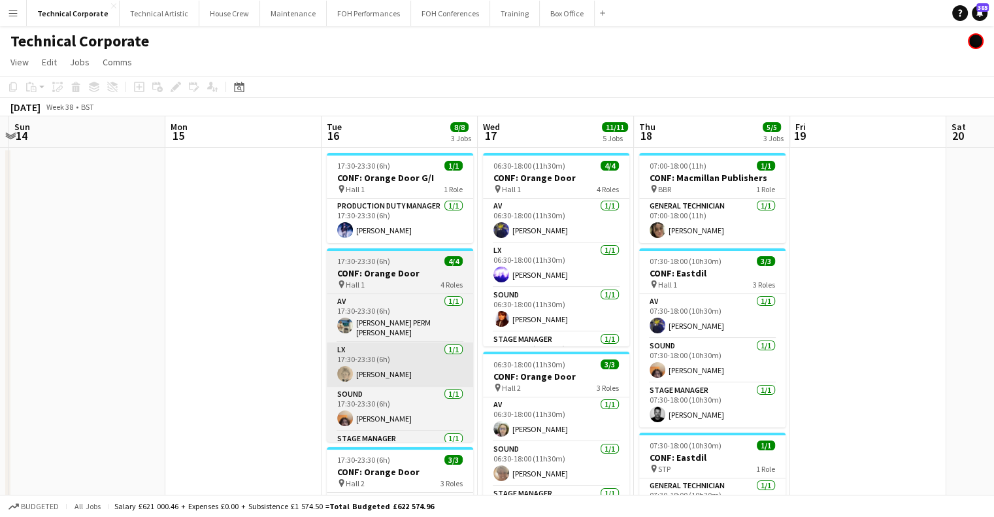
drag, startPoint x: 378, startPoint y: 303, endPoint x: 758, endPoint y: 359, distance: 383.8
click at [850, 354] on app-calendar-viewport "Fri 12 Sat 13 Sun 14 Mon 15 Tue 16 8/8 3 Jobs Wed 17 11/11 5 Jobs Thu 18 5/5 3 …" at bounding box center [497, 511] width 994 height 791
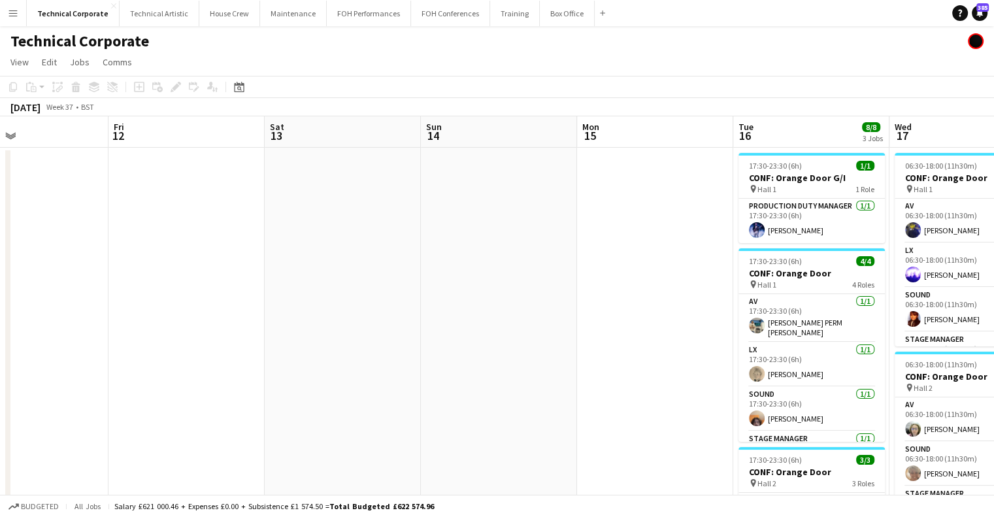
drag, startPoint x: 538, startPoint y: 352, endPoint x: 810, endPoint y: 360, distance: 272.6
click at [893, 359] on app-calendar-viewport "Tue 9 12/12 4 Jobs Wed 10 1/1 1 Job Thu 11 Fri 12 Sat 13 Sun 14 Mon 15 Tue 16 8…" at bounding box center [497, 511] width 994 height 791
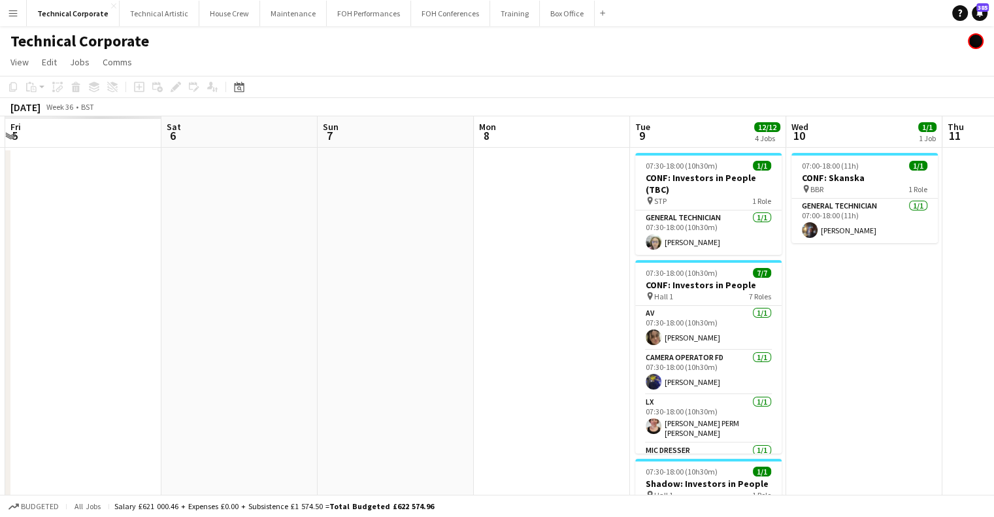
drag, startPoint x: 379, startPoint y: 350, endPoint x: 904, endPoint y: 391, distance: 527.0
click at [944, 390] on app-calendar-viewport "Wed 3 Thu 4 Fri 5 Sat 6 Sun 7 Mon 8 Tue 9 12/12 4 Jobs Wed 10 1/1 1 Job Thu 11 …" at bounding box center [497, 511] width 994 height 791
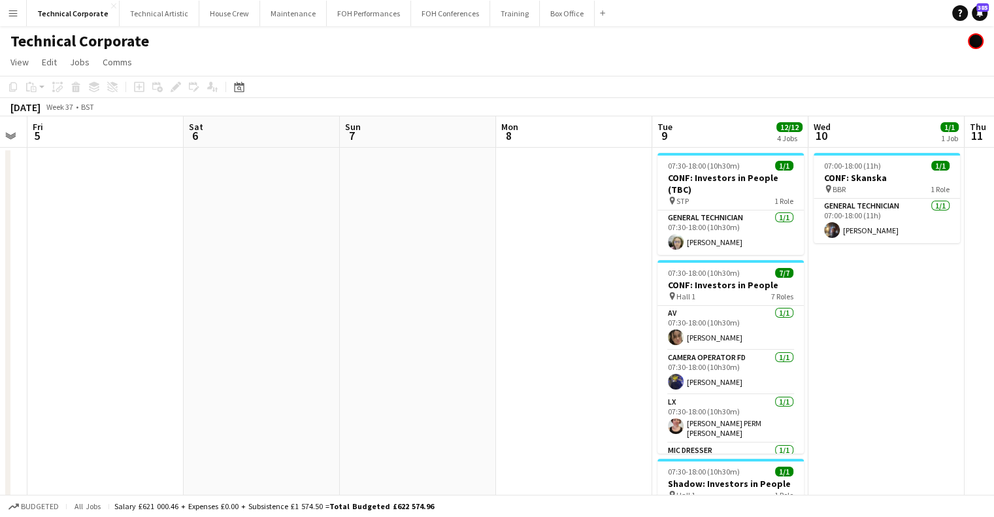
scroll to position [0, 450]
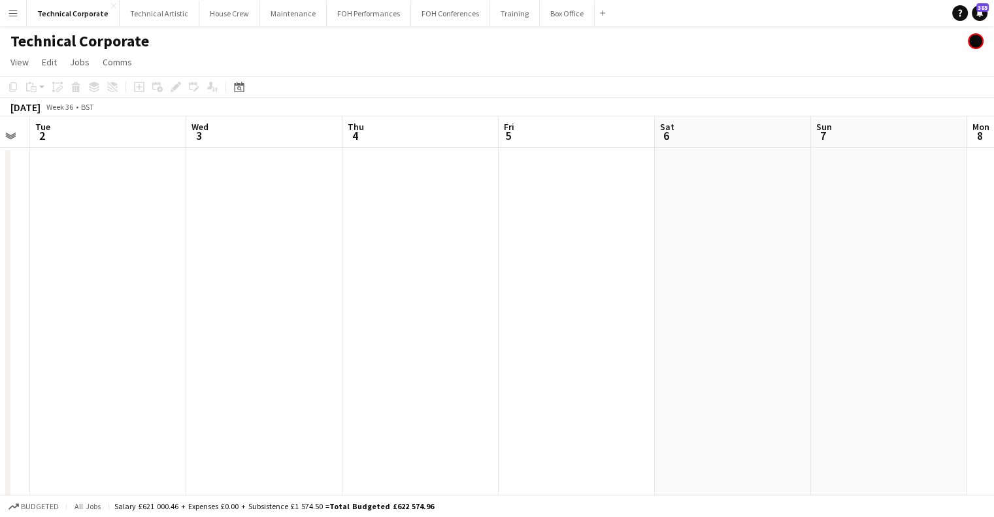
drag, startPoint x: 518, startPoint y: 372, endPoint x: 997, endPoint y: 359, distance: 479.2
click at [993, 359] on html "Menu Boards Boards Boards All jobs Status Workforce Workforce My Workforce Recr…" at bounding box center [497, 465] width 994 height 930
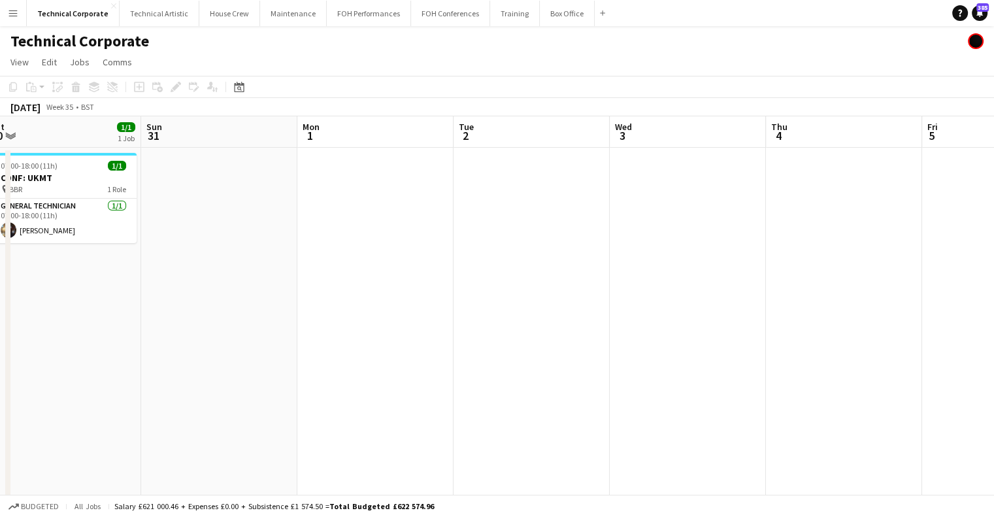
drag, startPoint x: 1003, startPoint y: 376, endPoint x: 707, endPoint y: 375, distance: 296.0
click at [993, 376] on html "Menu Boards Boards Boards All jobs Status Workforce Workforce My Workforce Recr…" at bounding box center [497, 465] width 994 height 930
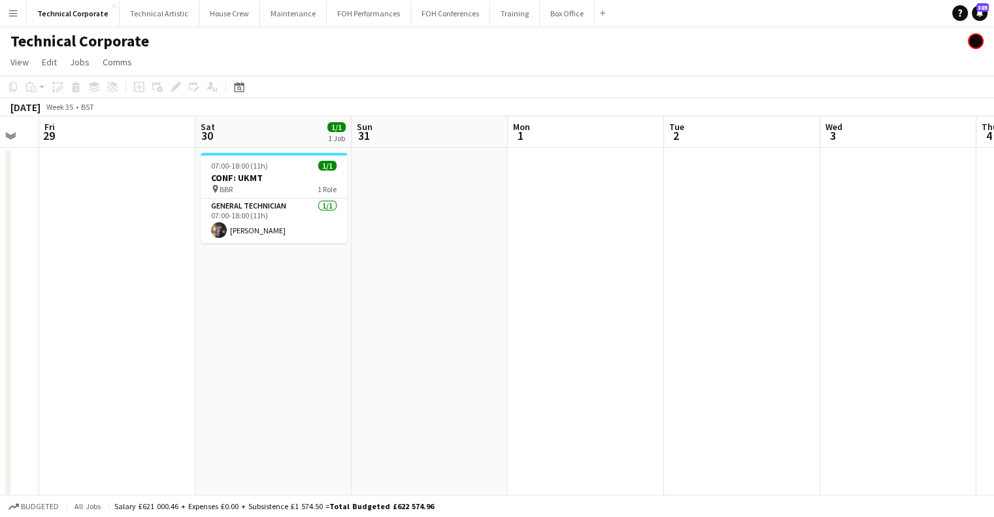
drag, startPoint x: 748, startPoint y: 359, endPoint x: 770, endPoint y: 361, distance: 22.9
click at [770, 360] on app-calendar-viewport "Wed 27 Thu 28 Fri 29 Sat 30 1/1 1 Job Sun 31 Mon 1 Tue 2 Wed 3 Thu 4 Fri 5 Sat …" at bounding box center [497, 511] width 994 height 791
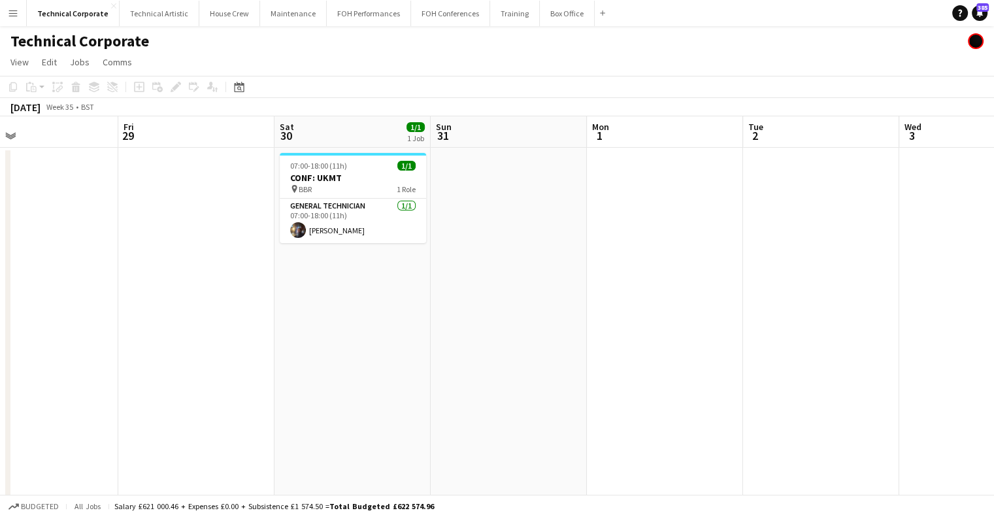
drag, startPoint x: 661, startPoint y: 350, endPoint x: 725, endPoint y: 354, distance: 63.6
click at [725, 354] on app-calendar-viewport "Tue 26 Wed 27 Thu 28 Fri 29 Sat 30 1/1 1 Job Sun 31 Mon 1 Tue 2 Wed 3 Thu 4 Fri…" at bounding box center [497, 511] width 994 height 791
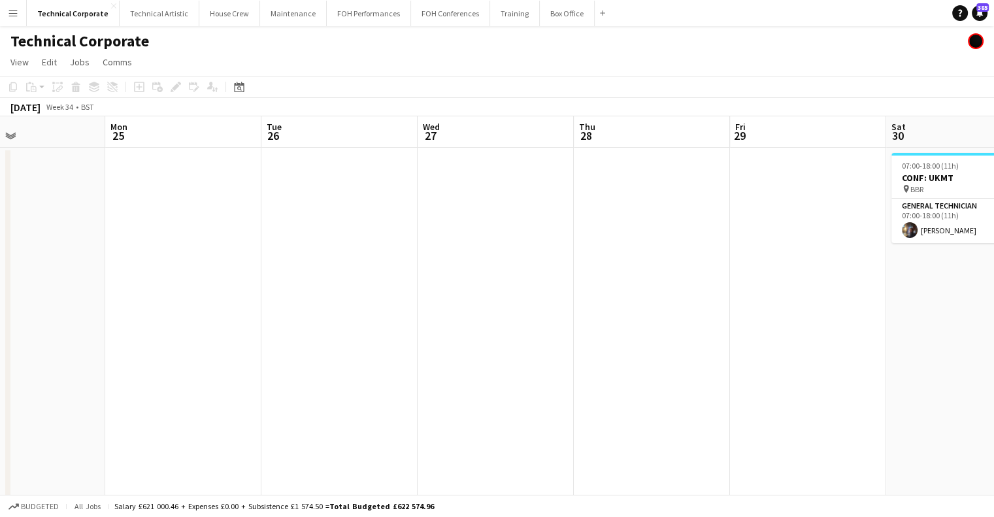
drag, startPoint x: 570, startPoint y: 355, endPoint x: 857, endPoint y: 371, distance: 287.3
click at [859, 371] on app-calendar-viewport "Fri 22 Sat 23 Sun 24 Mon 25 Tue 26 Wed 27 Thu 28 Fri 29 Sat 30 1/1 1 Job Sun 31…" at bounding box center [497, 511] width 994 height 791
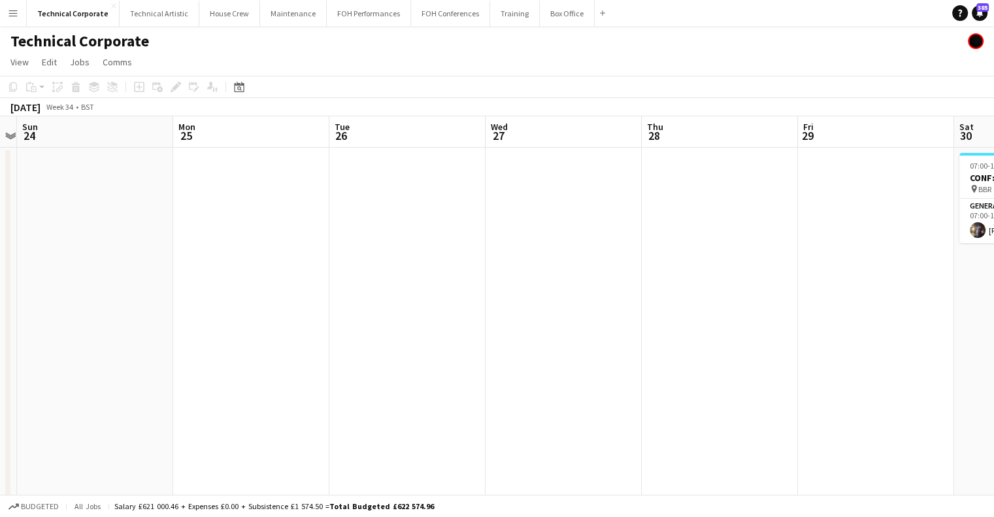
drag, startPoint x: 455, startPoint y: 368, endPoint x: 874, endPoint y: 386, distance: 419.9
click at [908, 382] on app-calendar-viewport "Fri 22 Sat 23 Sun 24 Mon 25 Tue 26 Wed 27 Thu 28 Fri 29 Sat 30 1/1 1 Job Sun 31…" at bounding box center [497, 511] width 994 height 791
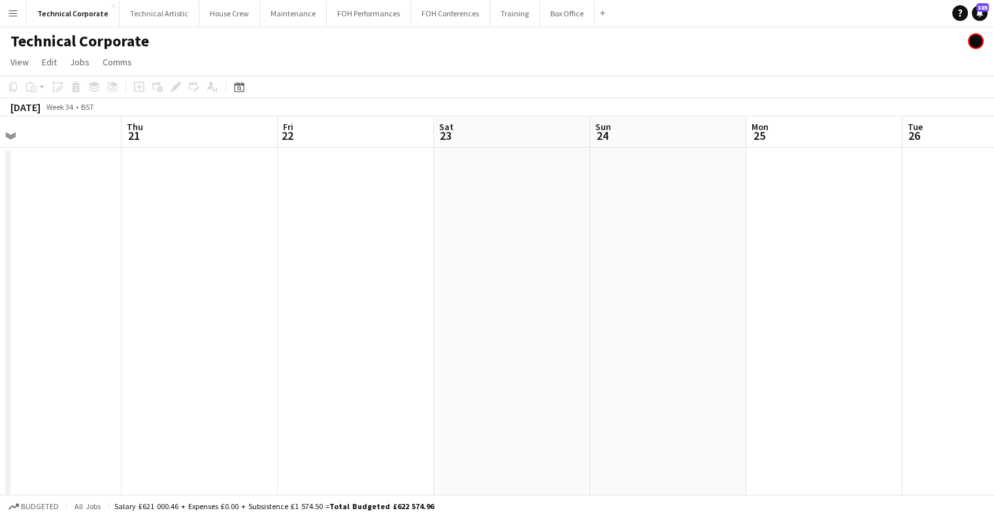
drag, startPoint x: 631, startPoint y: 389, endPoint x: 875, endPoint y: 393, distance: 243.8
click at [881, 393] on app-calendar-viewport "Mon 18 Tue 19 Wed 20 Thu 21 Fri 22 Sat 23 Sun 24 Mon 25 Tue 26 Wed 27 Thu 28 Fr…" at bounding box center [497, 511] width 994 height 791
click at [993, 378] on html "Menu Boards Boards Boards All jobs Status Workforce Workforce My Workforce Recr…" at bounding box center [497, 465] width 994 height 930
drag, startPoint x: 886, startPoint y: 363, endPoint x: 775, endPoint y: 361, distance: 111.1
click at [957, 363] on app-calendar-viewport "Wed 13 Thu 14 Fri 15 Sat 16 Sun 17 Mon 18 Tue 19 Wed 20 Thu 21 Fri 22 Sat 23 Su…" at bounding box center [497, 511] width 994 height 791
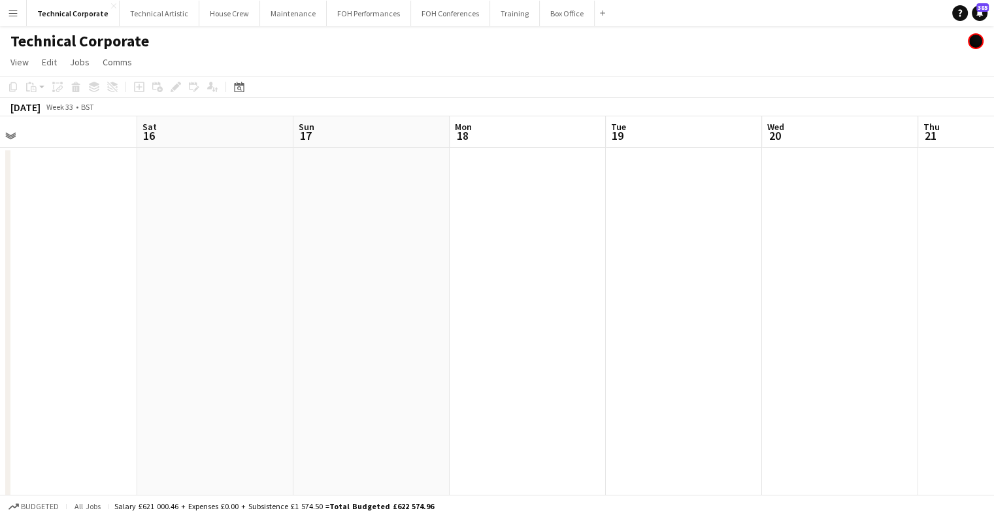
drag, startPoint x: 528, startPoint y: 346, endPoint x: 976, endPoint y: 367, distance: 448.8
click at [993, 367] on html "Menu Boards Boards Boards All jobs Status Workforce Workforce My Workforce Recr…" at bounding box center [497, 465] width 994 height 930
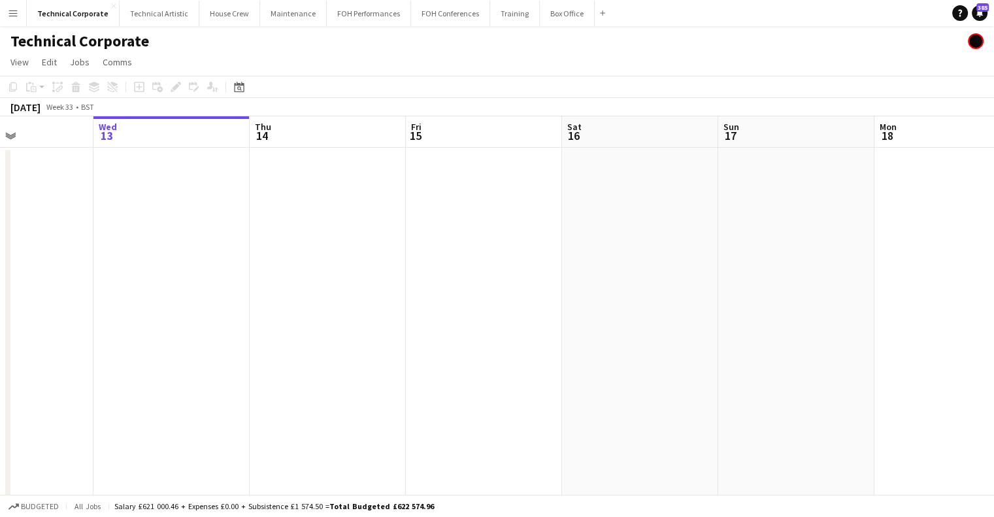
scroll to position [0, 417]
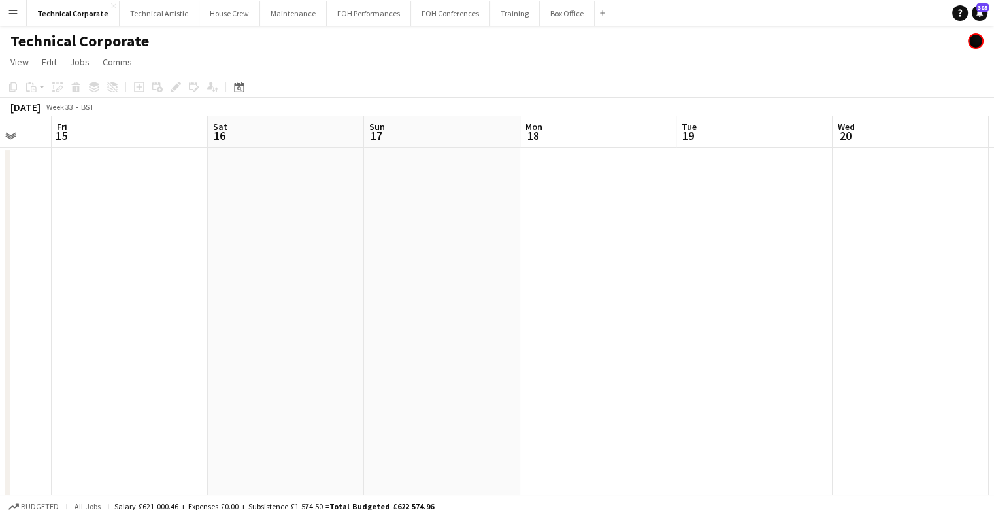
drag, startPoint x: 623, startPoint y: 342, endPoint x: 406, endPoint y: 360, distance: 217.7
click at [406, 360] on app-calendar-viewport "Tue 12 Wed 13 Thu 14 Fri 15 Sat 16 Sun 17 Mon 18 Tue 19 Wed 20 Thu 21 Fri 22 Sa…" at bounding box center [497, 511] width 994 height 791
drag, startPoint x: 791, startPoint y: 263, endPoint x: 549, endPoint y: 262, distance: 241.8
click at [289, 266] on app-calendar-viewport "Tue 12 Wed 13 Thu 14 Fri 15 Sat 16 Sun 17 Mon 18 Tue 19 Wed 20 Thu 21 Fri 22 Sa…" at bounding box center [497, 511] width 994 height 791
drag, startPoint x: 382, startPoint y: 285, endPoint x: 767, endPoint y: 283, distance: 384.2
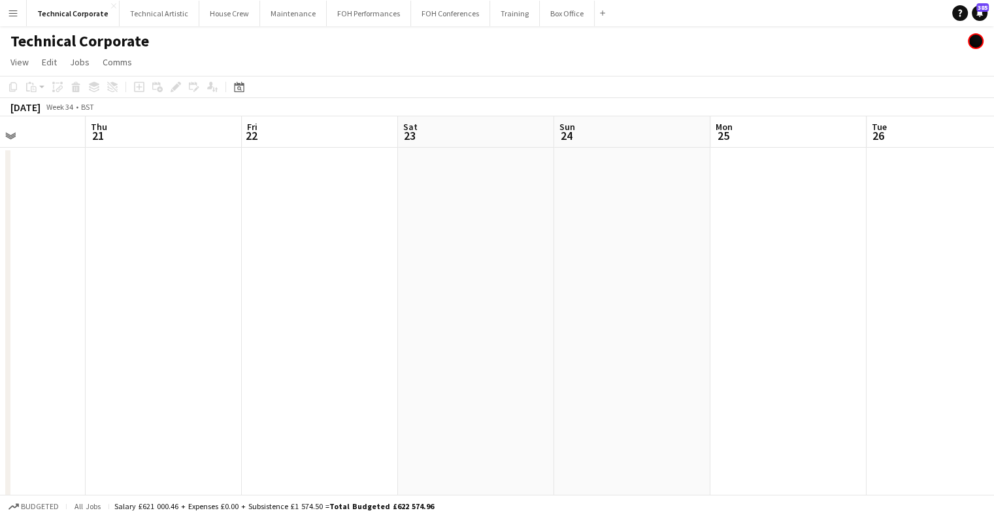
click at [386, 288] on app-calendar-viewport "Sun 17 Mon 18 Tue 19 Wed 20 Thu 21 Fri 22 Sat 23 Sun 24 Mon 25 Tue 26 Wed 27 Th…" at bounding box center [497, 511] width 994 height 791
drag, startPoint x: 401, startPoint y: 298, endPoint x: 635, endPoint y: 291, distance: 234.0
click at [303, 296] on app-calendar-viewport "Tue 19 Wed 20 Thu 21 Fri 22 Sat 23 Sun 24 Mon 25 Tue 26 Wed 27 Thu 28 Fri 29 Sa…" at bounding box center [497, 511] width 994 height 791
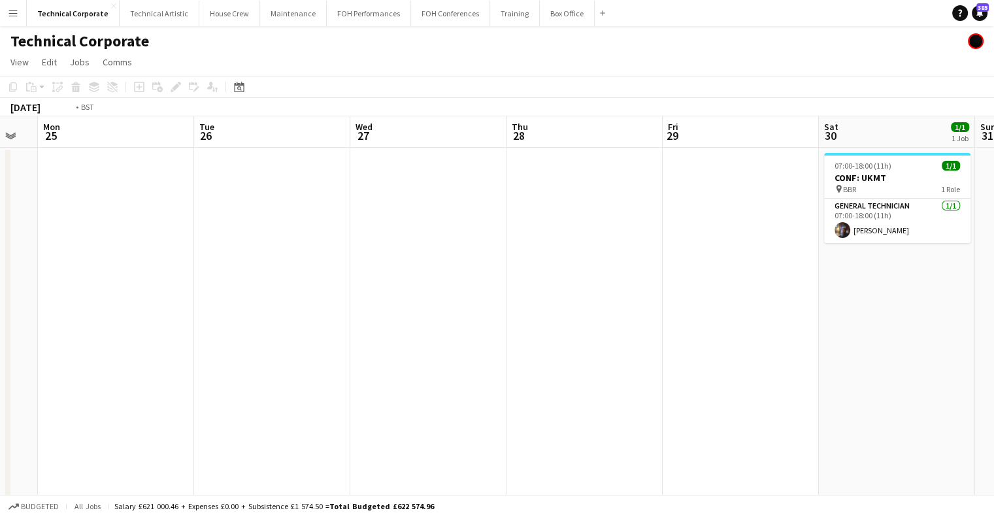
drag, startPoint x: 698, startPoint y: 314, endPoint x: 280, endPoint y: 293, distance: 418.1
click at [271, 295] on app-calendar-viewport "Thu 21 Fri 22 Sat 23 Sun 24 Mon 25 Tue 26 Wed 27 Thu 28 Fri 29 Sat 30 1/1 1 Job…" at bounding box center [497, 511] width 994 height 791
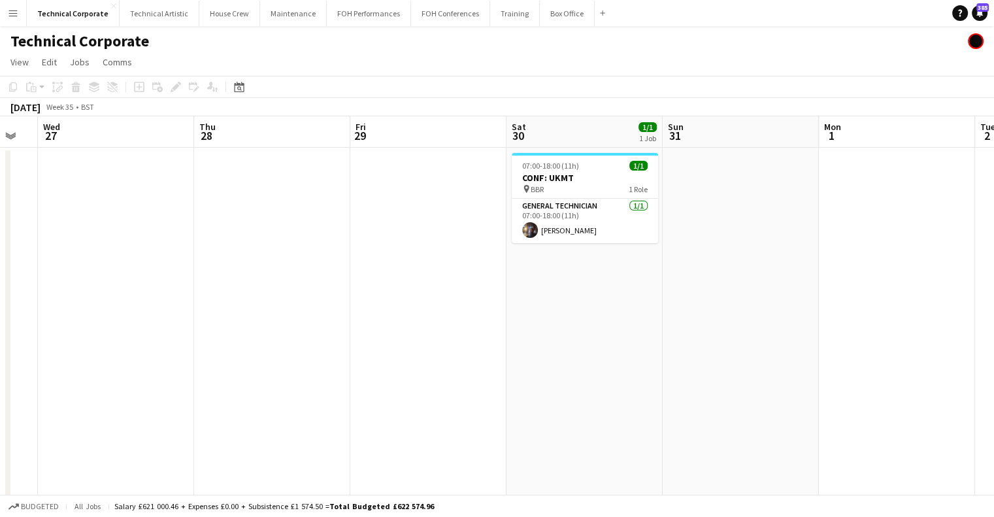
scroll to position [0, 589]
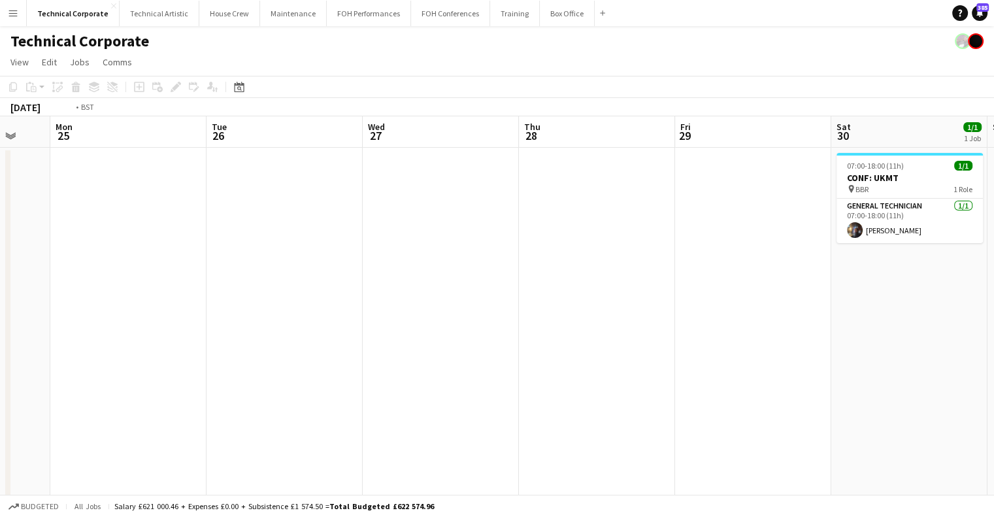
click at [750, 276] on app-calendar-viewport "Sat 23 Sun 24 Mon 25 Tue 26 Wed 27 Thu 28 Fri 29 Sat 30 1/1 1 Job Sun 31 Mon 1 …" at bounding box center [497, 511] width 994 height 791
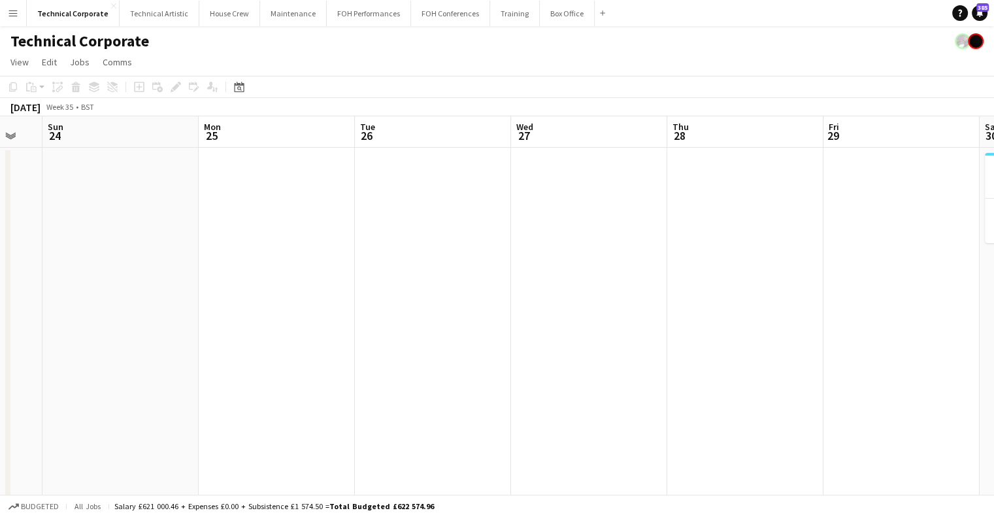
drag, startPoint x: 399, startPoint y: 265, endPoint x: 808, endPoint y: 269, distance: 409.1
click at [816, 268] on app-calendar-viewport "Fri 22 Sat 23 Sun 24 Mon 25 Tue 26 Wed 27 Thu 28 Fri 29 Sat 30 1/1 1 Job Sun 31…" at bounding box center [497, 511] width 994 height 791
drag, startPoint x: 423, startPoint y: 276, endPoint x: 680, endPoint y: 284, distance: 256.9
click at [787, 278] on app-calendar-viewport "Sat 16 Sun 17 Mon 18 Tue 19 Wed 20 Thu 21 Fri 22 Sat 23 Sun 24 Mon 25 Tue 26 We…" at bounding box center [497, 511] width 994 height 791
drag, startPoint x: 355, startPoint y: 282, endPoint x: 849, endPoint y: 279, distance: 493.4
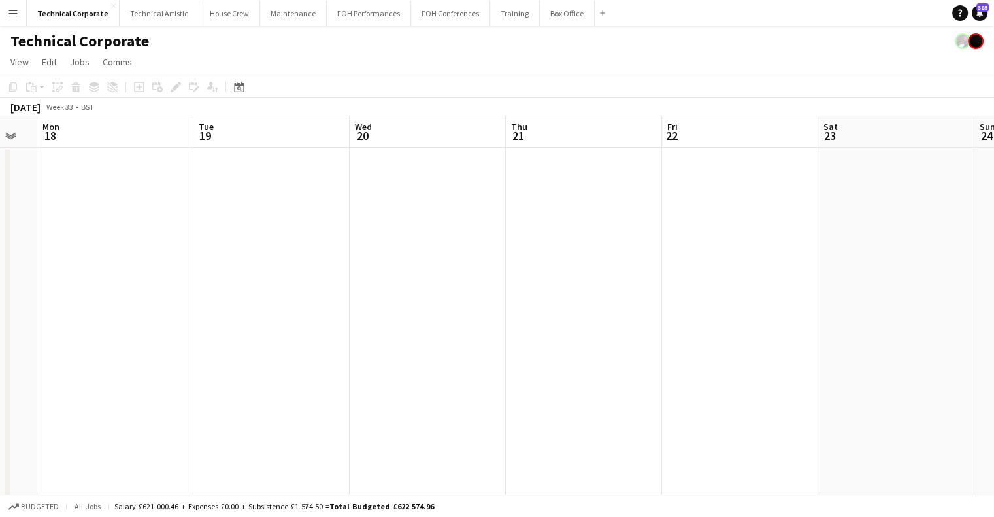
click at [867, 278] on app-calendar-viewport "Sat 16 Sun 17 Mon 18 Tue 19 Wed 20 Thu 21 Fri 22 Sat 23 Sun 24 Mon 25 Tue 26 We…" at bounding box center [497, 511] width 994 height 791
drag, startPoint x: 805, startPoint y: 295, endPoint x: 962, endPoint y: 291, distance: 156.9
click at [957, 291] on app-calendar-viewport "Tue 12 Wed 13 Thu 14 Fri 15 Sat 16 Sun 17 Mon 18 Tue 19 Wed 20 Thu 21 Fri 22 Sa…" at bounding box center [497, 511] width 994 height 791
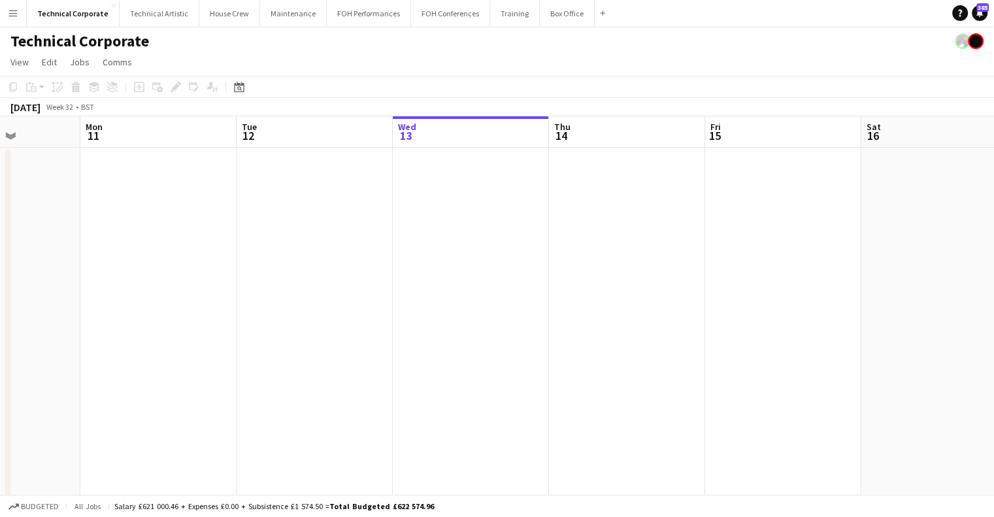
drag, startPoint x: 729, startPoint y: 275, endPoint x: 644, endPoint y: 281, distance: 85.2
click at [813, 278] on app-calendar-viewport "Fri 8 Sat 9 Sun 10 Mon 11 Tue 12 Wed 13 Thu 14 Fri 15 Sat 16 Sun 17 Mon 18 Tue …" at bounding box center [497, 511] width 994 height 791
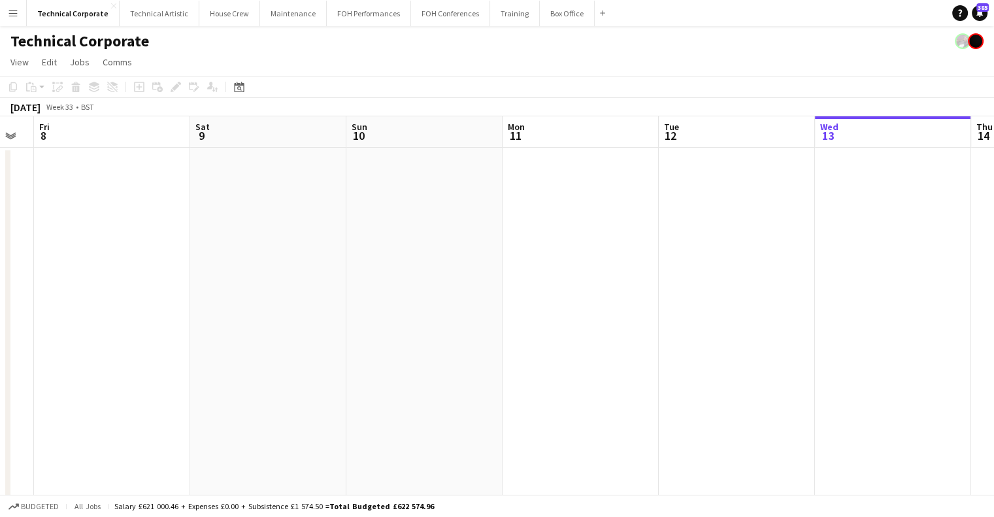
drag, startPoint x: 384, startPoint y: 273, endPoint x: 639, endPoint y: 278, distance: 255.6
click at [816, 278] on app-calendar-viewport "Wed 6 Thu 7 Fri 8 Sat 9 Sun 10 Mon 11 Tue 12 Wed 13 Thu 14 Fri 15 Sat 16 Sun 17" at bounding box center [497, 511] width 994 height 791
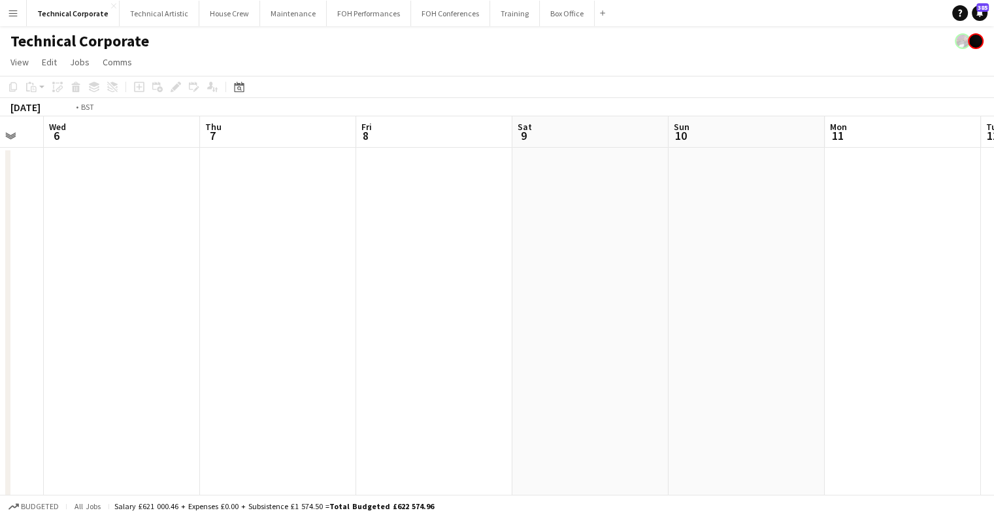
drag, startPoint x: 635, startPoint y: 291, endPoint x: 808, endPoint y: 295, distance: 173.2
click at [839, 295] on app-calendar-viewport "Mon 4 Tue 5 Wed 6 Thu 7 Fri 8 Sat 9 Sun 10 Mon 11 Tue 12 Wed 13 Thu 14 Fri 15" at bounding box center [497, 511] width 994 height 791
drag, startPoint x: 369, startPoint y: 274, endPoint x: 612, endPoint y: 285, distance: 243.3
click at [668, 284] on app-calendar-viewport "Wed 30 Thu 31 Fri 1 Sat 2 Sun 3 Mon 4 Tue 5 Wed 6 Thu 7 Fri 8 Sat 9 Sun 10" at bounding box center [497, 511] width 994 height 791
drag, startPoint x: 323, startPoint y: 281, endPoint x: 371, endPoint y: 11, distance: 274.1
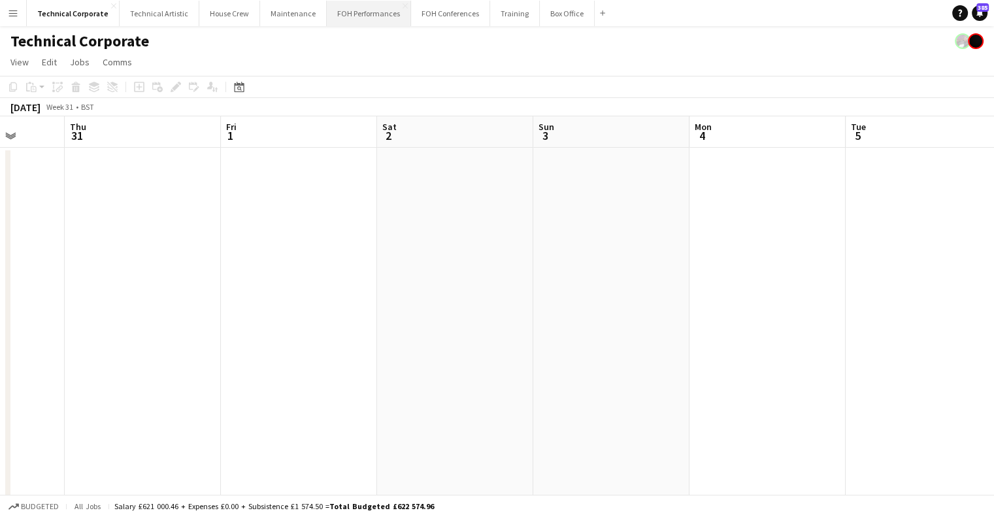
click at [567, 290] on app-calendar-viewport "Mon 28 1/1 1 Job Tue 29 Wed 30 Thu 31 Fri 1 Sat 2 Sun 3 Mon 4 Tue 5 Wed 6 Thu 7…" at bounding box center [497, 511] width 994 height 791
